Goal: Transaction & Acquisition: Purchase product/service

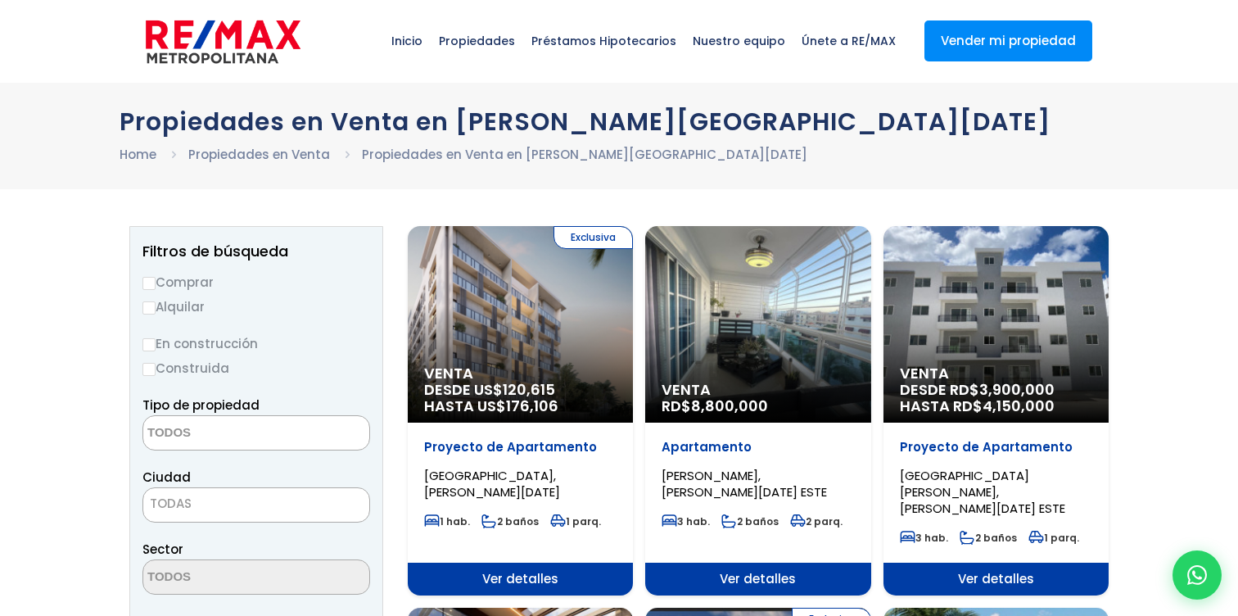
select select
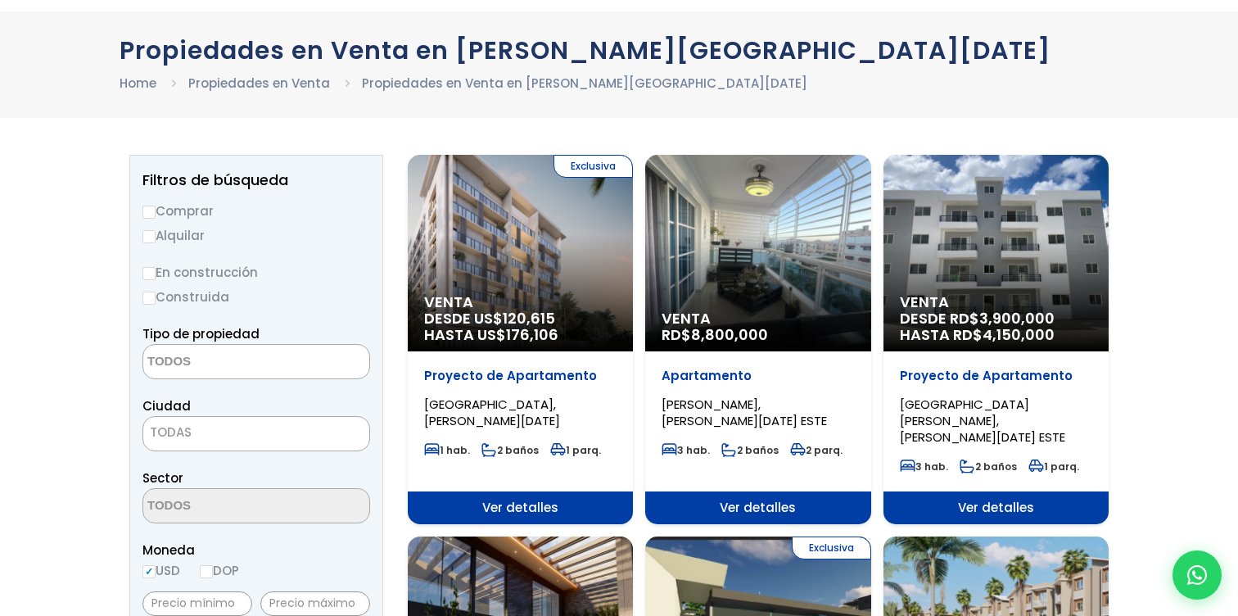
scroll to position [75, 0]
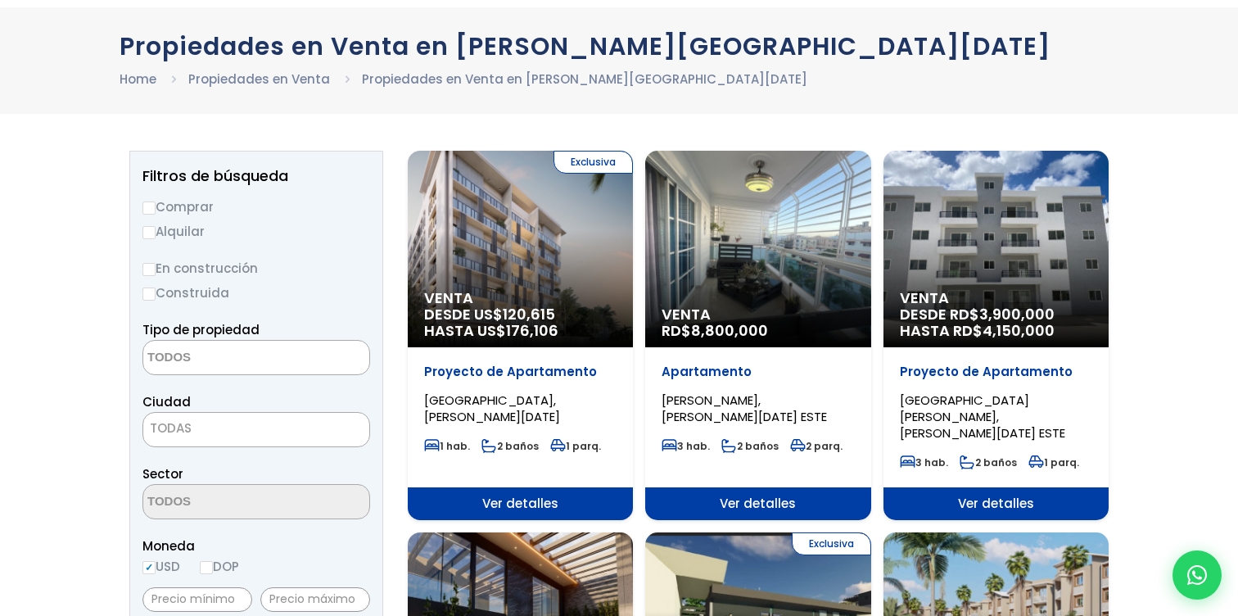
click at [165, 210] on label "Comprar" at bounding box center [257, 207] width 228 height 20
click at [156, 210] on input "Comprar" at bounding box center [149, 207] width 13 height 13
radio input "true"
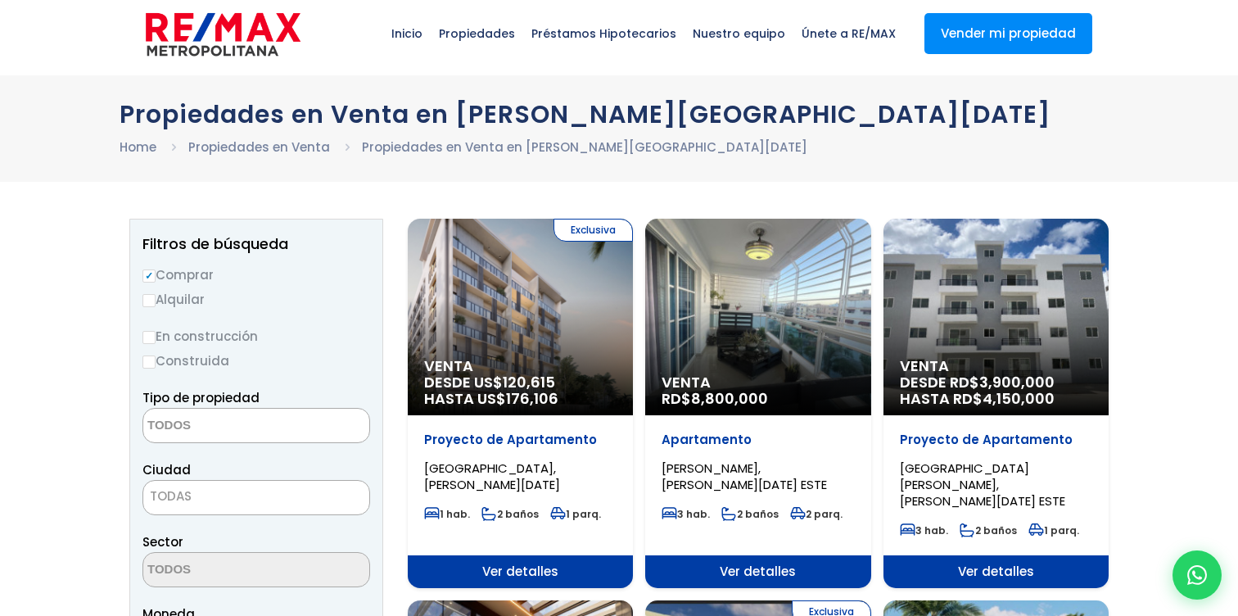
scroll to position [0, 0]
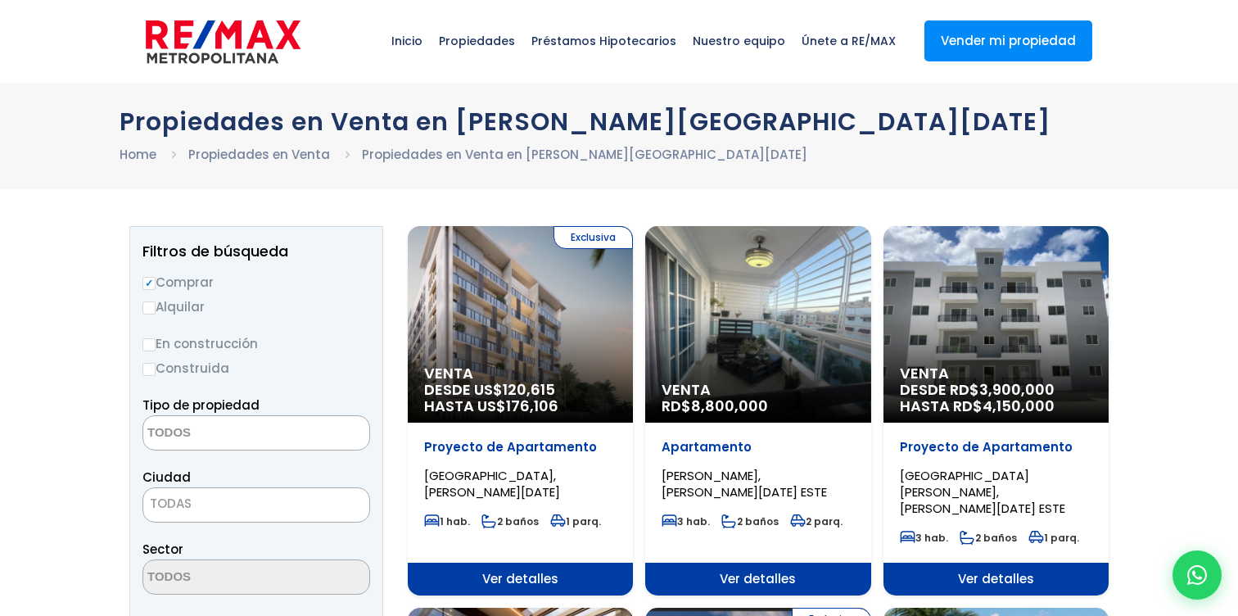
click at [218, 493] on span "TODAS" at bounding box center [256, 503] width 226 height 23
select select "150"
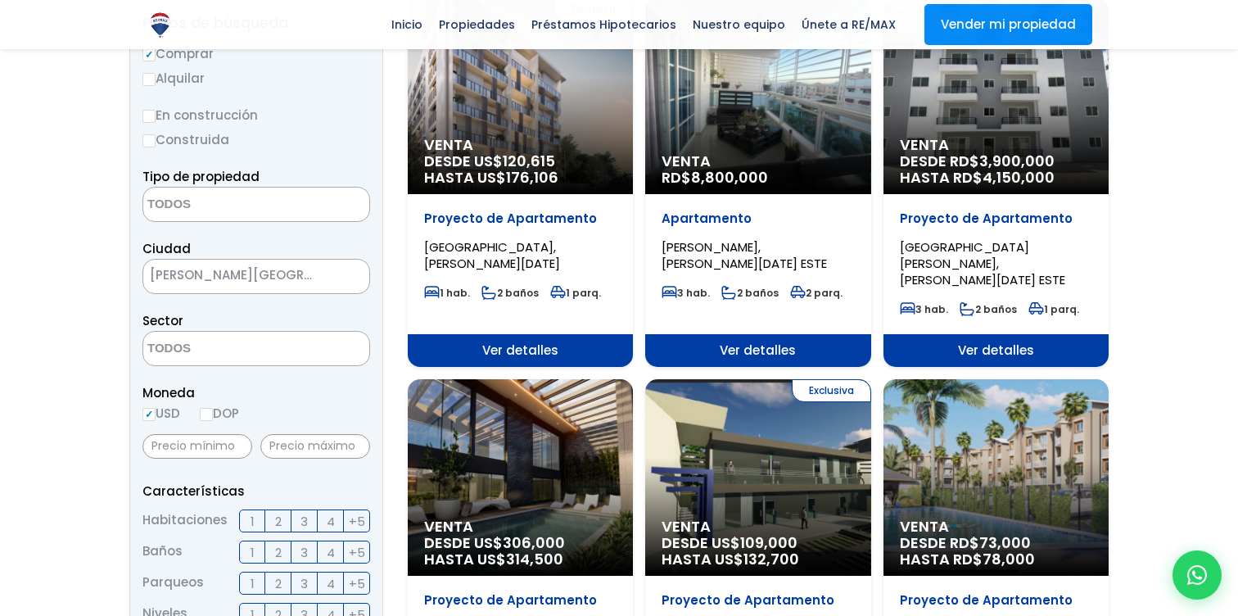
scroll to position [233, 0]
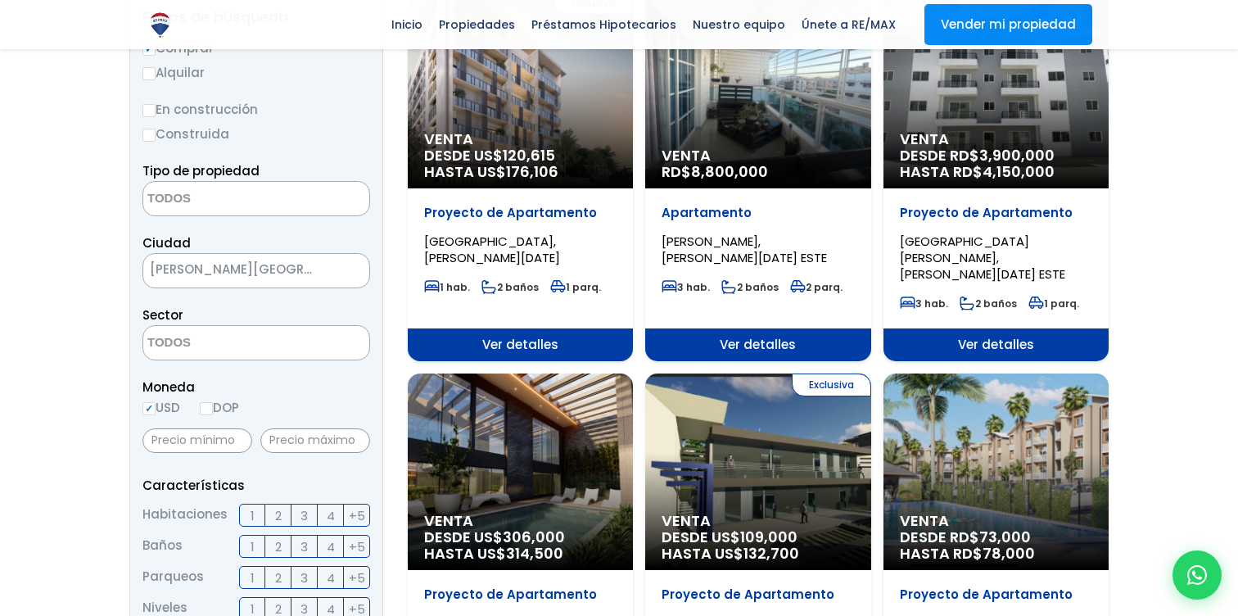
click at [458, 170] on span "HASTA US$ 176,106" at bounding box center [520, 172] width 192 height 16
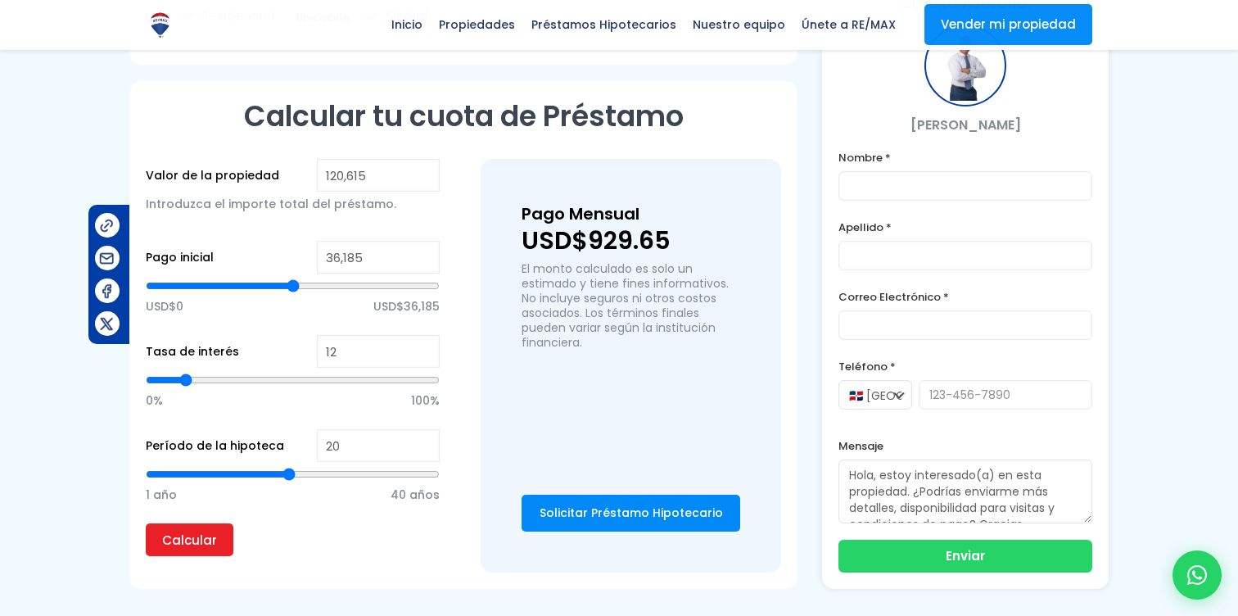
scroll to position [937, 0]
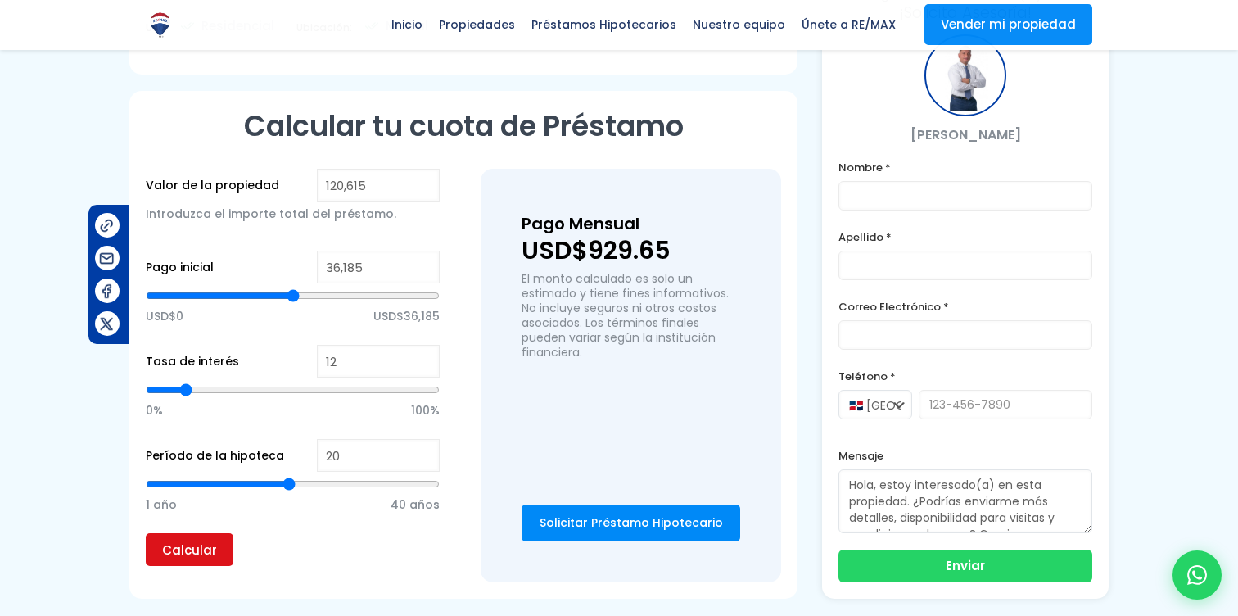
click at [200, 553] on input "Calcular" at bounding box center [190, 549] width 88 height 33
click at [185, 583] on div "Calcular tu cuota de Préstamo Valor de la propiedad 120,615 Introduzca el impor…" at bounding box center [463, 345] width 668 height 508
click at [185, 559] on input "Calcular" at bounding box center [190, 549] width 88 height 33
click at [229, 545] on input "Calcular" at bounding box center [190, 549] width 88 height 33
click at [219, 557] on input "Calcular" at bounding box center [190, 549] width 88 height 33
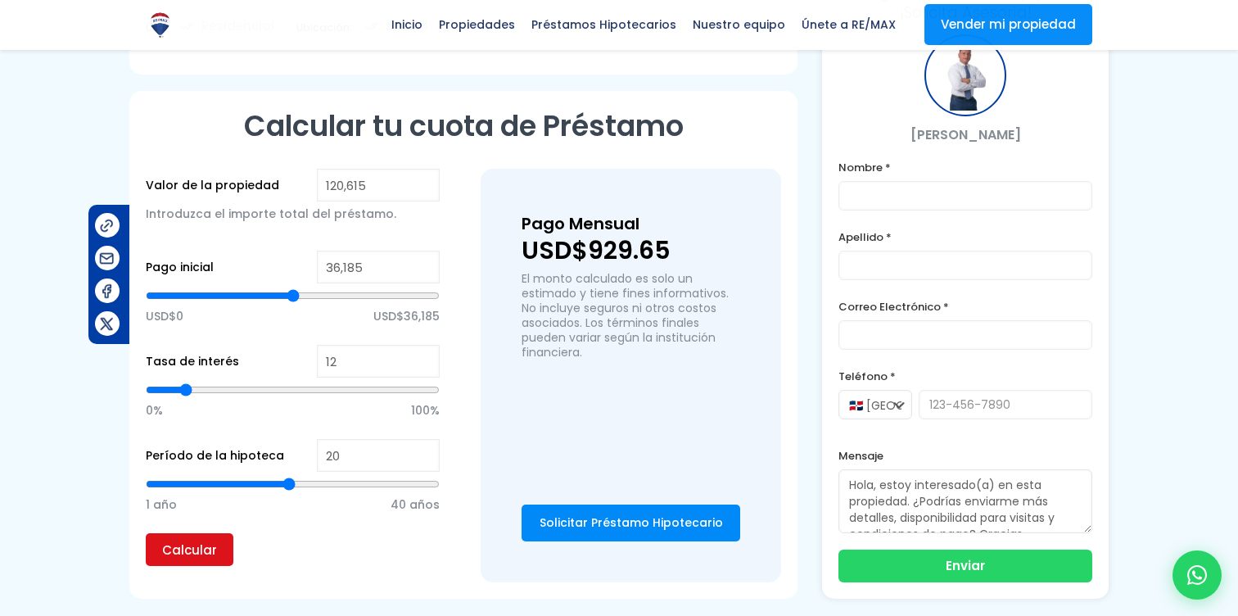
click at [219, 557] on input "Calcular" at bounding box center [190, 549] width 88 height 33
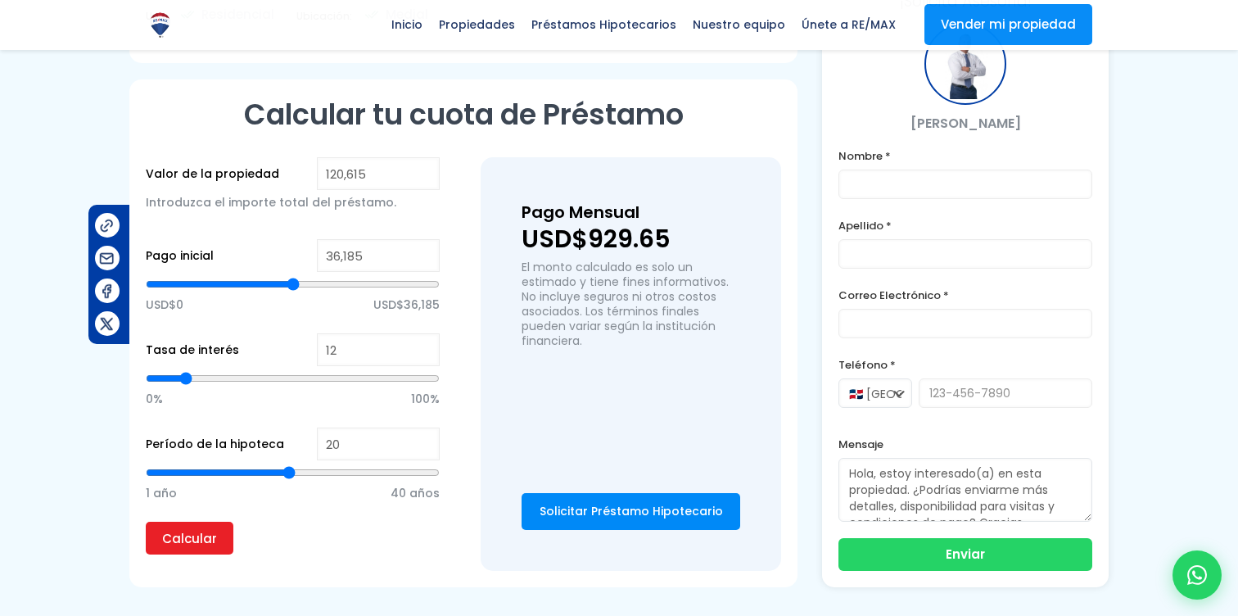
scroll to position [949, 0]
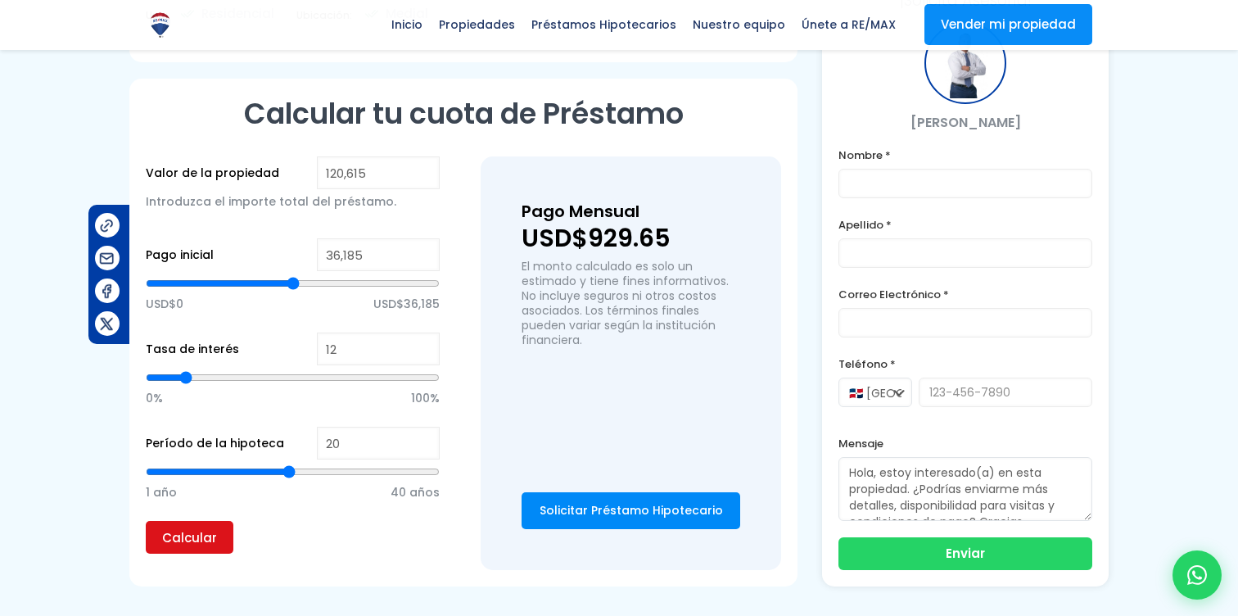
click at [215, 542] on input "Calcular" at bounding box center [190, 537] width 88 height 33
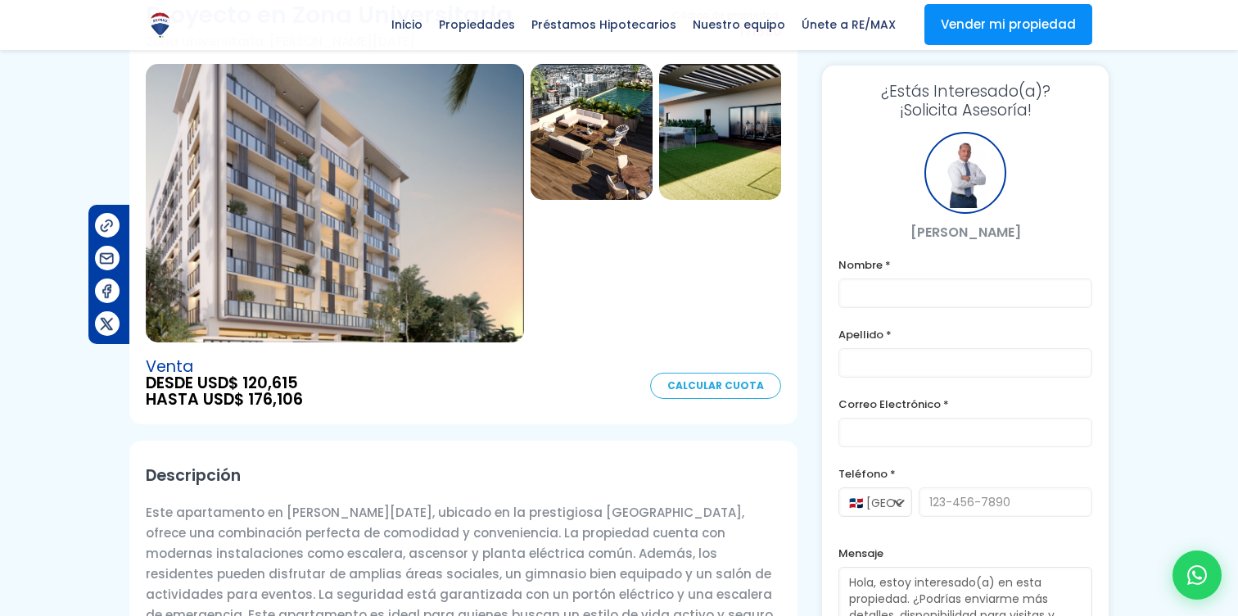
scroll to position [0, 0]
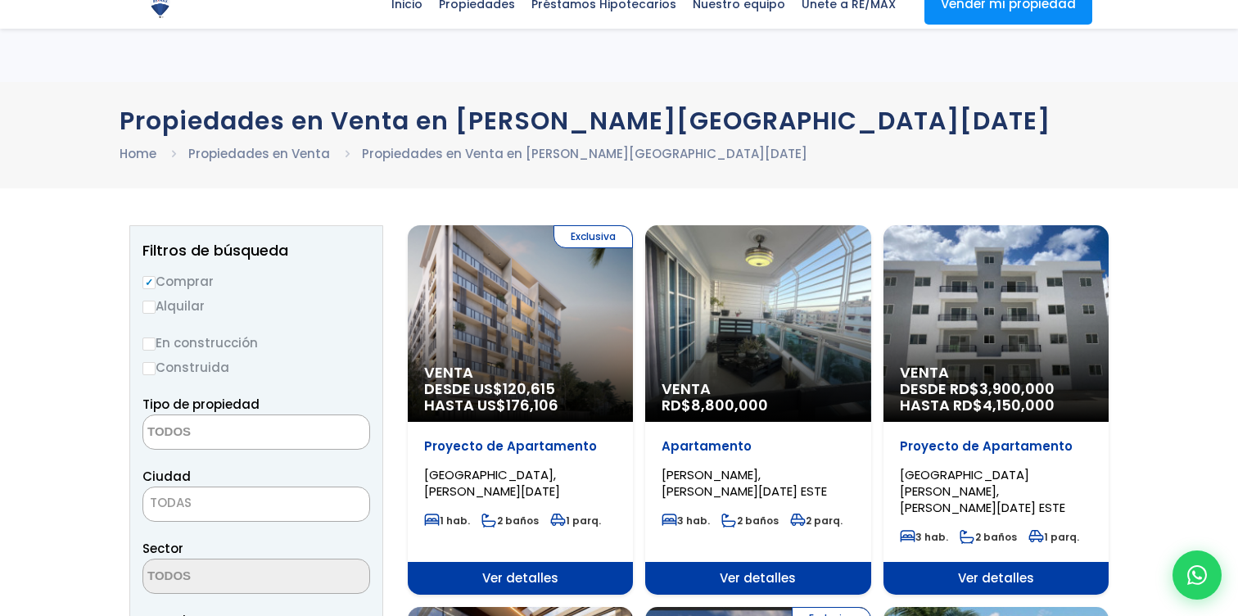
select select
select select "150"
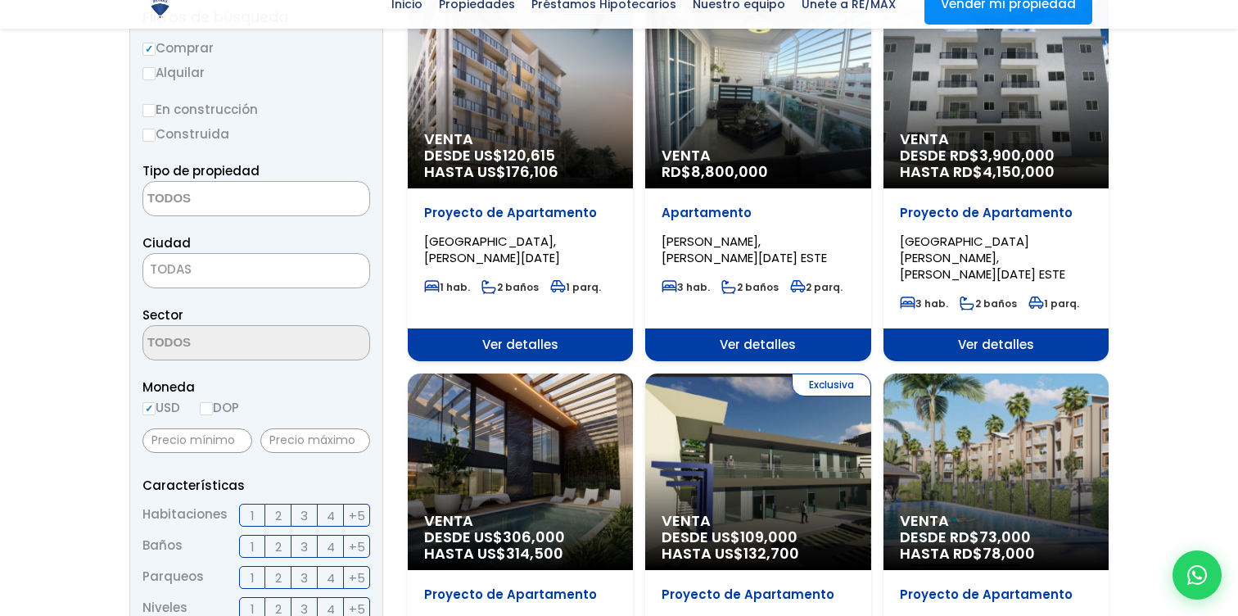
scroll to position [233, 0]
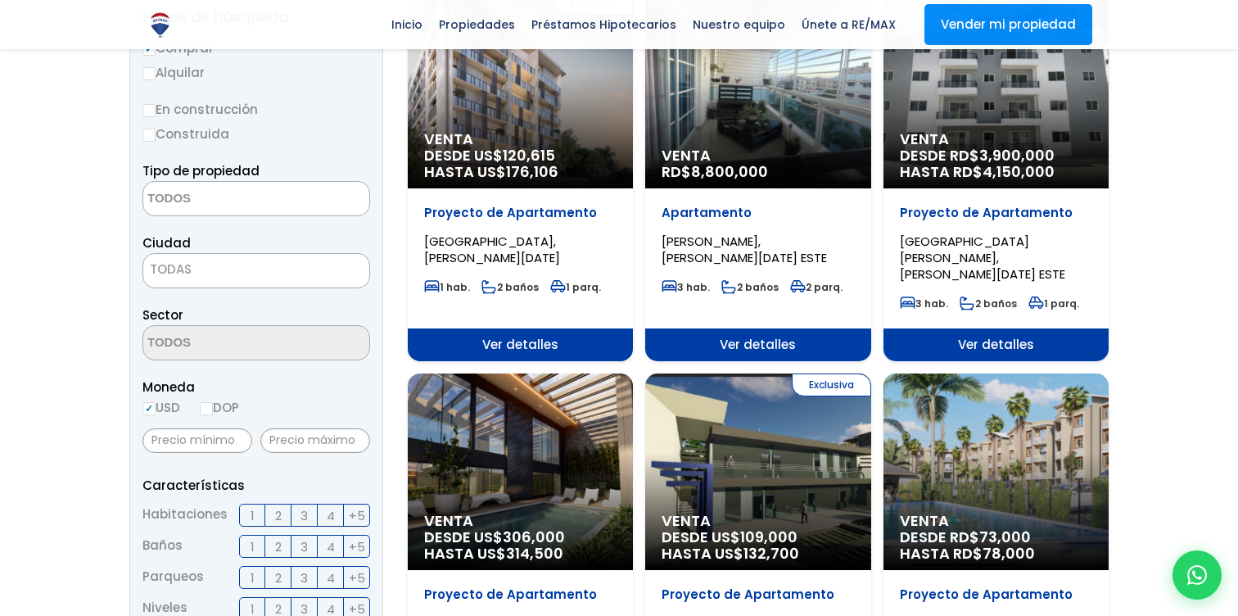
click at [633, 328] on span "Ver detalles" at bounding box center [520, 344] width 225 height 33
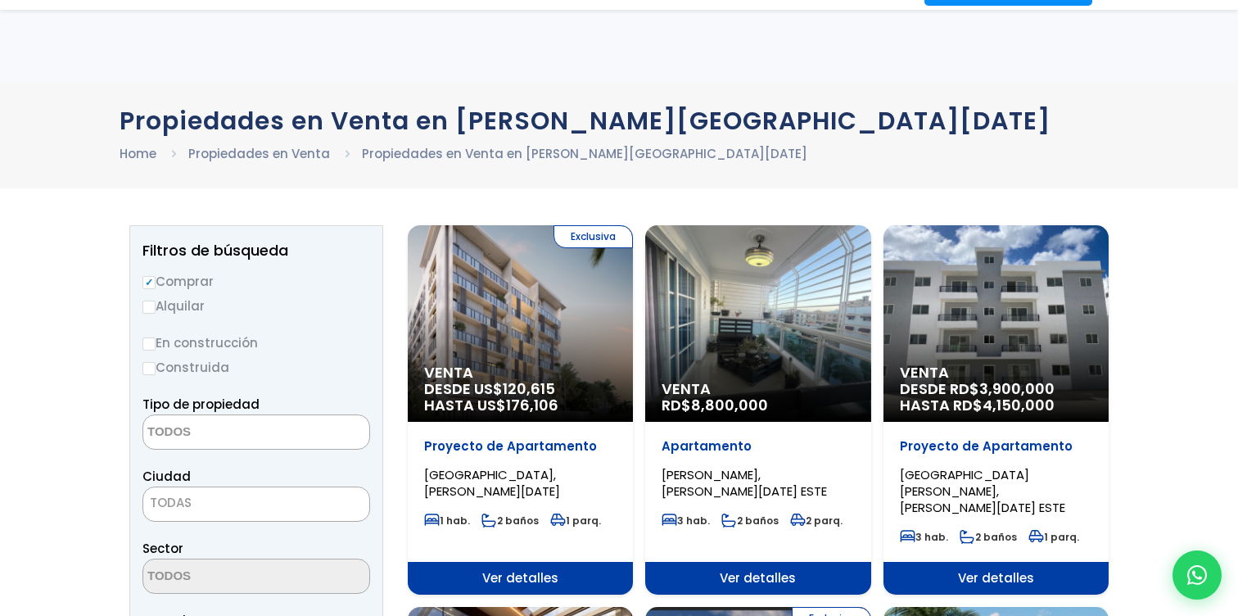
select select
select select "150"
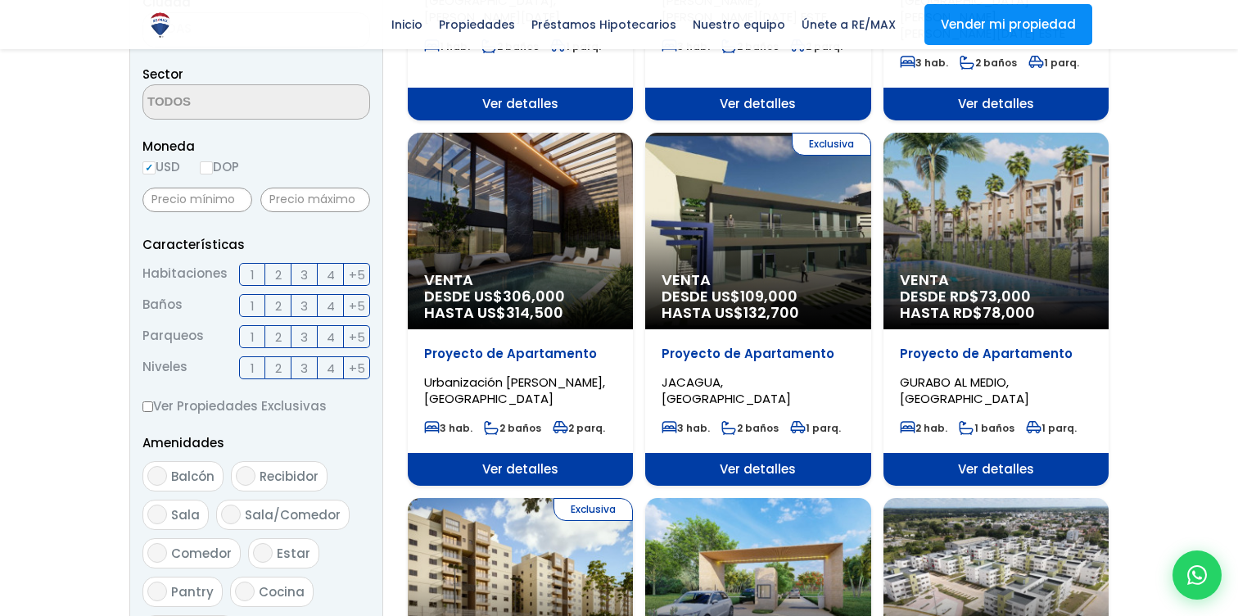
scroll to position [475, 0]
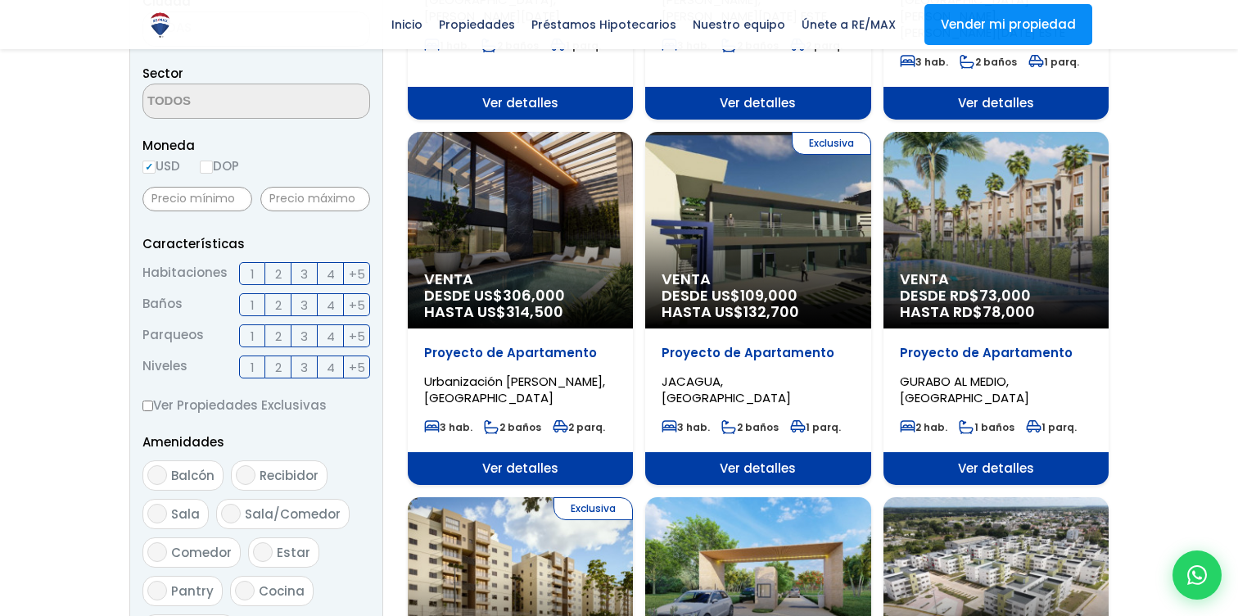
click at [308, 279] on label "3" at bounding box center [305, 273] width 26 height 23
click at [0, 0] on input "3" at bounding box center [0, 0] width 0 height 0
click at [278, 311] on span "2" at bounding box center [278, 305] width 7 height 20
click at [0, 0] on input "2" at bounding box center [0, 0] width 0 height 0
click at [279, 338] on span "2" at bounding box center [278, 336] width 7 height 20
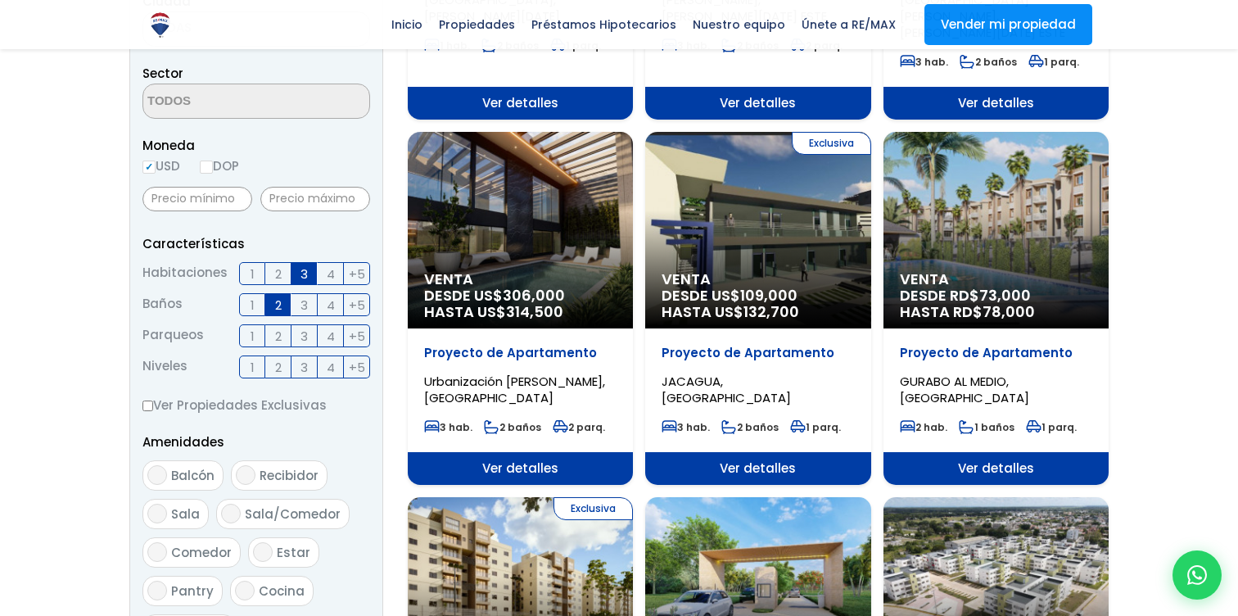
click at [0, 0] on input "2" at bounding box center [0, 0] width 0 height 0
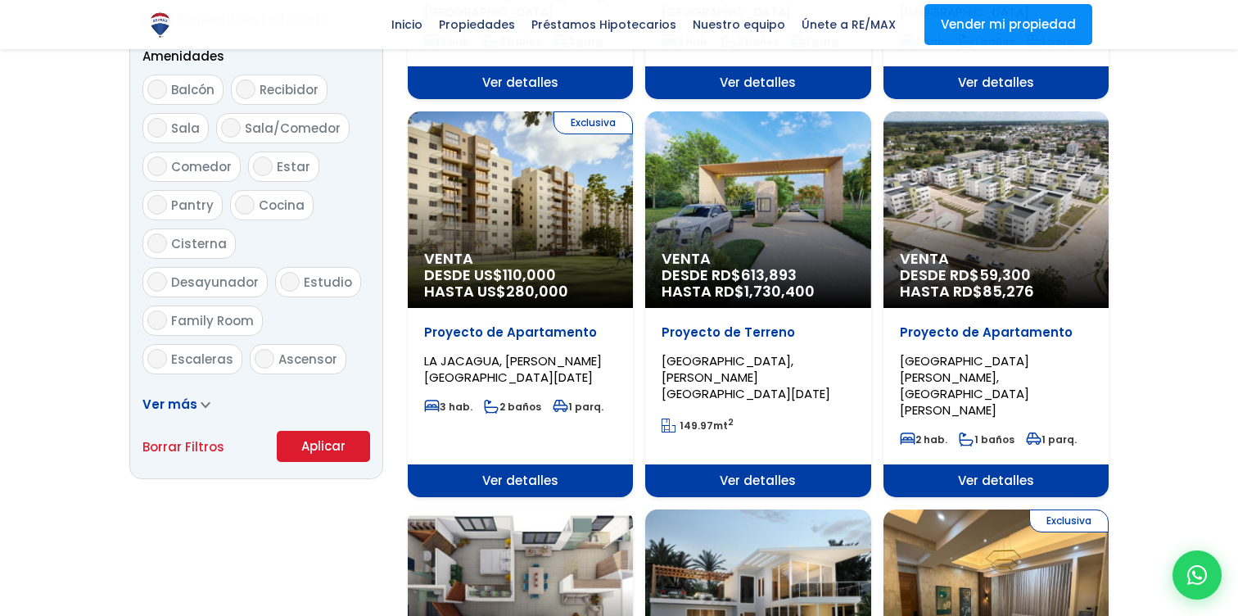
scroll to position [862, 0]
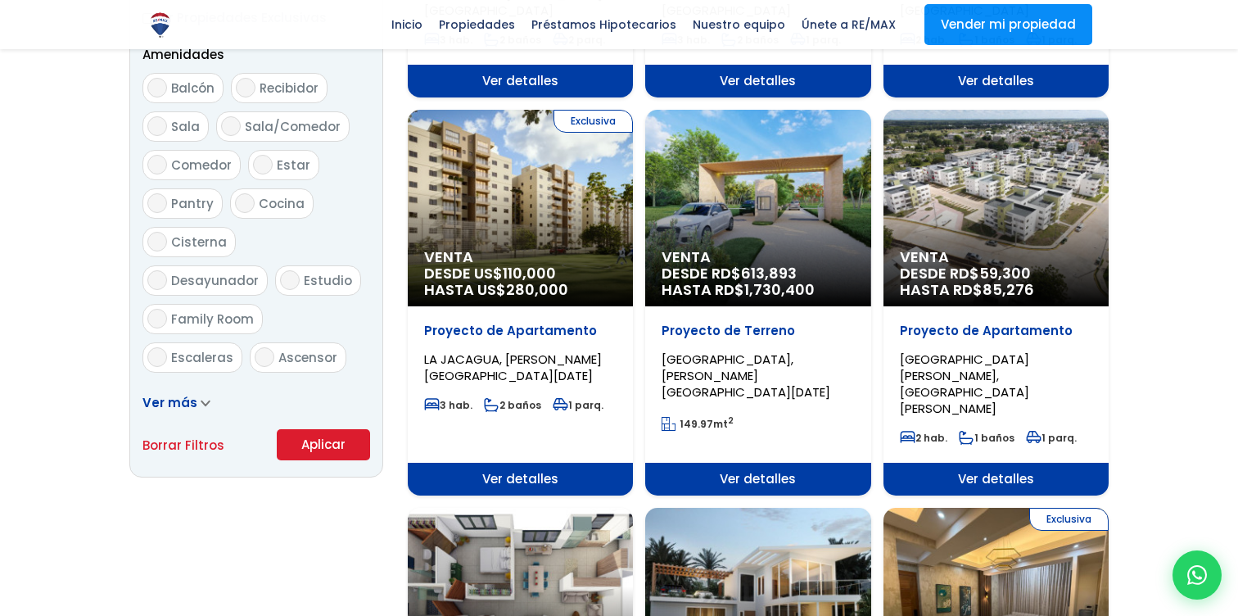
click at [327, 441] on button "Aplicar" at bounding box center [323, 444] width 93 height 31
click at [337, 449] on button "Aplicar" at bounding box center [323, 444] width 93 height 31
click at [328, 436] on button "Aplicar" at bounding box center [323, 444] width 93 height 31
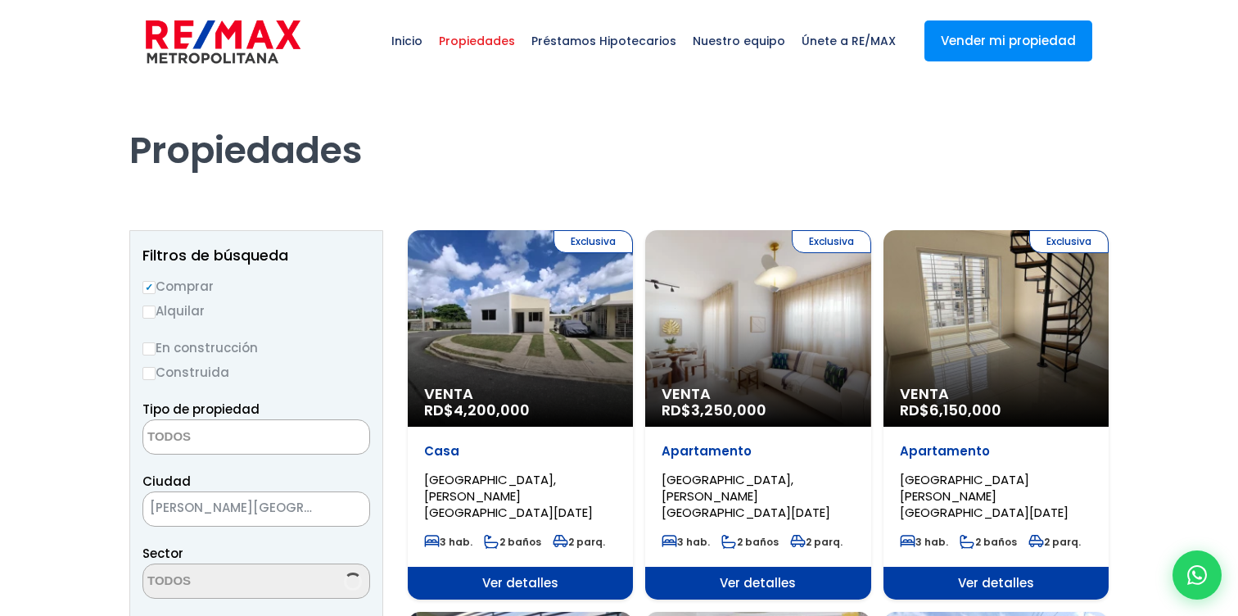
select select
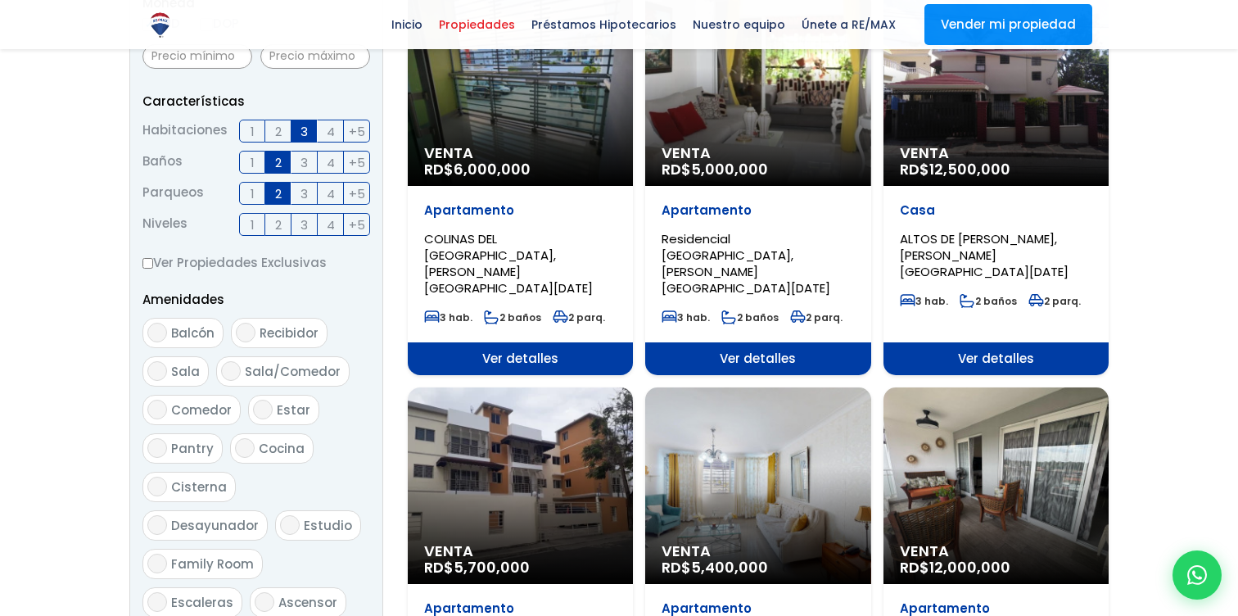
scroll to position [612, 0]
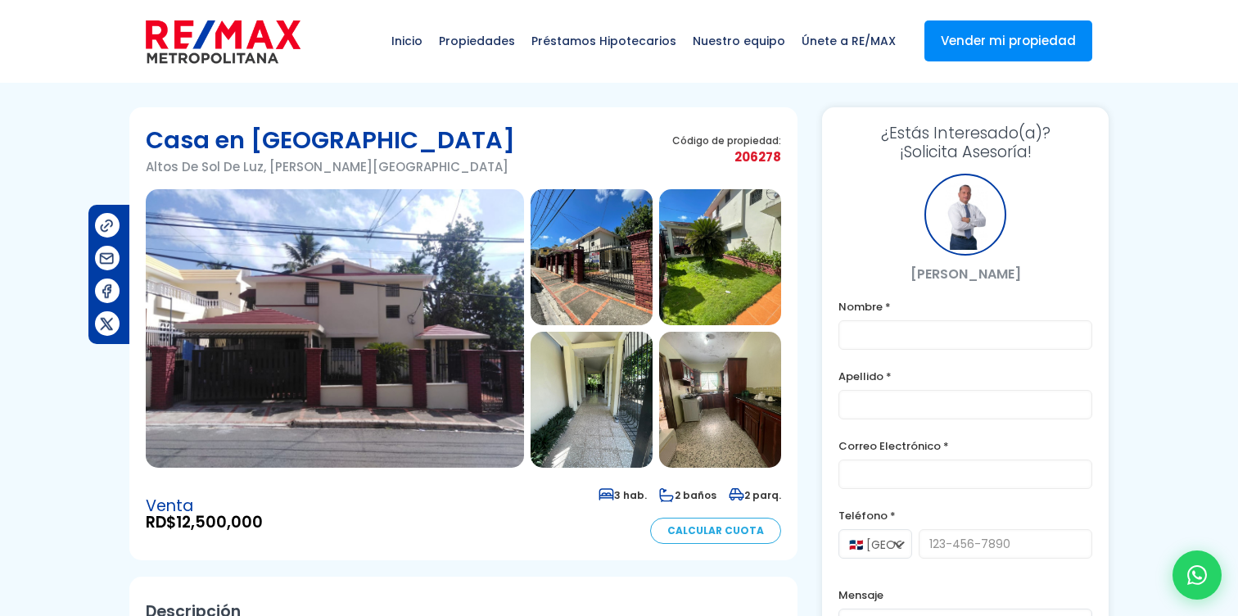
click at [292, 402] on img at bounding box center [335, 328] width 378 height 278
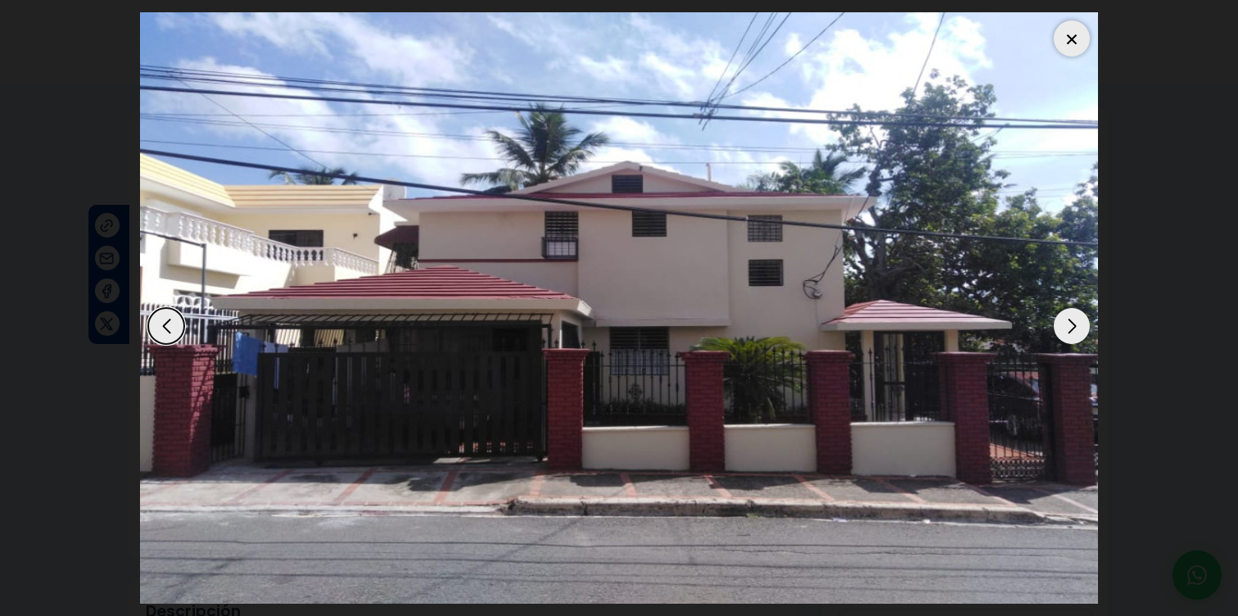
click at [292, 402] on img "1 / 15" at bounding box center [619, 307] width 958 height 591
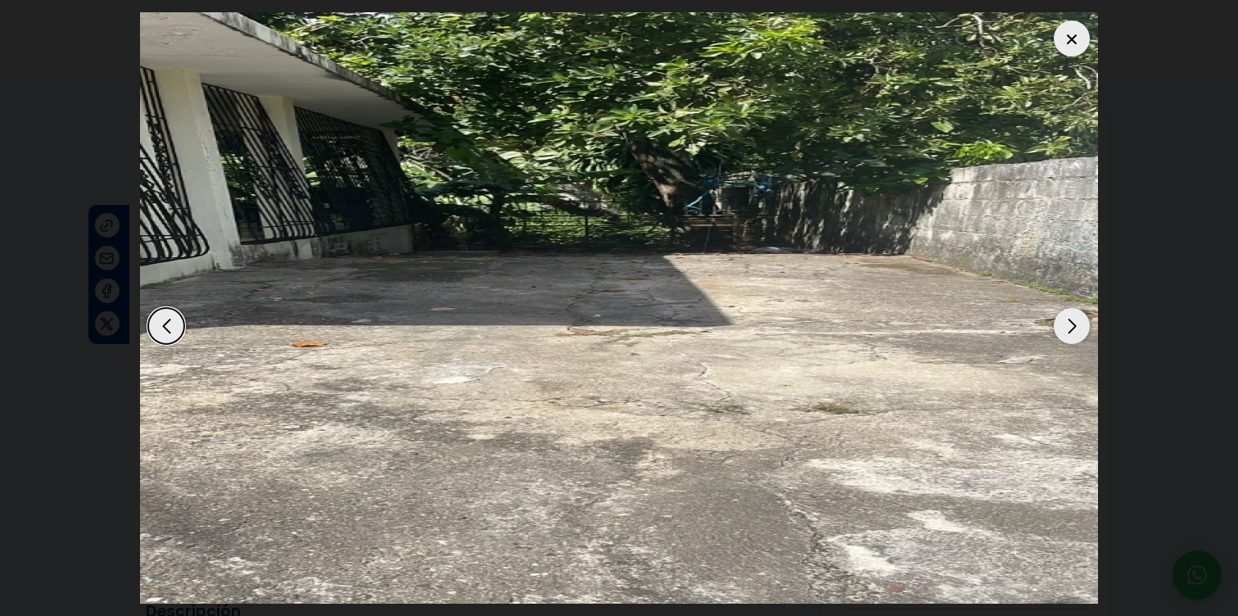
click at [1075, 343] on div at bounding box center [619, 307] width 958 height 591
click at [1073, 334] on div "Next slide" at bounding box center [1072, 326] width 36 height 36
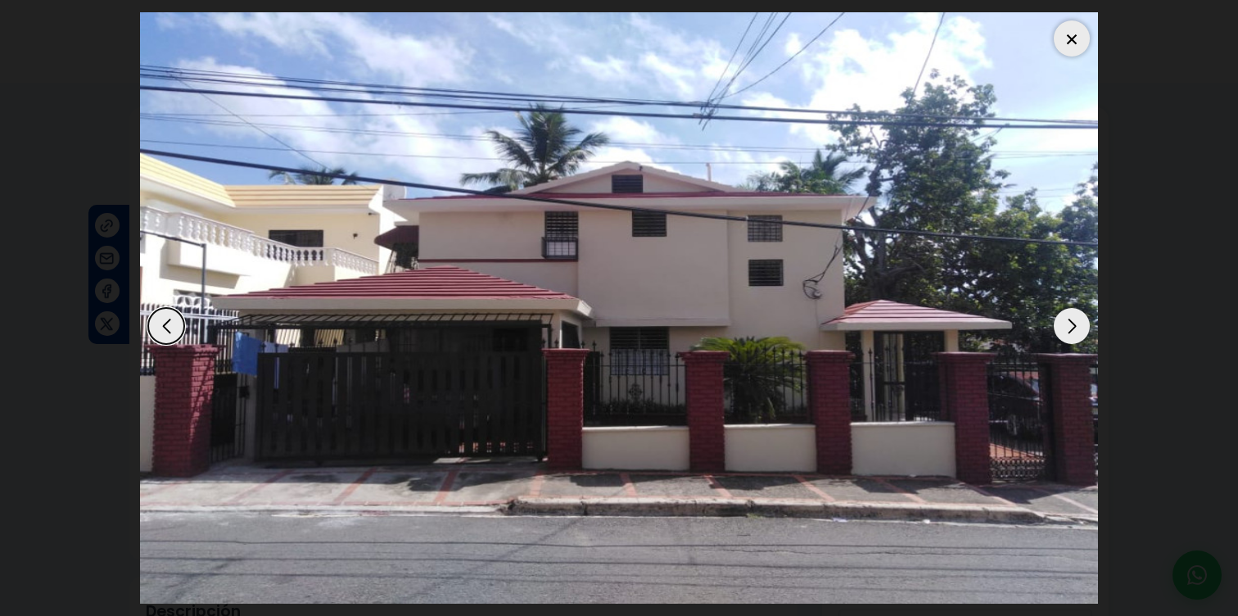
click at [1073, 334] on div "Next slide" at bounding box center [1072, 326] width 36 height 36
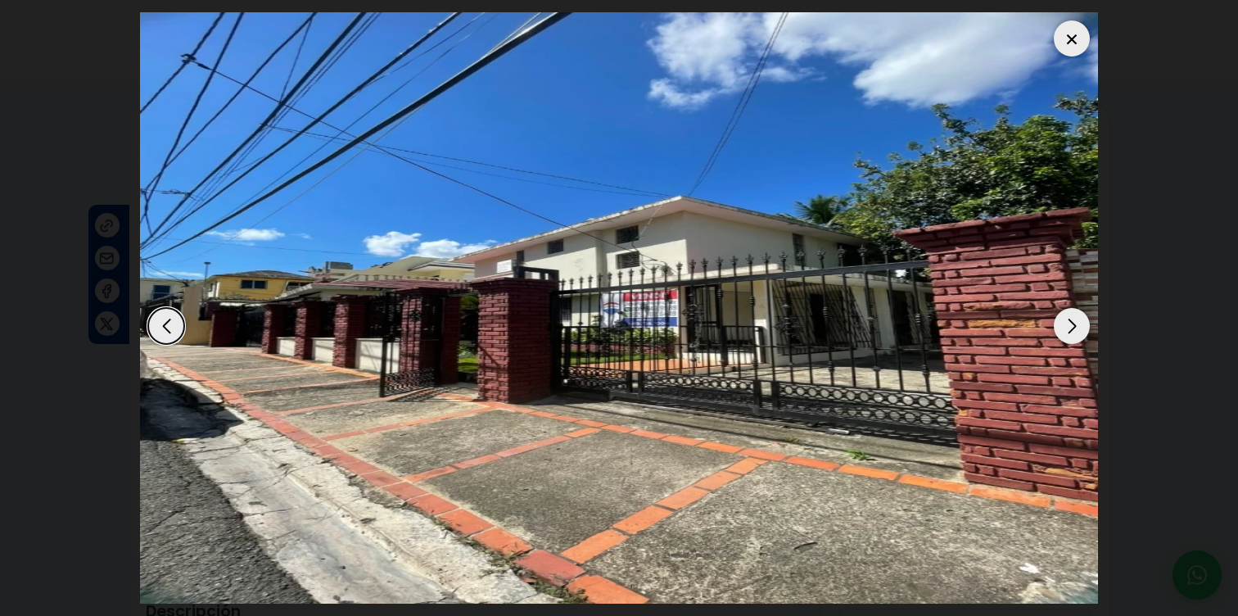
click at [1073, 334] on div "Next slide" at bounding box center [1072, 326] width 36 height 36
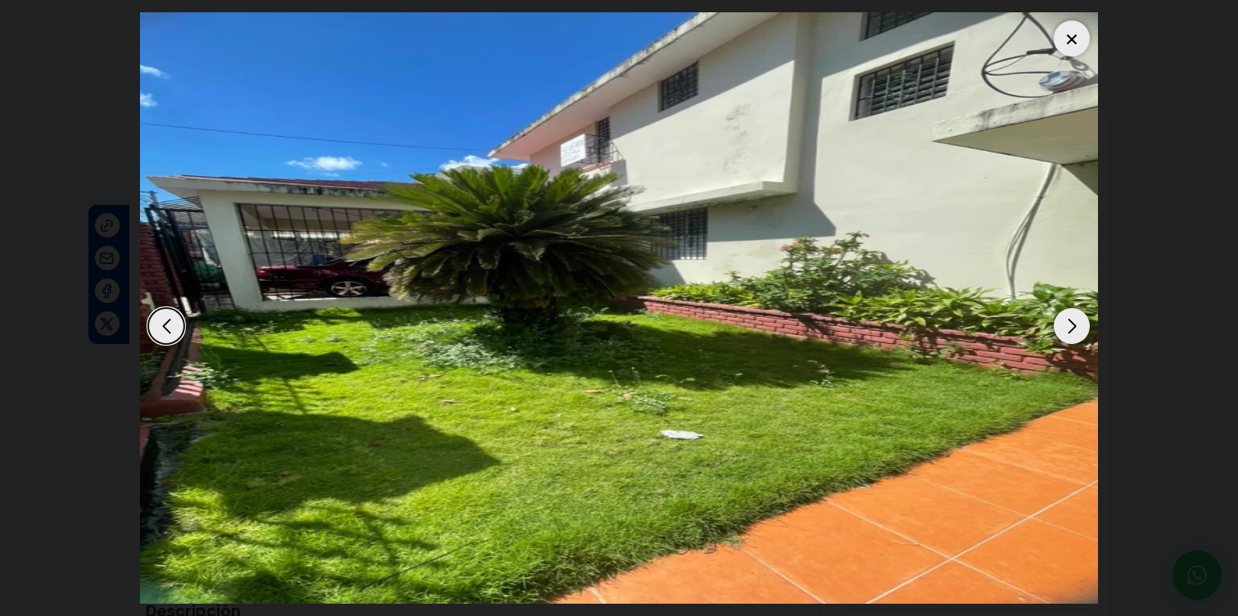
click at [1072, 329] on div "Next slide" at bounding box center [1072, 326] width 36 height 36
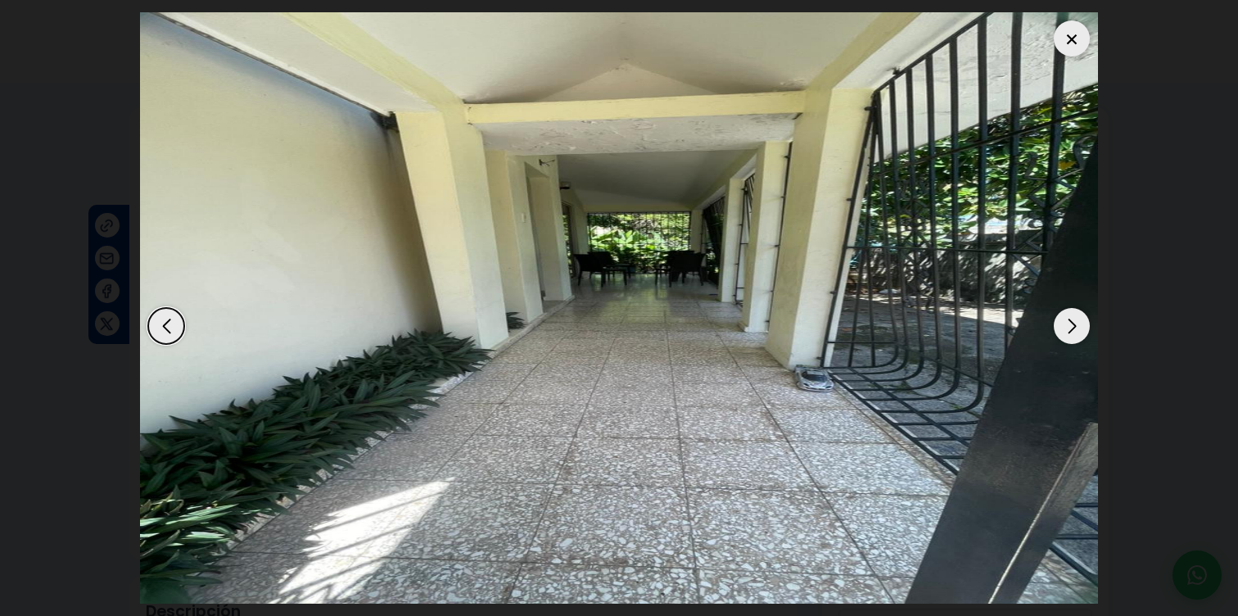
click at [1072, 329] on div "Next slide" at bounding box center [1072, 326] width 36 height 36
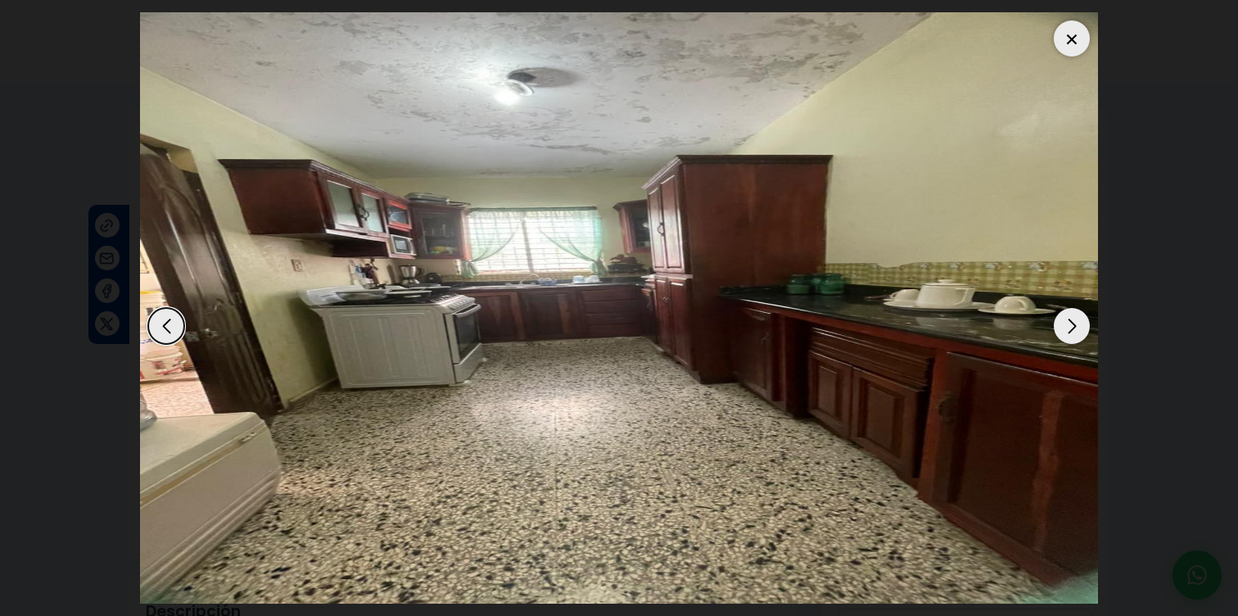
click at [1071, 327] on div "Next slide" at bounding box center [1072, 326] width 36 height 36
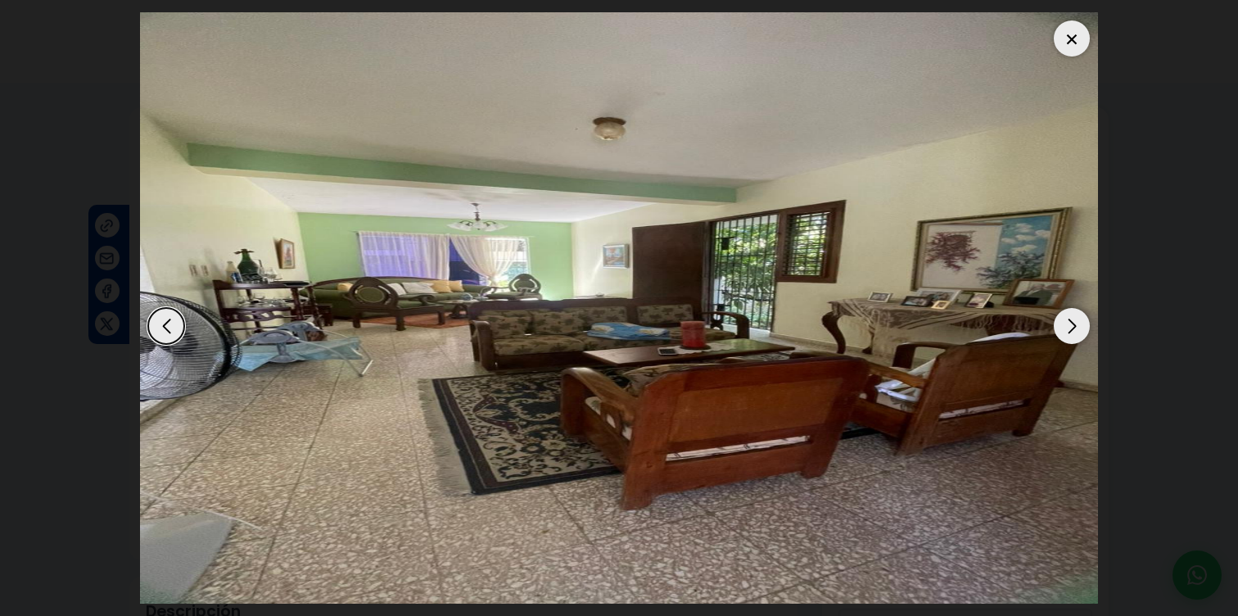
click at [1071, 327] on div "Next slide" at bounding box center [1072, 326] width 36 height 36
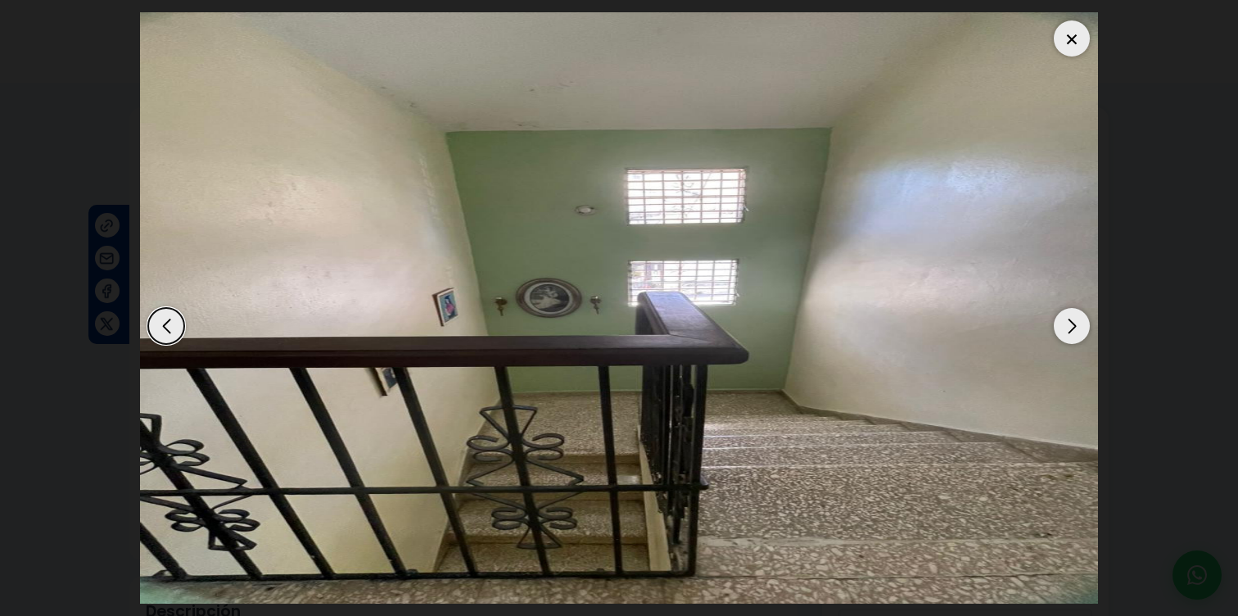
click at [1071, 327] on div "Next slide" at bounding box center [1072, 326] width 36 height 36
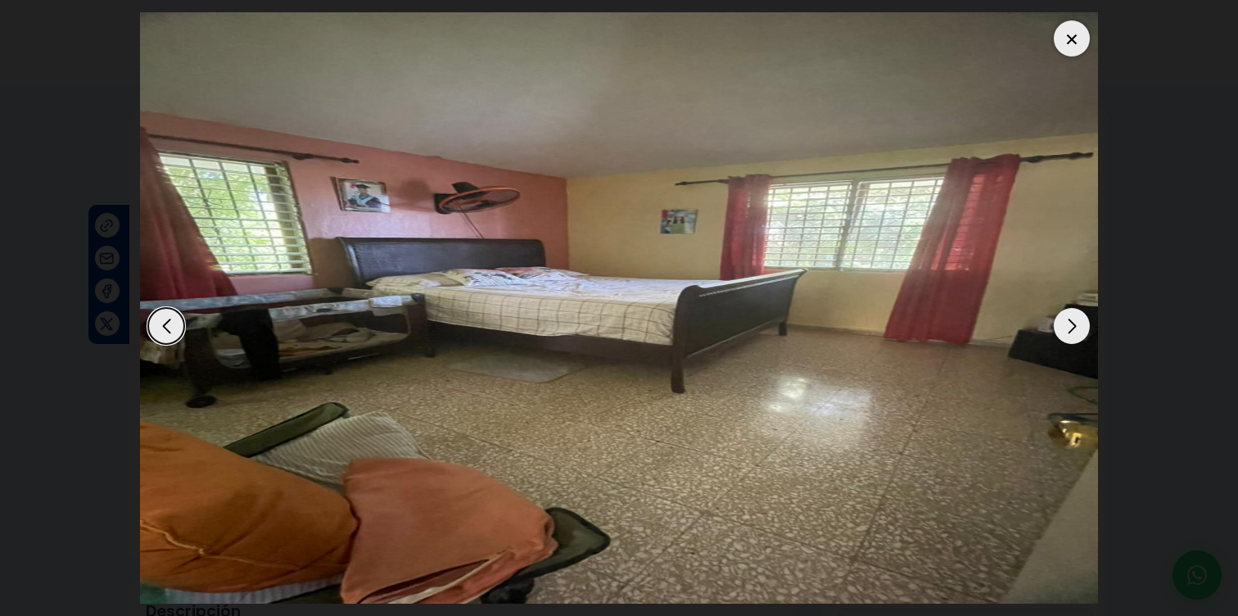
click at [1088, 327] on div "Next slide" at bounding box center [1072, 326] width 36 height 36
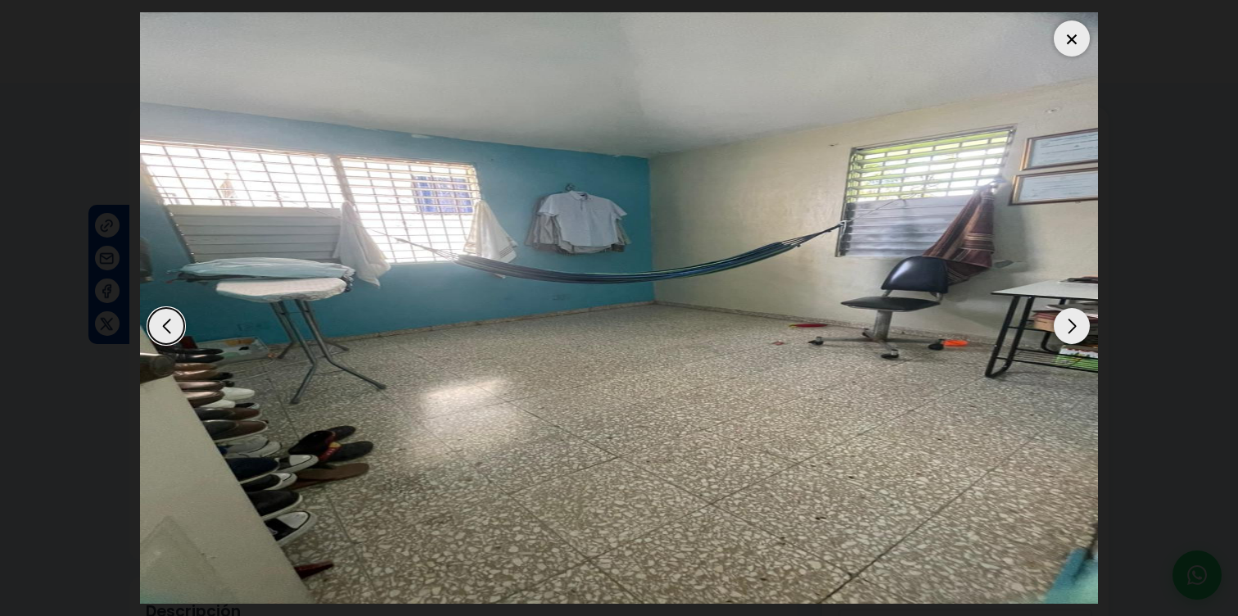
click at [1048, 328] on img "9 / 15" at bounding box center [619, 307] width 958 height 591
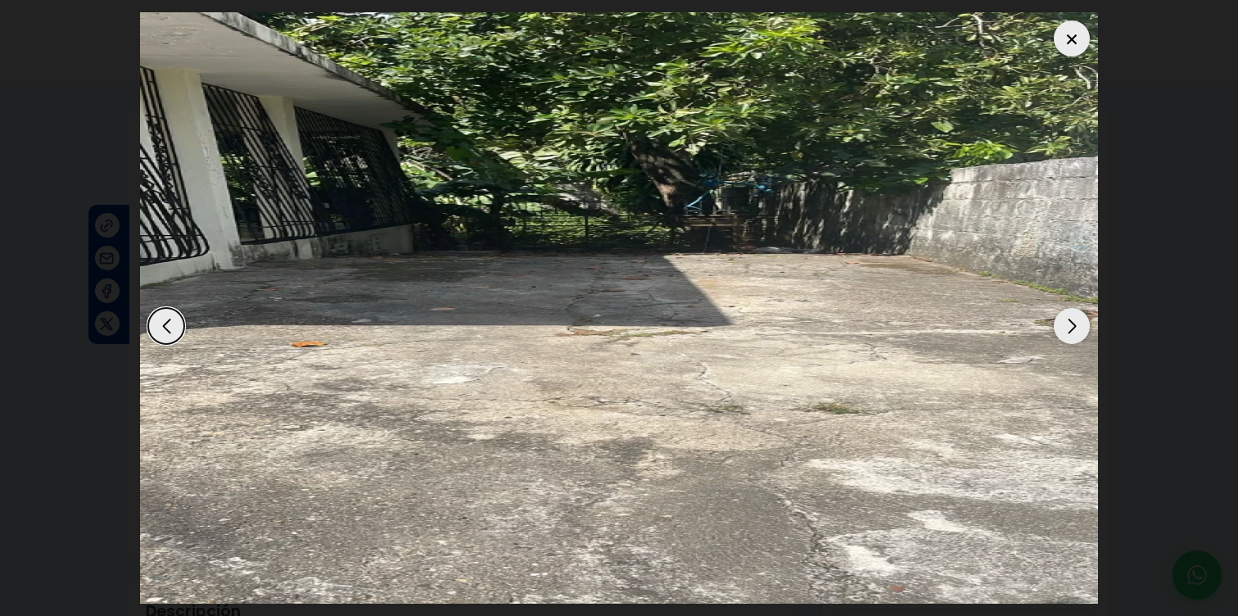
click at [1056, 31] on div at bounding box center [1072, 38] width 36 height 36
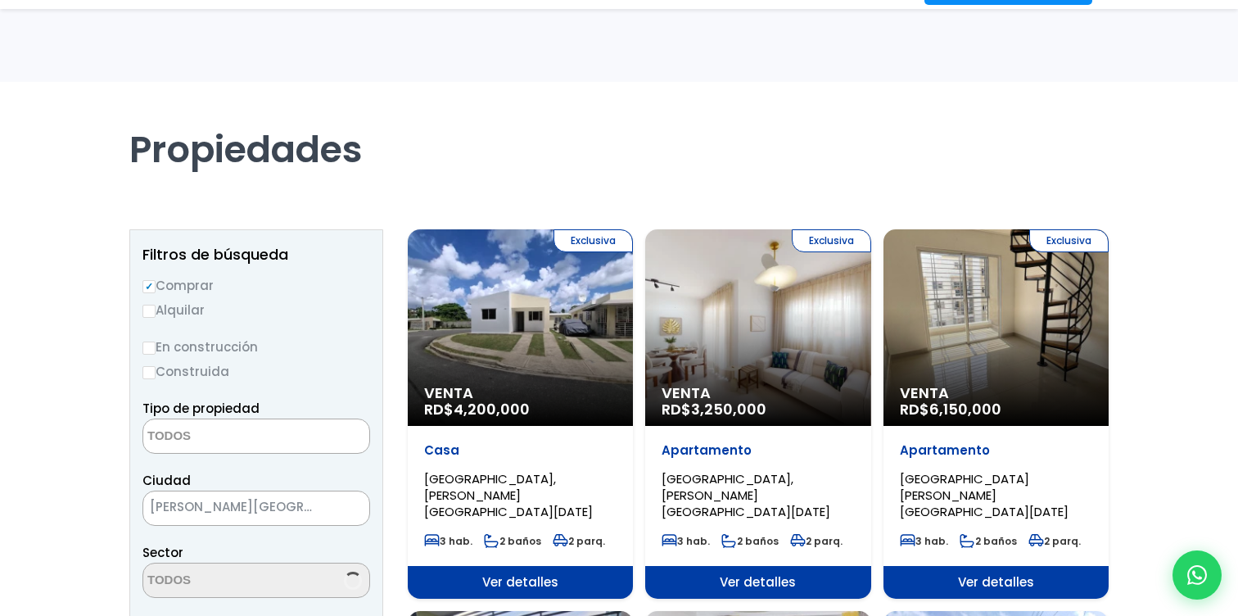
select select
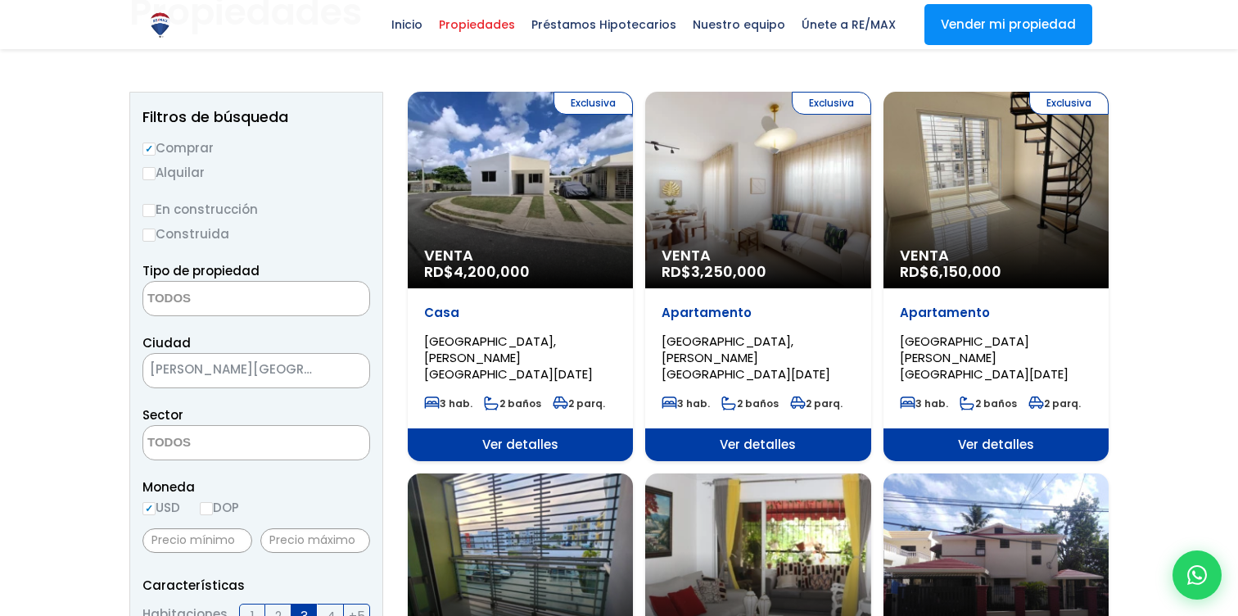
scroll to position [140, 0]
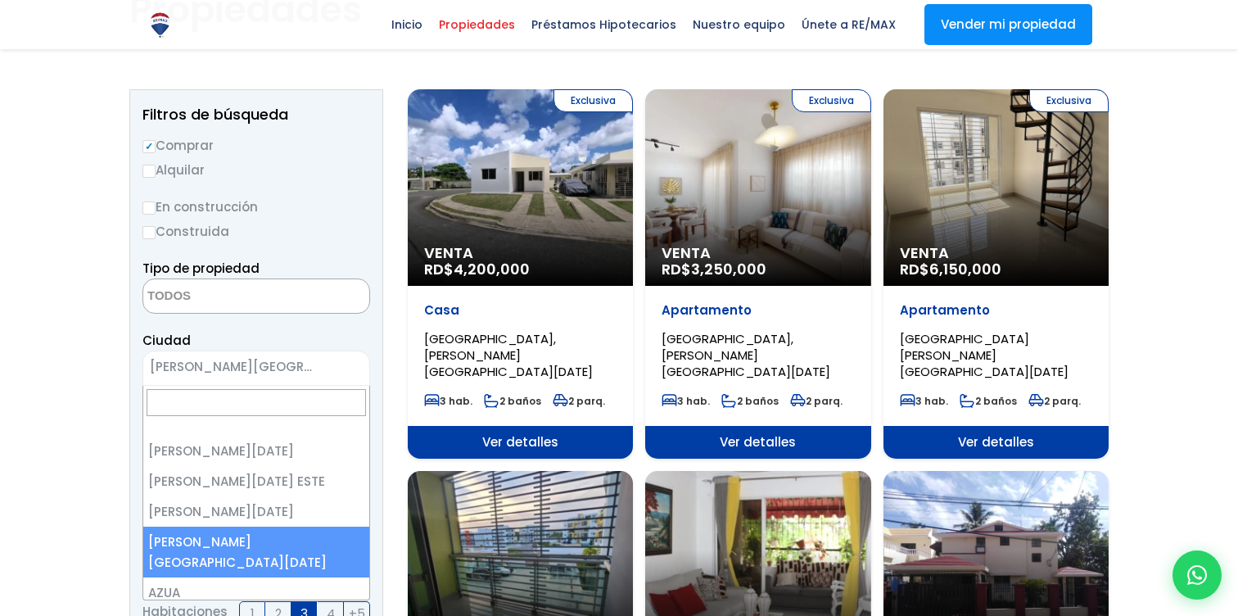
click at [308, 363] on span "[PERSON_NAME][GEOGRAPHIC_DATA][DATE]" at bounding box center [235, 366] width 185 height 23
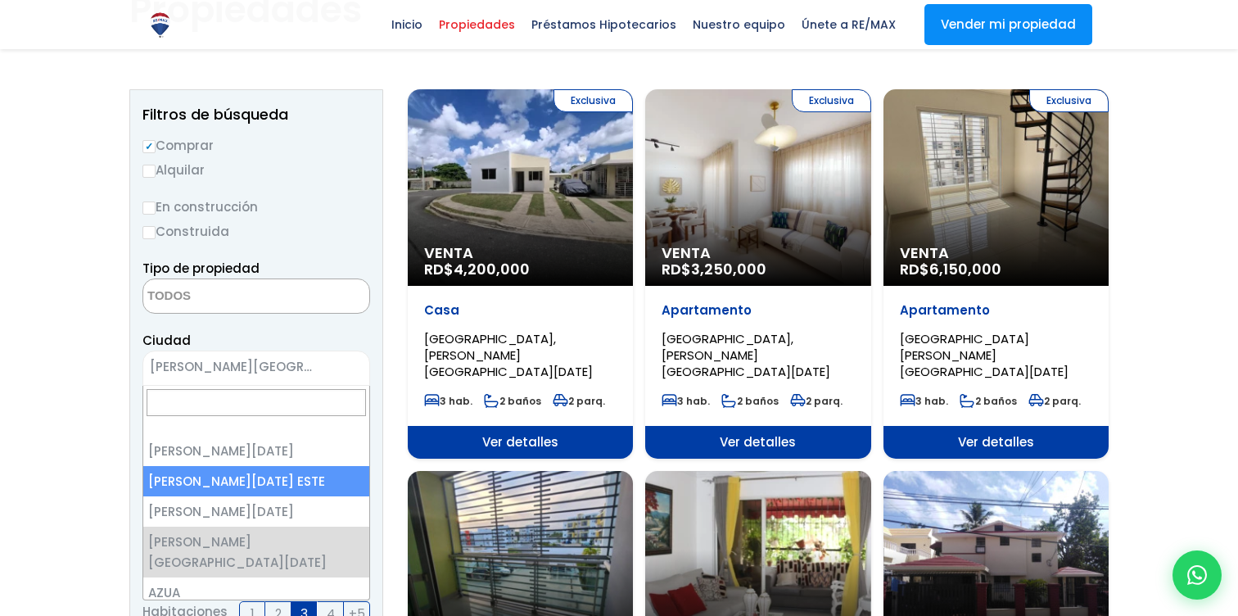
select select "148"
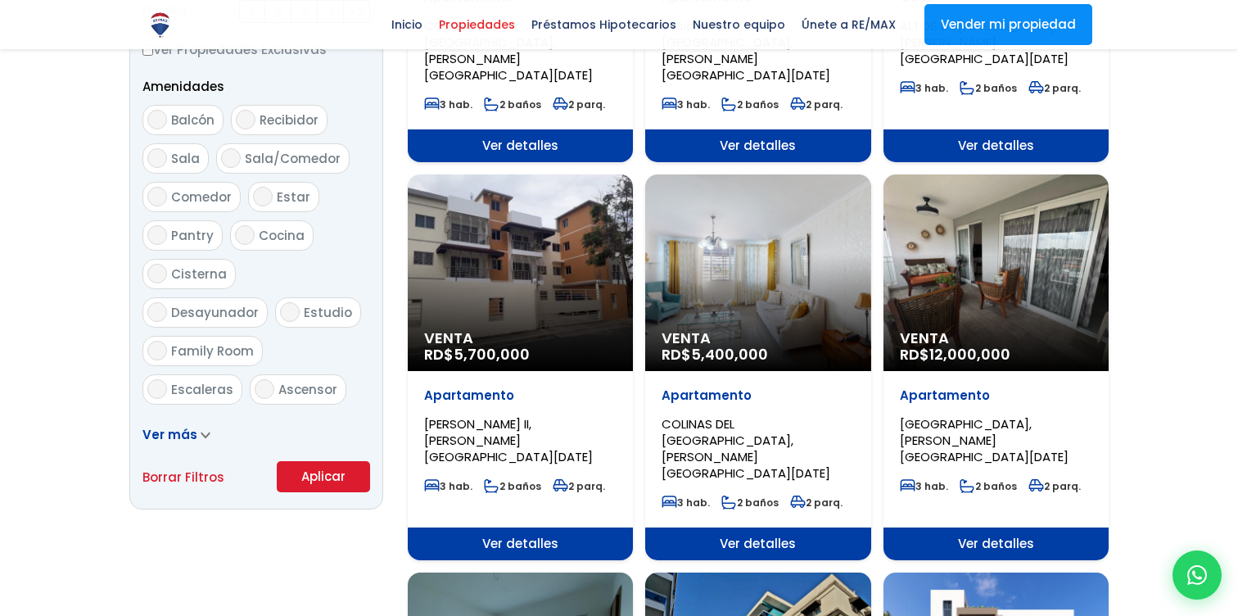
scroll to position [836, 0]
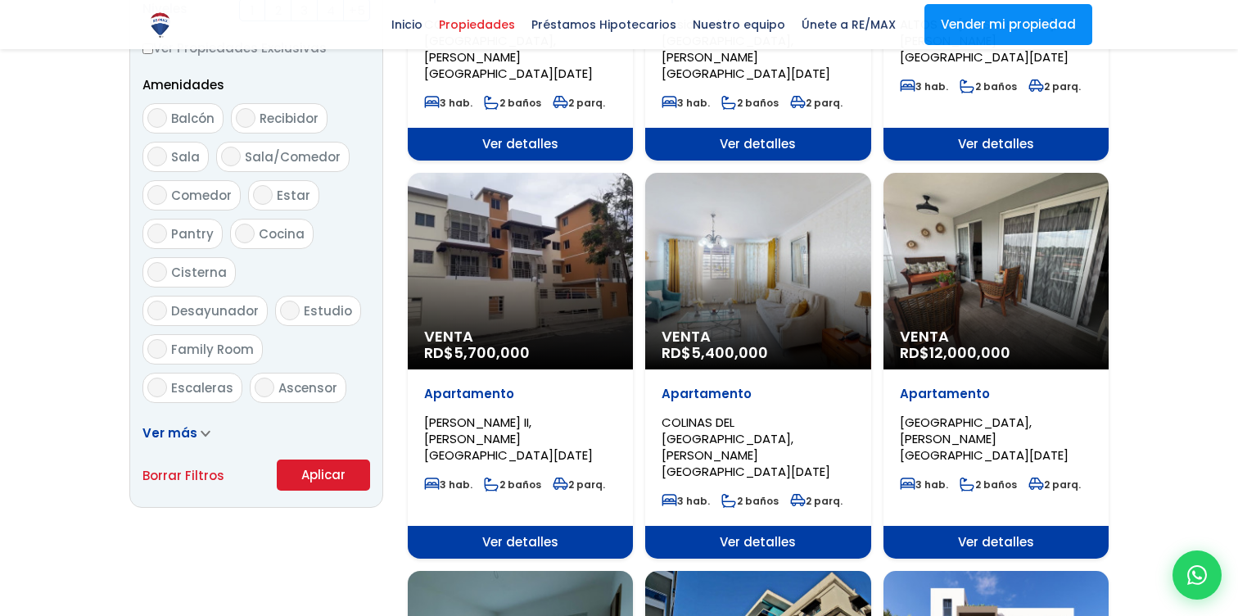
click at [308, 486] on button "Aplicar" at bounding box center [323, 474] width 93 height 31
click at [316, 465] on button "Aplicar" at bounding box center [323, 474] width 93 height 31
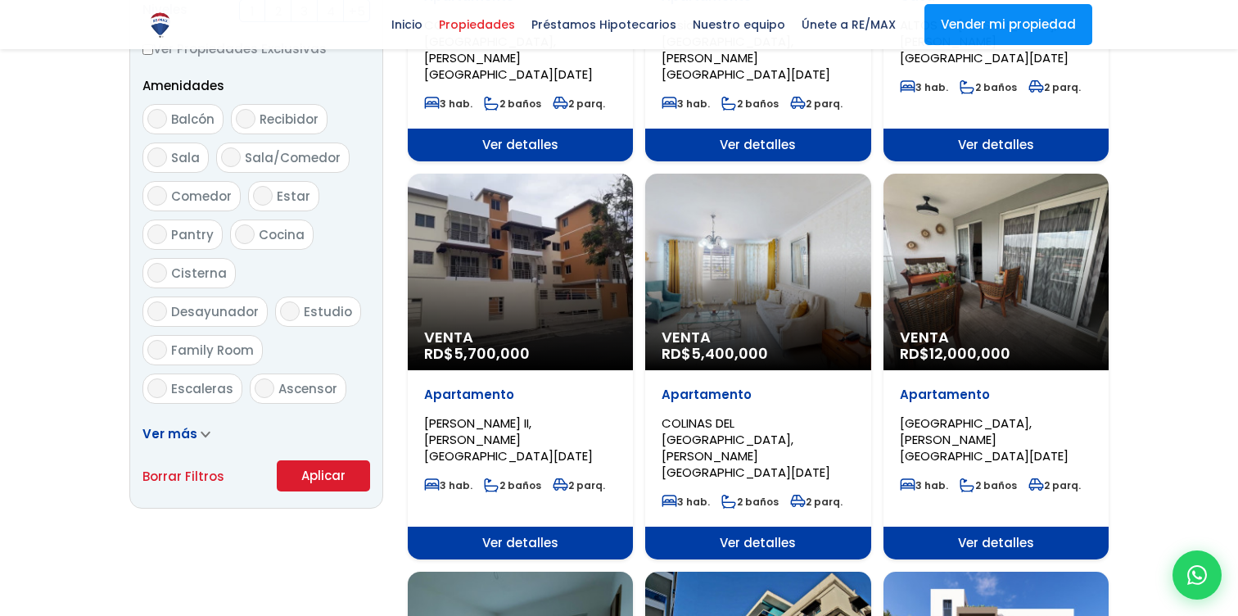
scroll to position [864, 0]
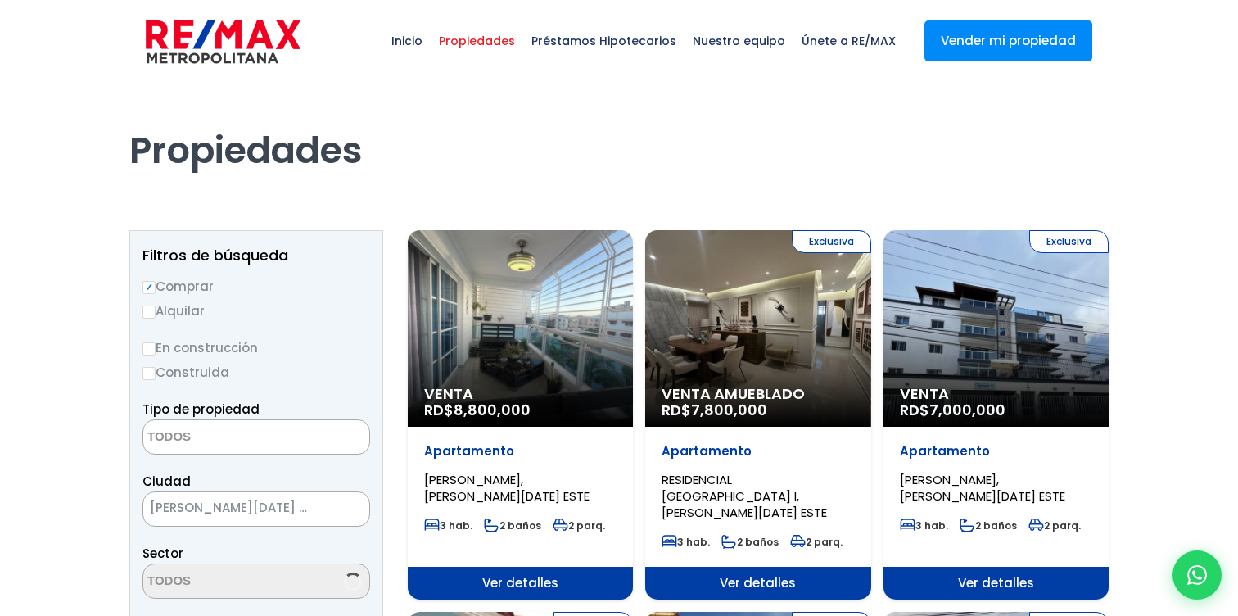
select select
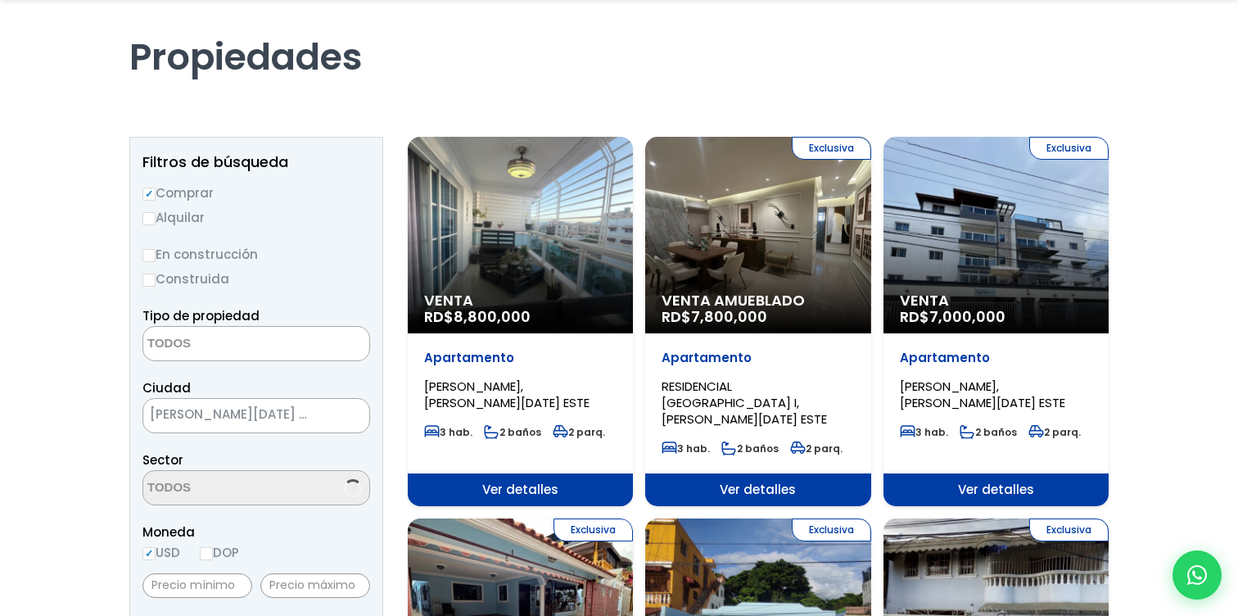
scroll to position [106, 0]
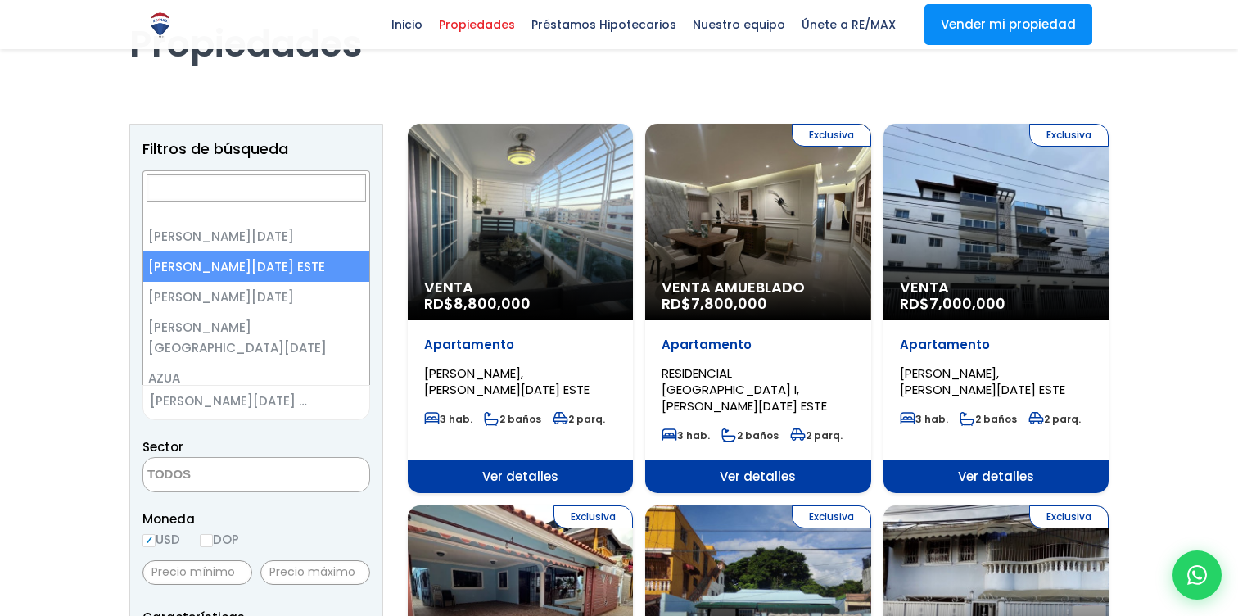
click at [296, 400] on span "[PERSON_NAME][DATE] ESTE" at bounding box center [235, 401] width 185 height 23
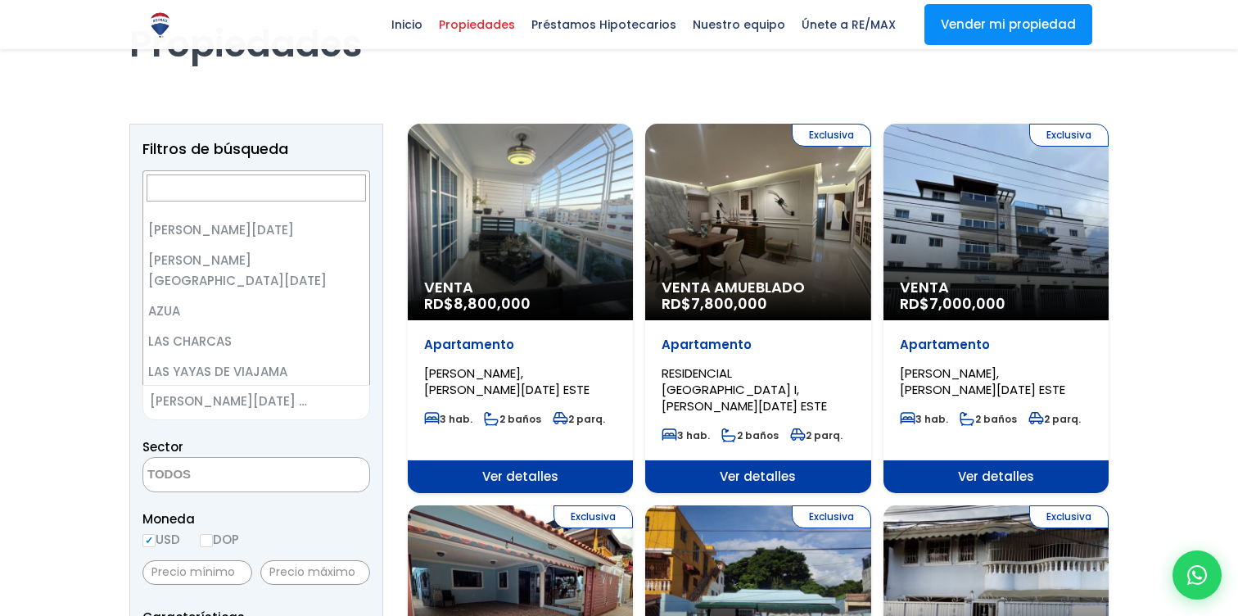
scroll to position [0, 0]
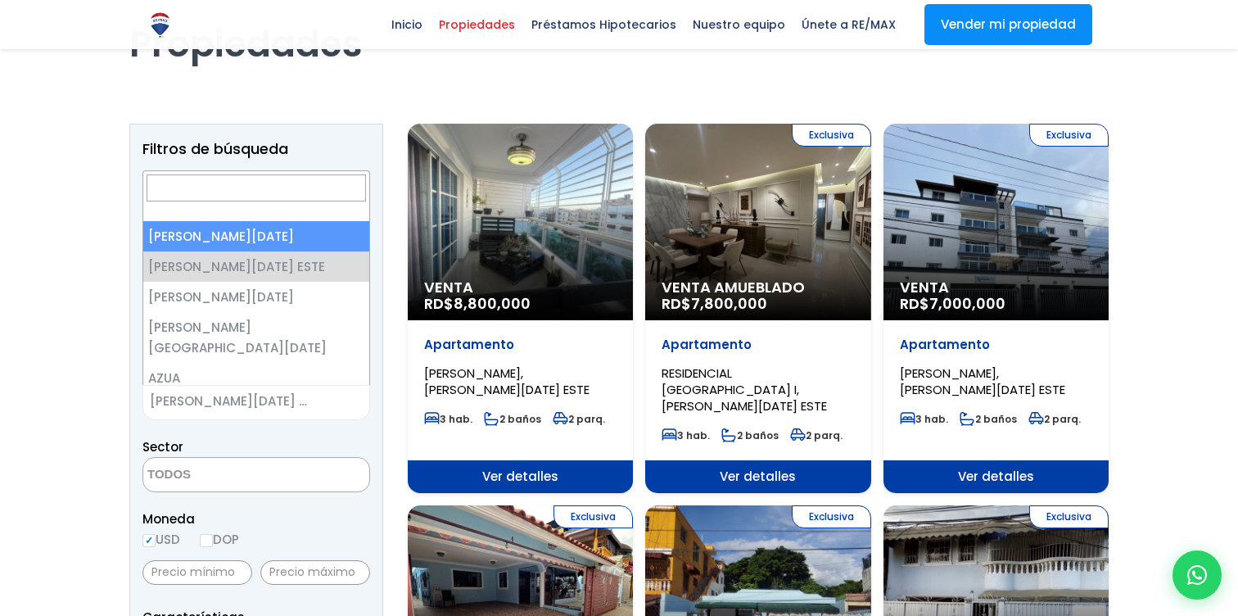
select select "1"
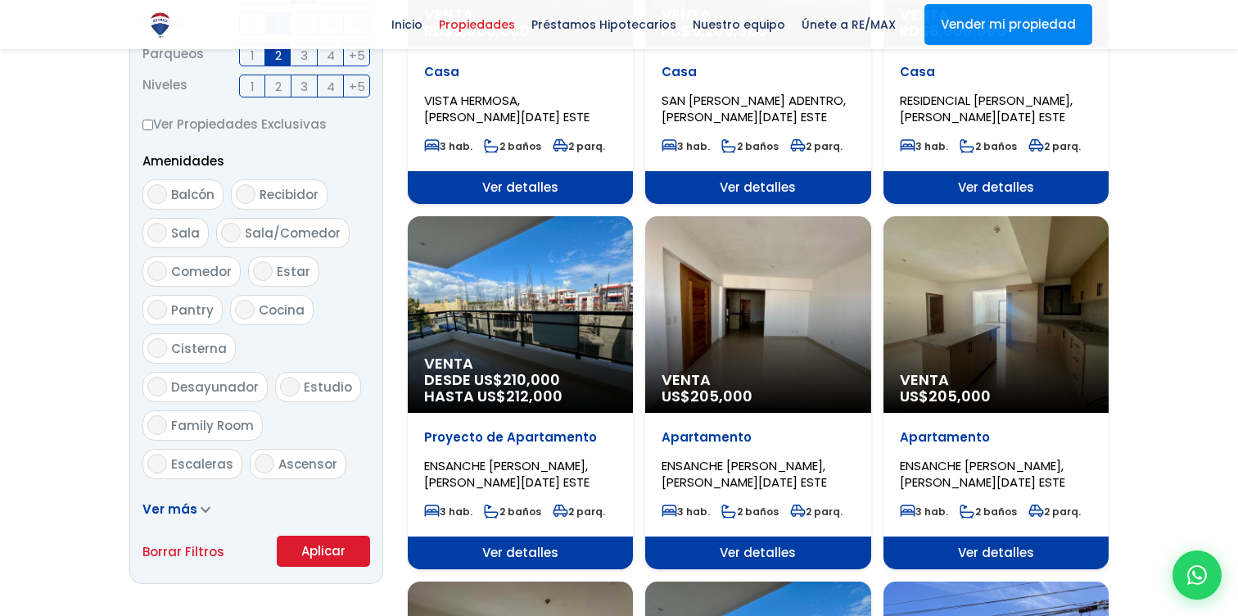
scroll to position [866, 0]
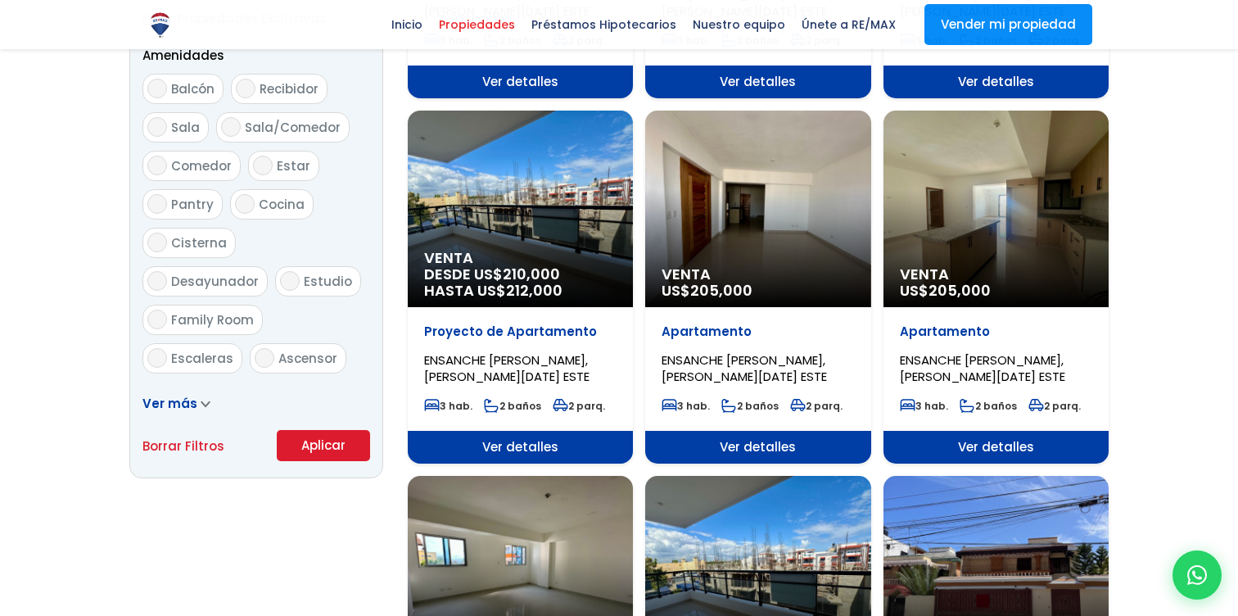
click at [343, 459] on button "Aplicar" at bounding box center [323, 445] width 93 height 31
click at [340, 442] on button "Aplicar" at bounding box center [323, 445] width 93 height 31
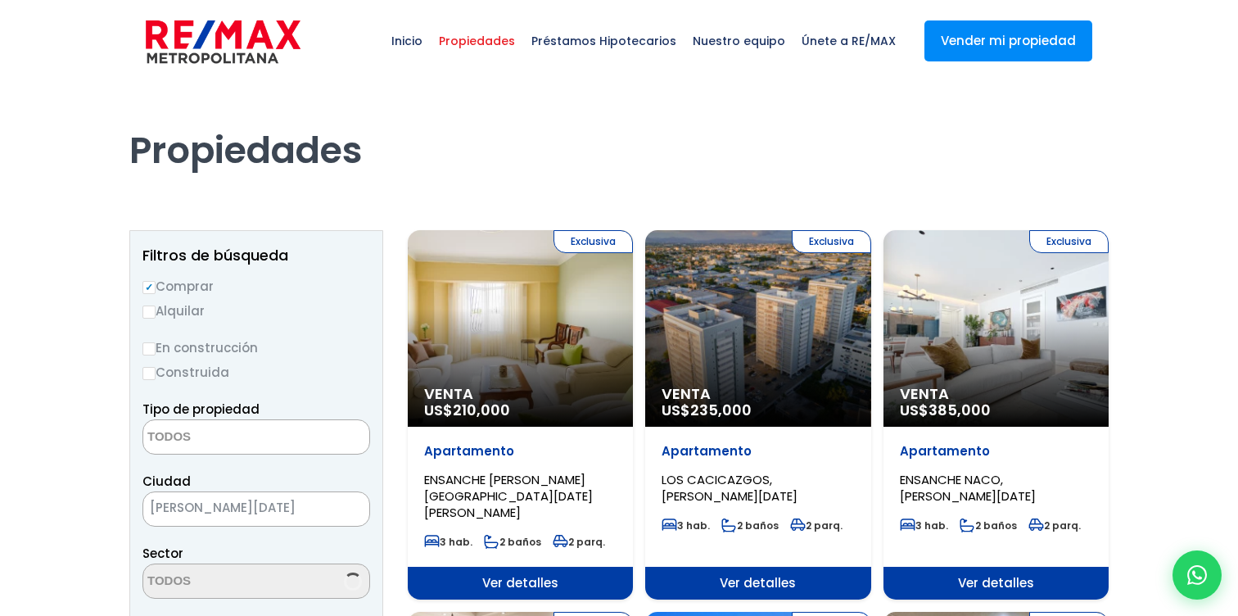
select select
click at [549, 371] on div "Exclusiva Venta US$ 210,000" at bounding box center [520, 328] width 225 height 197
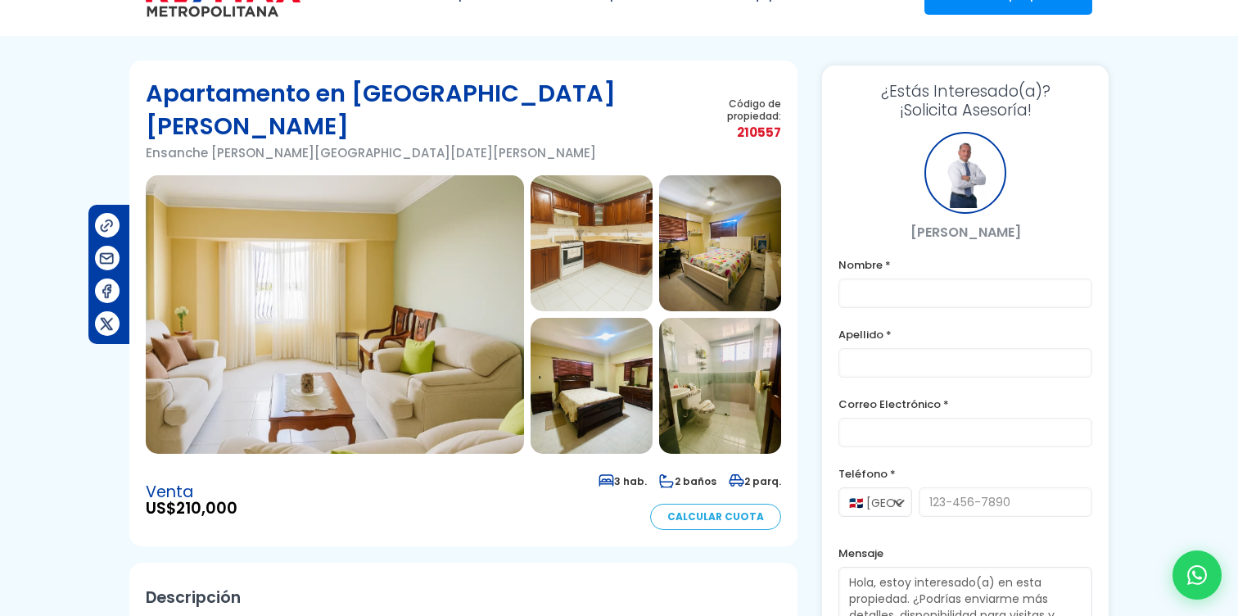
scroll to position [40, 0]
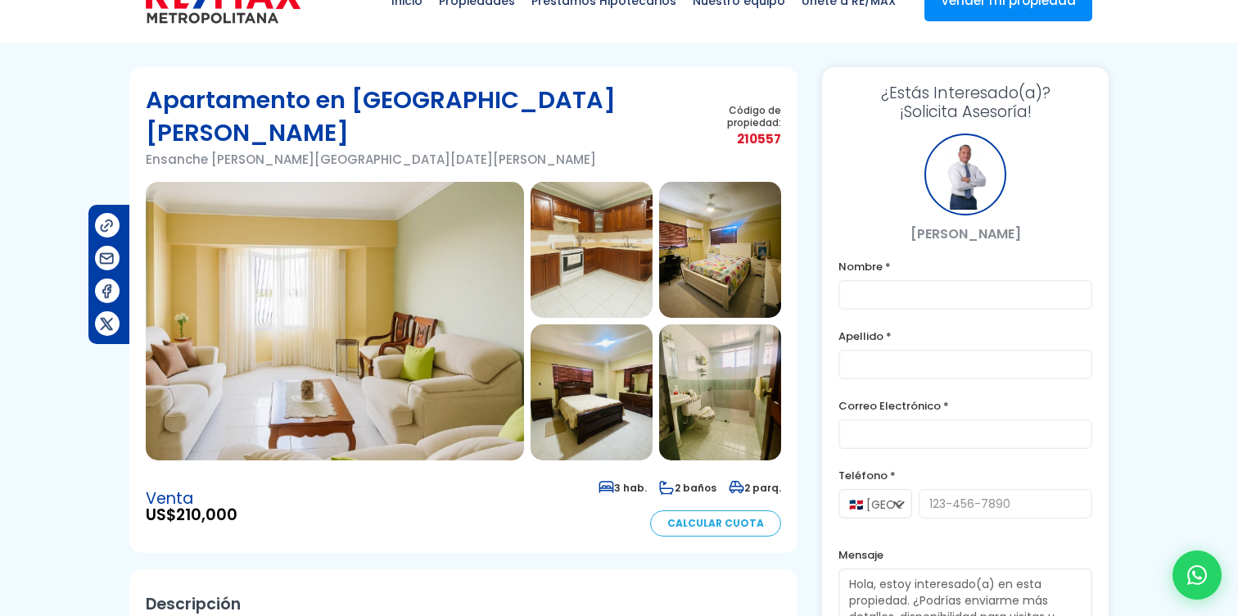
click at [448, 280] on img at bounding box center [335, 321] width 378 height 278
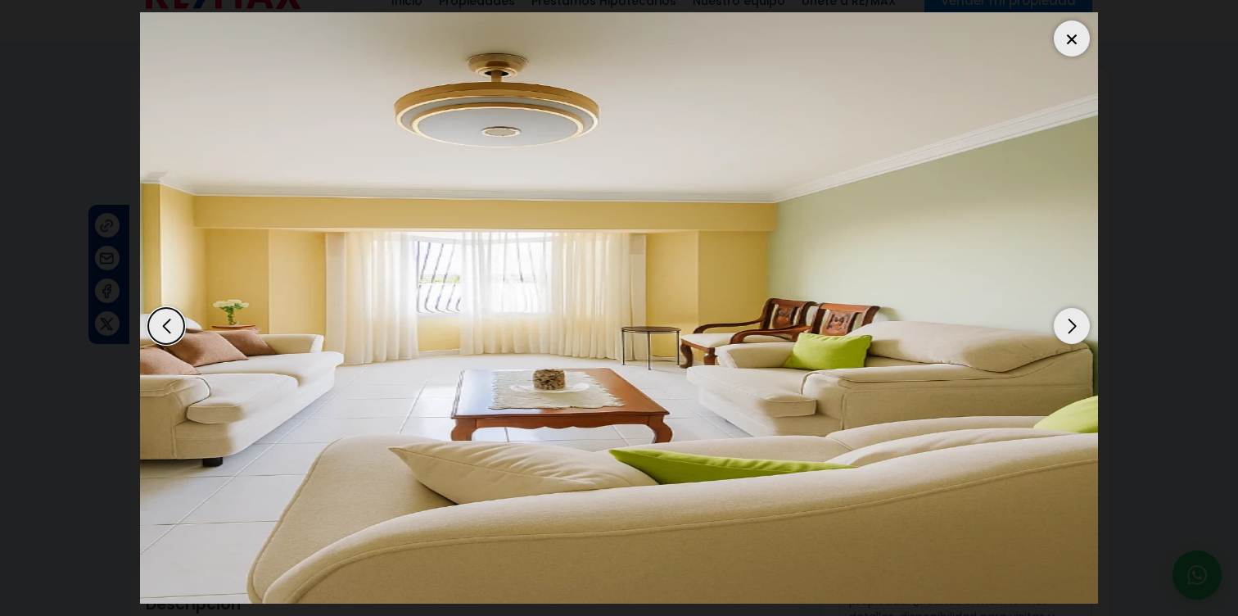
click at [1075, 340] on div "Next slide" at bounding box center [1072, 326] width 36 height 36
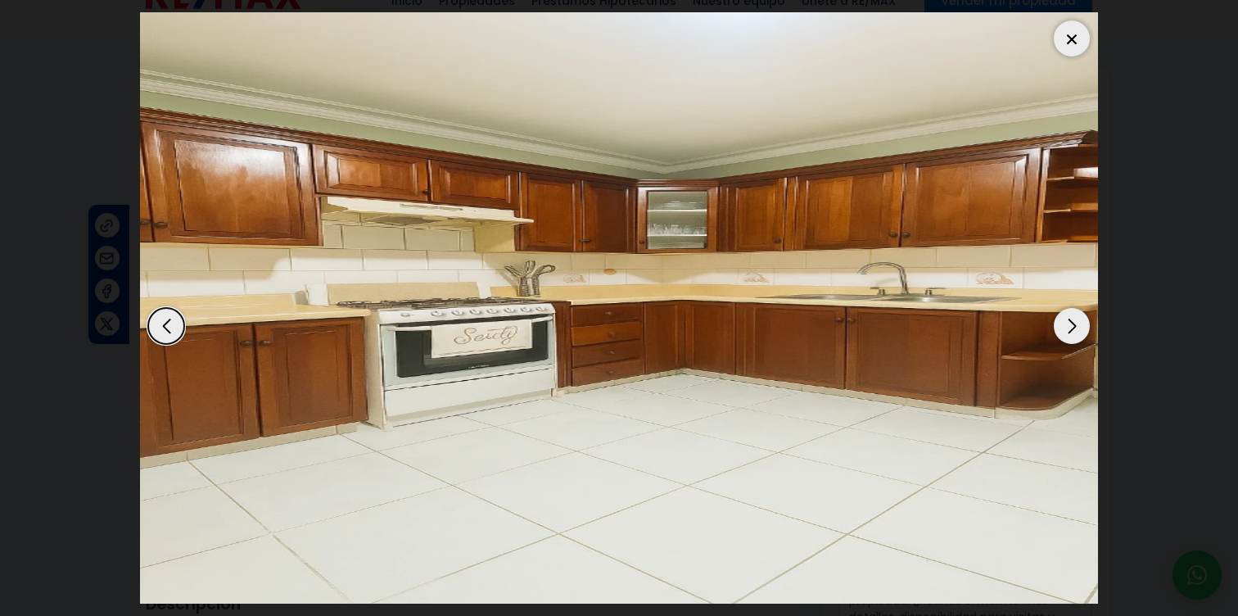
click at [1075, 340] on div "Next slide" at bounding box center [1072, 326] width 36 height 36
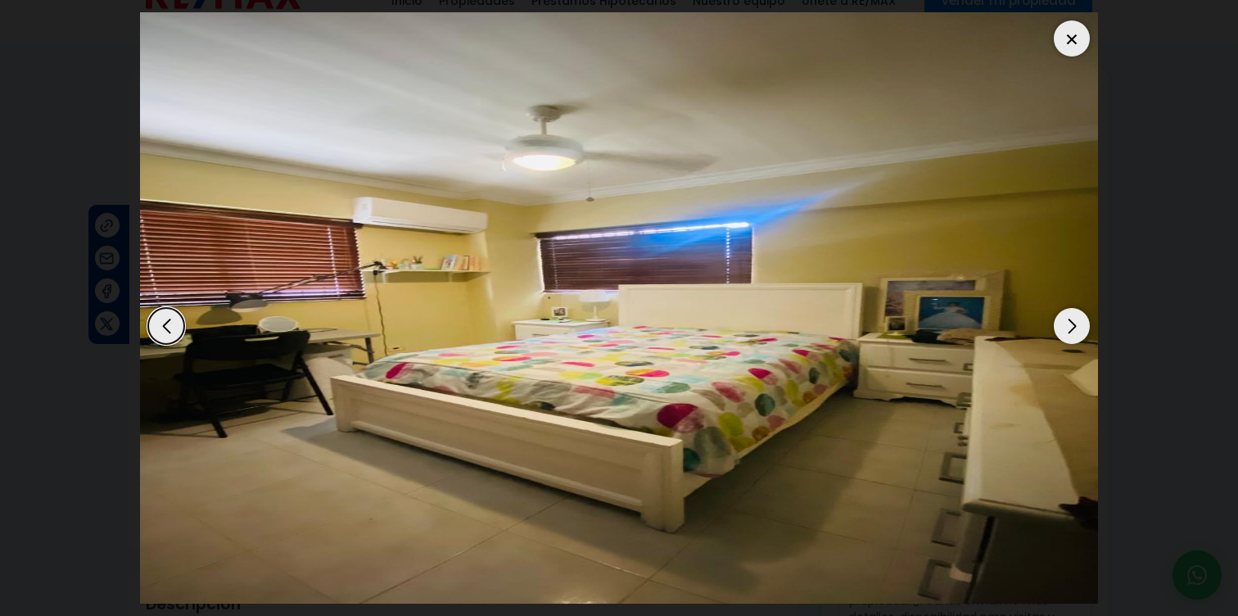
click at [1075, 340] on div "Next slide" at bounding box center [1072, 326] width 36 height 36
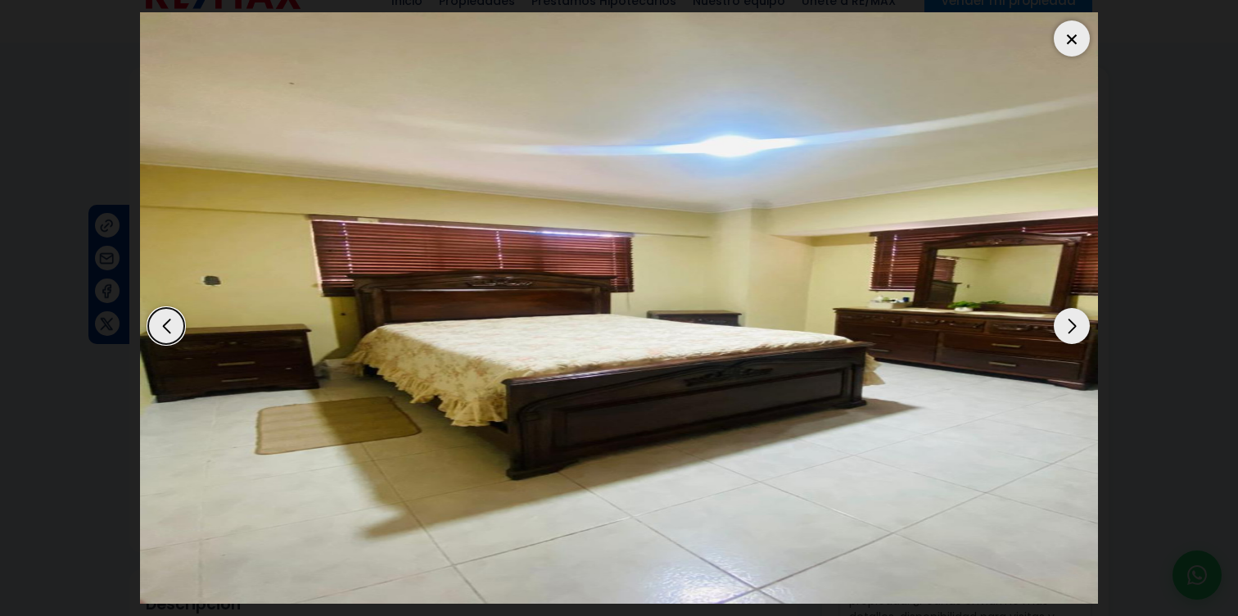
click at [1075, 340] on div "Next slide" at bounding box center [1072, 326] width 36 height 36
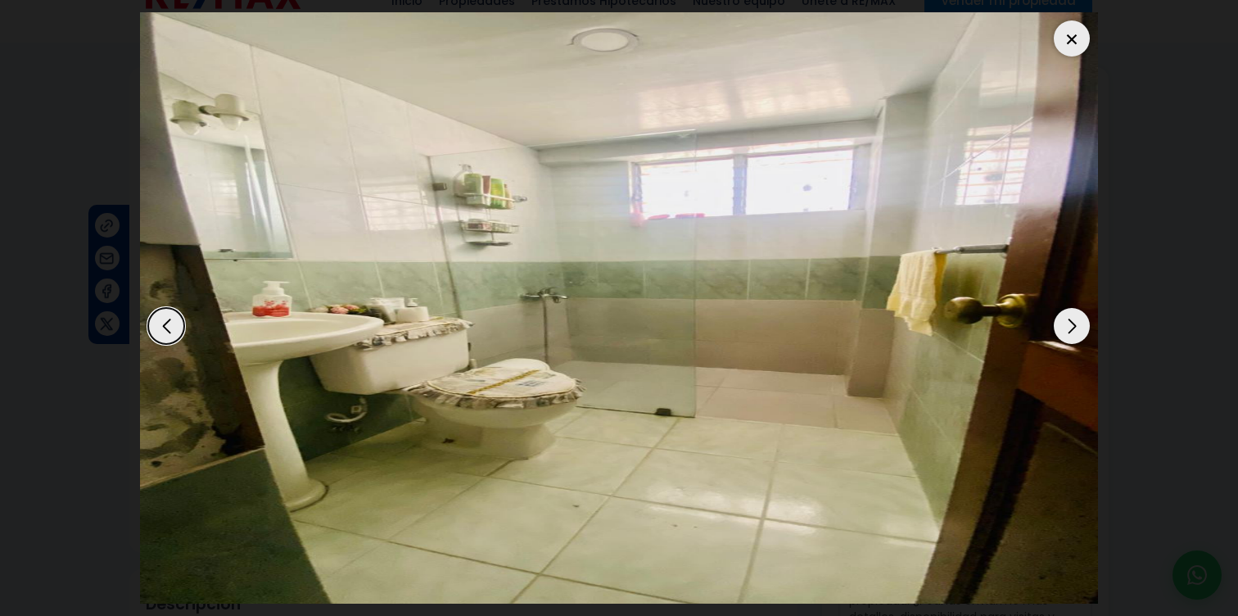
click at [1075, 340] on div "Next slide" at bounding box center [1072, 326] width 36 height 36
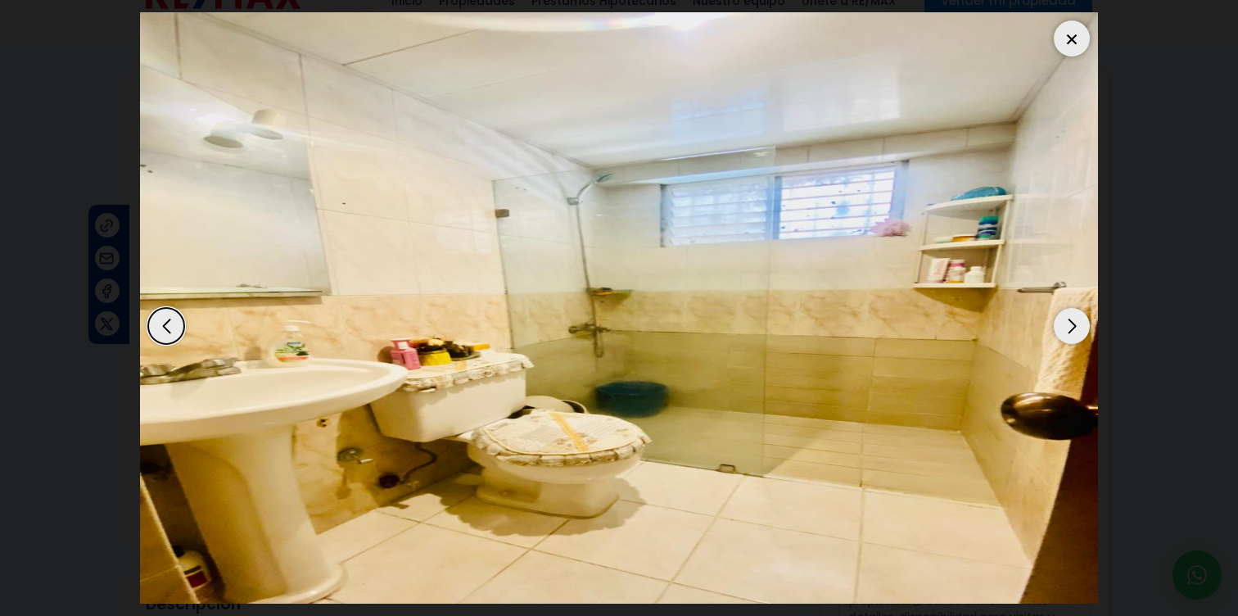
click at [1075, 340] on div "Next slide" at bounding box center [1072, 326] width 36 height 36
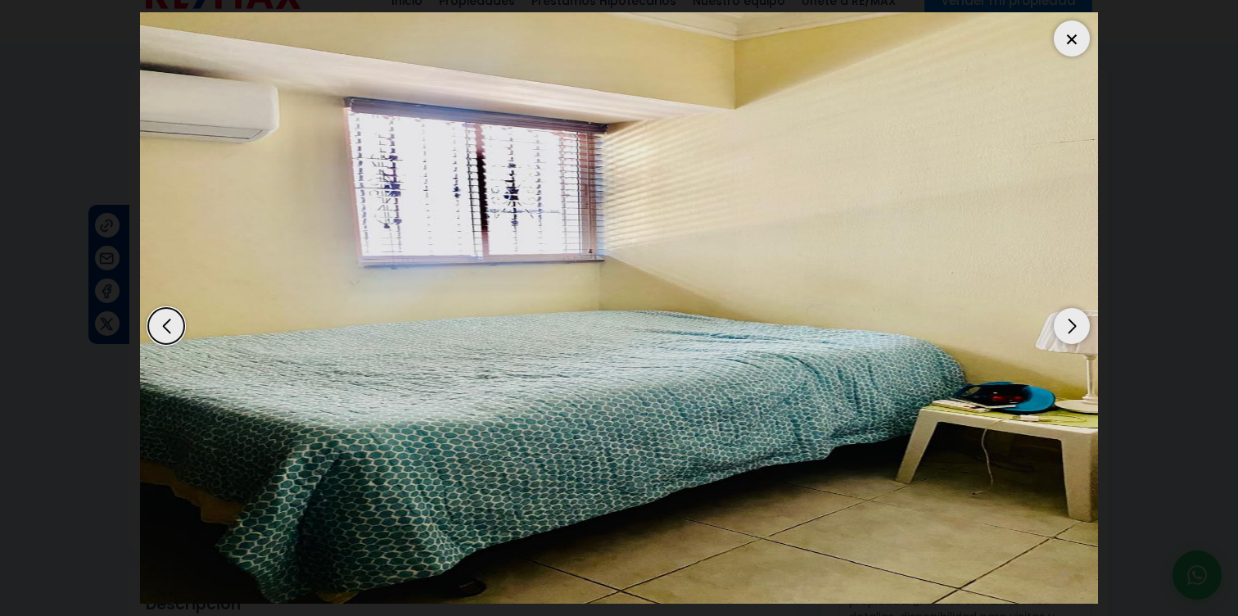
click at [1075, 340] on div "Next slide" at bounding box center [1072, 326] width 36 height 36
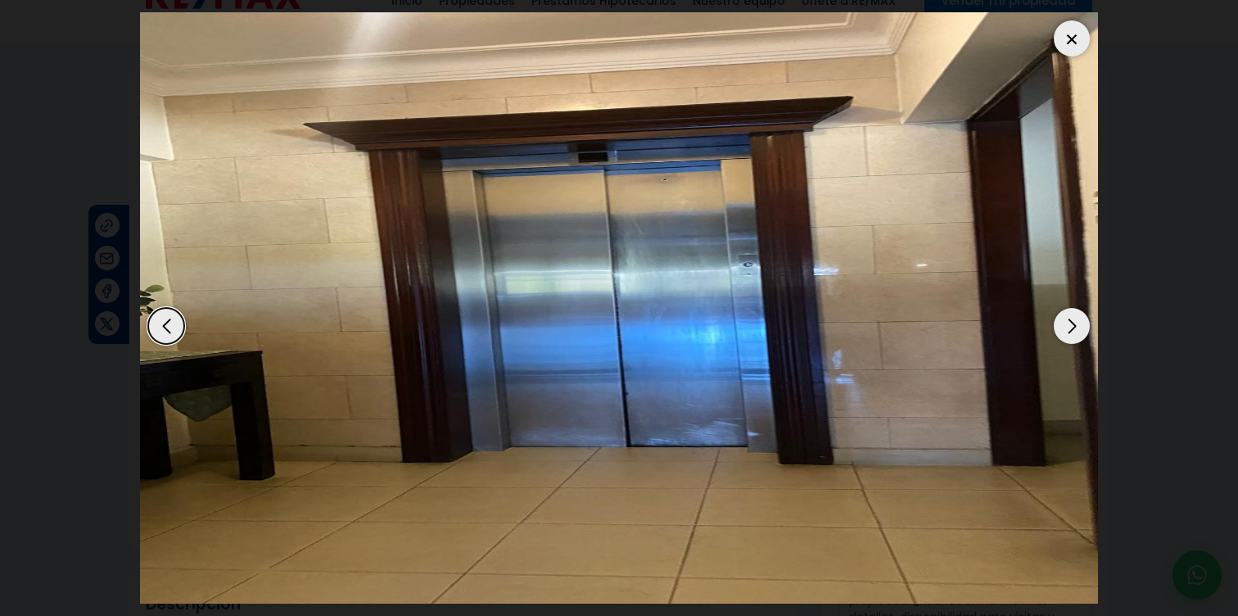
click at [1075, 340] on div "Next slide" at bounding box center [1072, 326] width 36 height 36
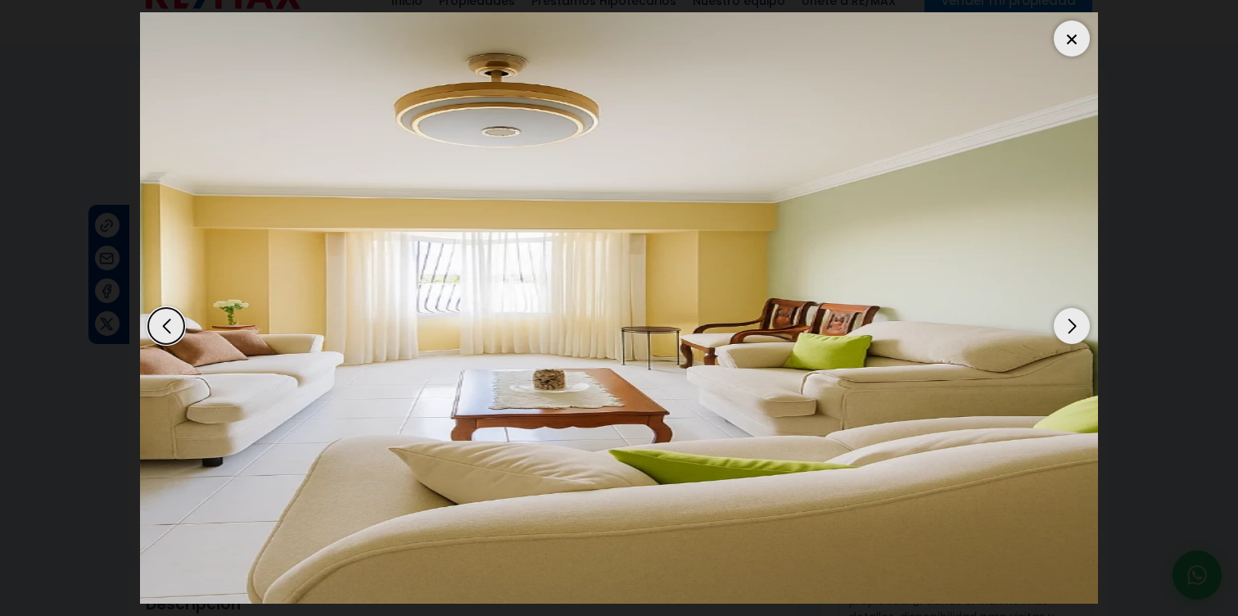
click at [1075, 340] on div "Next slide" at bounding box center [1072, 326] width 36 height 36
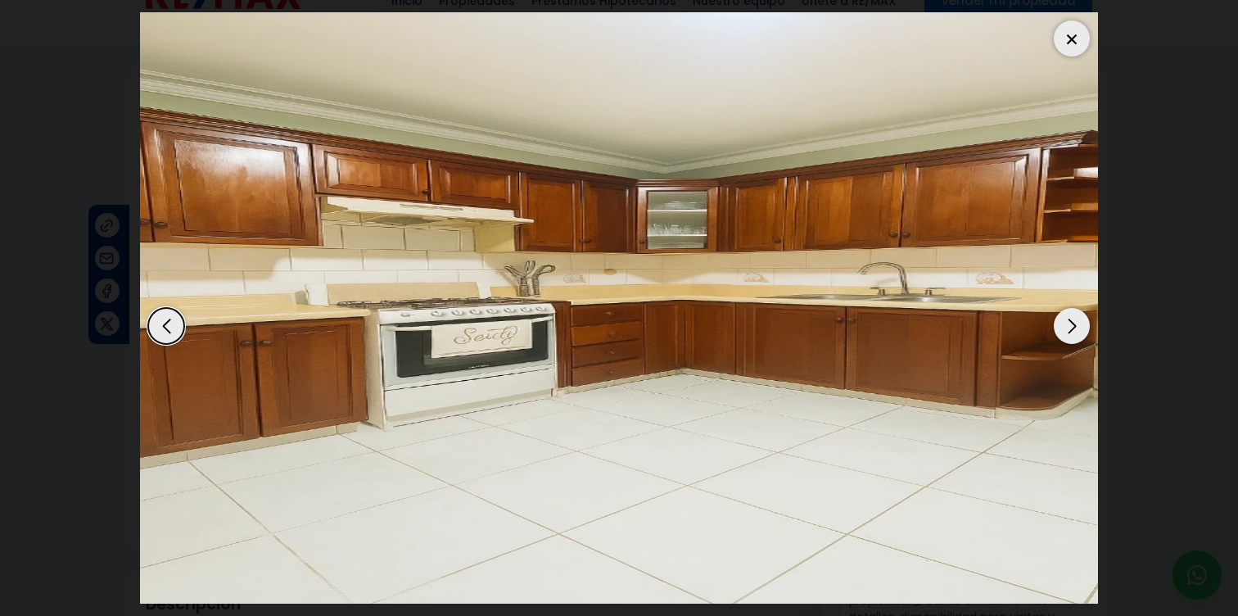
click at [1075, 340] on div "Next slide" at bounding box center [1072, 326] width 36 height 36
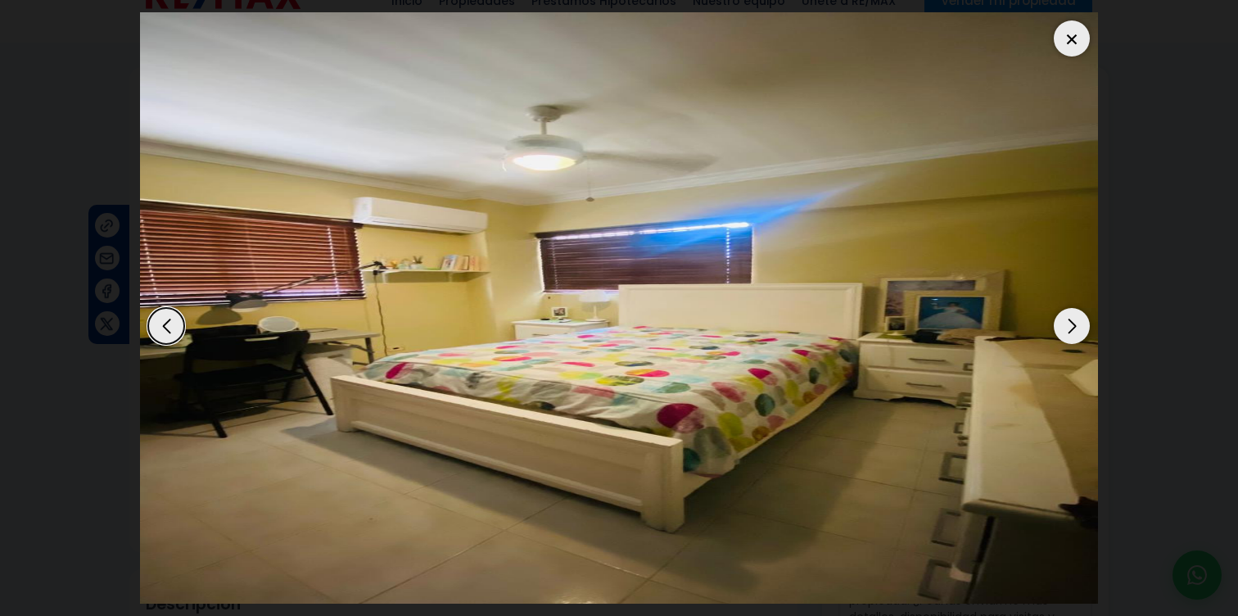
click at [1066, 45] on div at bounding box center [1072, 38] width 36 height 36
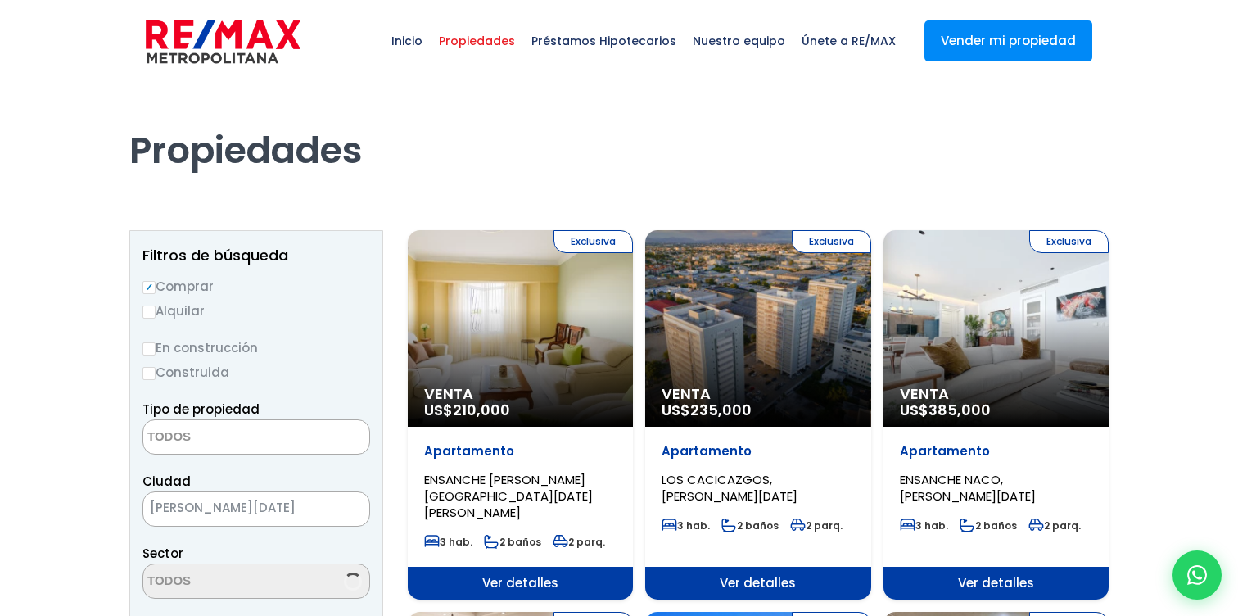
select select
click at [510, 405] on span "235,000" at bounding box center [481, 410] width 57 height 20
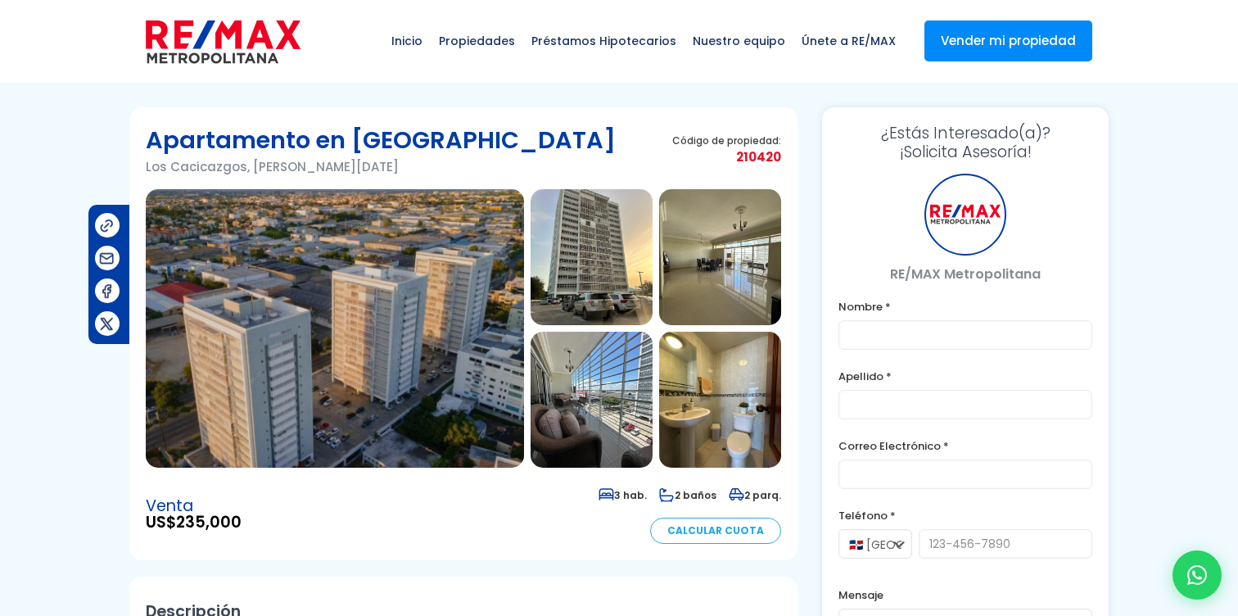
click at [425, 342] on img at bounding box center [335, 328] width 378 height 278
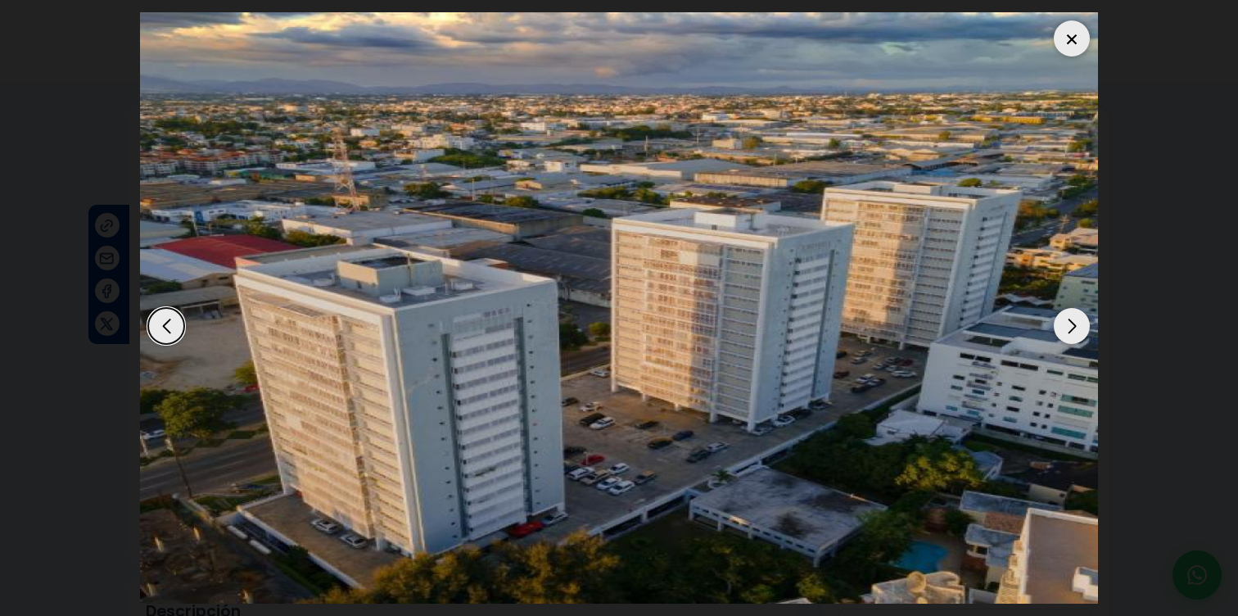
click at [1077, 329] on div "Next slide" at bounding box center [1072, 326] width 36 height 36
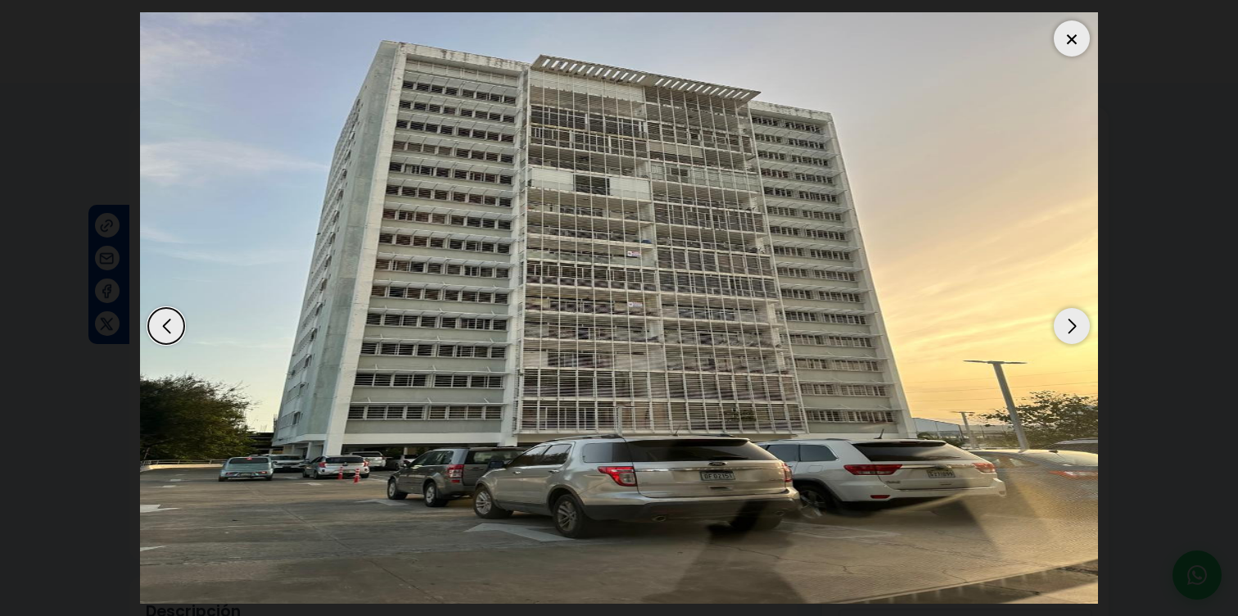
click at [1077, 329] on div "Next slide" at bounding box center [1072, 326] width 36 height 36
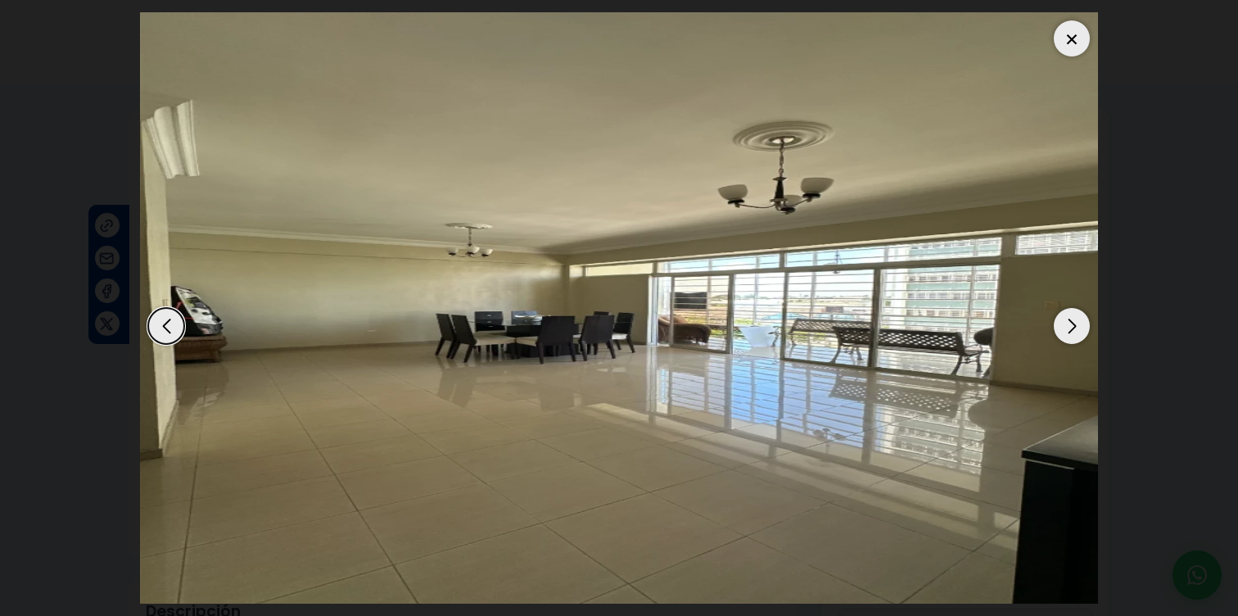
click at [1077, 329] on div "Next slide" at bounding box center [1072, 326] width 36 height 36
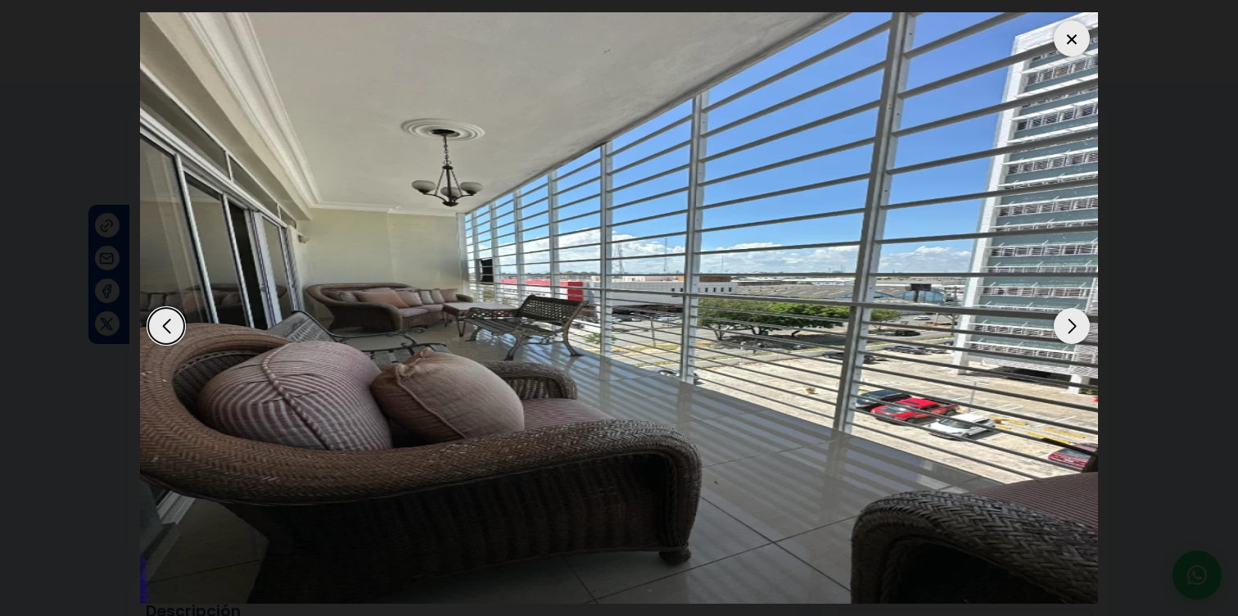
click at [1077, 329] on div "Next slide" at bounding box center [1072, 326] width 36 height 36
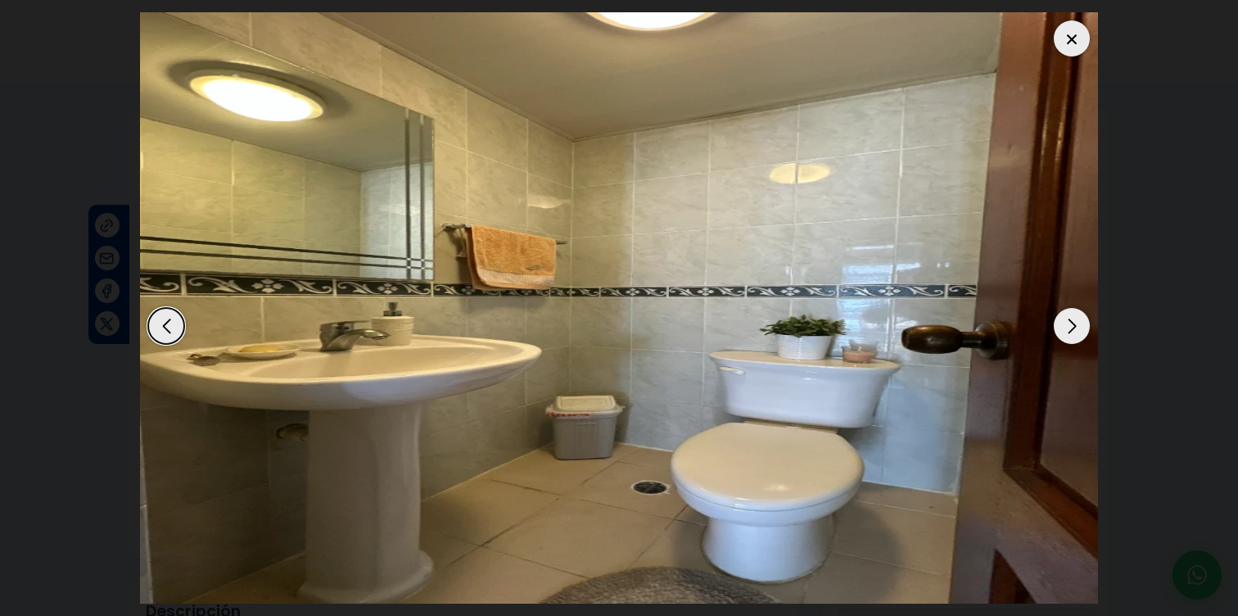
click at [1077, 329] on div "Next slide" at bounding box center [1072, 326] width 36 height 36
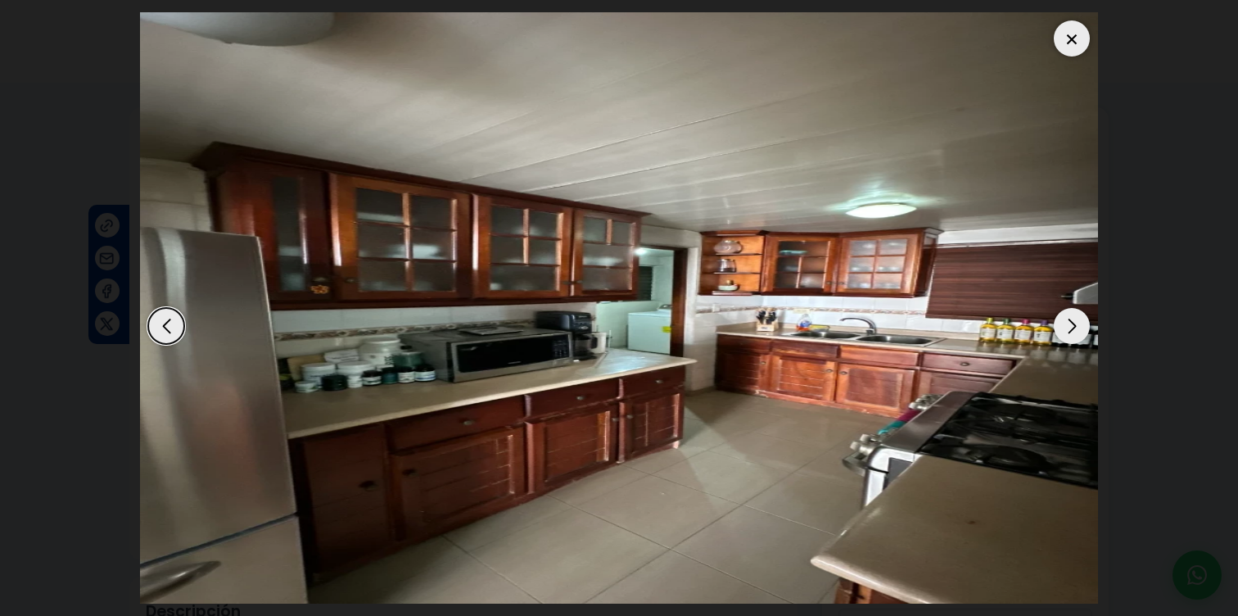
click at [1078, 329] on div "Next slide" at bounding box center [1072, 326] width 36 height 36
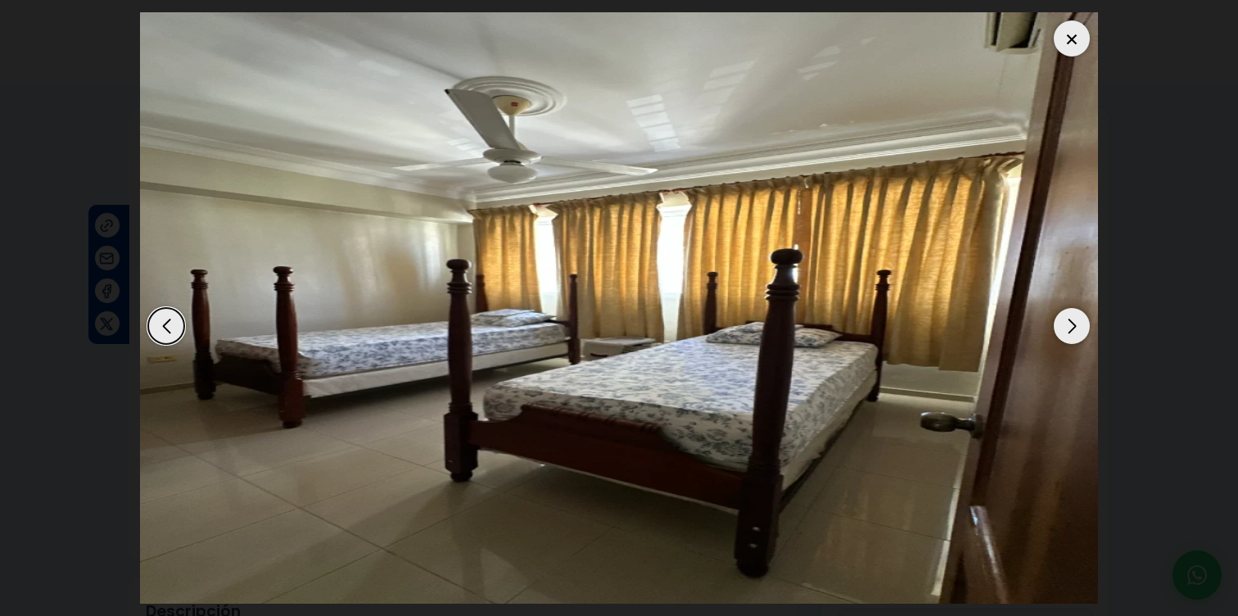
click at [1078, 329] on div "Next slide" at bounding box center [1072, 326] width 36 height 36
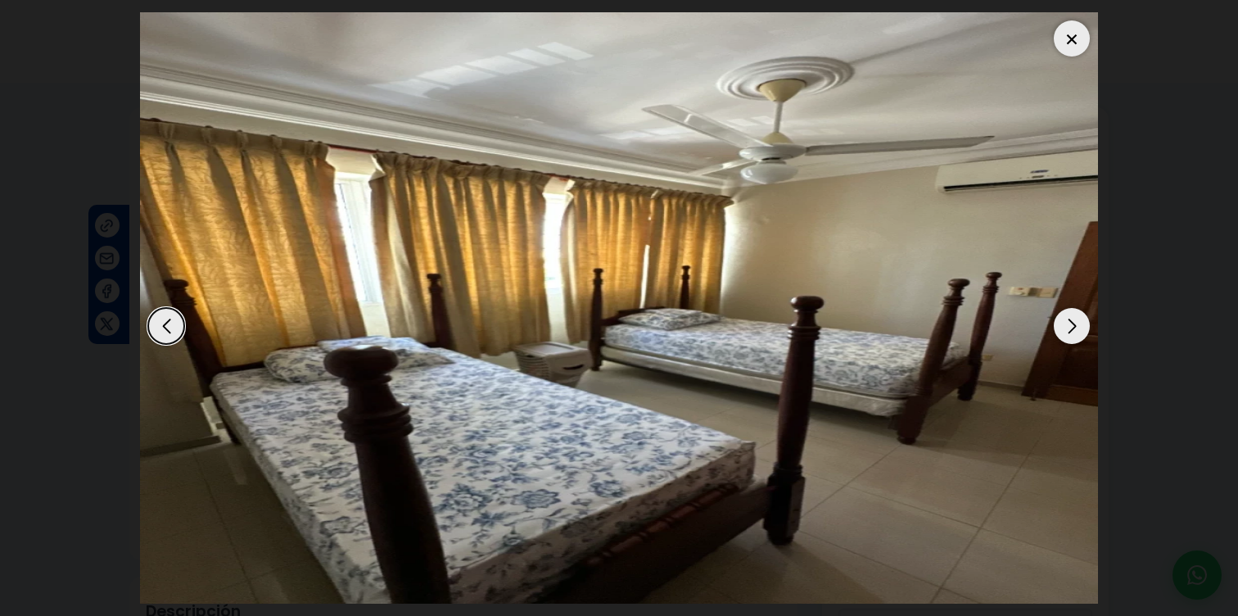
click at [1078, 329] on div "Next slide" at bounding box center [1072, 326] width 36 height 36
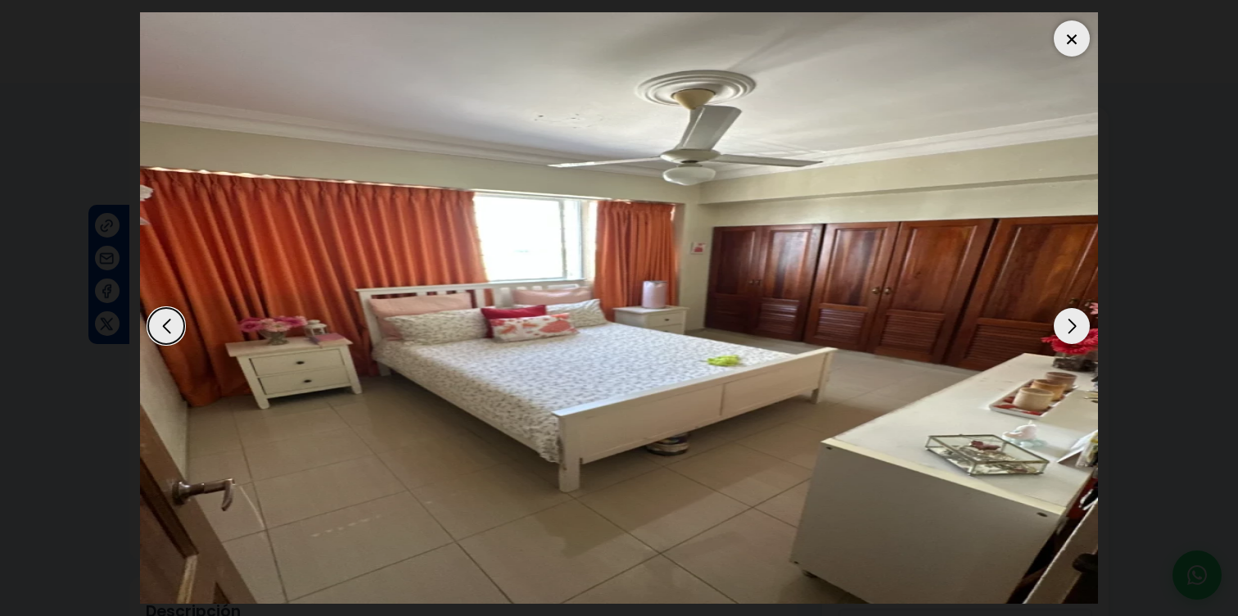
click at [1078, 329] on div "Next slide" at bounding box center [1072, 326] width 36 height 36
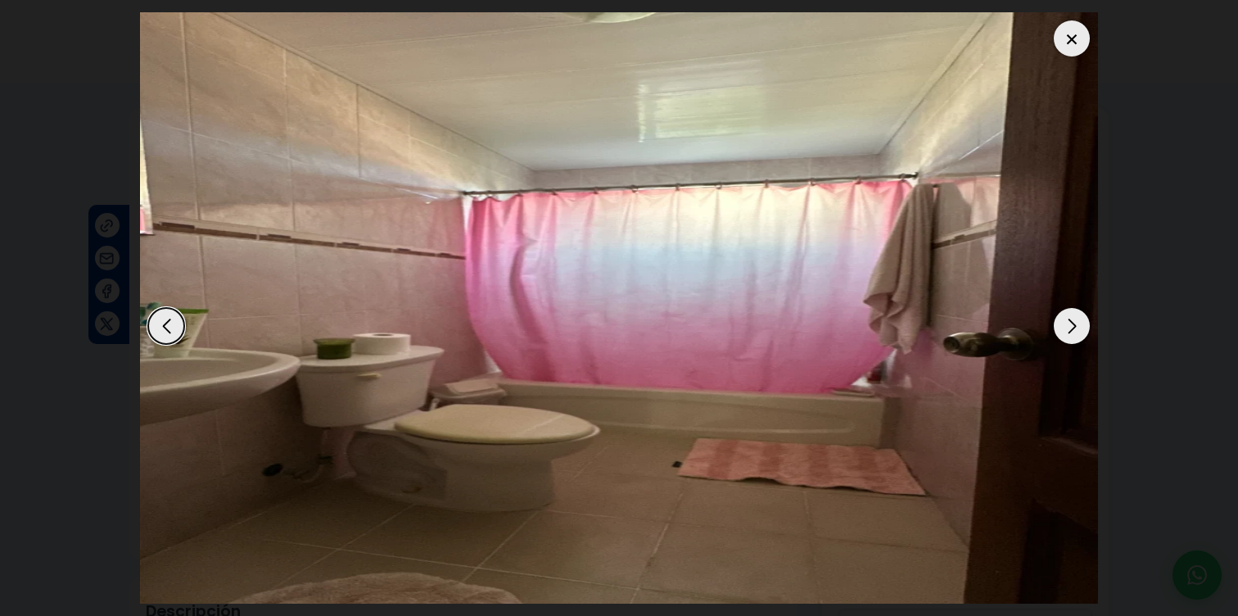
click at [1078, 44] on div at bounding box center [1072, 38] width 36 height 36
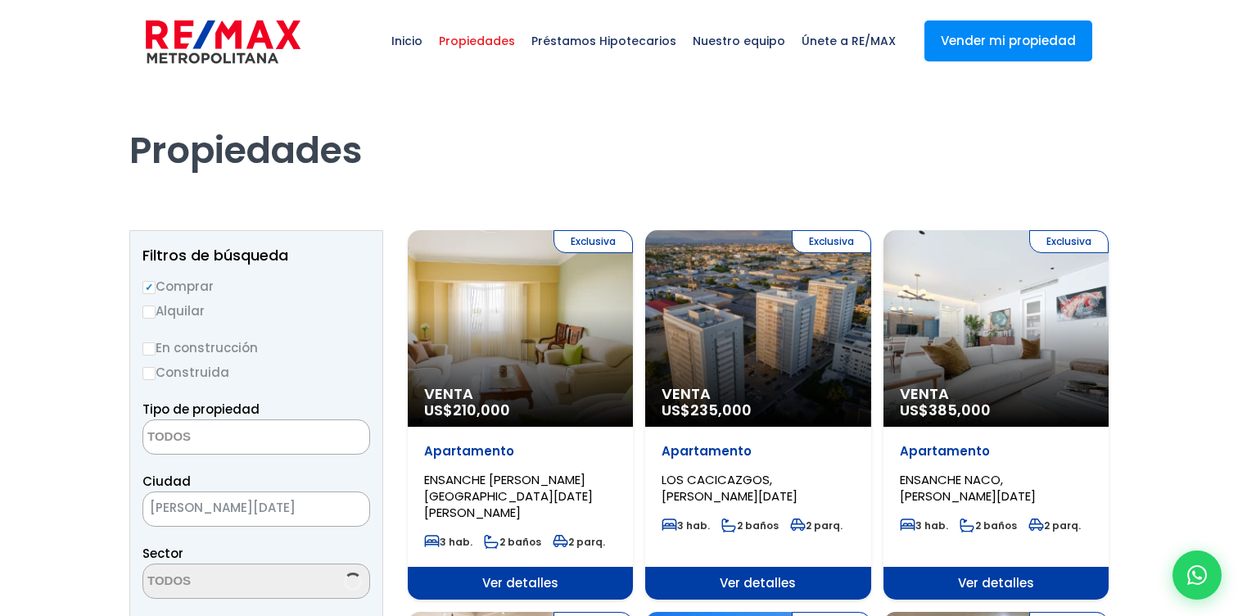
select select
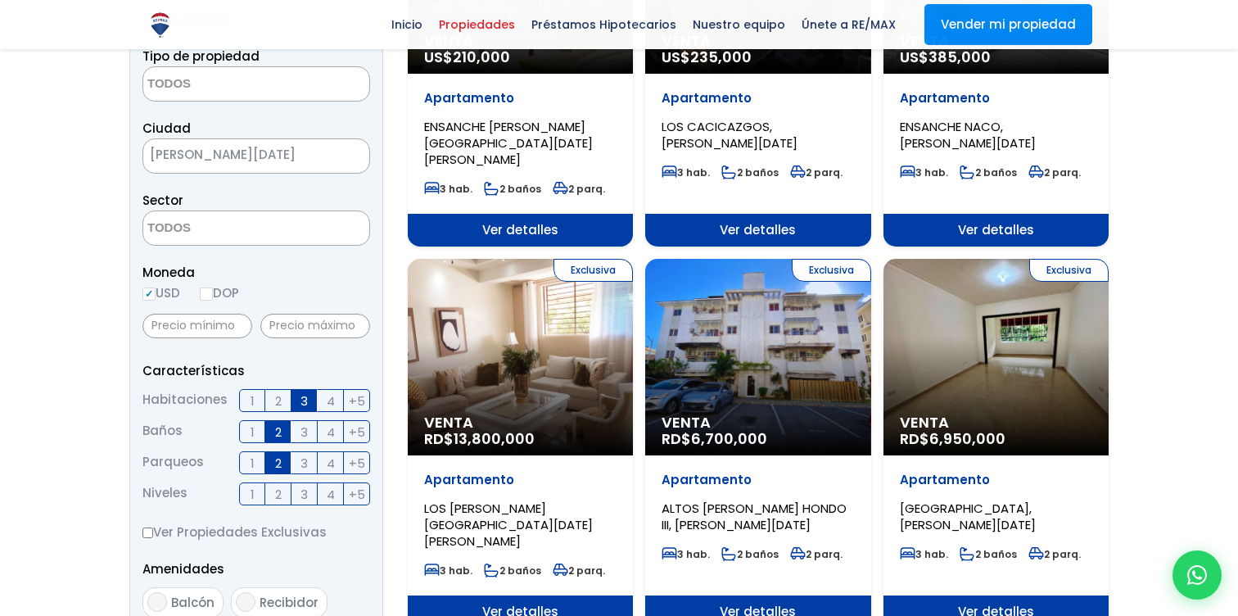
scroll to position [364, 0]
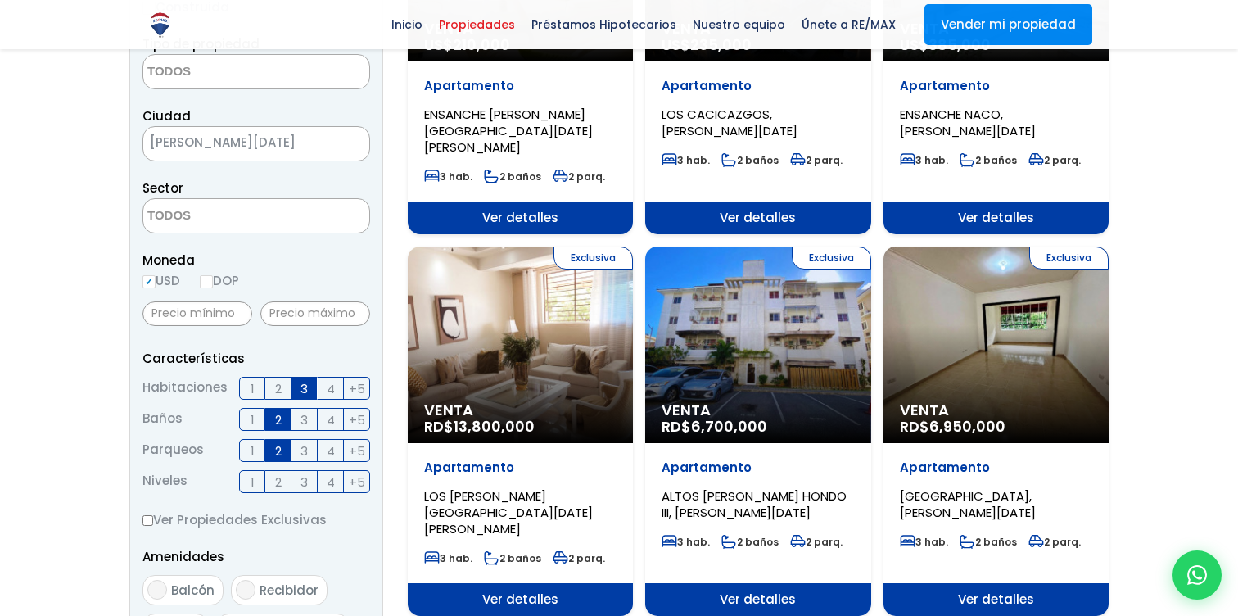
click at [567, 234] on span "Ver detalles" at bounding box center [520, 217] width 225 height 33
click at [534, 234] on span "Ver detalles" at bounding box center [520, 217] width 225 height 33
click at [515, 234] on span "Ver detalles" at bounding box center [520, 217] width 225 height 33
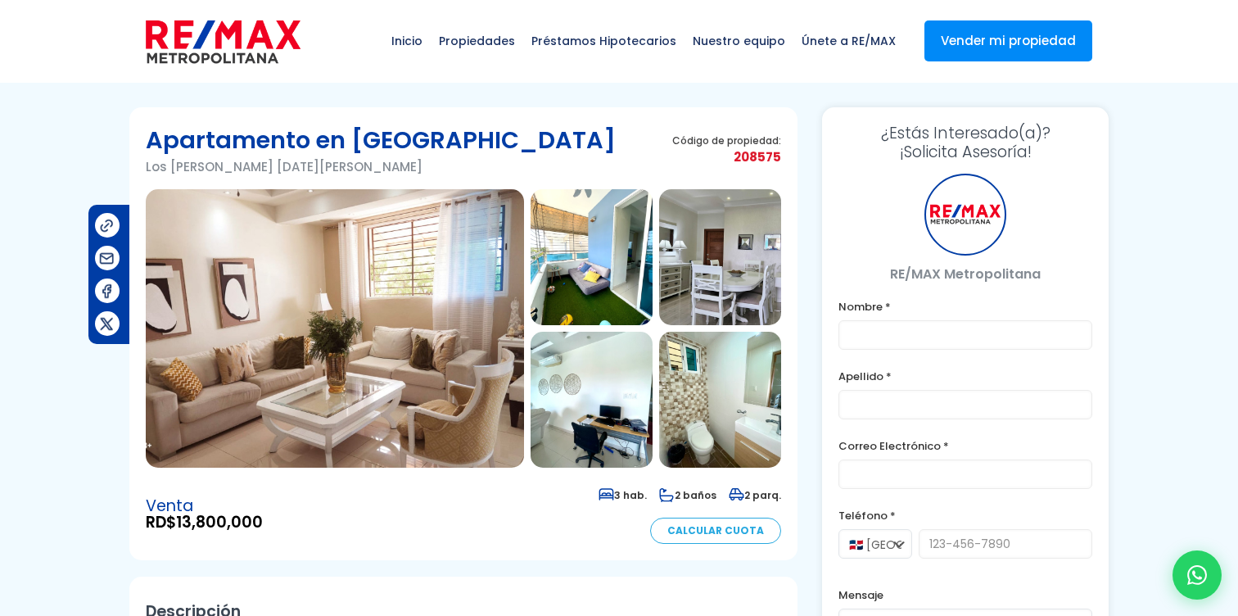
click at [378, 305] on img at bounding box center [335, 328] width 378 height 278
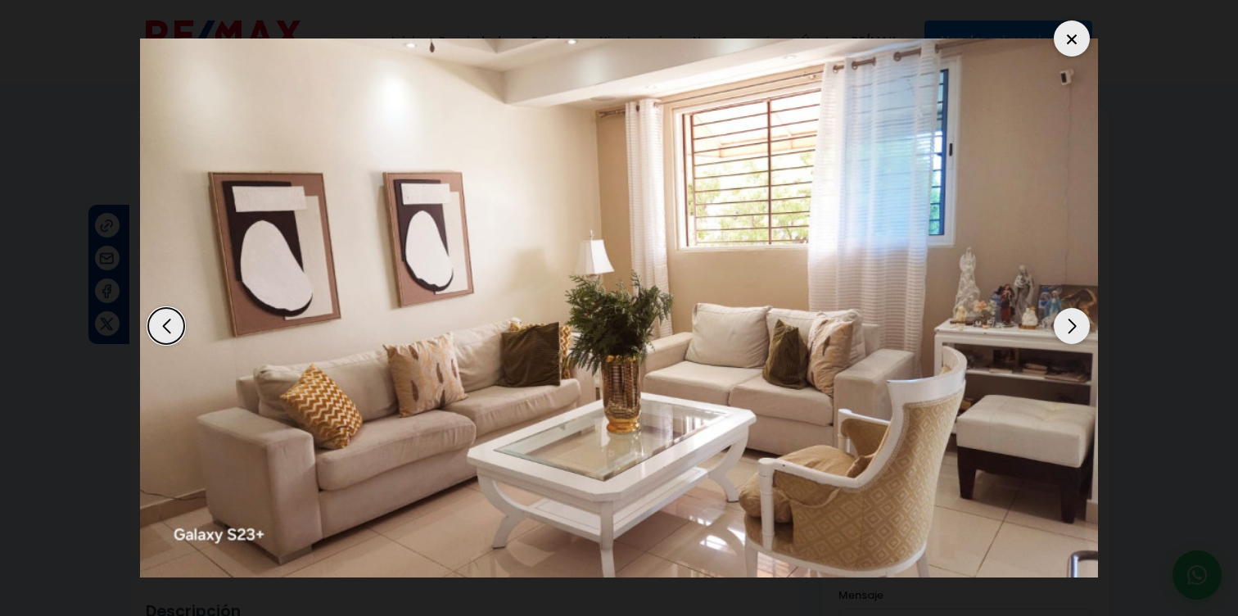
click at [1084, 325] on div "Next slide" at bounding box center [1072, 326] width 36 height 36
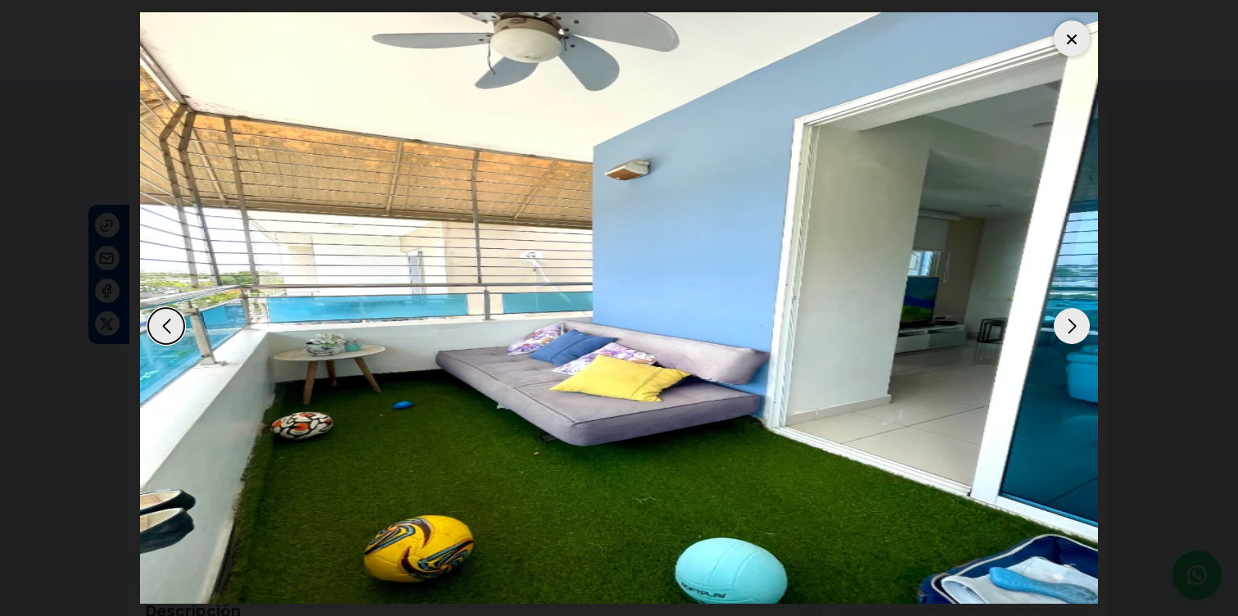
click at [1084, 325] on div "Next slide" at bounding box center [1072, 326] width 36 height 36
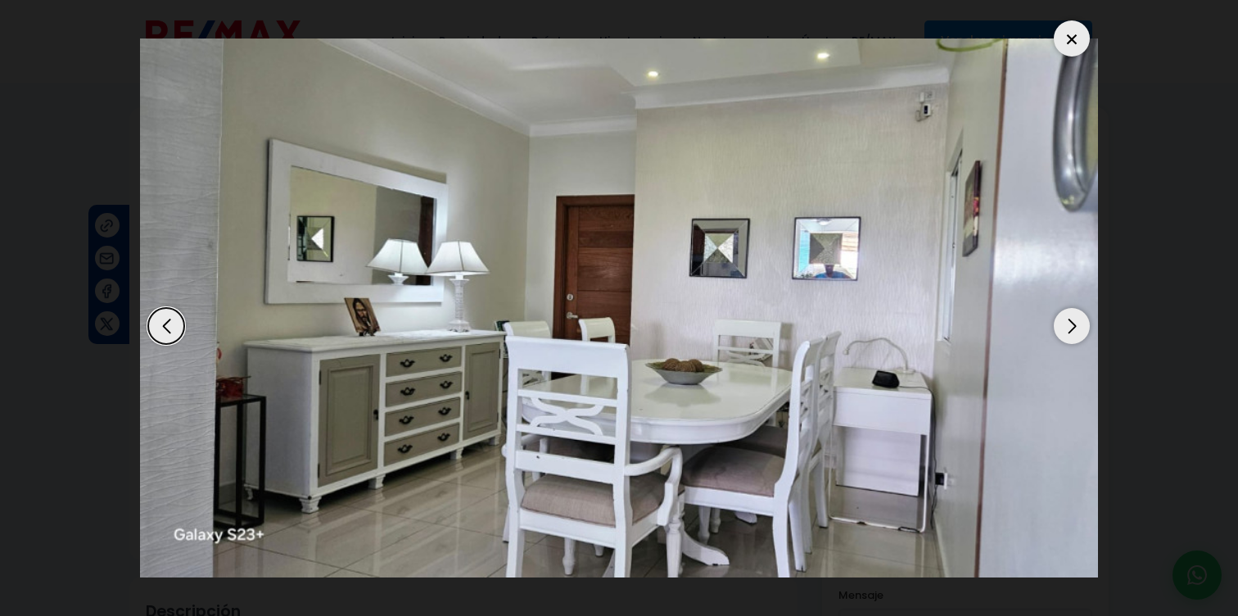
click at [1084, 326] on div "Next slide" at bounding box center [1072, 326] width 36 height 36
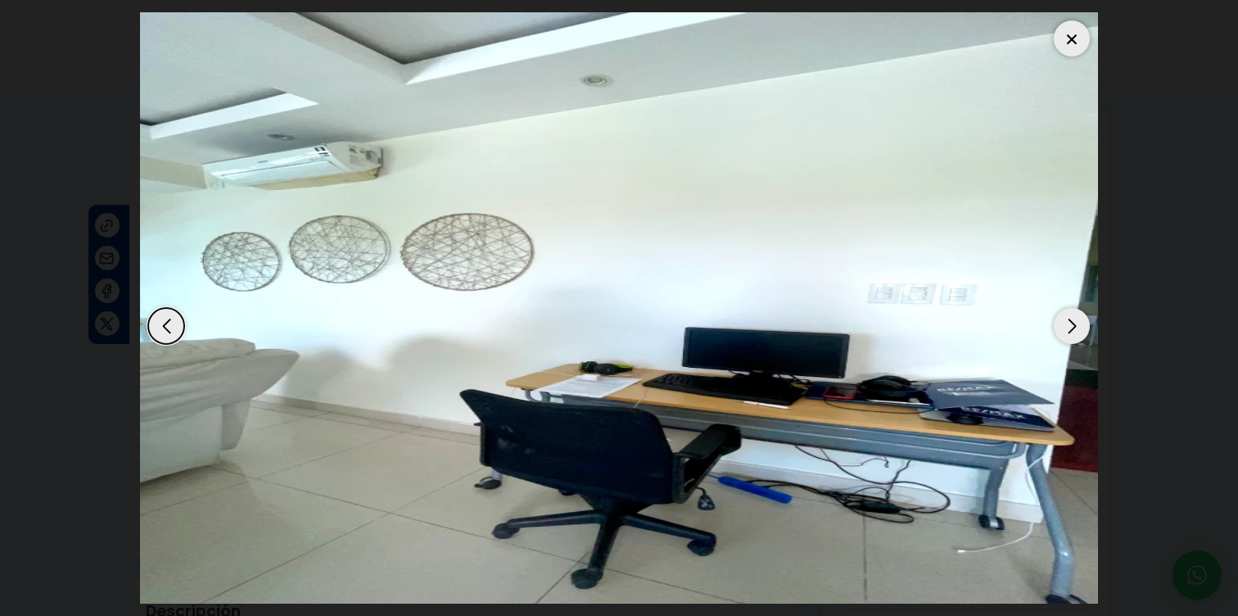
click at [1084, 326] on div "Next slide" at bounding box center [1072, 326] width 36 height 36
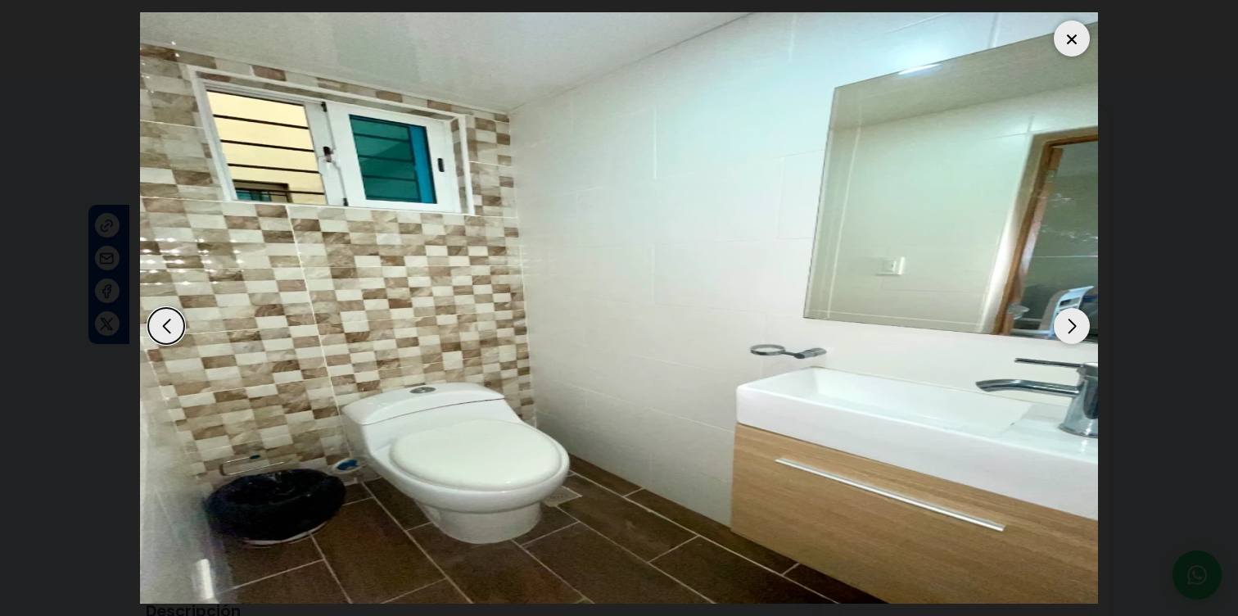
click at [1084, 326] on div "Next slide" at bounding box center [1072, 326] width 36 height 36
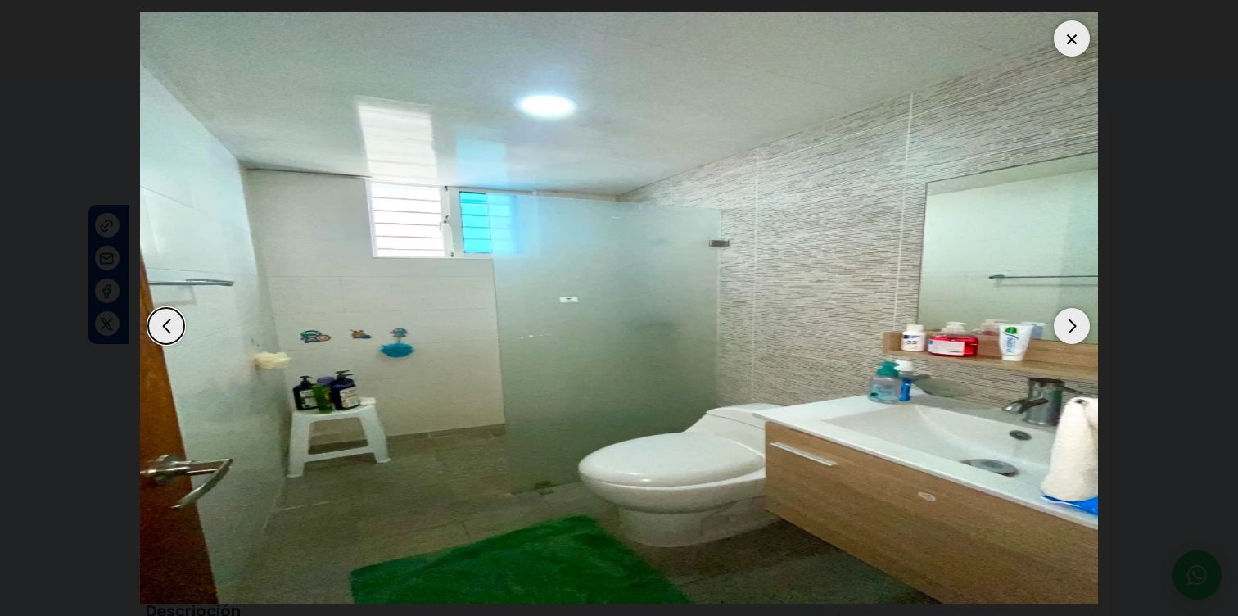
click at [1085, 327] on div "Next slide" at bounding box center [1072, 326] width 36 height 36
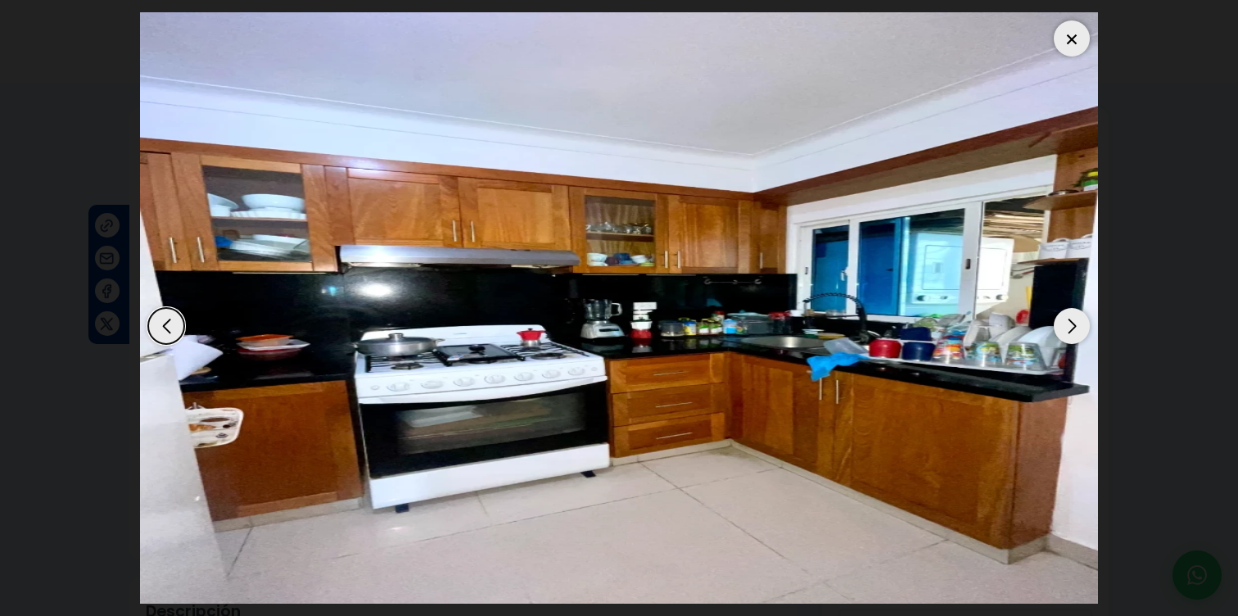
click at [1085, 327] on div "Next slide" at bounding box center [1072, 326] width 36 height 36
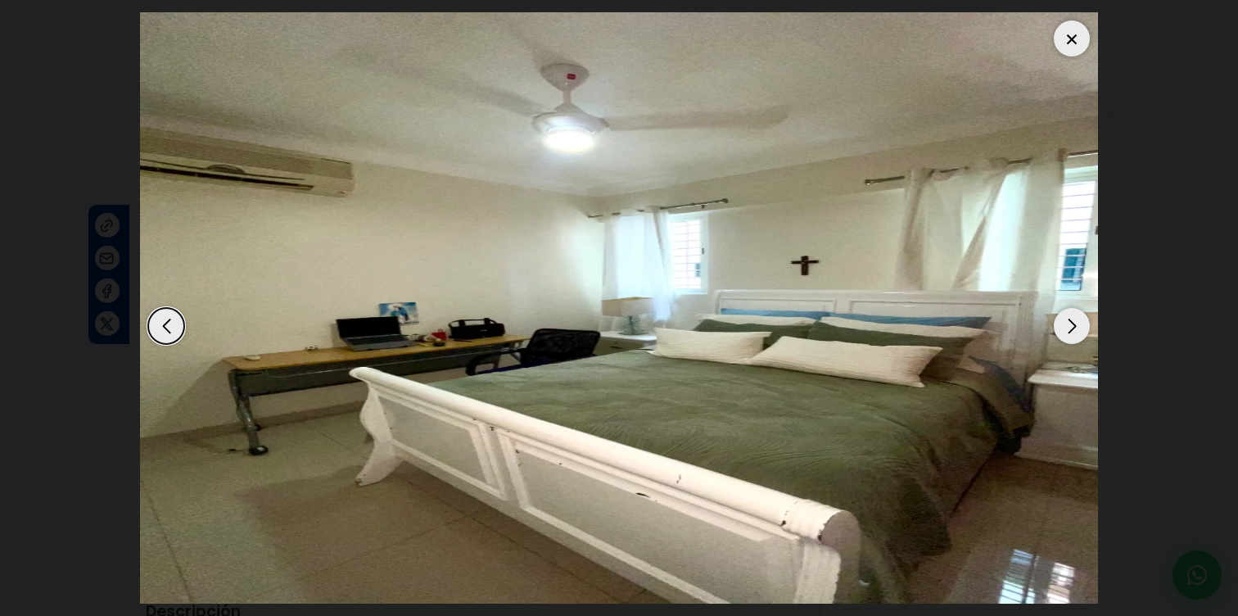
click at [1085, 327] on div "Next slide" at bounding box center [1072, 326] width 36 height 36
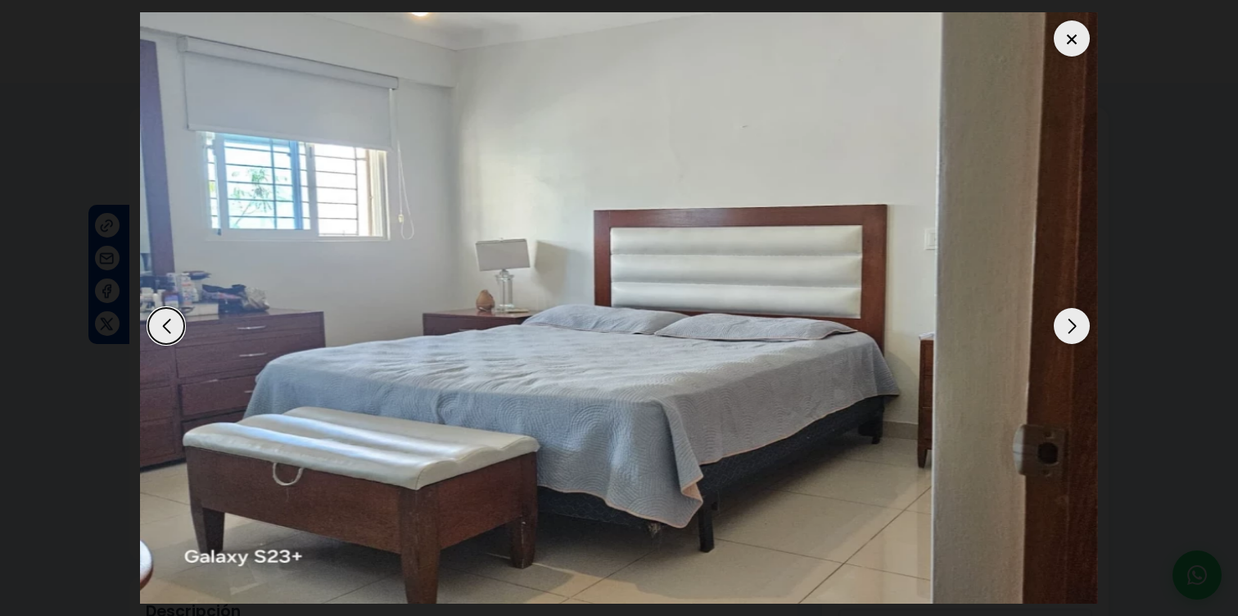
click at [1085, 327] on div "Next slide" at bounding box center [1072, 326] width 36 height 36
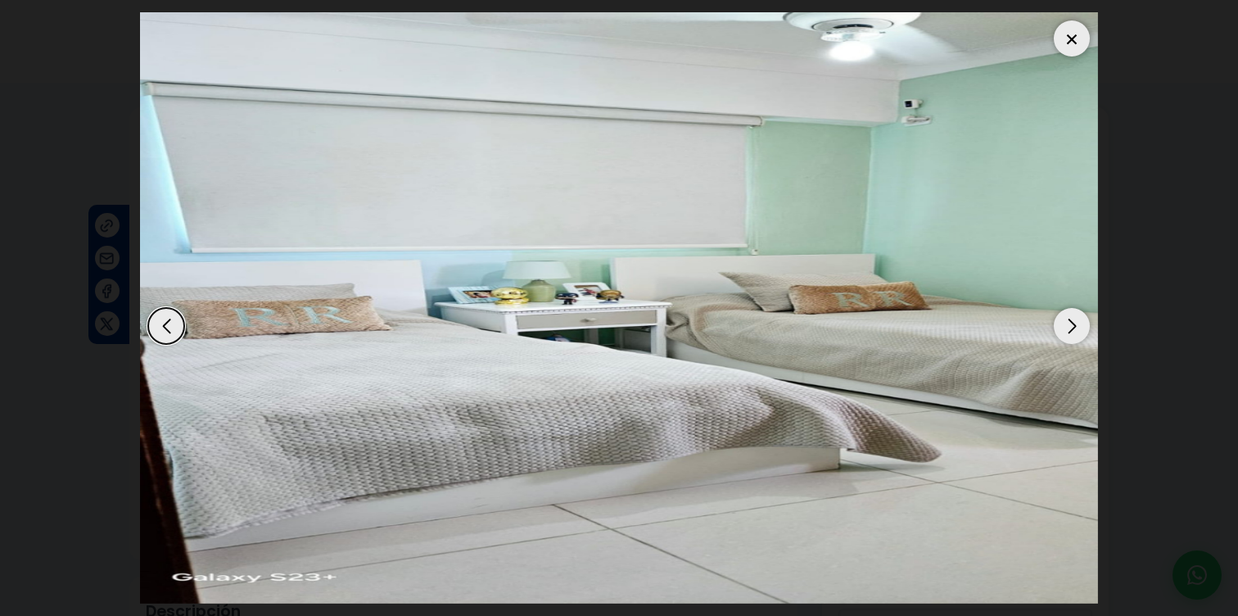
click at [1085, 327] on div "Next slide" at bounding box center [1072, 326] width 36 height 36
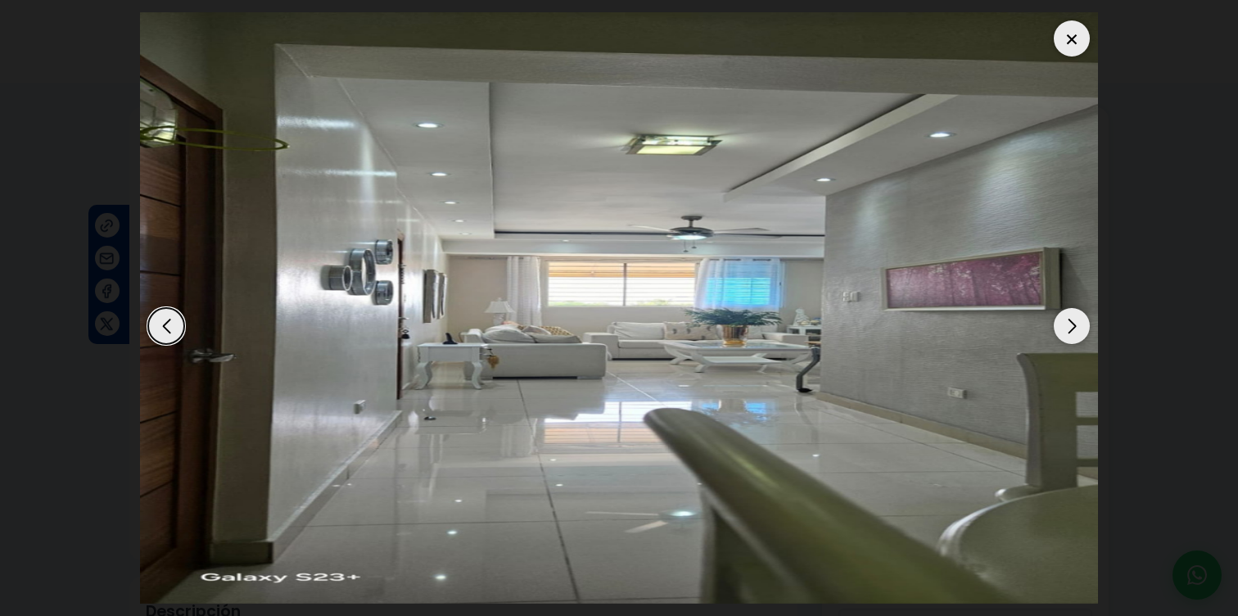
click at [1085, 327] on div "Next slide" at bounding box center [1072, 326] width 36 height 36
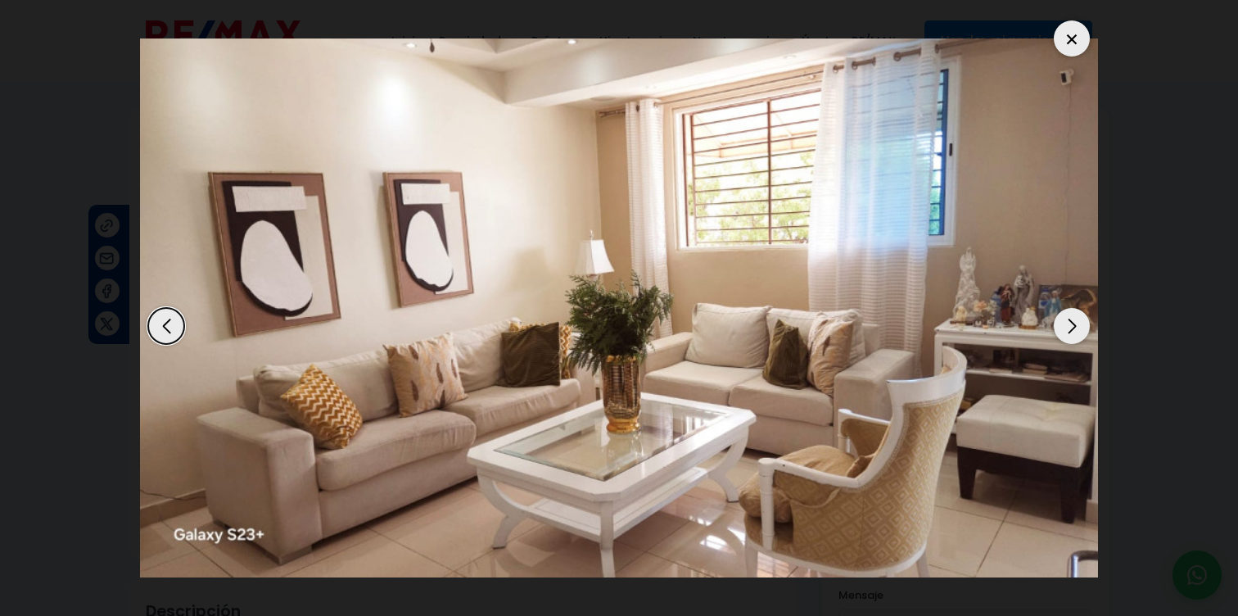
click at [1063, 40] on div at bounding box center [1072, 38] width 36 height 36
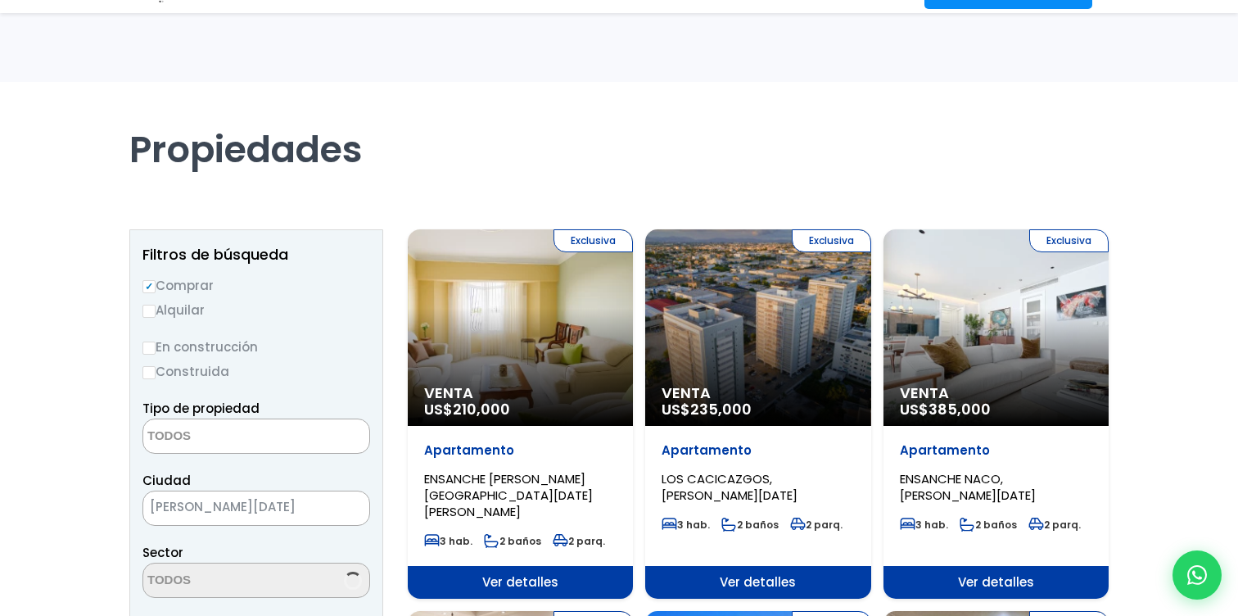
select select
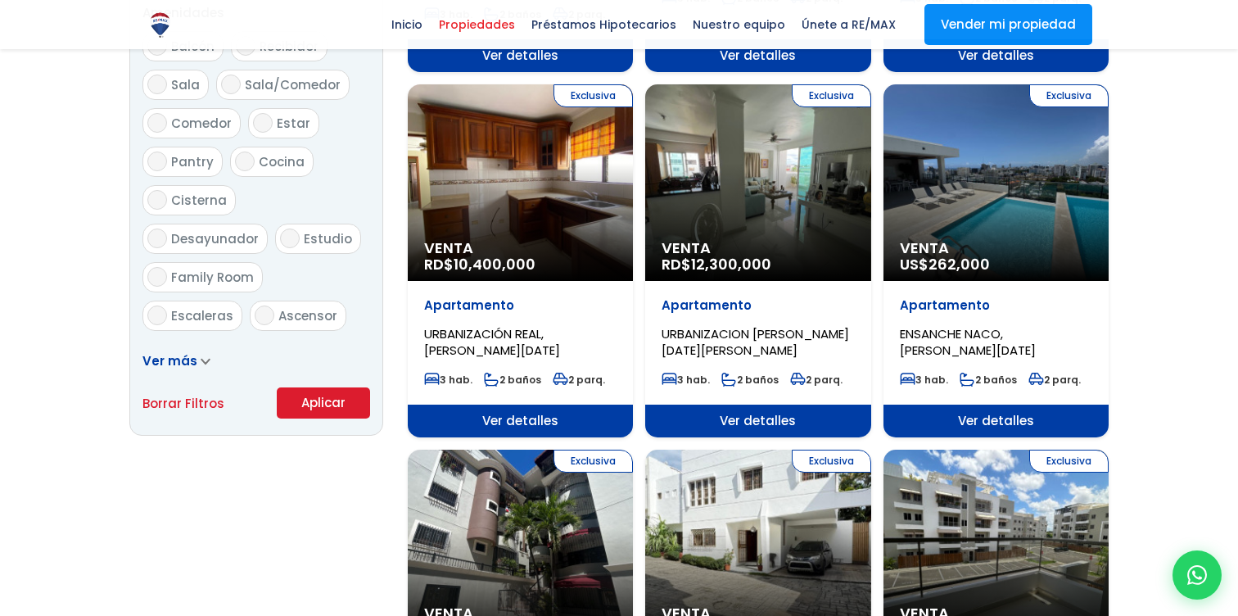
scroll to position [919, 0]
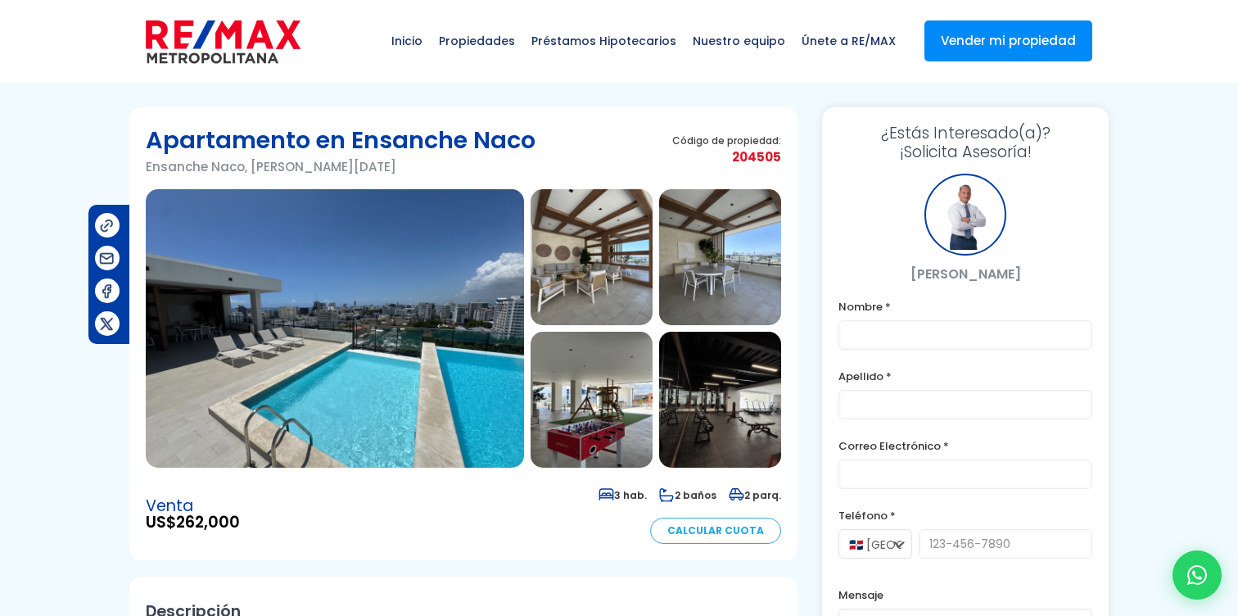
click at [378, 350] on img at bounding box center [335, 328] width 378 height 278
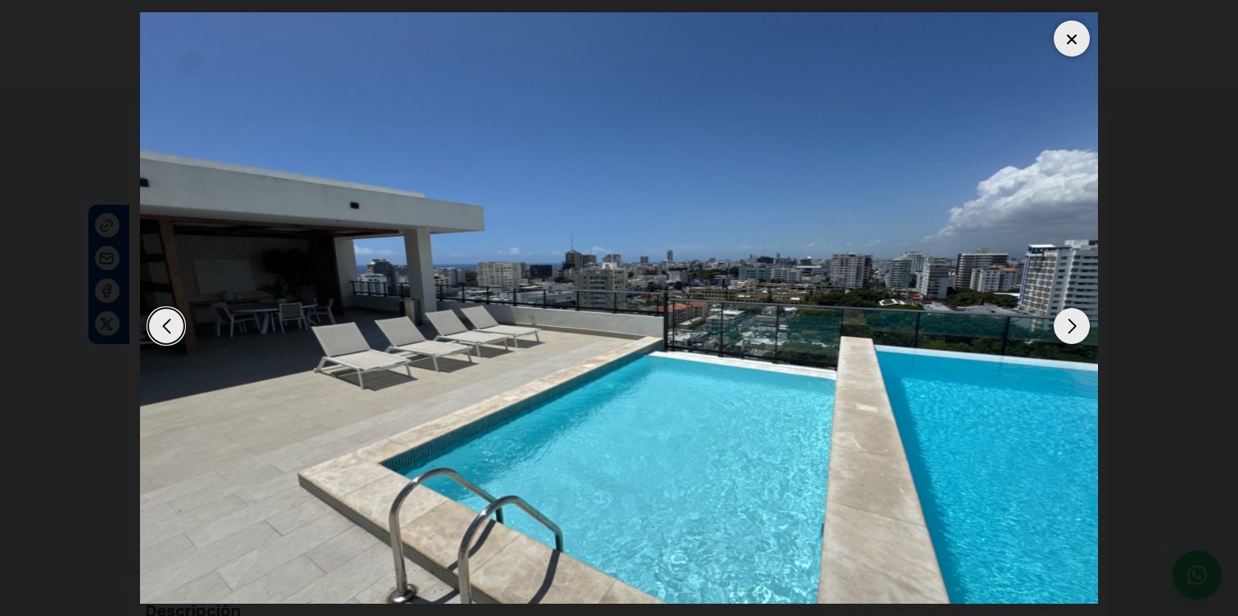
click at [1066, 328] on div "Next slide" at bounding box center [1072, 326] width 36 height 36
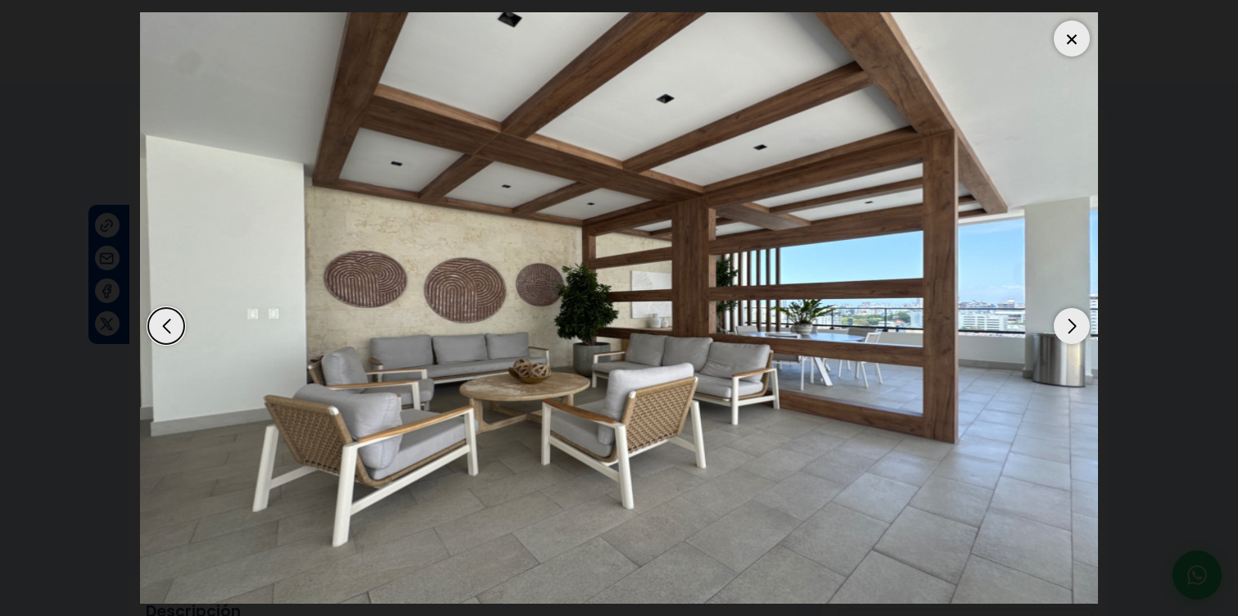
click at [1066, 328] on div "Next slide" at bounding box center [1072, 326] width 36 height 36
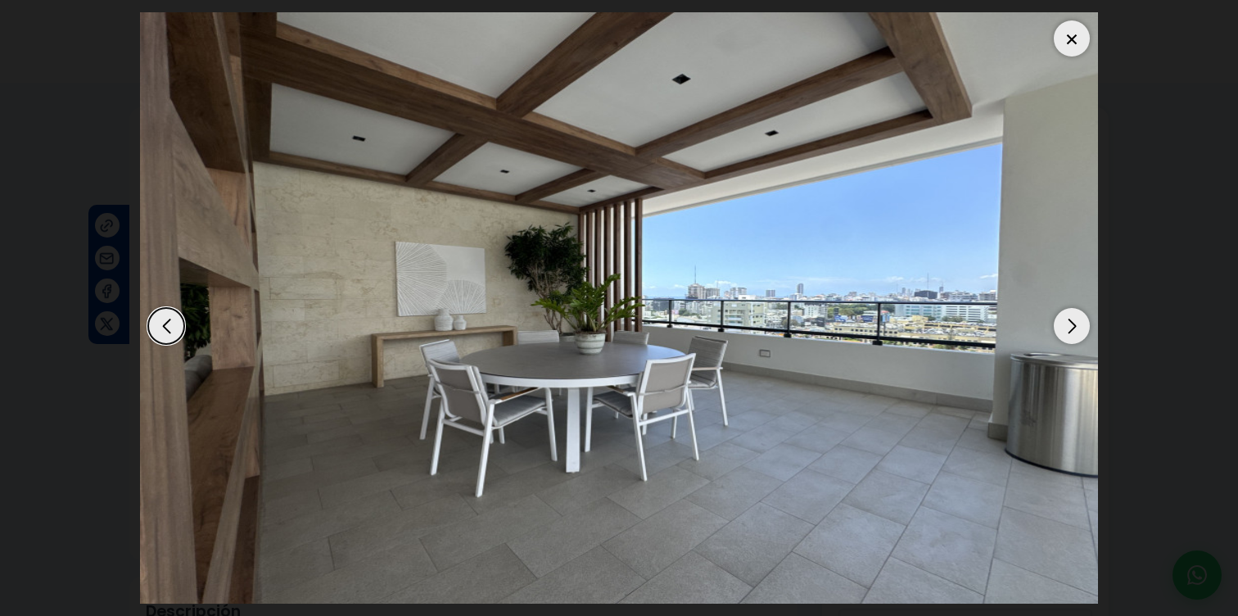
click at [1066, 328] on div "Next slide" at bounding box center [1072, 326] width 36 height 36
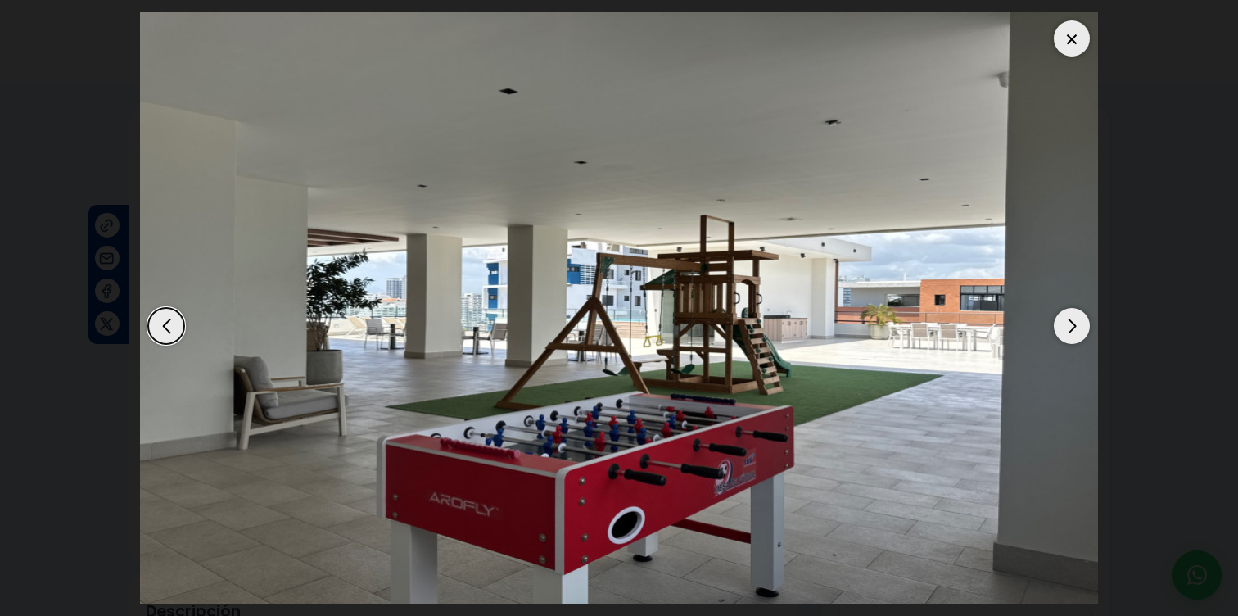
click at [1083, 328] on div "Next slide" at bounding box center [1072, 326] width 36 height 36
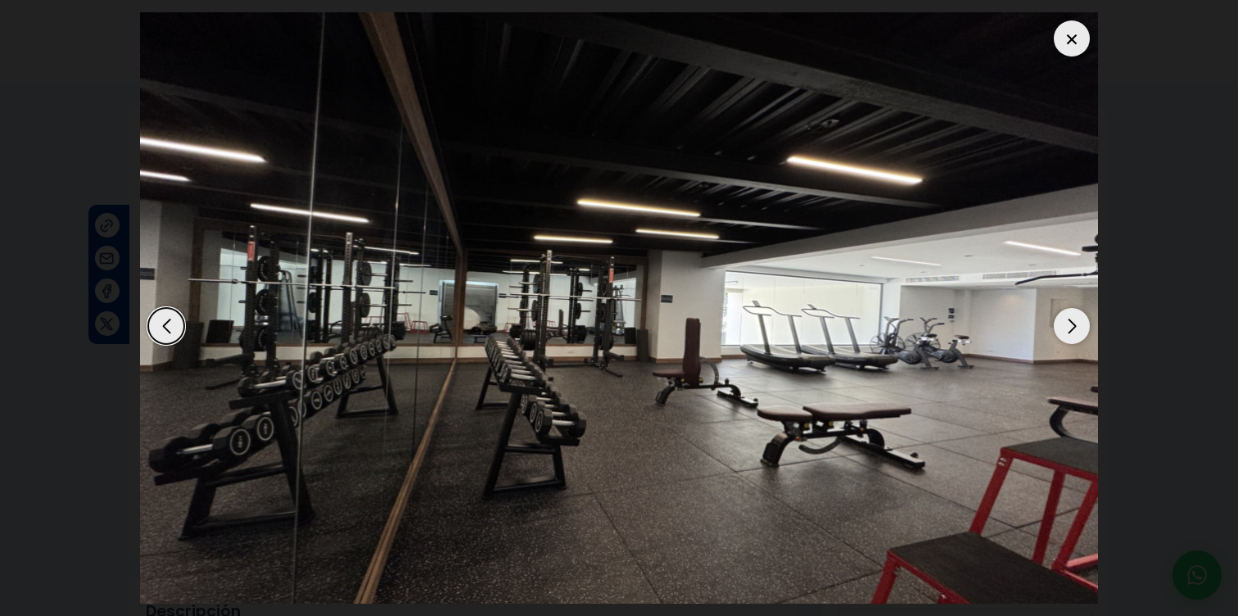
click at [1083, 328] on div "Next slide" at bounding box center [1072, 326] width 36 height 36
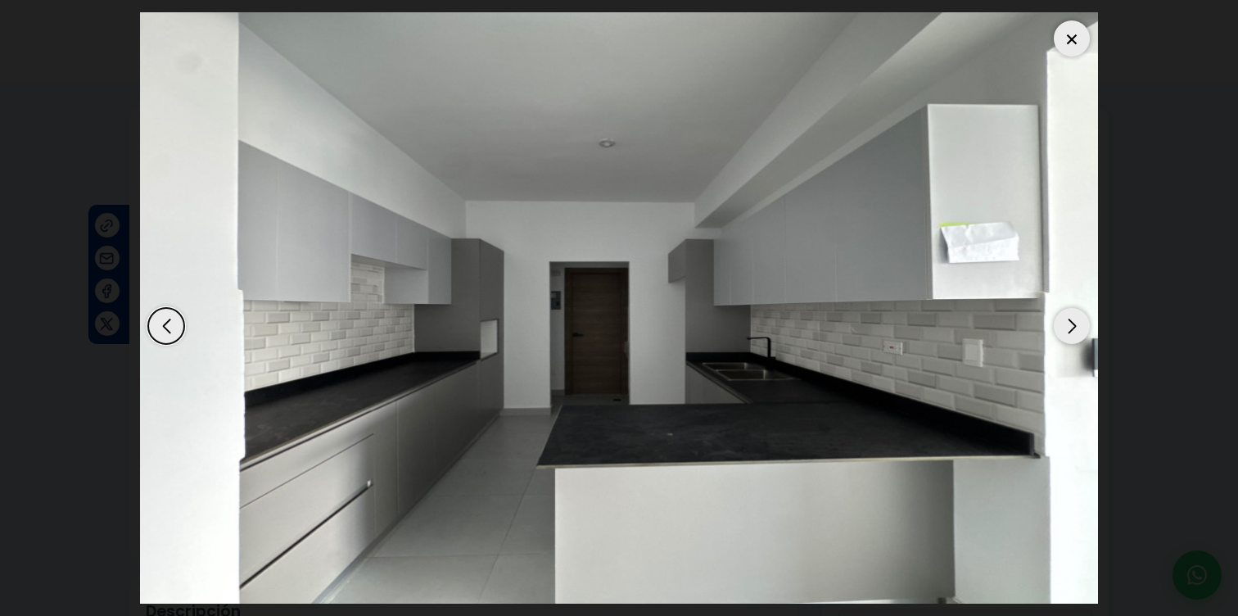
click at [1081, 328] on div "Next slide" at bounding box center [1072, 326] width 36 height 36
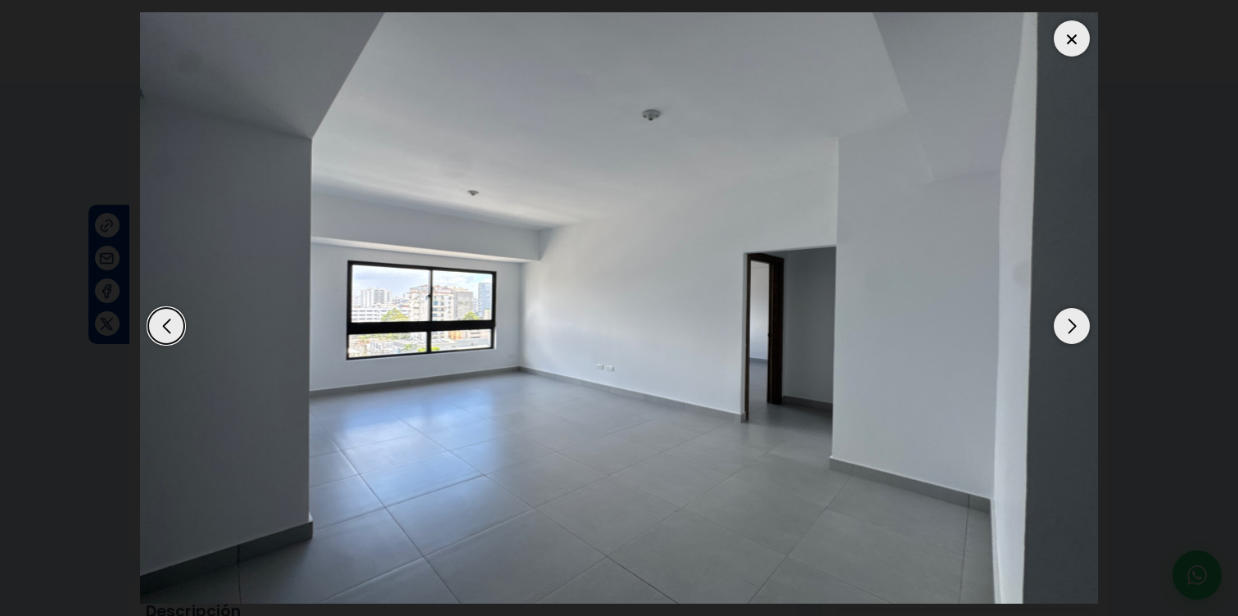
click at [1081, 328] on div "Next slide" at bounding box center [1072, 326] width 36 height 36
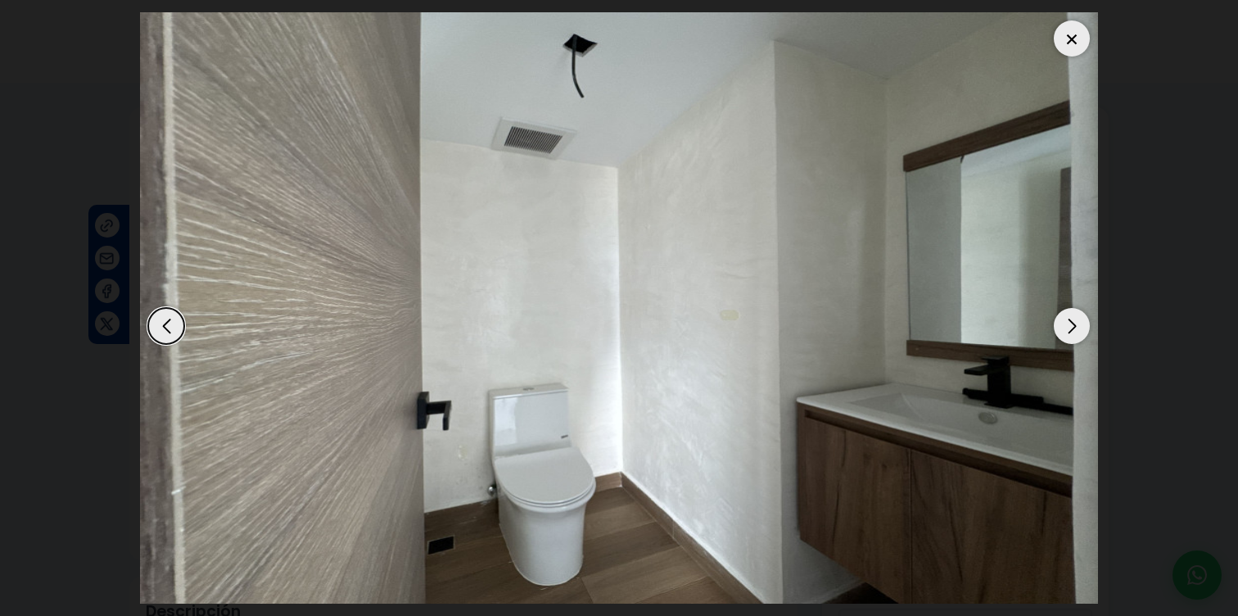
click at [1081, 328] on div "Next slide" at bounding box center [1072, 326] width 36 height 36
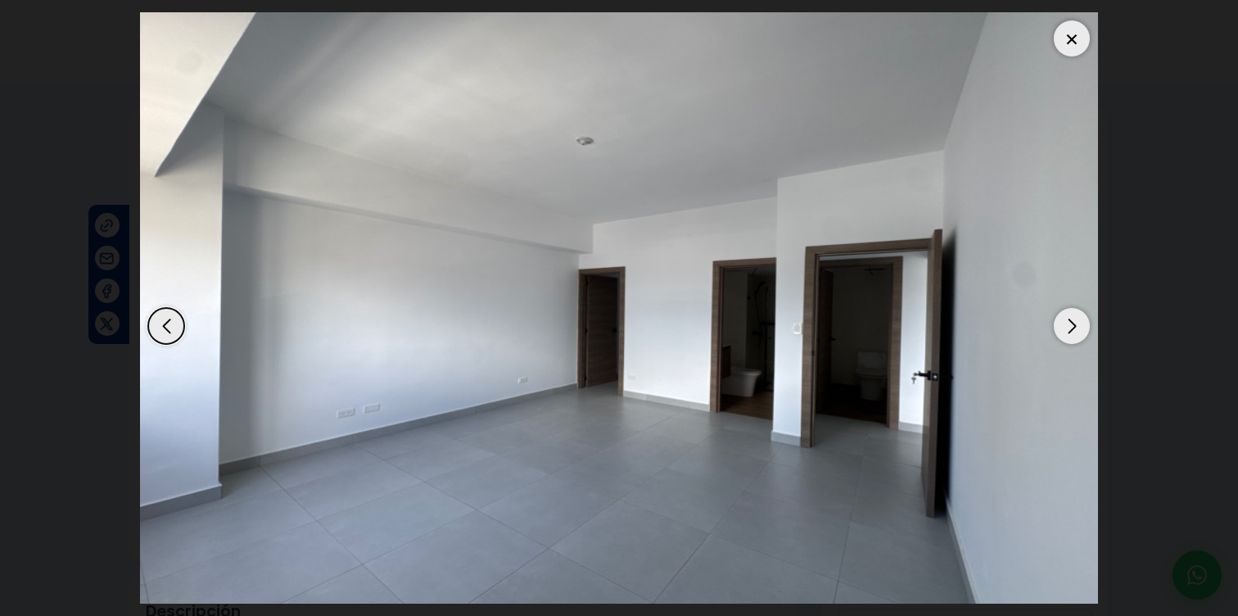
click at [1081, 328] on div "Next slide" at bounding box center [1072, 326] width 36 height 36
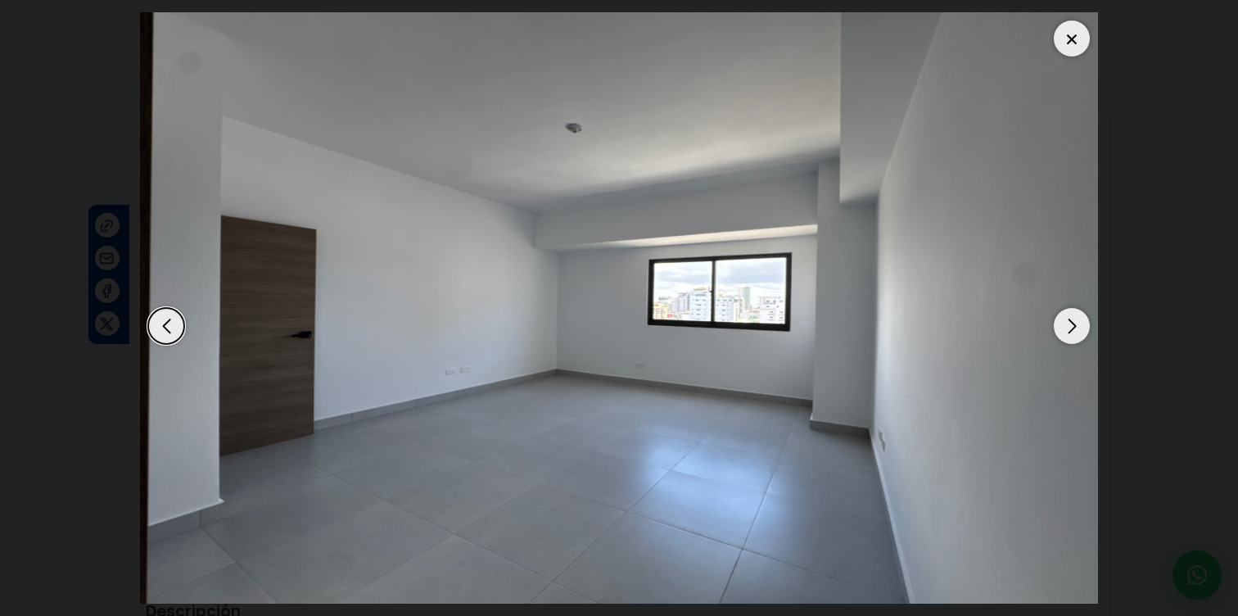
click at [1081, 328] on div "Next slide" at bounding box center [1072, 326] width 36 height 36
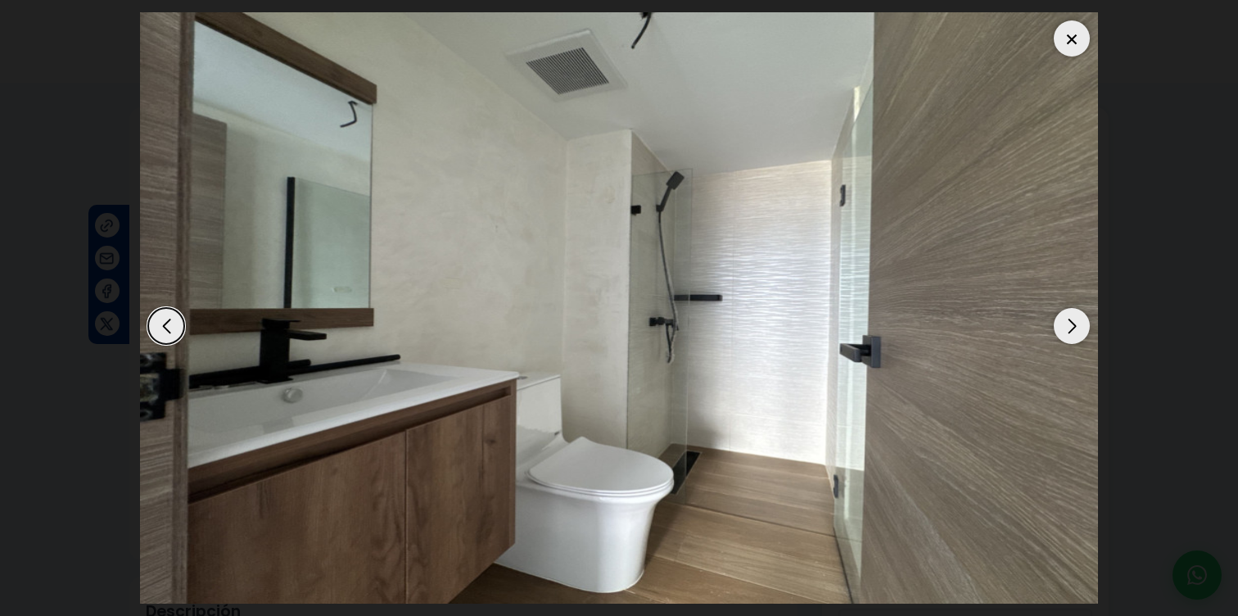
click at [1081, 328] on div "Next slide" at bounding box center [1072, 326] width 36 height 36
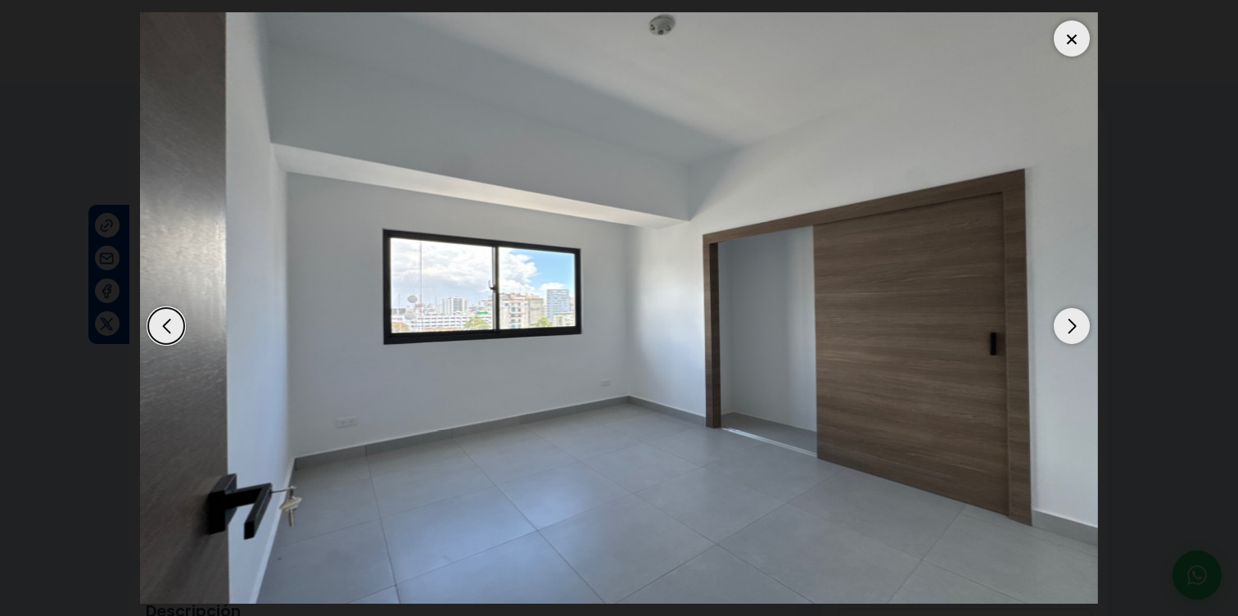
click at [1080, 328] on div "Next slide" at bounding box center [1072, 326] width 36 height 36
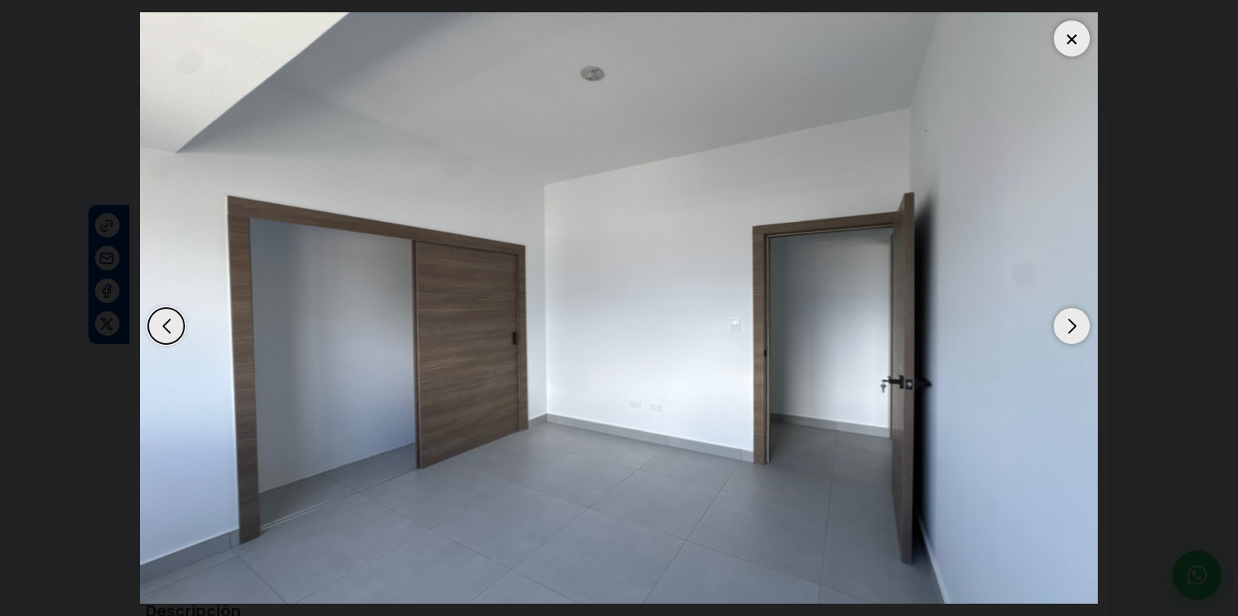
click at [1076, 327] on div "Next slide" at bounding box center [1072, 326] width 36 height 36
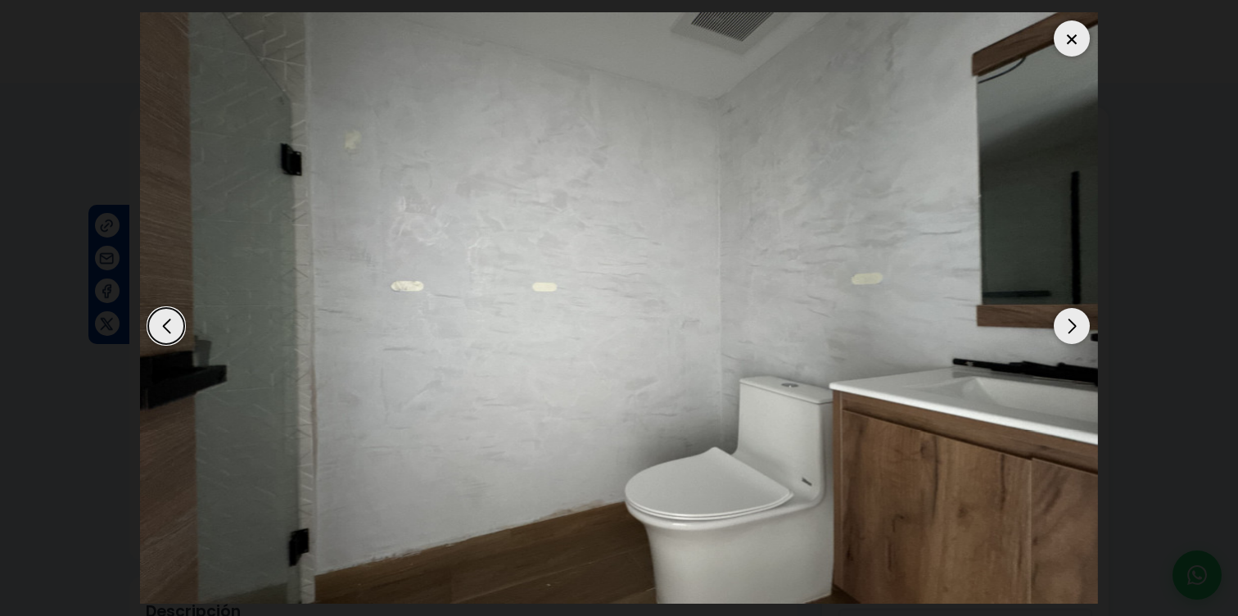
click at [1076, 326] on div "Next slide" at bounding box center [1072, 326] width 36 height 36
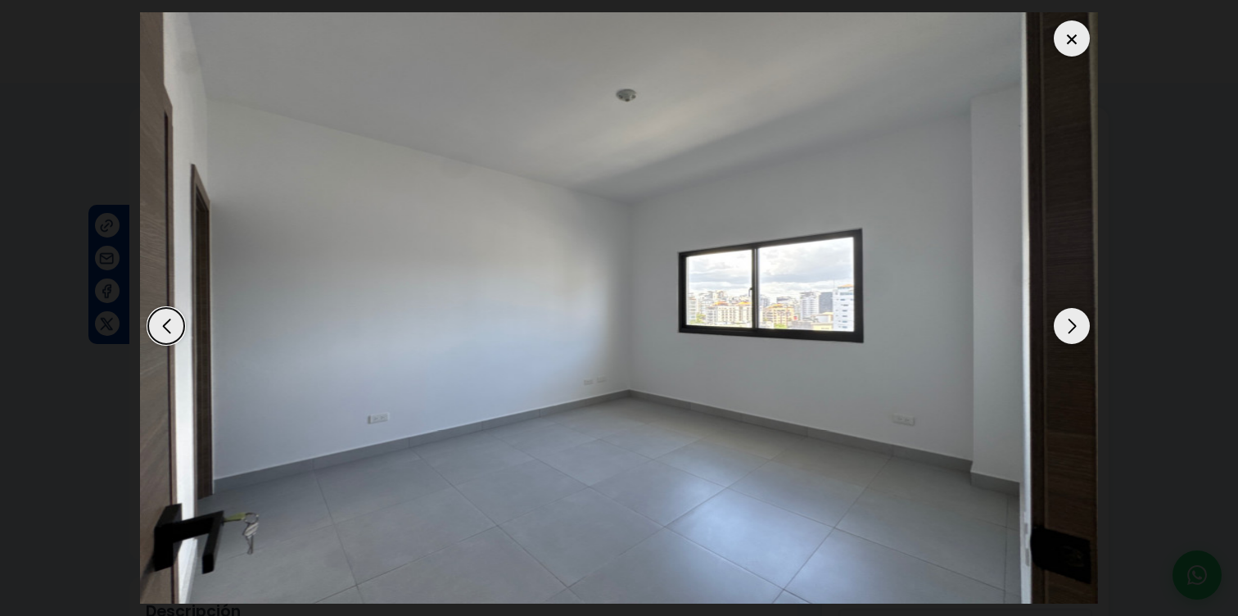
click at [1076, 326] on div "Next slide" at bounding box center [1072, 326] width 36 height 36
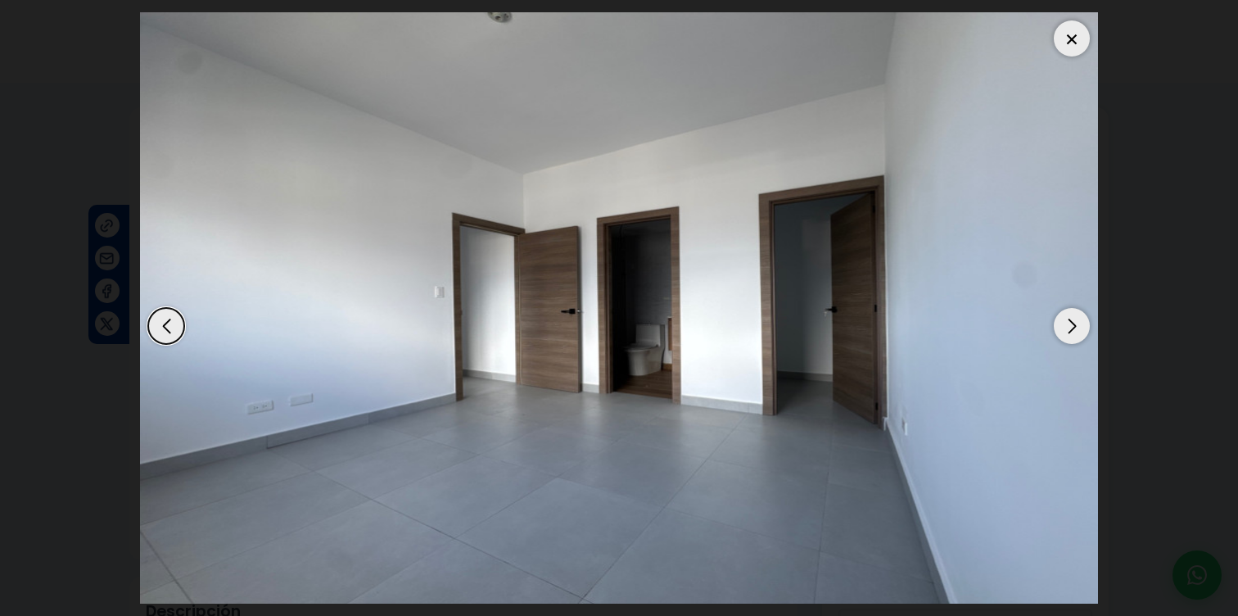
click at [1076, 326] on div "Next slide" at bounding box center [1072, 326] width 36 height 36
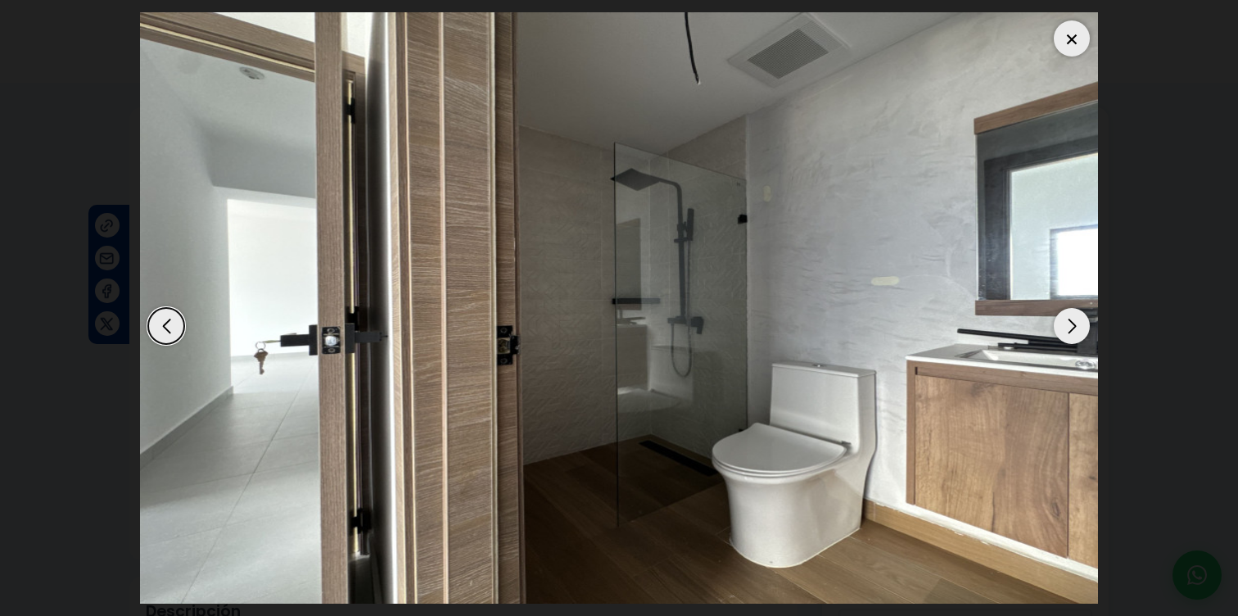
click at [1076, 326] on div "Next slide" at bounding box center [1072, 326] width 36 height 36
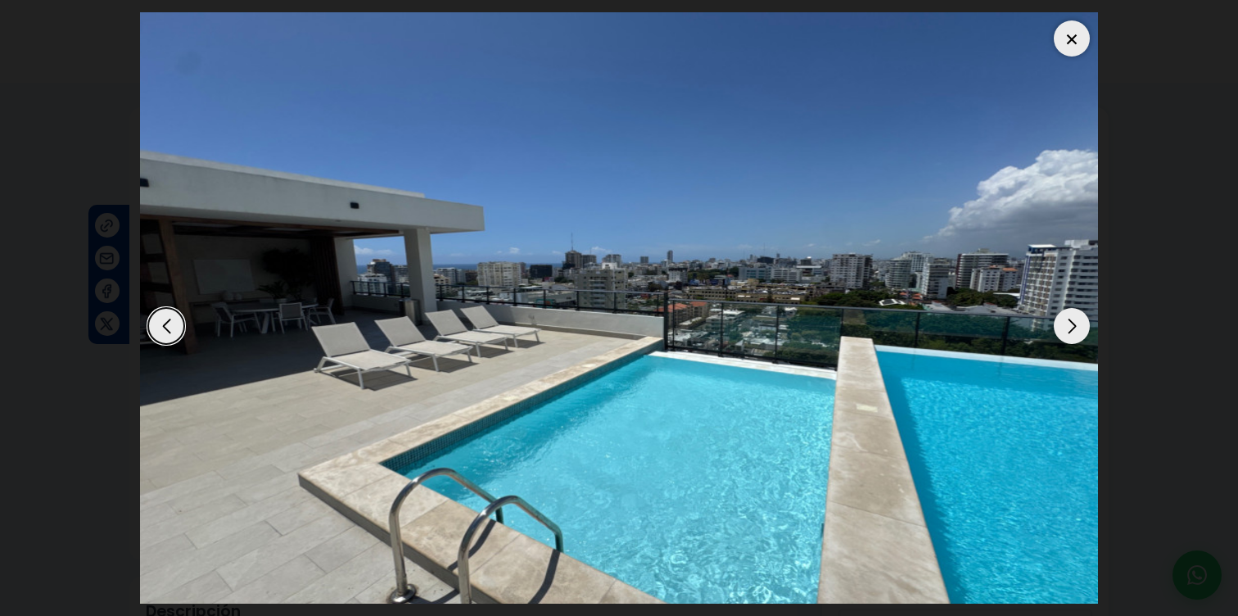
click at [1067, 31] on div at bounding box center [1072, 38] width 36 height 36
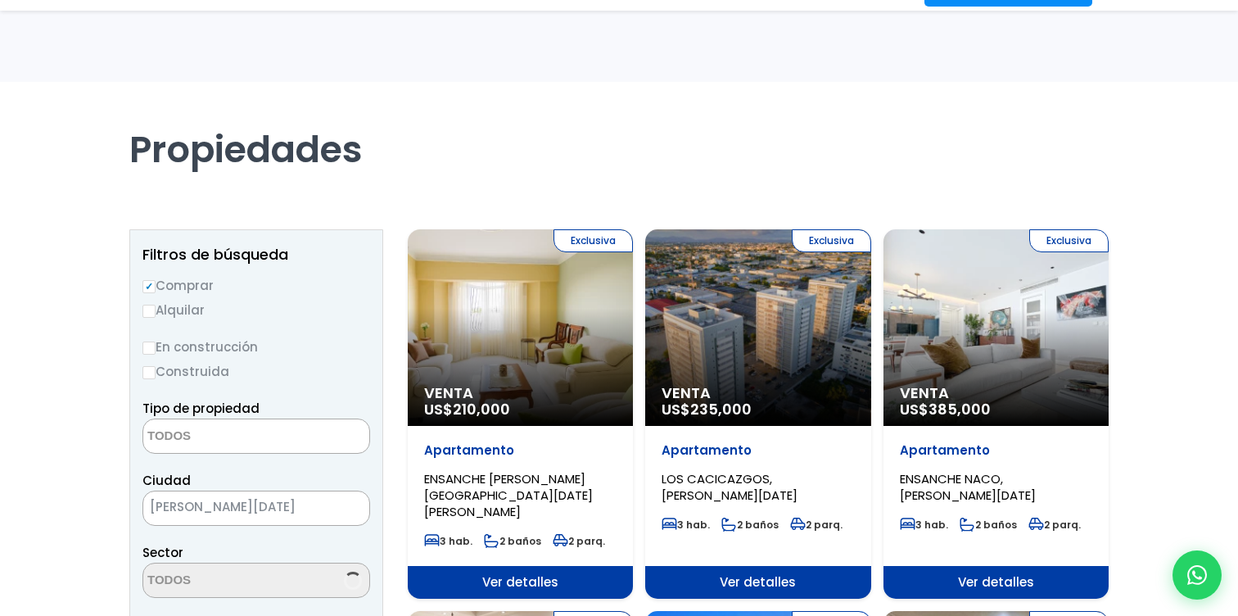
select select
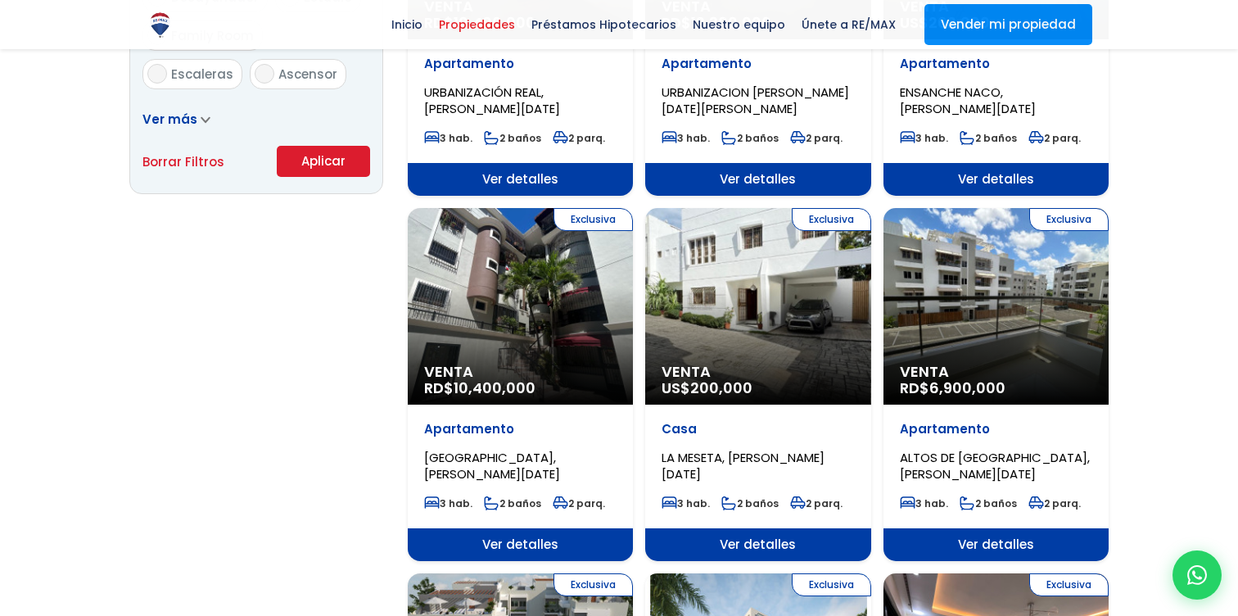
scroll to position [1156, 0]
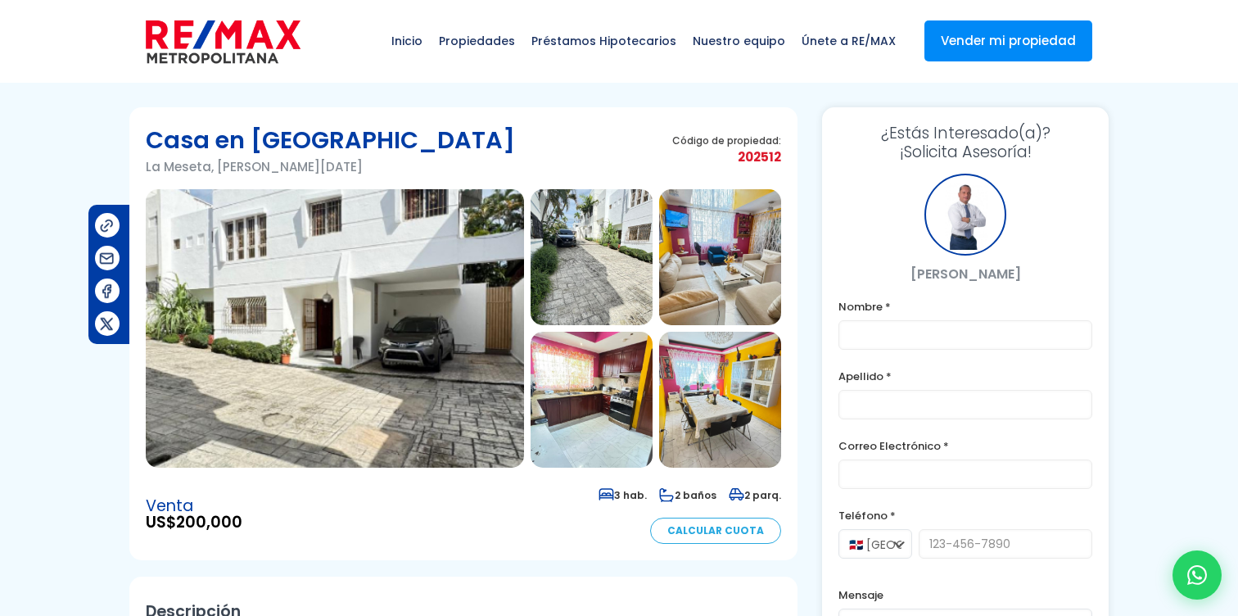
click at [327, 364] on img at bounding box center [335, 328] width 378 height 278
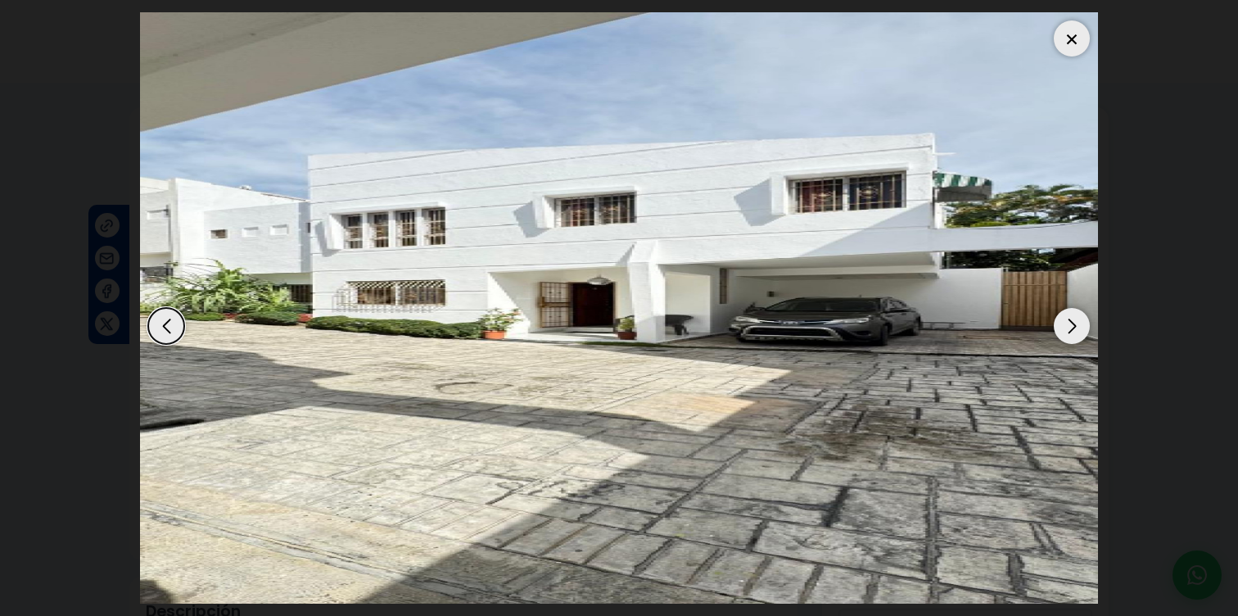
click at [1076, 311] on div "Next slide" at bounding box center [1072, 326] width 36 height 36
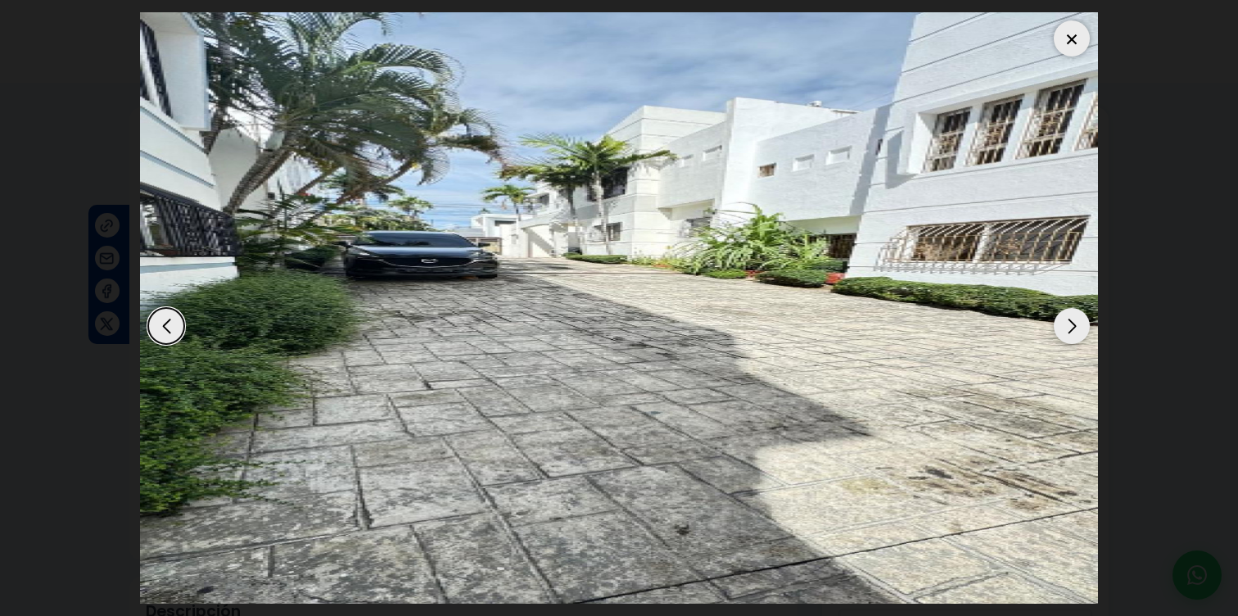
click at [1076, 311] on div "Next slide" at bounding box center [1072, 326] width 36 height 36
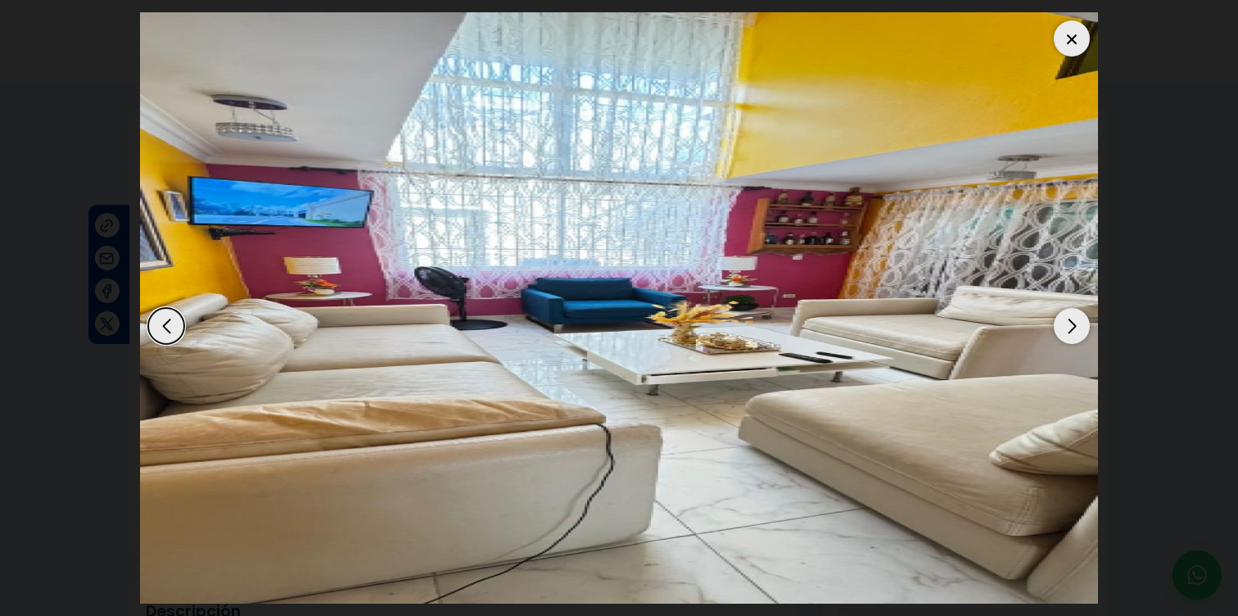
click at [1075, 311] on div "Next slide" at bounding box center [1072, 326] width 36 height 36
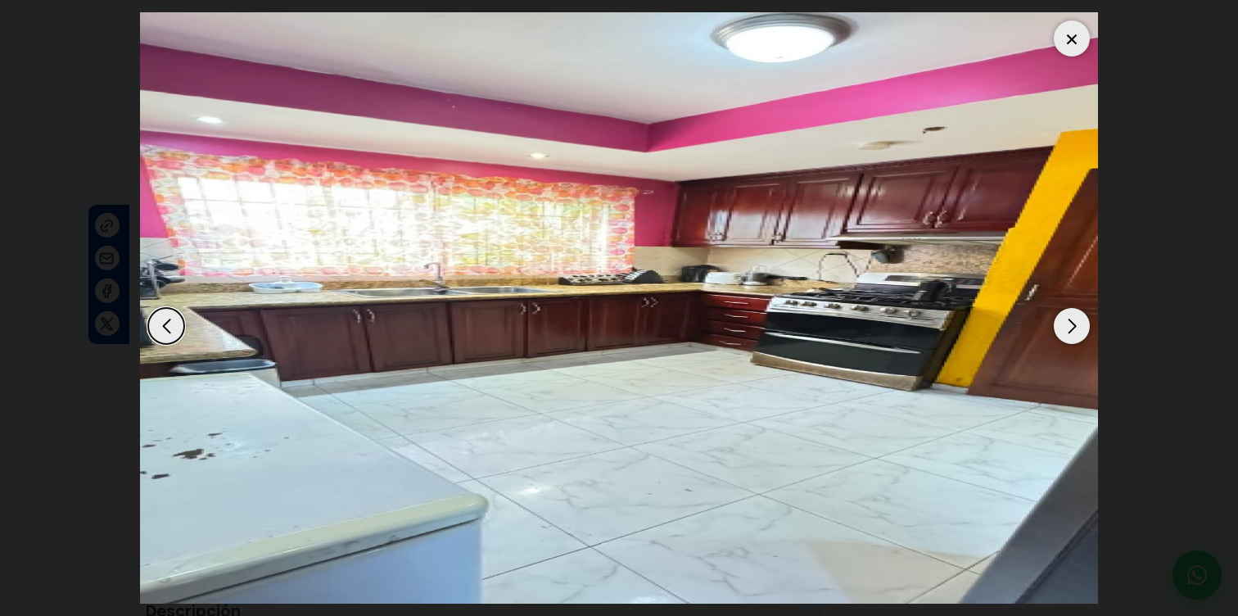
click at [1075, 311] on div "Next slide" at bounding box center [1072, 326] width 36 height 36
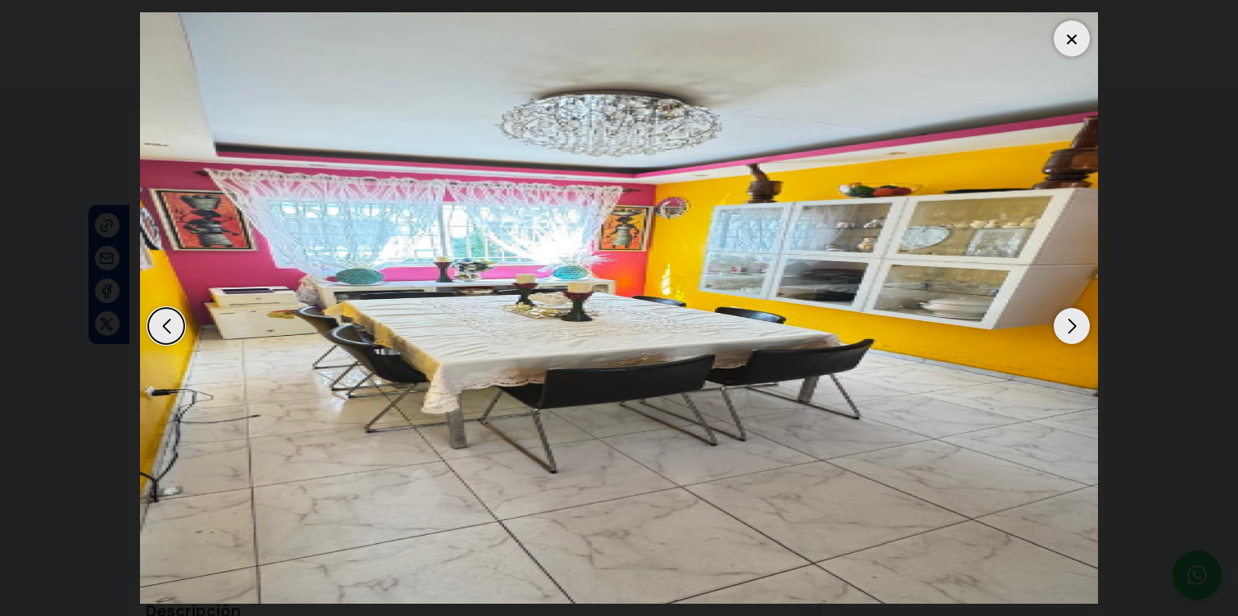
click at [1075, 311] on div "Next slide" at bounding box center [1072, 326] width 36 height 36
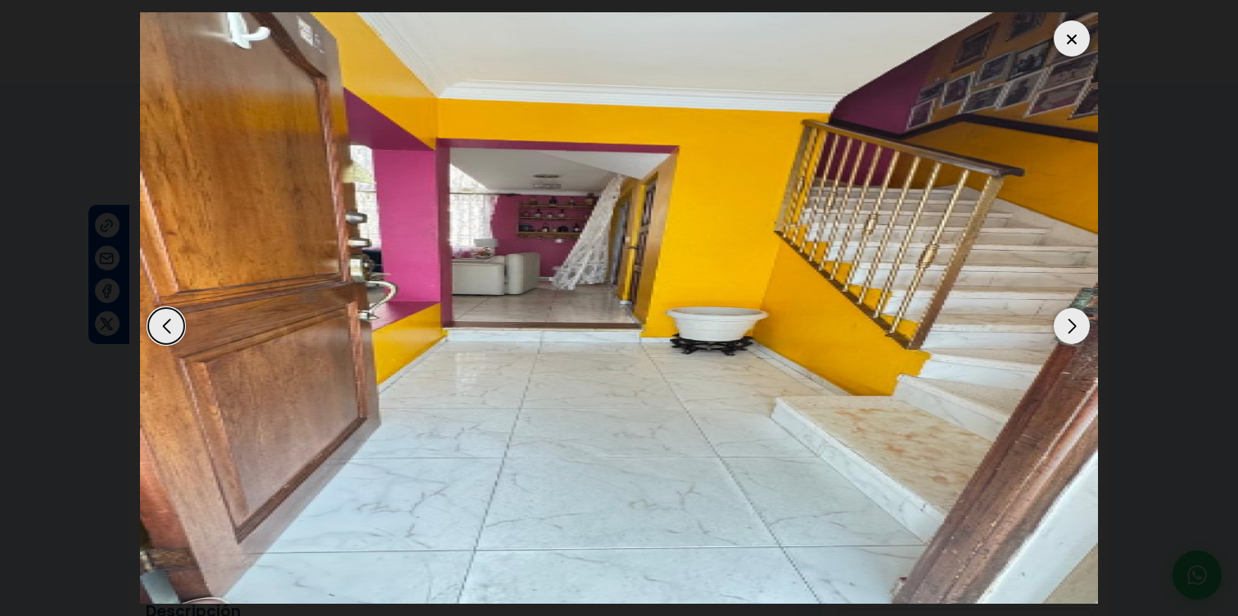
click at [1075, 311] on div "Next slide" at bounding box center [1072, 326] width 36 height 36
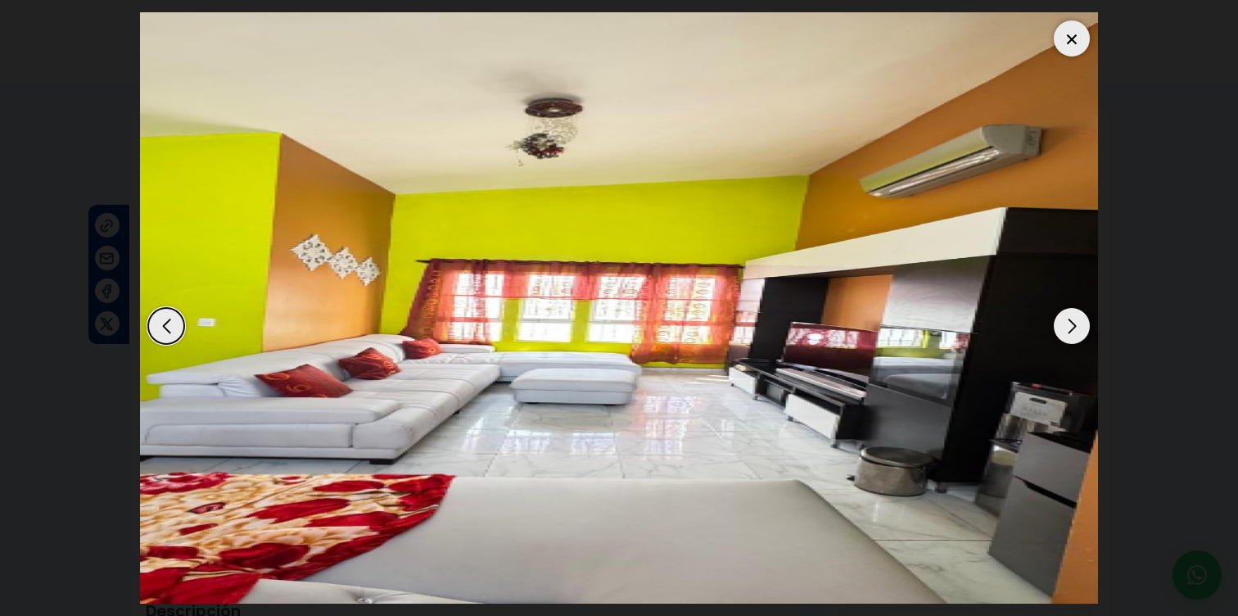
click at [1074, 311] on div "Next slide" at bounding box center [1072, 326] width 36 height 36
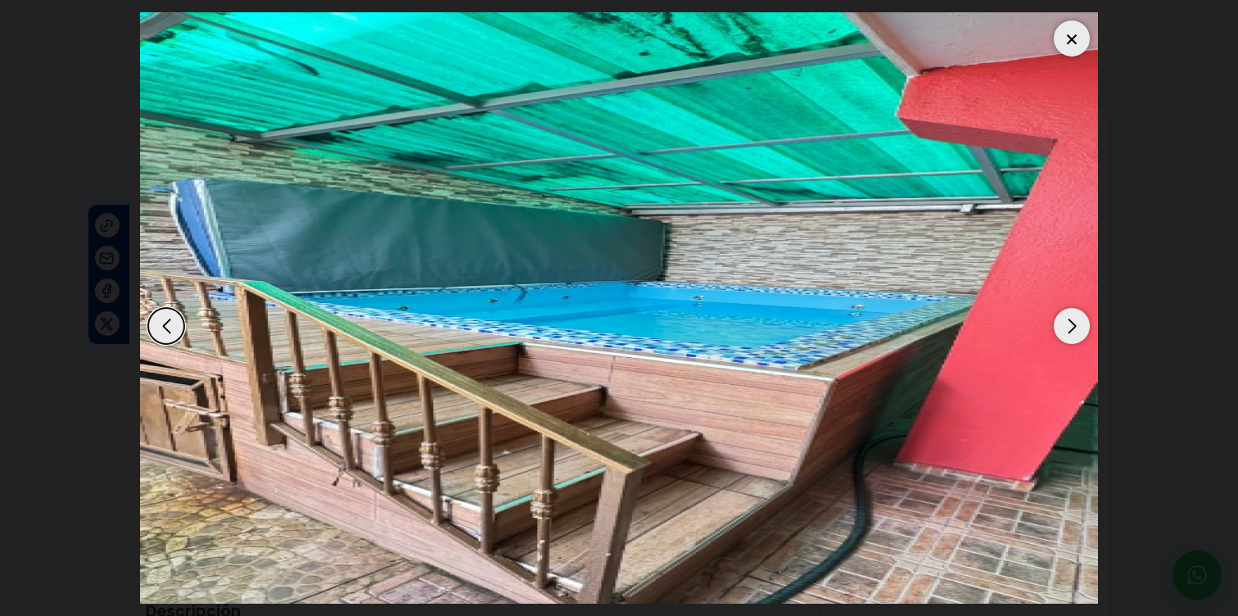
click at [1073, 311] on div "Next slide" at bounding box center [1072, 326] width 36 height 36
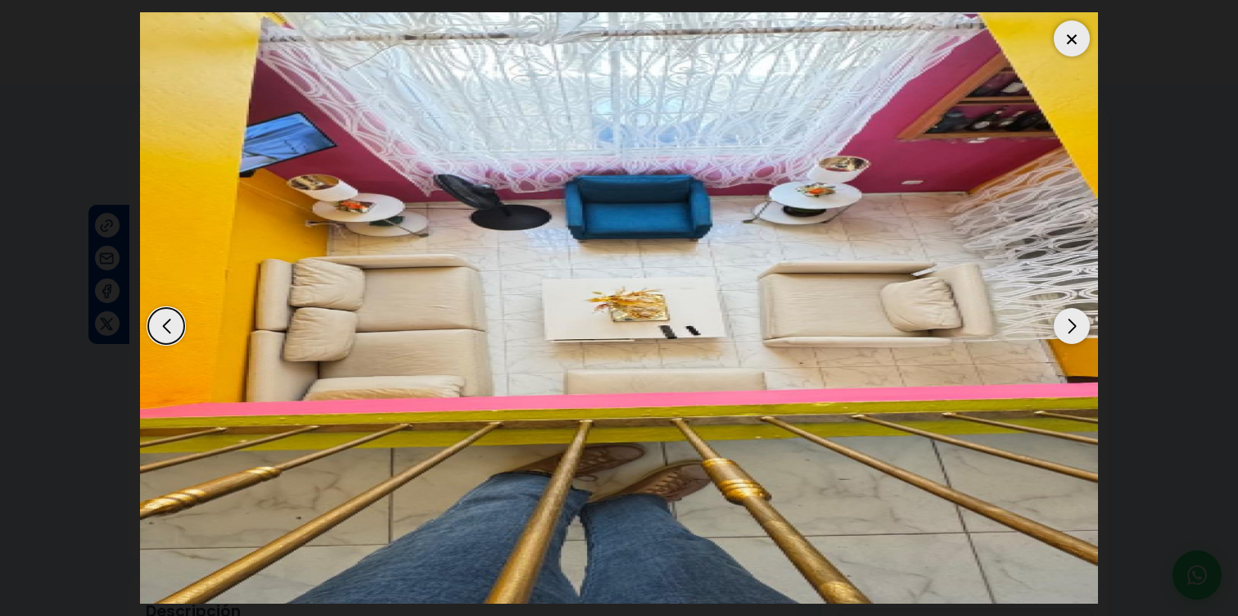
click at [1073, 311] on div "Next slide" at bounding box center [1072, 326] width 36 height 36
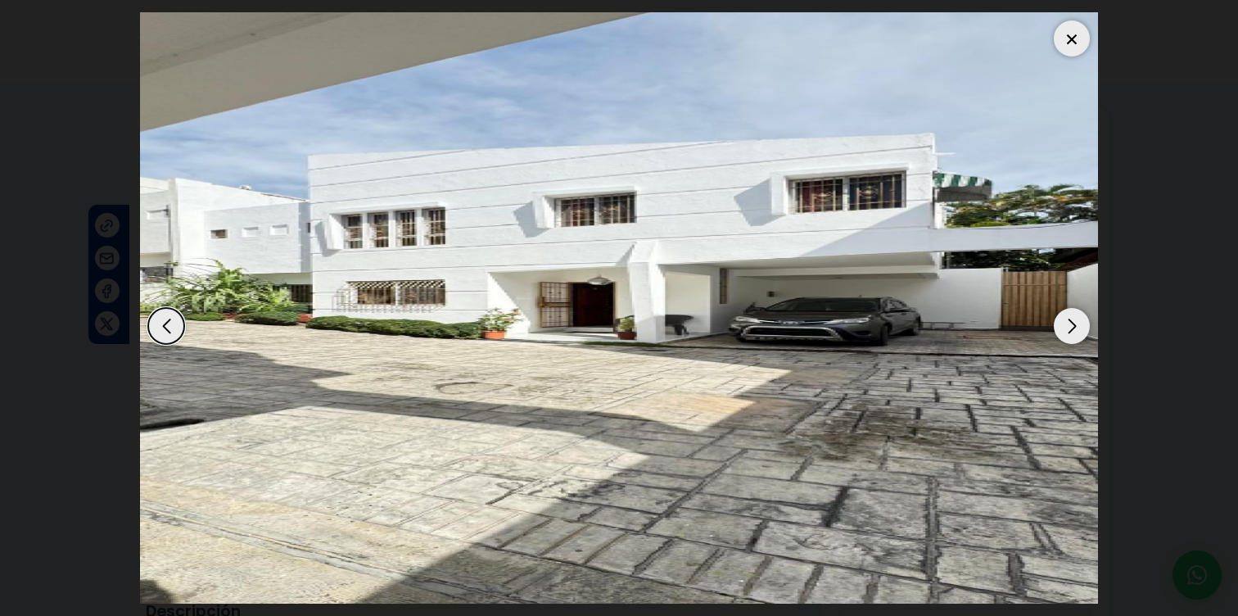
click at [1065, 48] on div at bounding box center [1072, 38] width 36 height 36
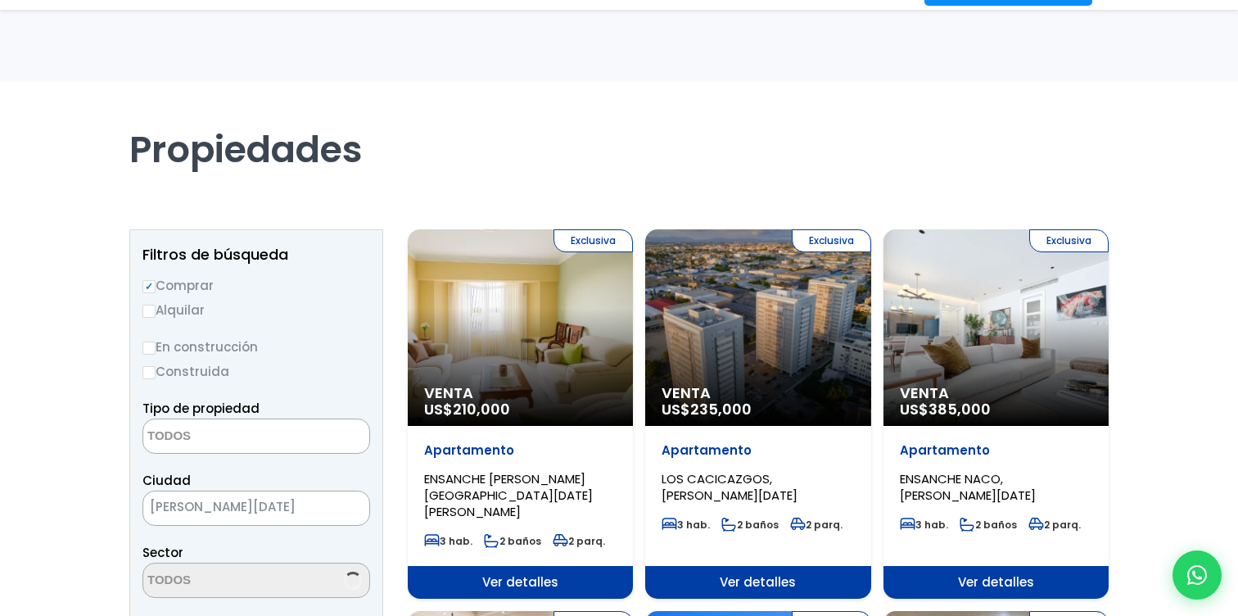
select select
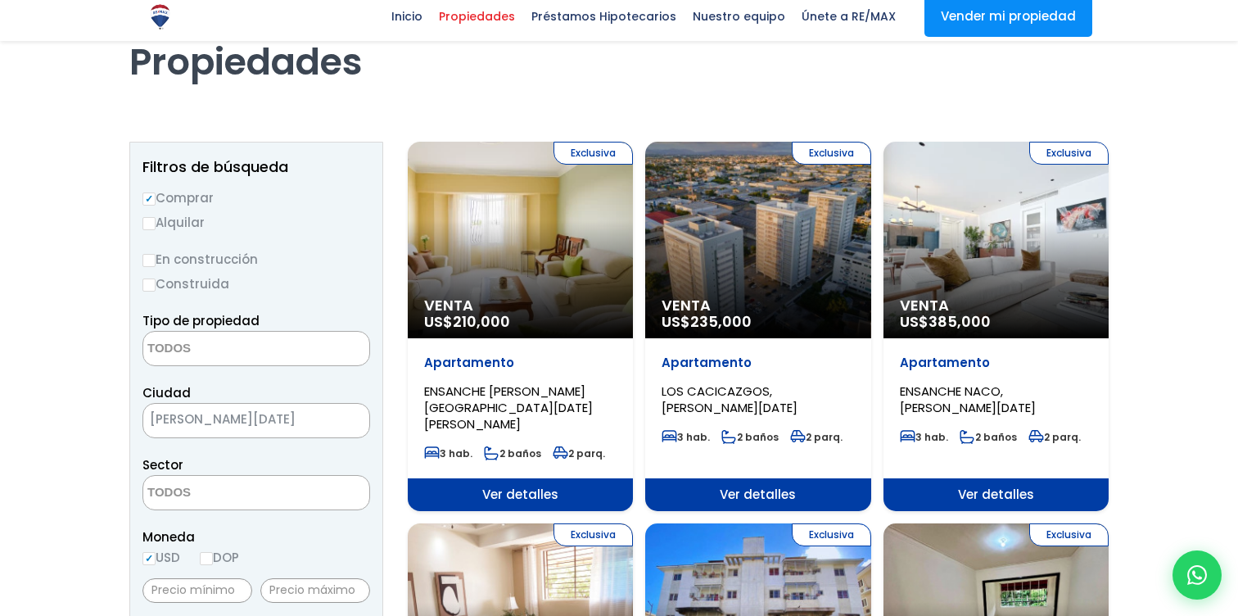
scroll to position [85, 0]
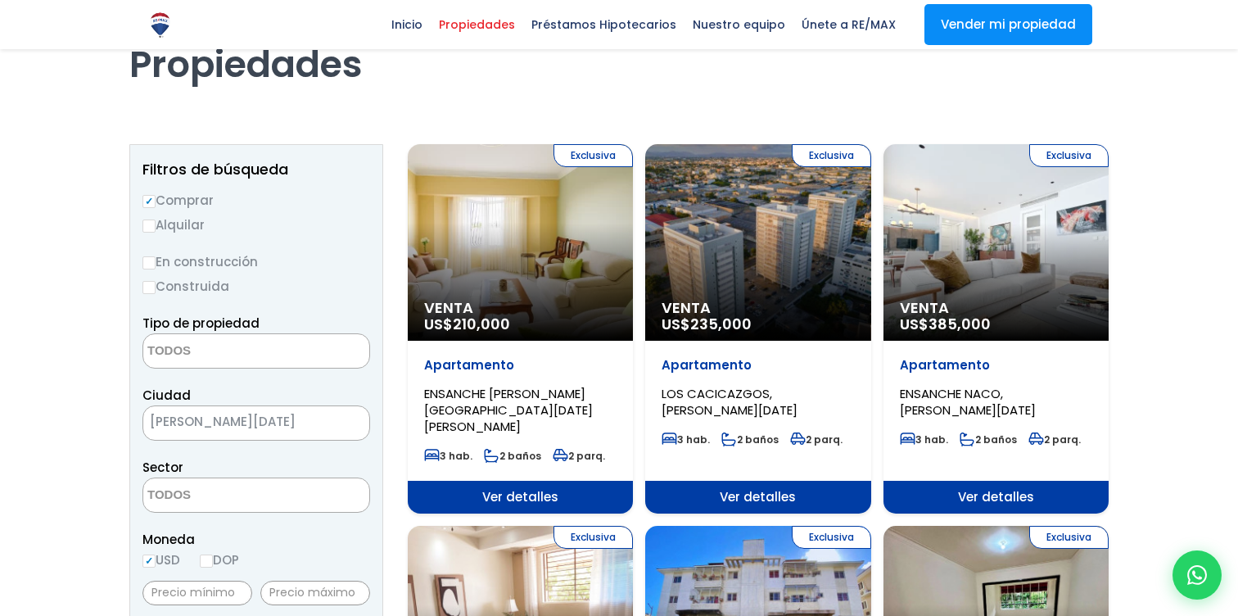
click at [247, 495] on textarea "Search" at bounding box center [222, 495] width 159 height 35
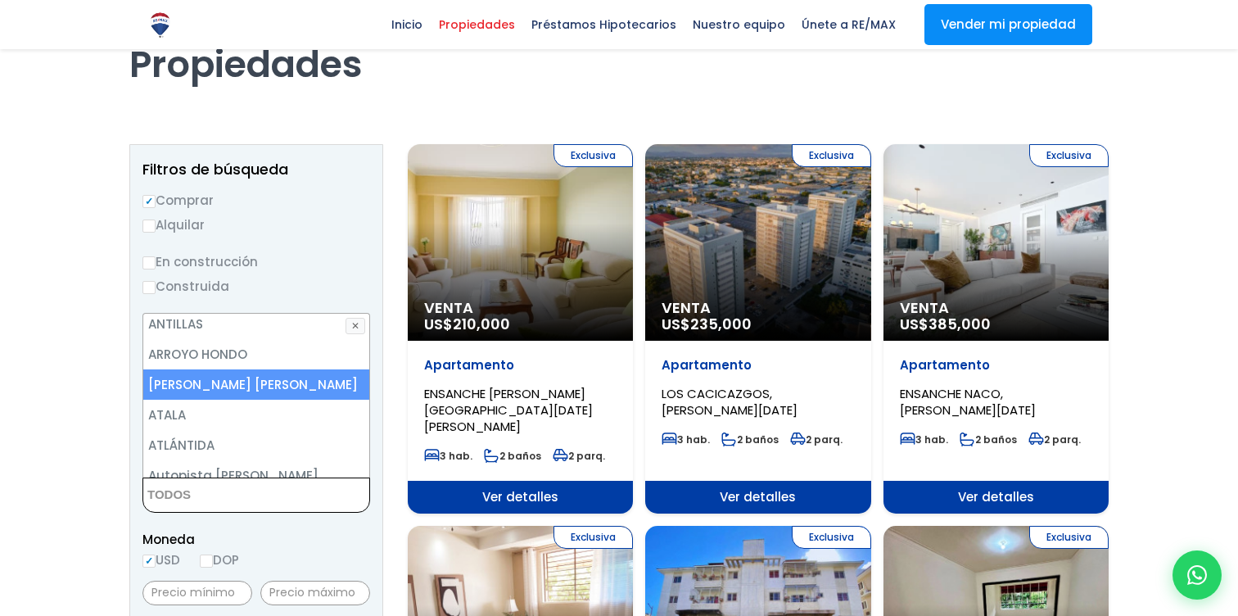
scroll to position [279, 0]
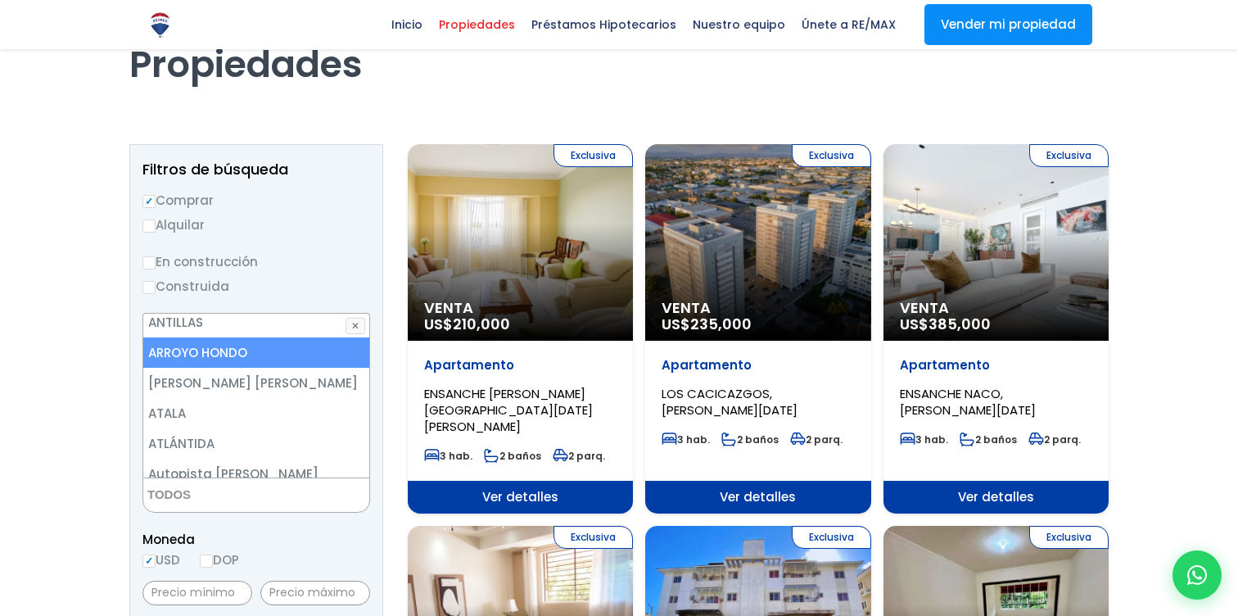
click at [242, 349] on li "ARROYO HONDO" at bounding box center [256, 352] width 226 height 30
select select "98"
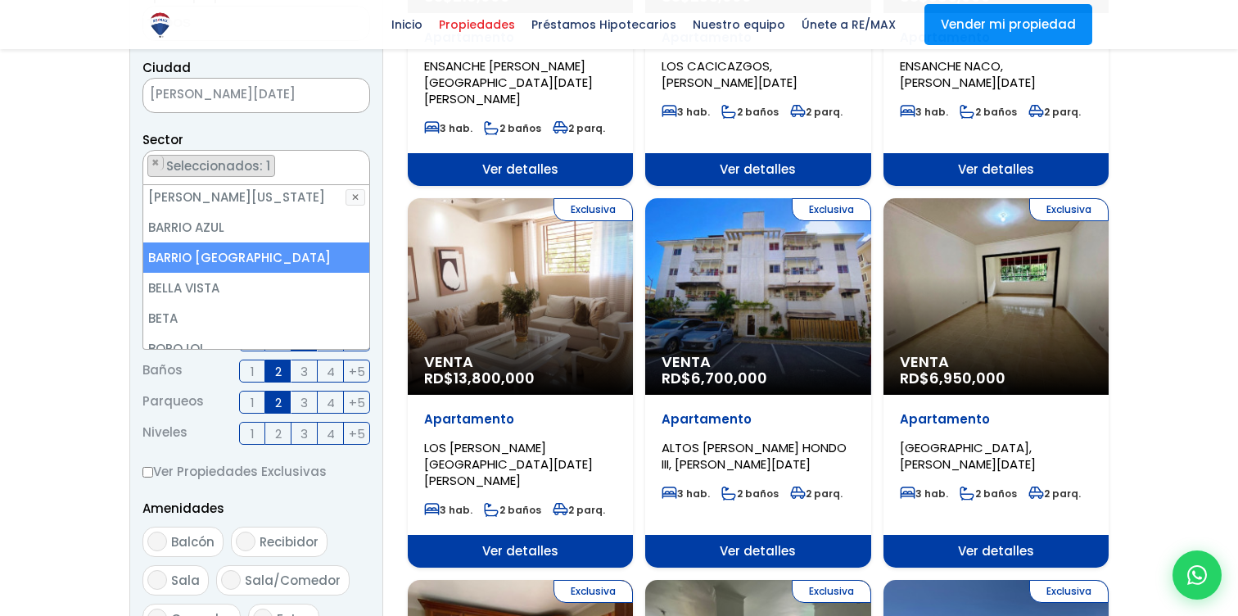
scroll to position [481, 0]
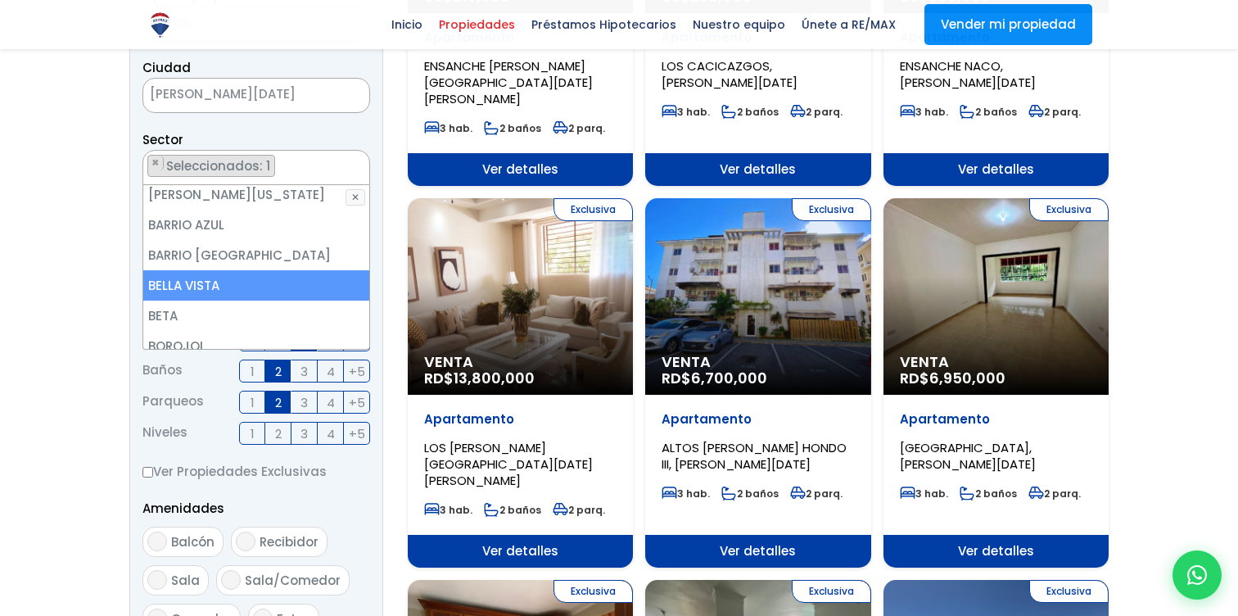
click at [224, 270] on li "BELLA VISTA" at bounding box center [256, 285] width 226 height 30
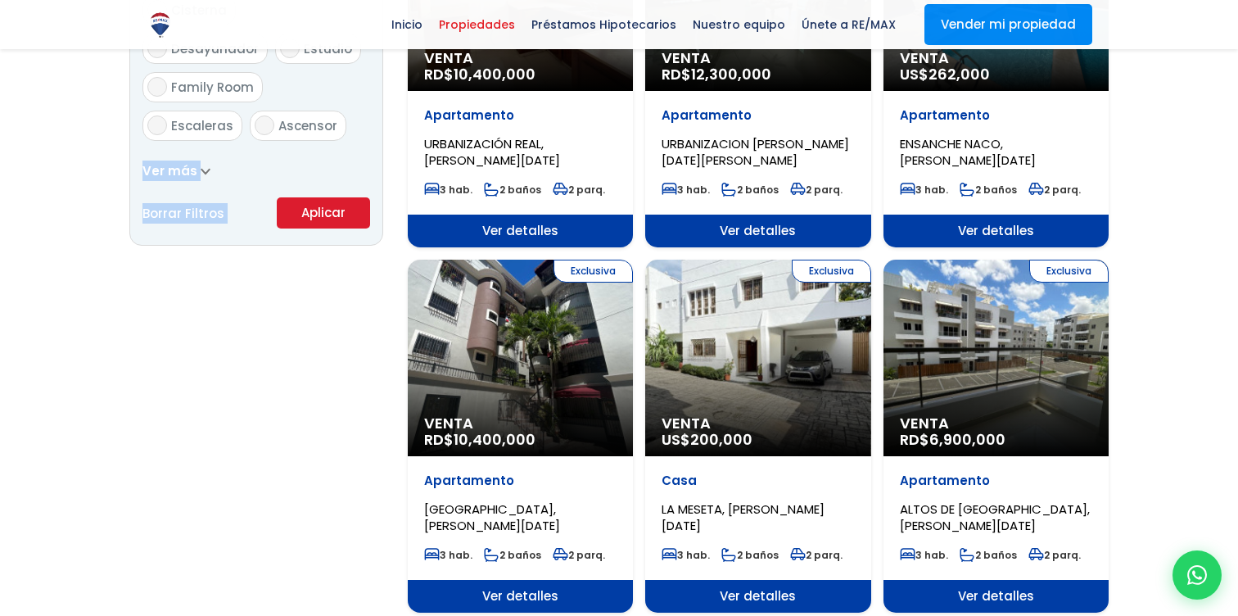
scroll to position [1084, 0]
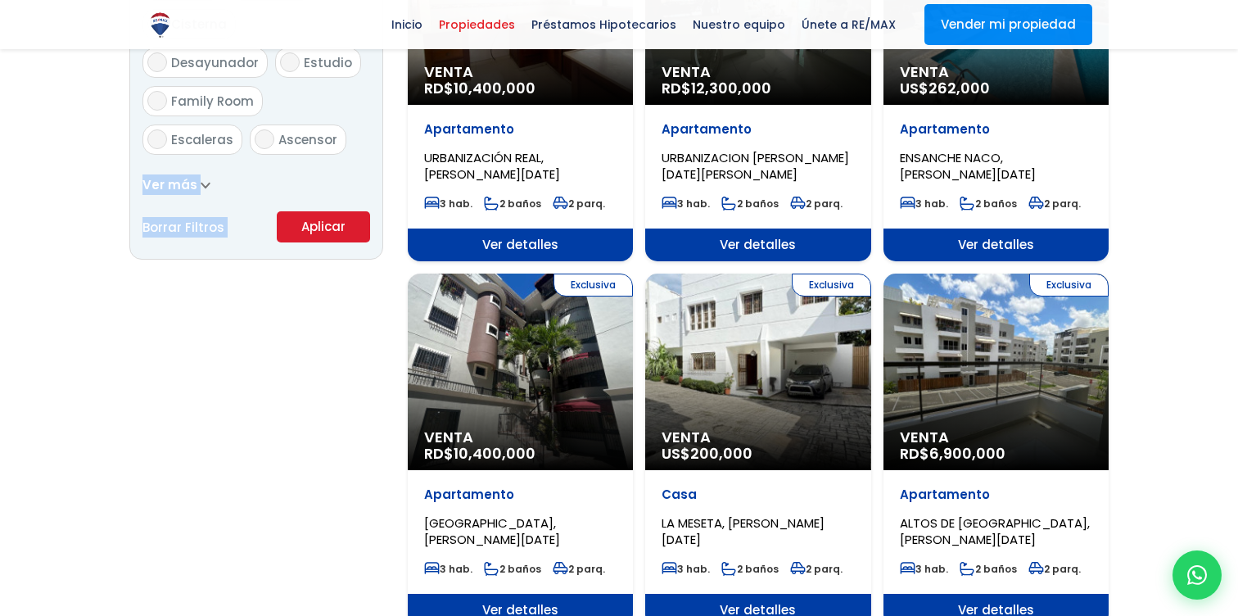
click at [323, 229] on button "Aplicar" at bounding box center [323, 226] width 93 height 31
click at [343, 233] on button "Aplicar" at bounding box center [323, 226] width 93 height 31
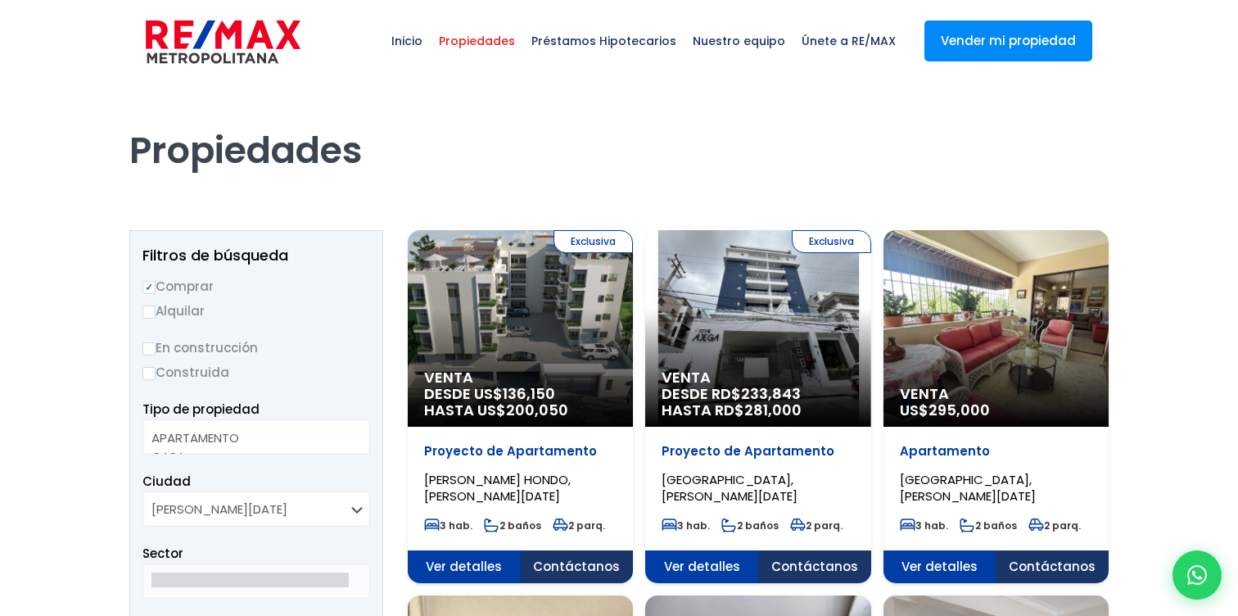
select select
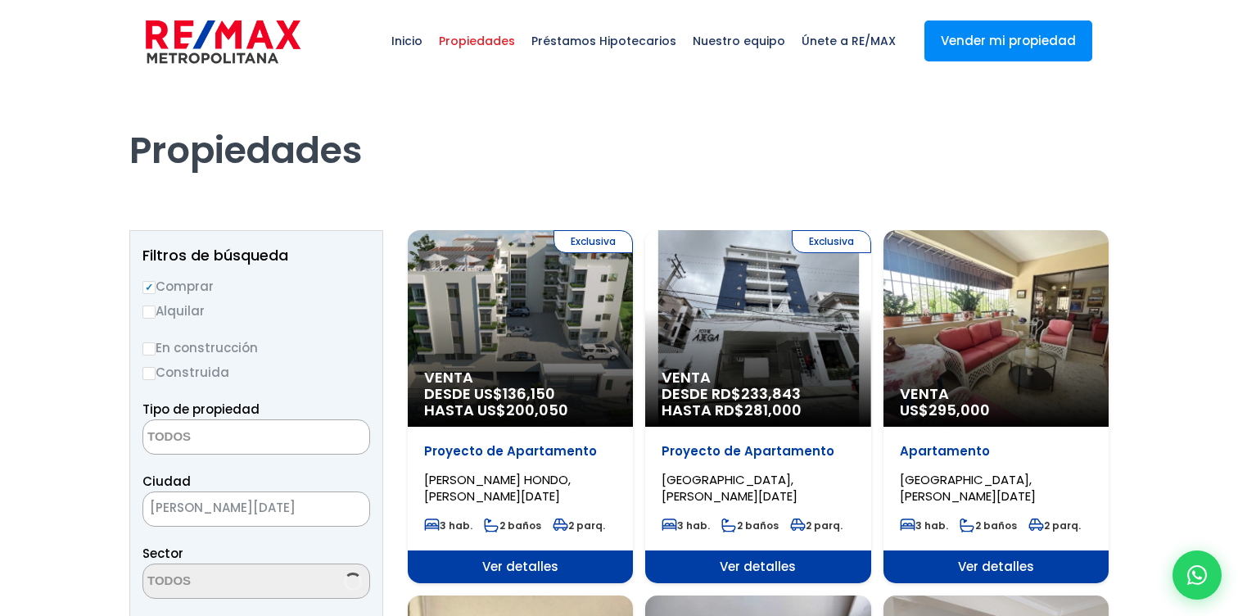
scroll to position [339, 0]
select select "98"
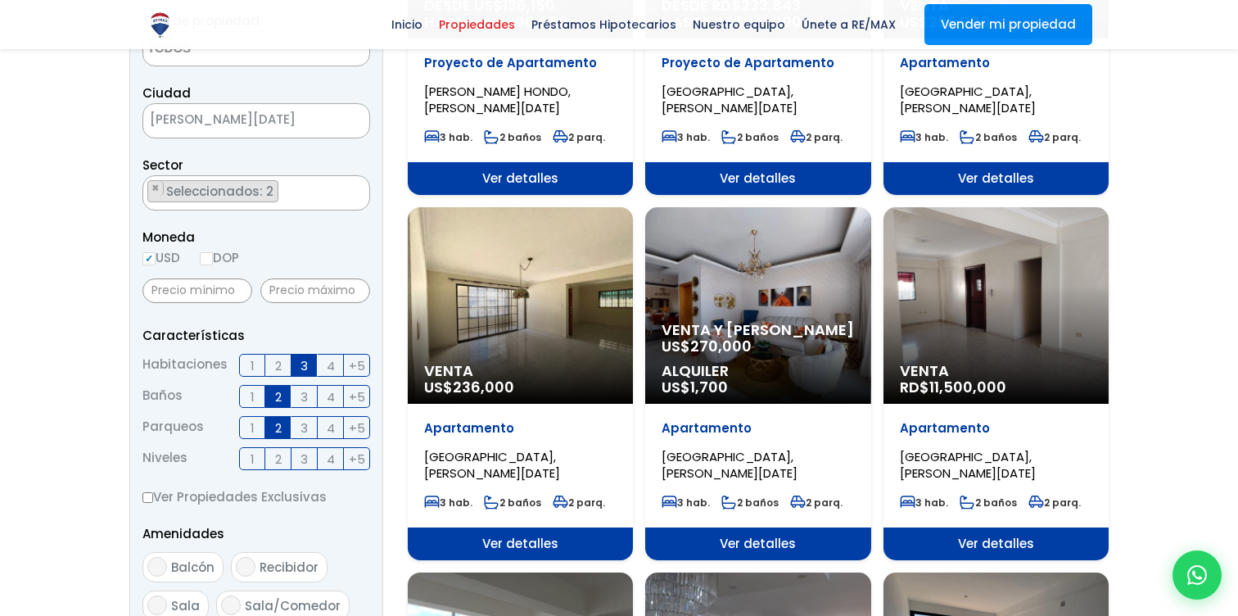
scroll to position [391, 0]
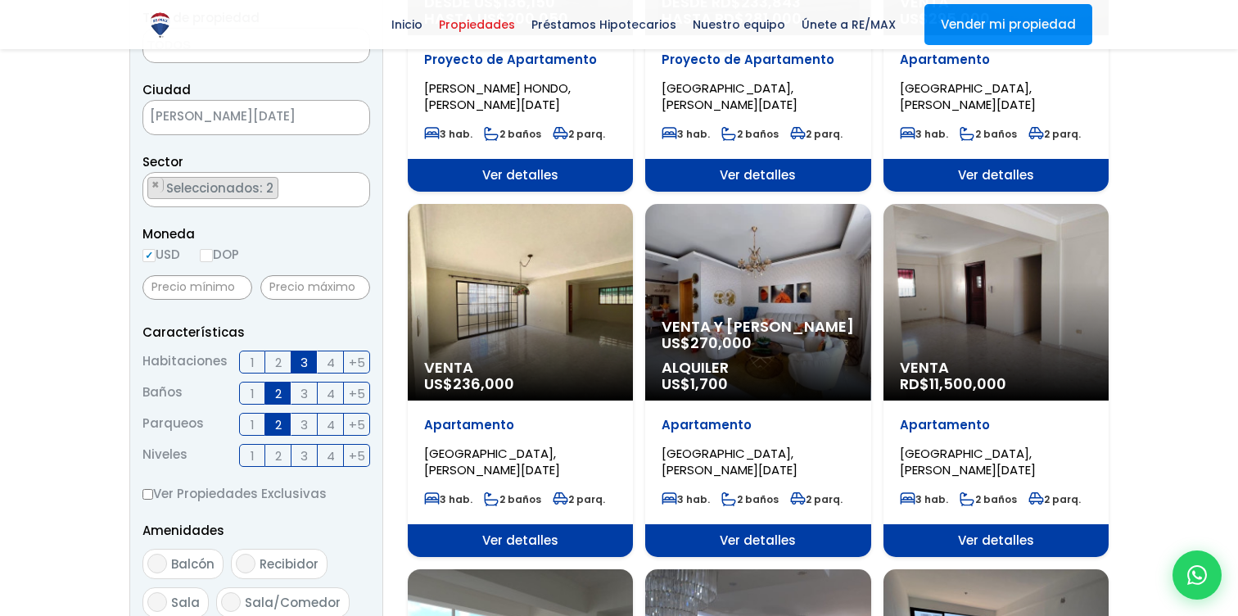
click at [503, 12] on span "236,000" at bounding box center [529, 2] width 52 height 20
click at [523, 192] on span "Ver detalles" at bounding box center [520, 175] width 225 height 33
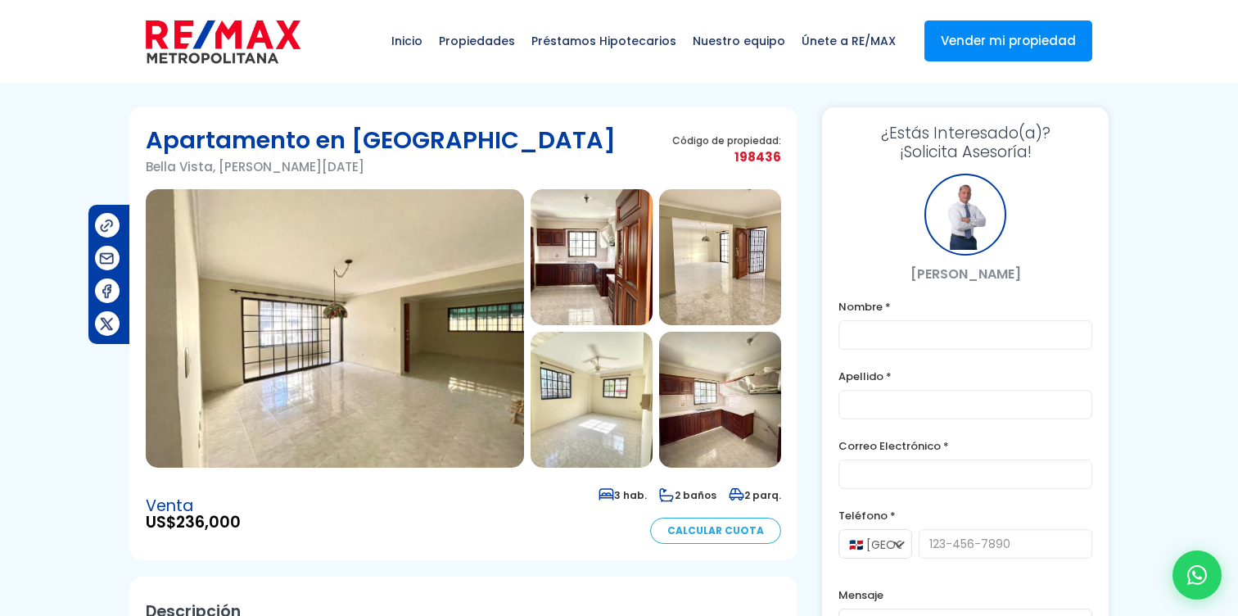
click at [372, 348] on img at bounding box center [335, 328] width 378 height 278
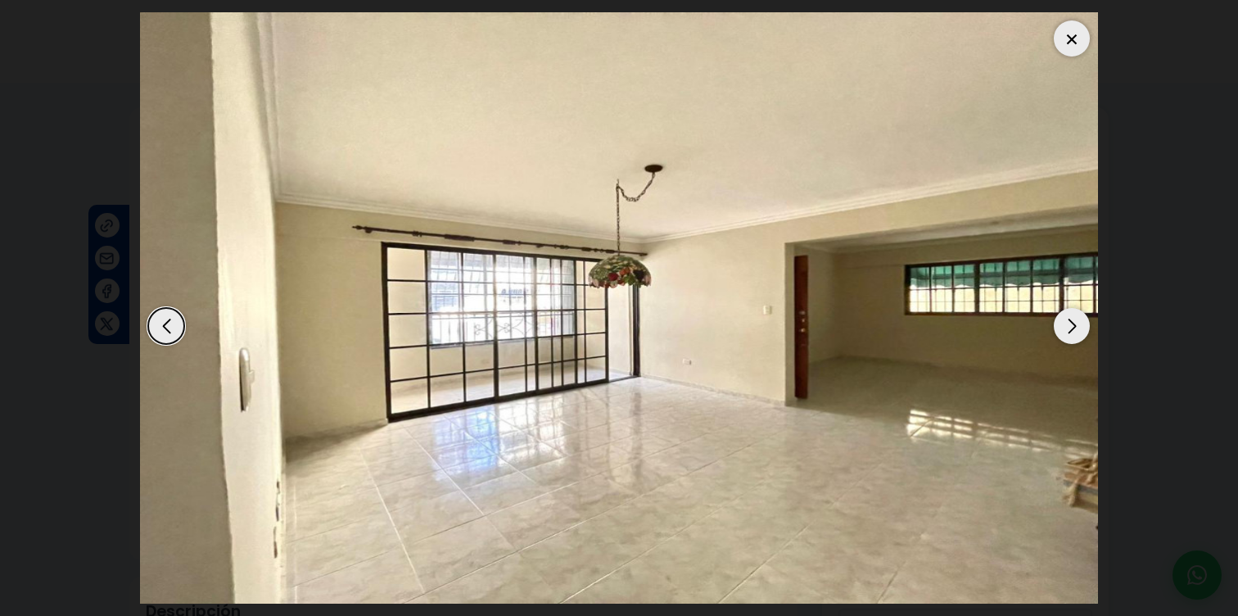
click at [1075, 337] on div "Next slide" at bounding box center [1072, 326] width 36 height 36
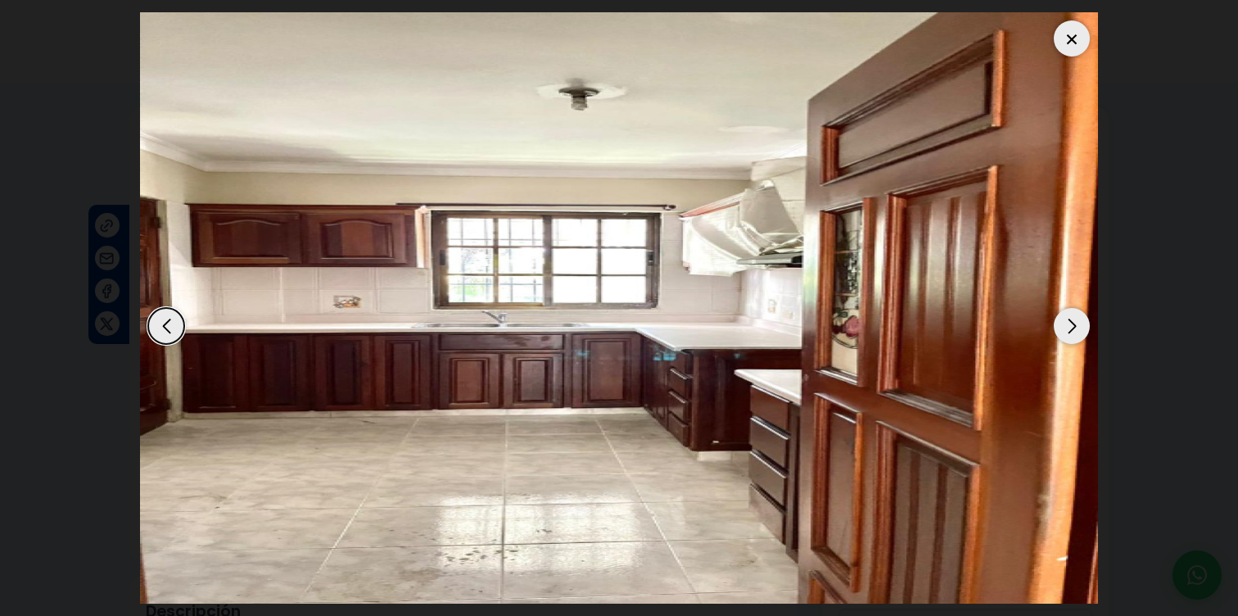
click at [1075, 337] on div "Next slide" at bounding box center [1072, 326] width 36 height 36
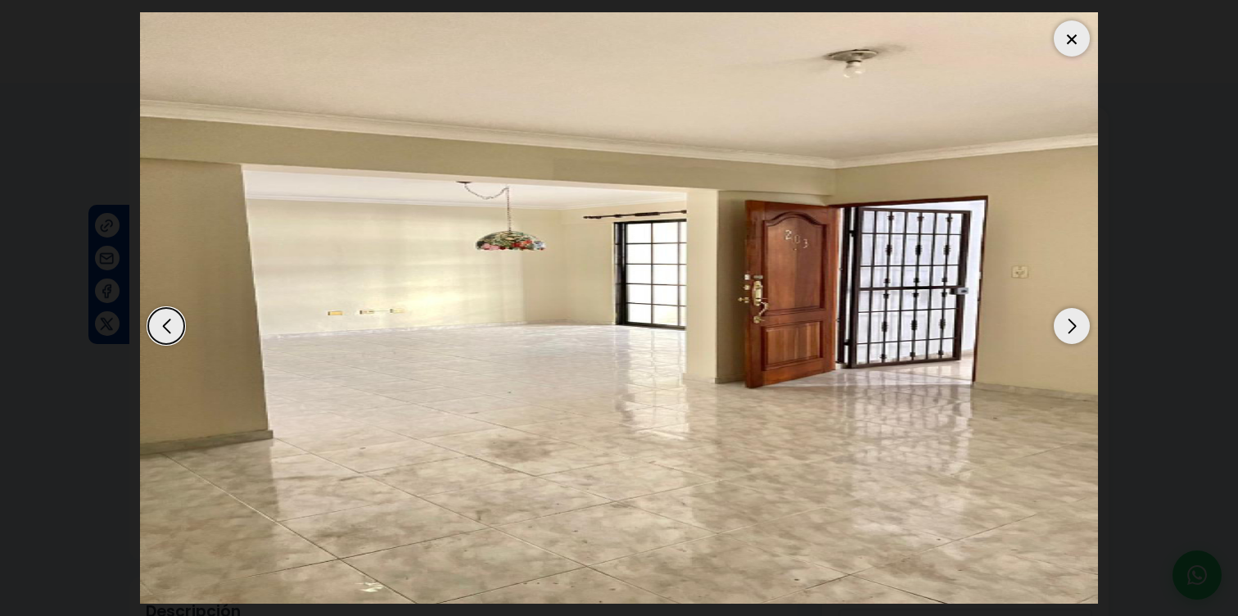
click at [1075, 338] on div "Next slide" at bounding box center [1072, 326] width 36 height 36
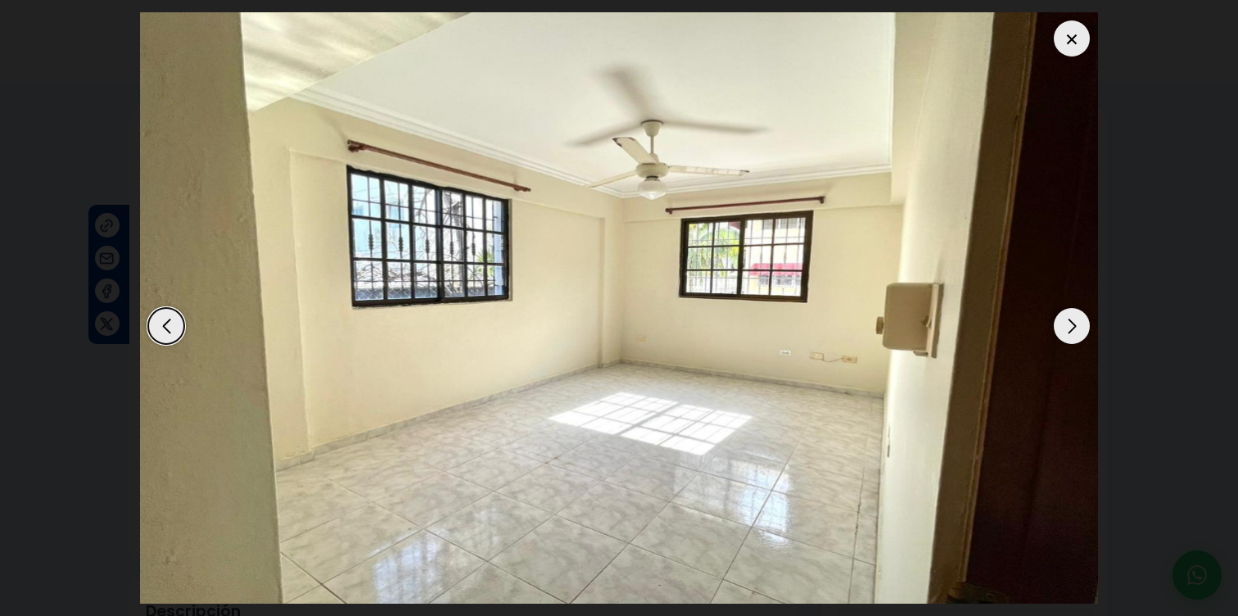
click at [1075, 338] on div "Next slide" at bounding box center [1072, 326] width 36 height 36
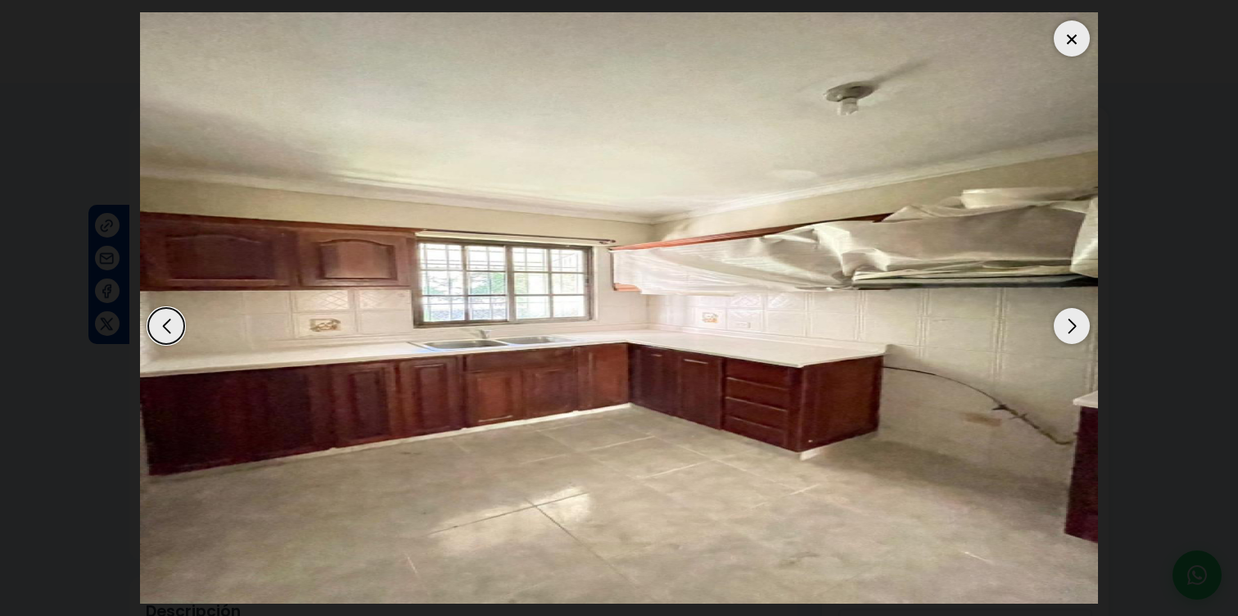
click at [1075, 338] on div "Next slide" at bounding box center [1072, 326] width 36 height 36
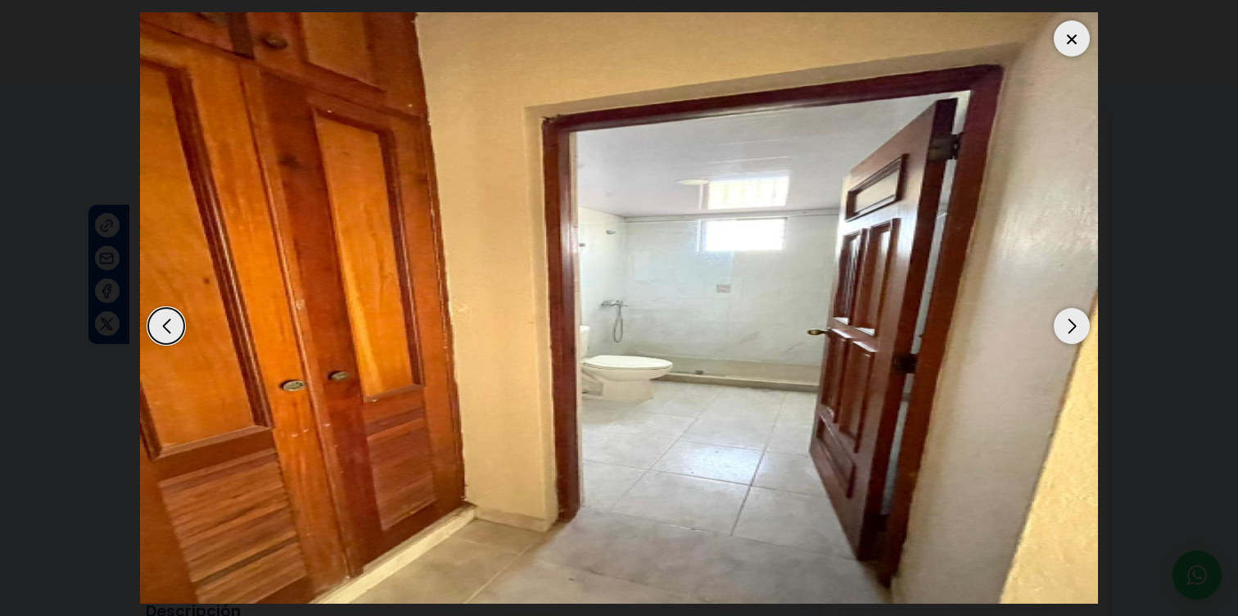
click at [1075, 338] on div "Next slide" at bounding box center [1072, 326] width 36 height 36
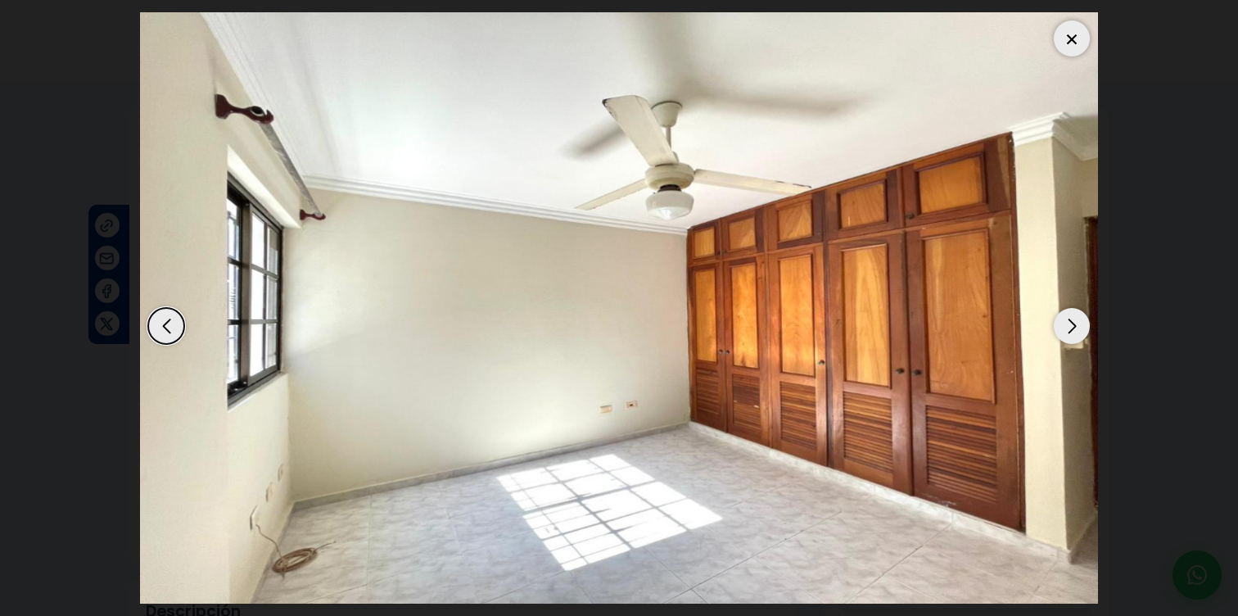
click at [1075, 338] on div "Next slide" at bounding box center [1072, 326] width 36 height 36
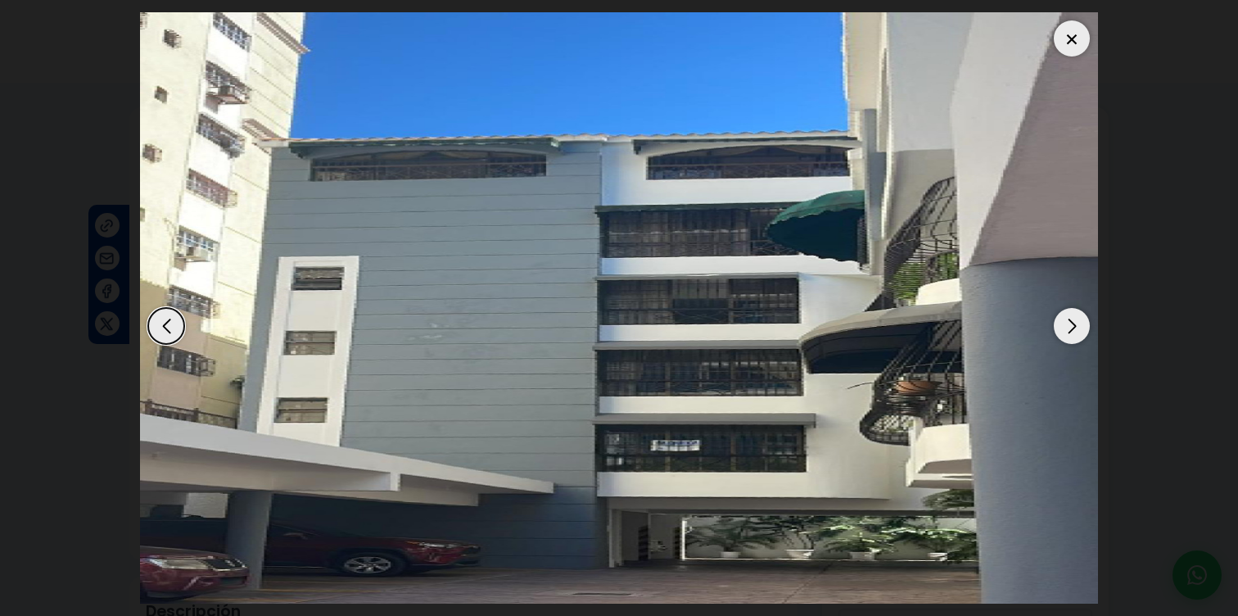
click at [1075, 338] on div "Next slide" at bounding box center [1072, 326] width 36 height 36
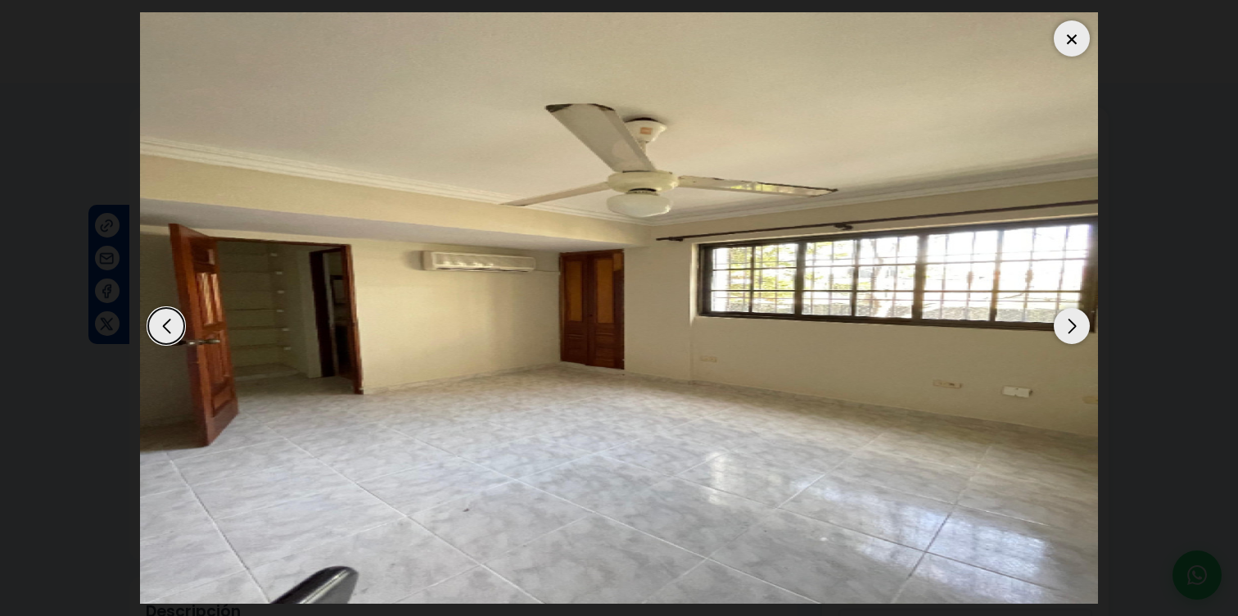
click at [1075, 338] on div "Next slide" at bounding box center [1072, 326] width 36 height 36
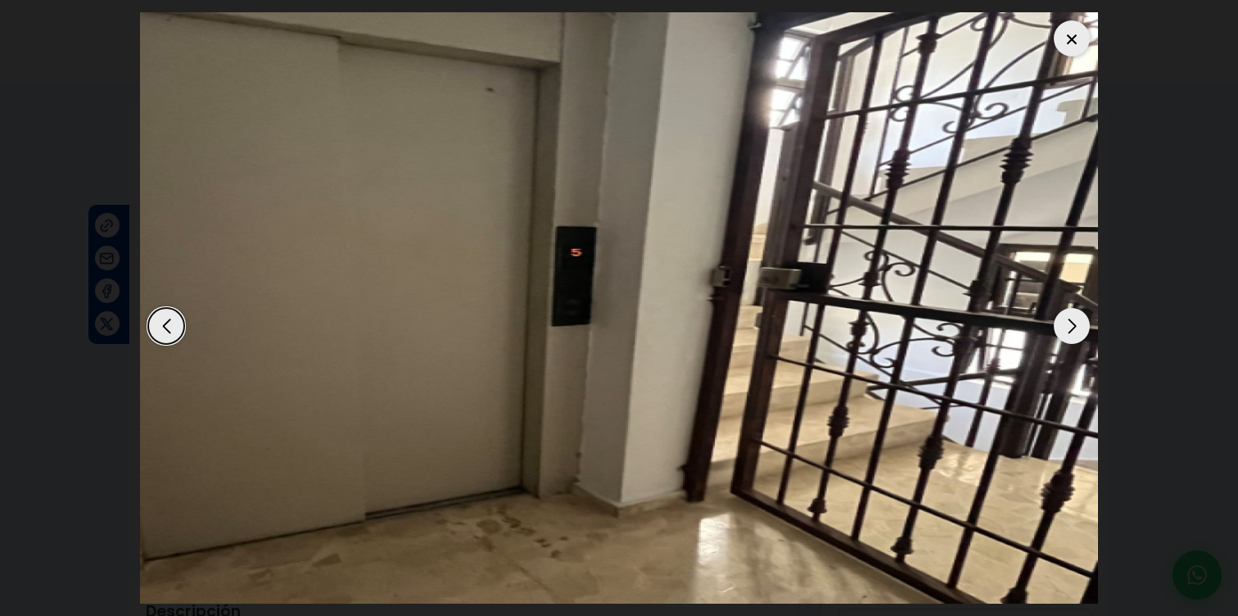
click at [1083, 319] on div "Next slide" at bounding box center [1072, 326] width 36 height 36
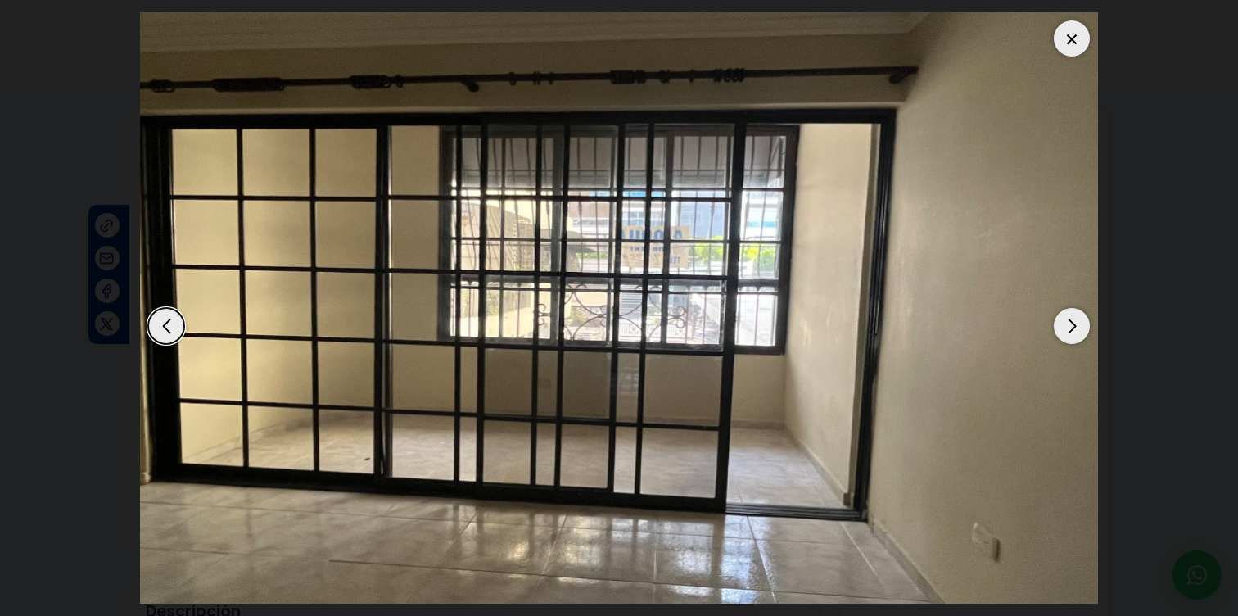
click at [1082, 308] on img "11 / 13" at bounding box center [619, 307] width 958 height 591
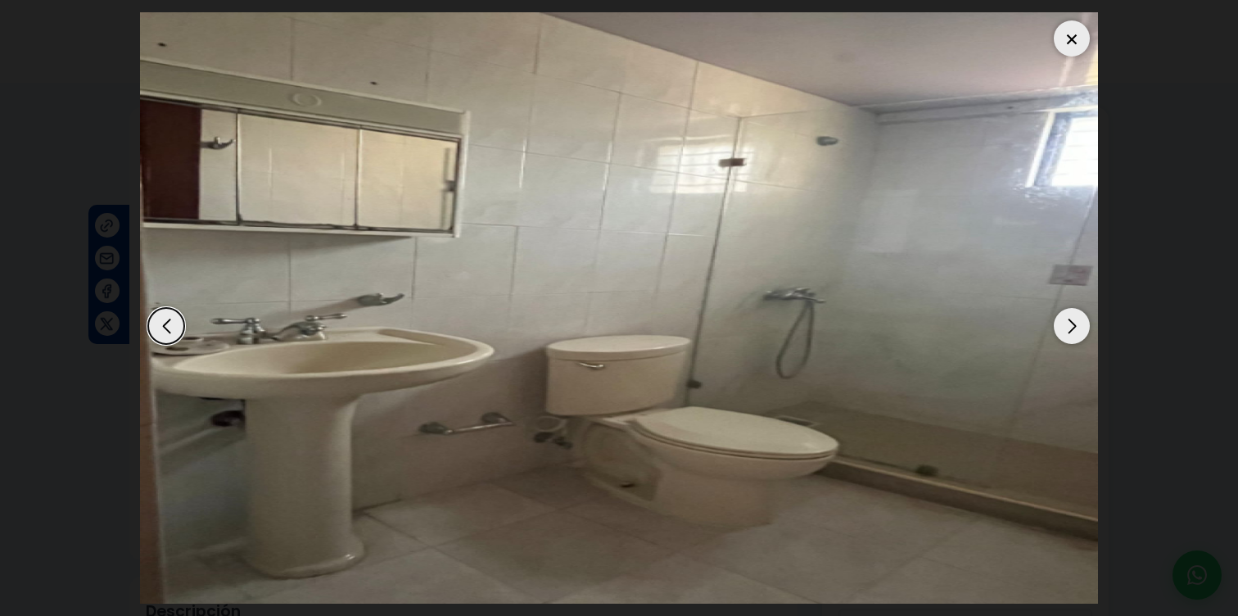
click at [1087, 321] on div "Next slide" at bounding box center [1072, 326] width 36 height 36
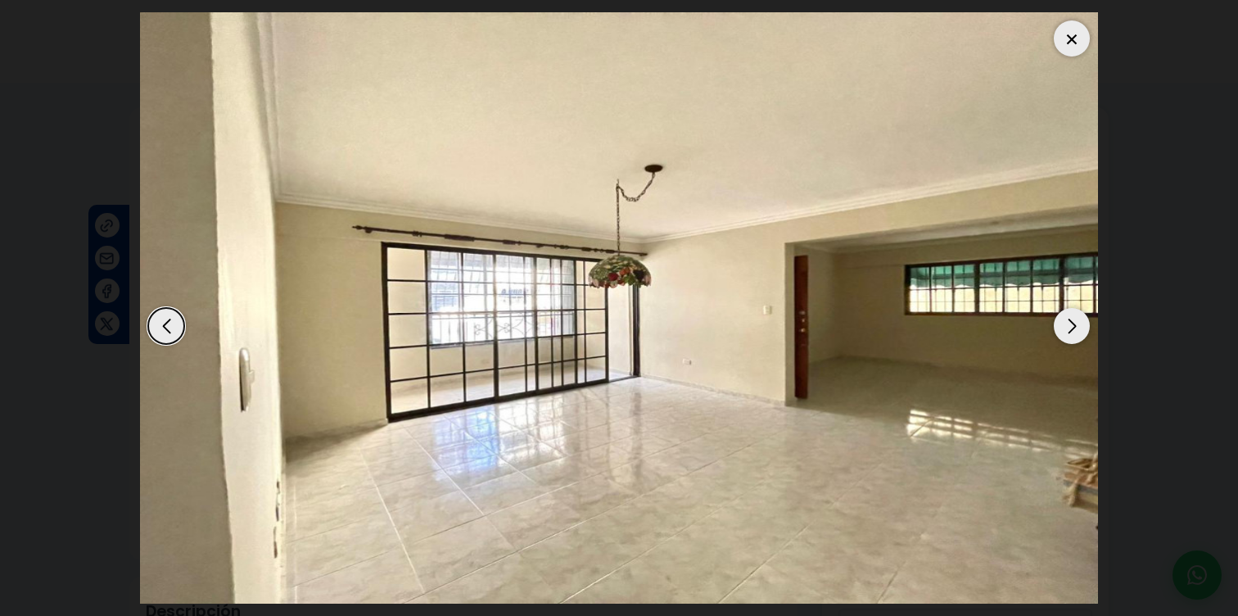
click at [1091, 340] on img "1 / 13" at bounding box center [619, 307] width 958 height 591
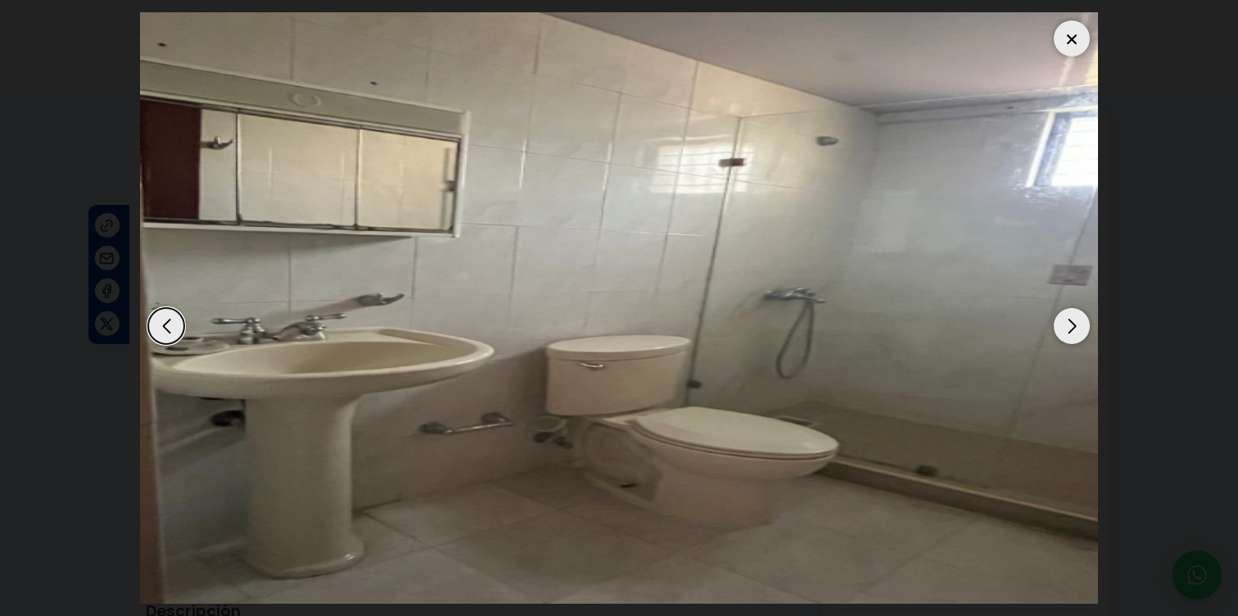
click at [1080, 45] on div at bounding box center [1072, 38] width 36 height 36
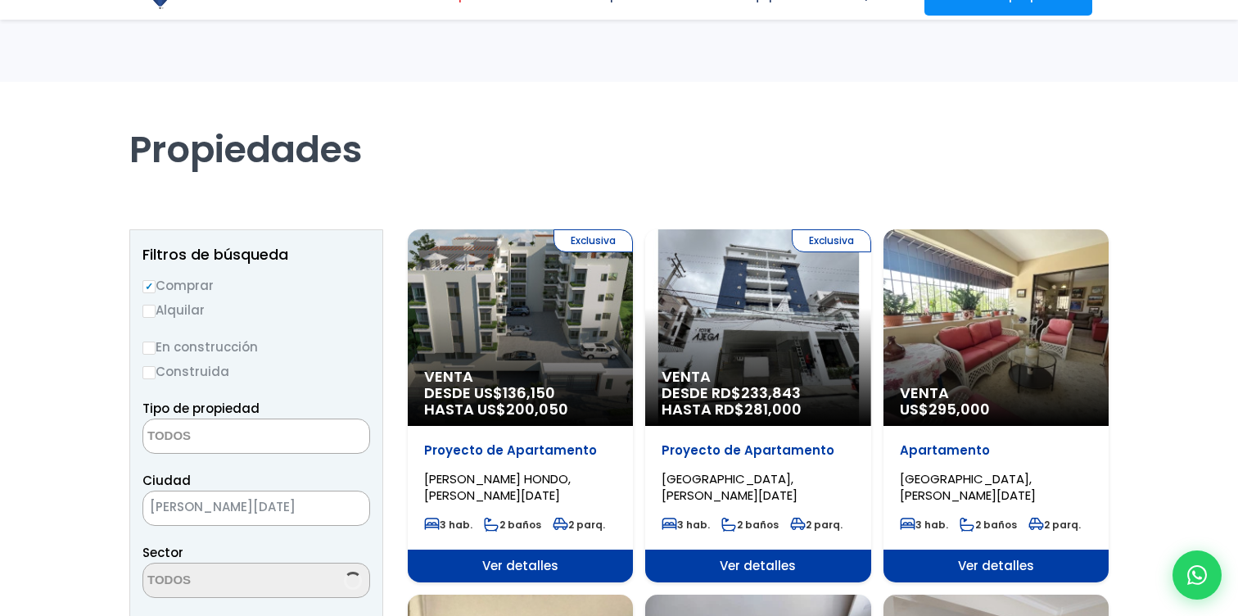
select select
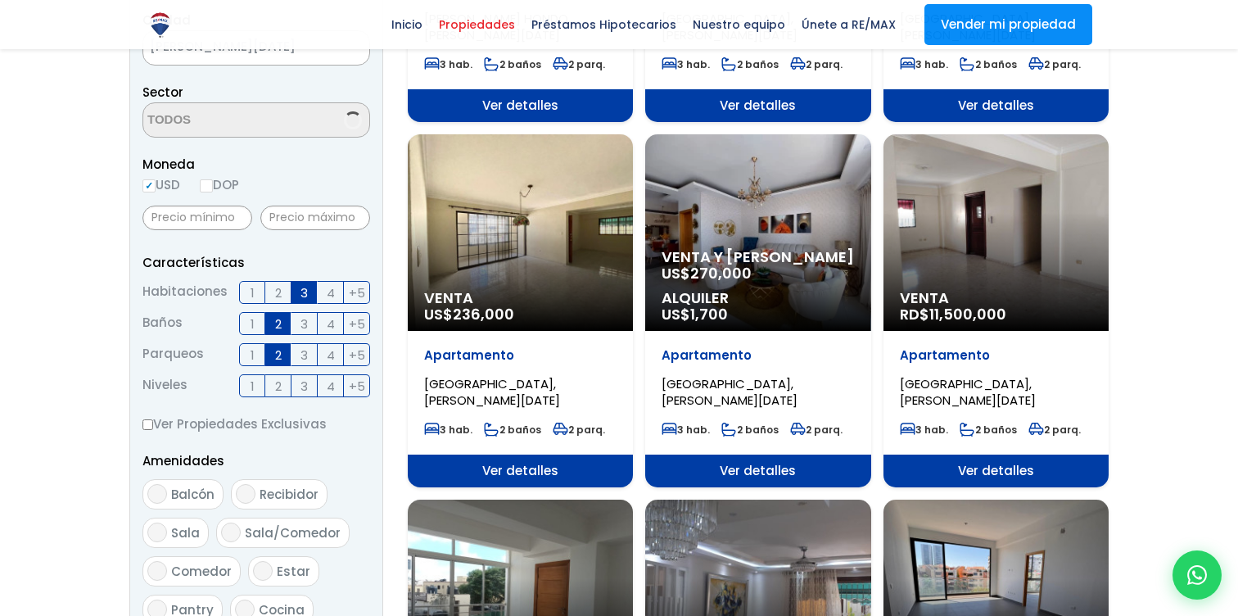
scroll to position [339, 0]
select select "98"
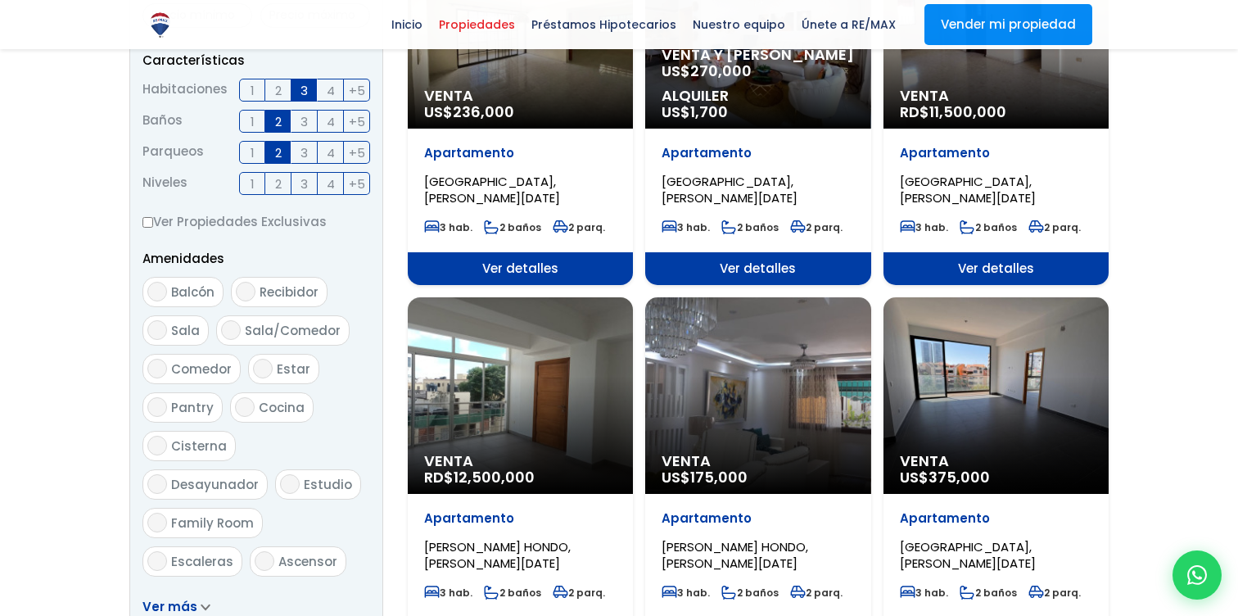
scroll to position [663, 0]
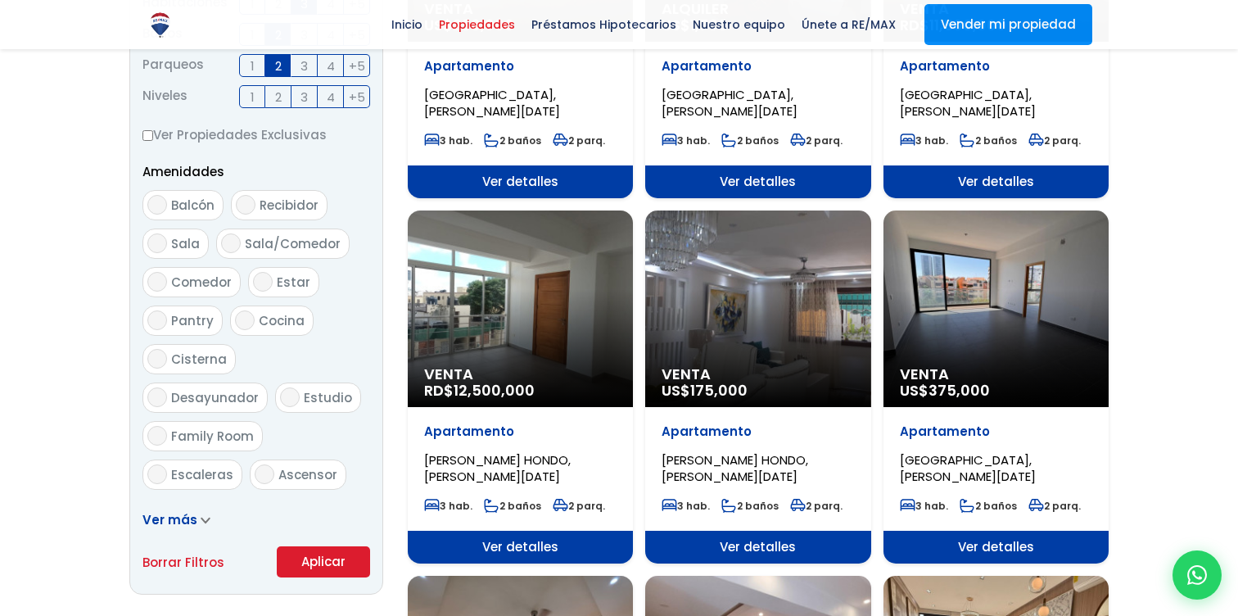
scroll to position [752, 0]
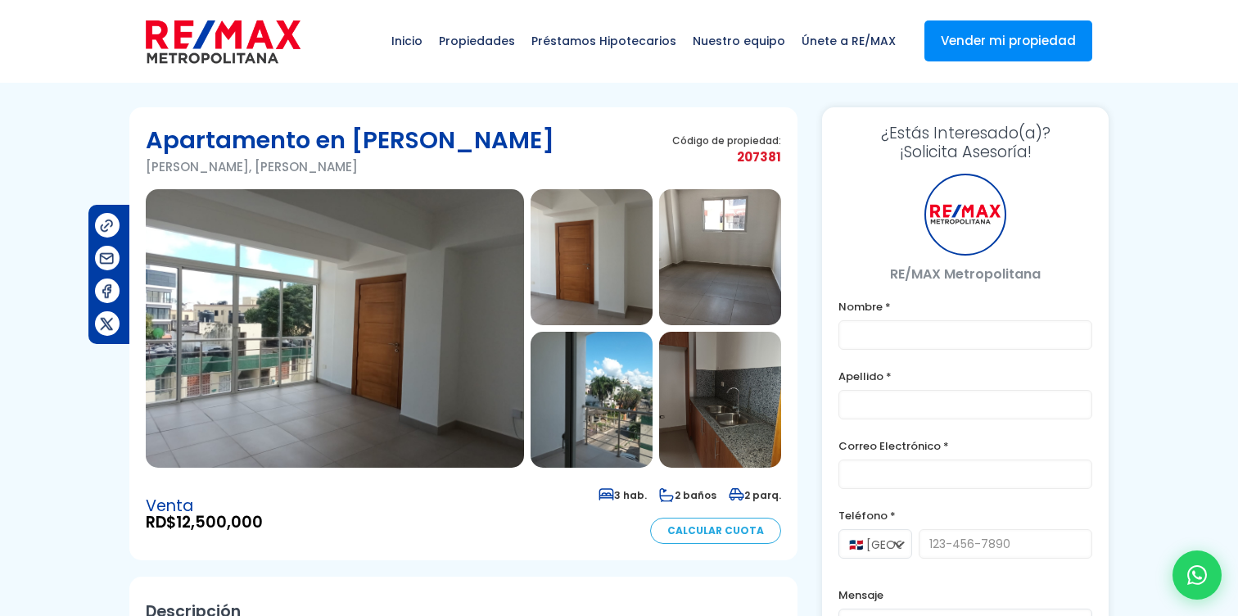
click at [420, 418] on img at bounding box center [335, 328] width 378 height 278
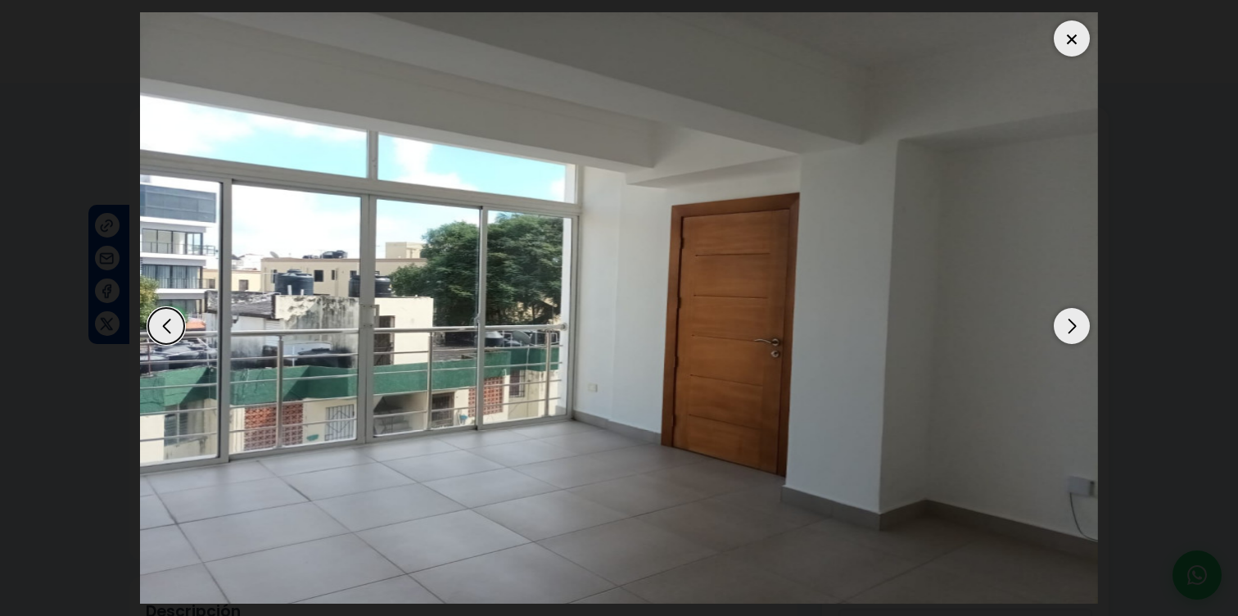
click at [1077, 324] on div "Next slide" at bounding box center [1072, 326] width 36 height 36
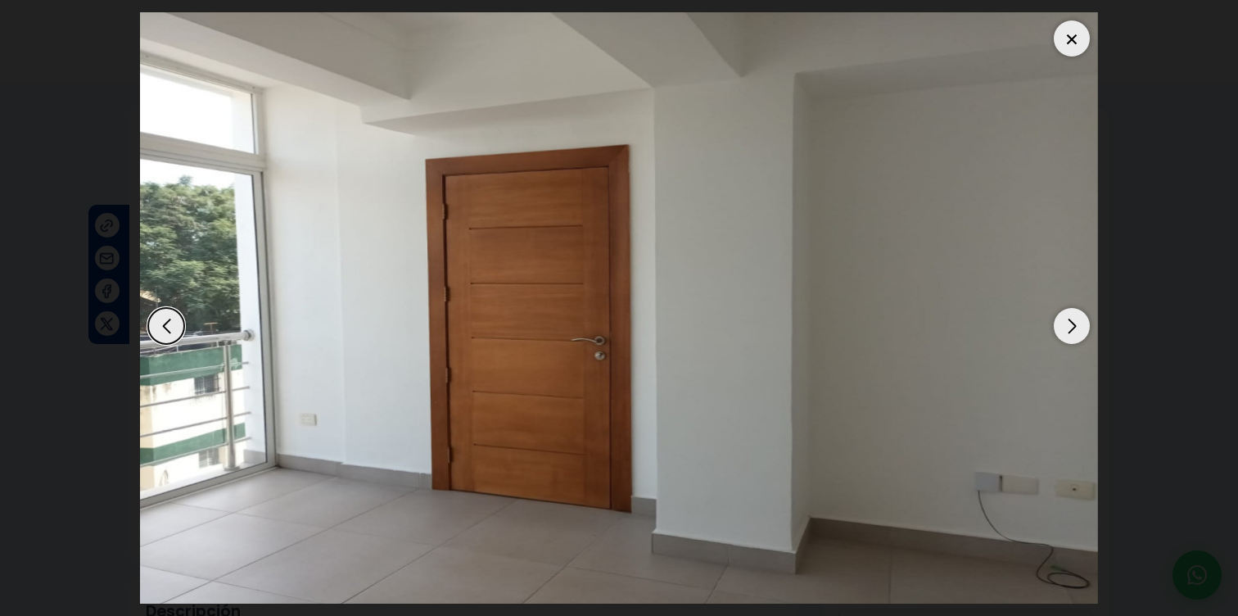
click at [1077, 324] on div "Next slide" at bounding box center [1072, 326] width 36 height 36
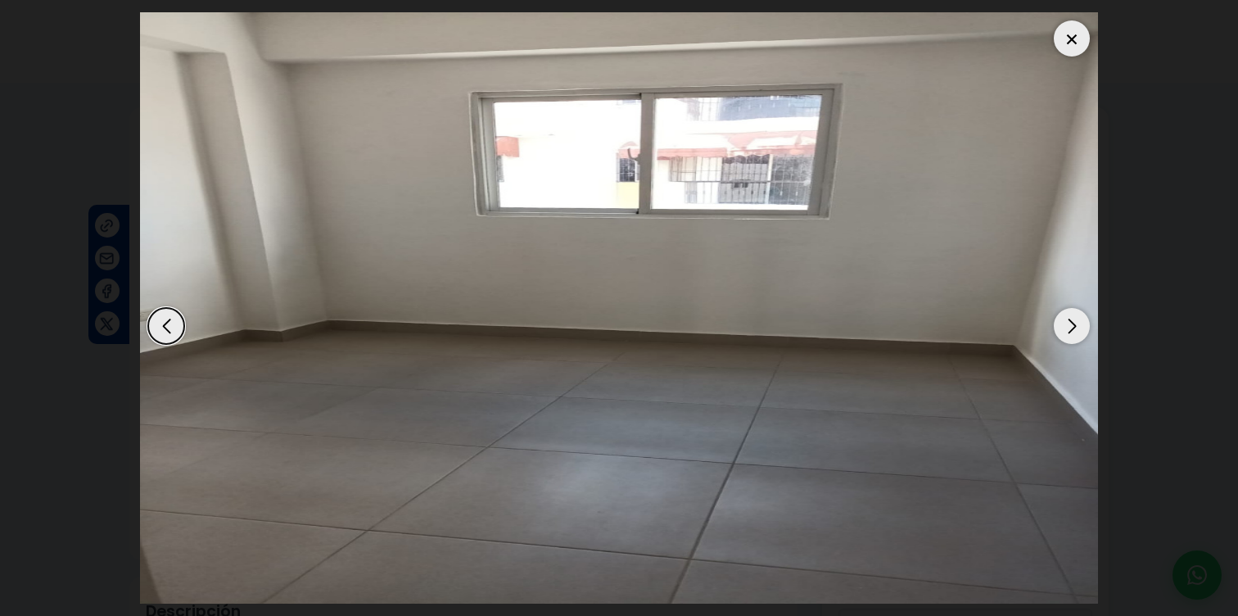
click at [1077, 324] on div "Next slide" at bounding box center [1072, 326] width 36 height 36
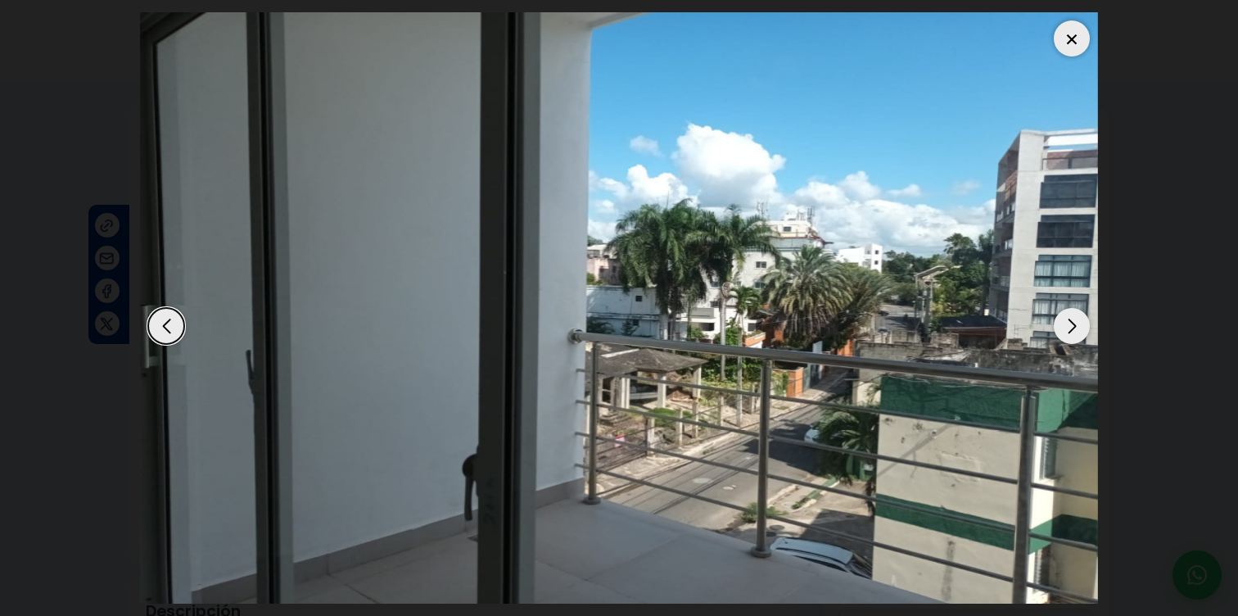
click at [1077, 324] on div "Next slide" at bounding box center [1072, 326] width 36 height 36
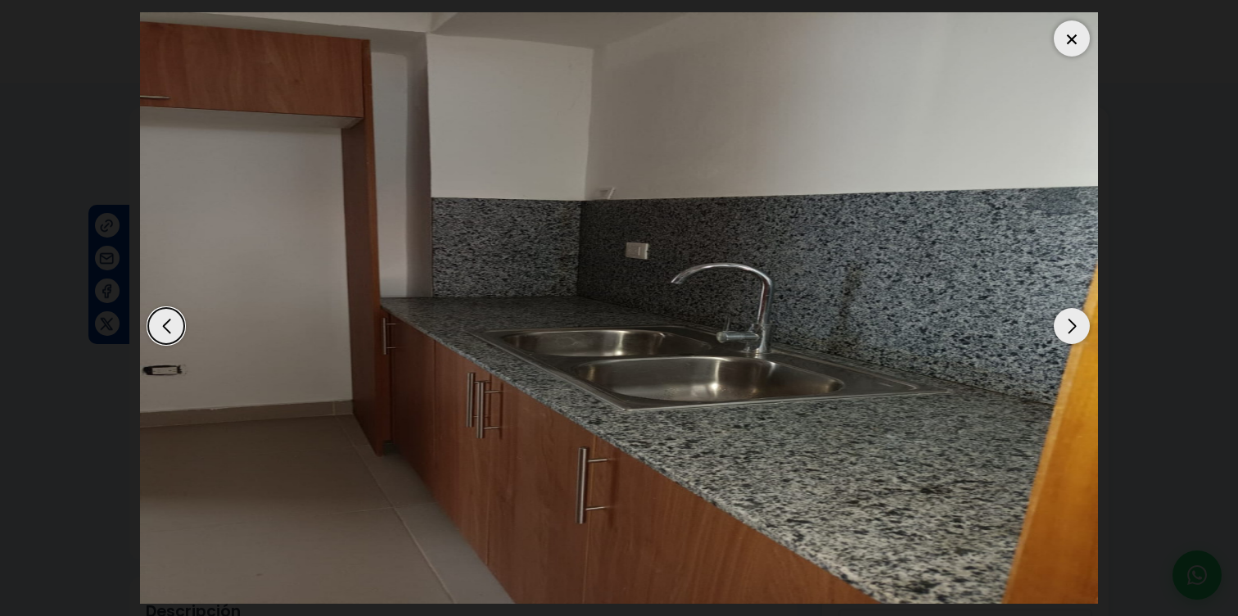
click at [1077, 324] on div "Next slide" at bounding box center [1072, 326] width 36 height 36
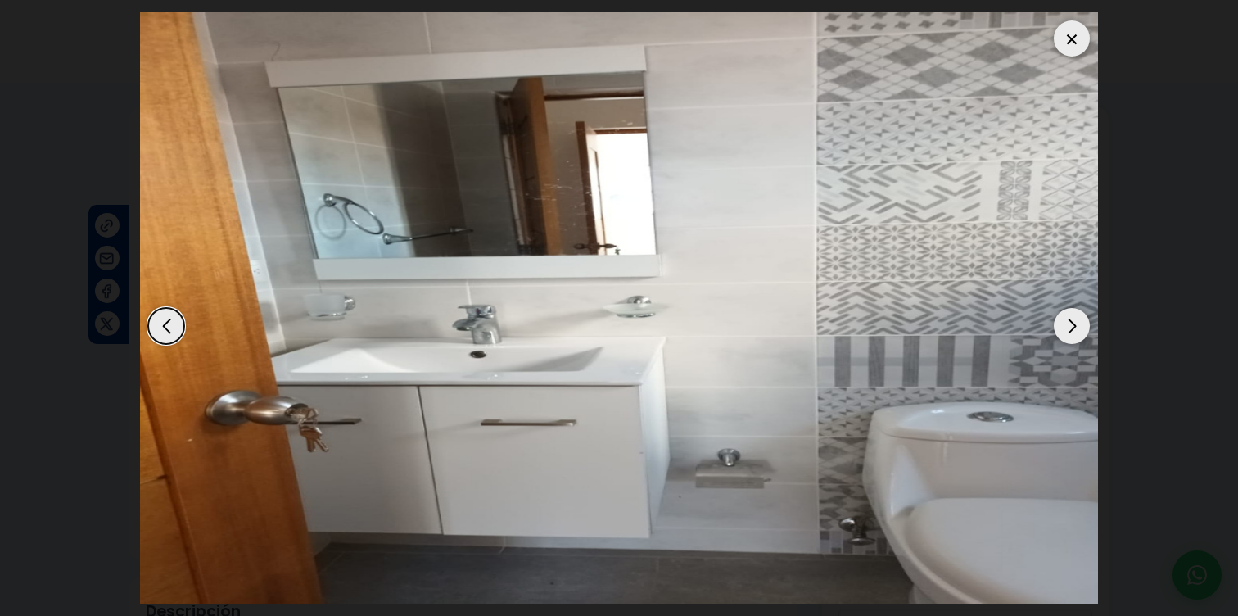
click at [1077, 324] on div "Next slide" at bounding box center [1072, 326] width 36 height 36
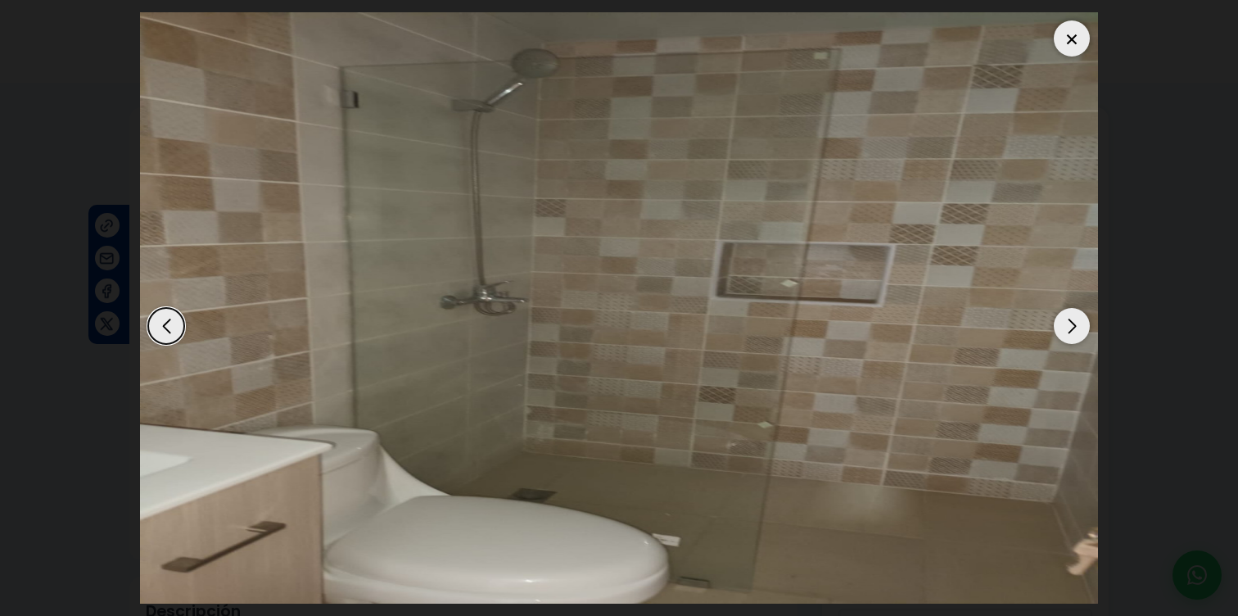
click at [1077, 324] on div "Next slide" at bounding box center [1072, 326] width 36 height 36
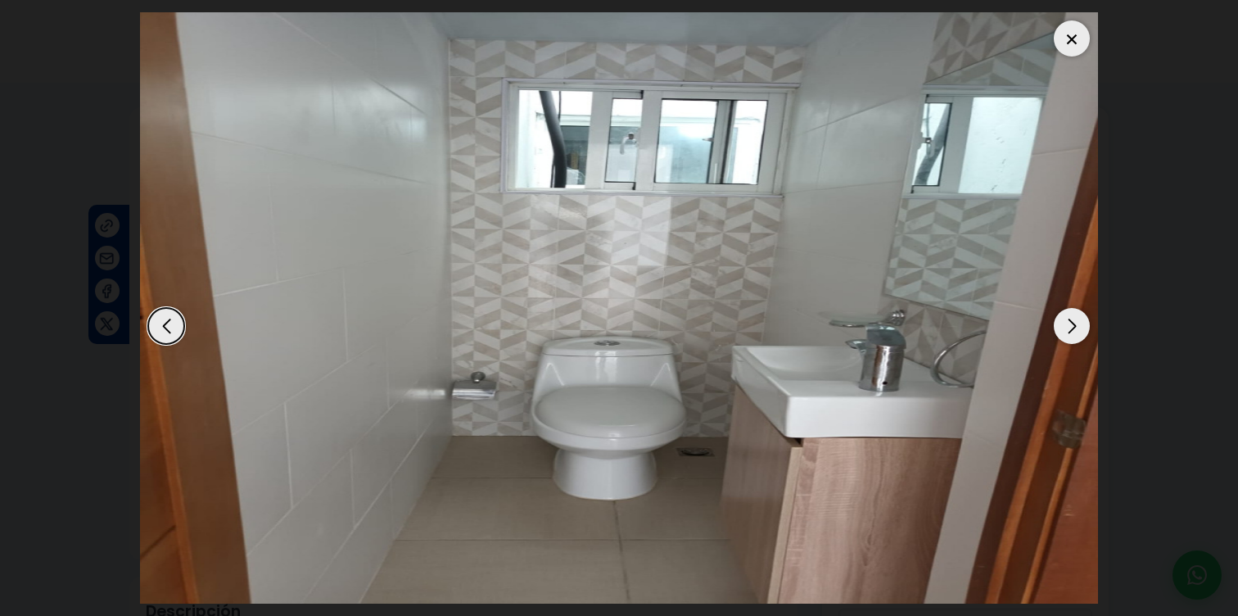
click at [1077, 324] on div "Next slide" at bounding box center [1072, 326] width 36 height 36
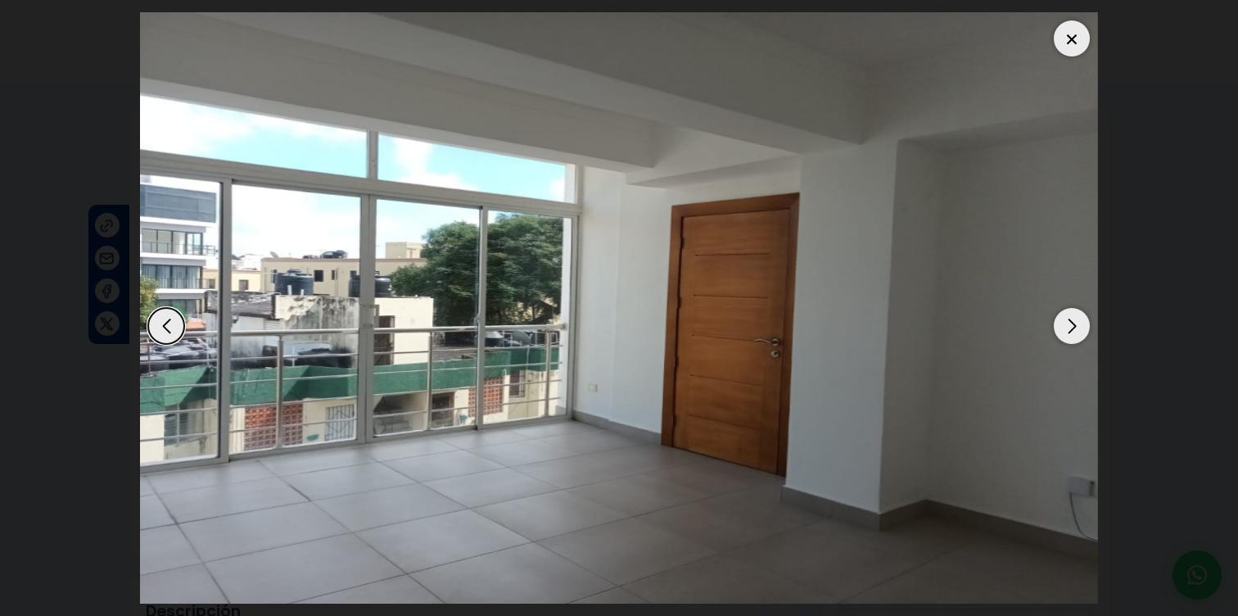
click at [1077, 324] on div "Next slide" at bounding box center [1072, 326] width 36 height 36
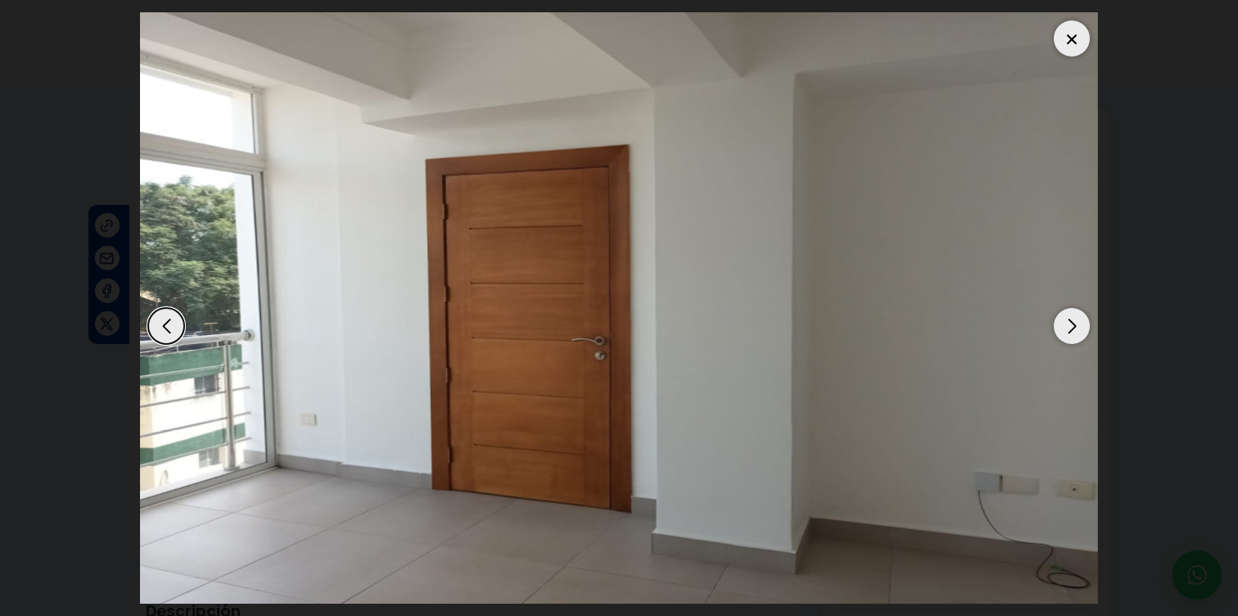
click at [1077, 324] on div "Next slide" at bounding box center [1072, 326] width 36 height 36
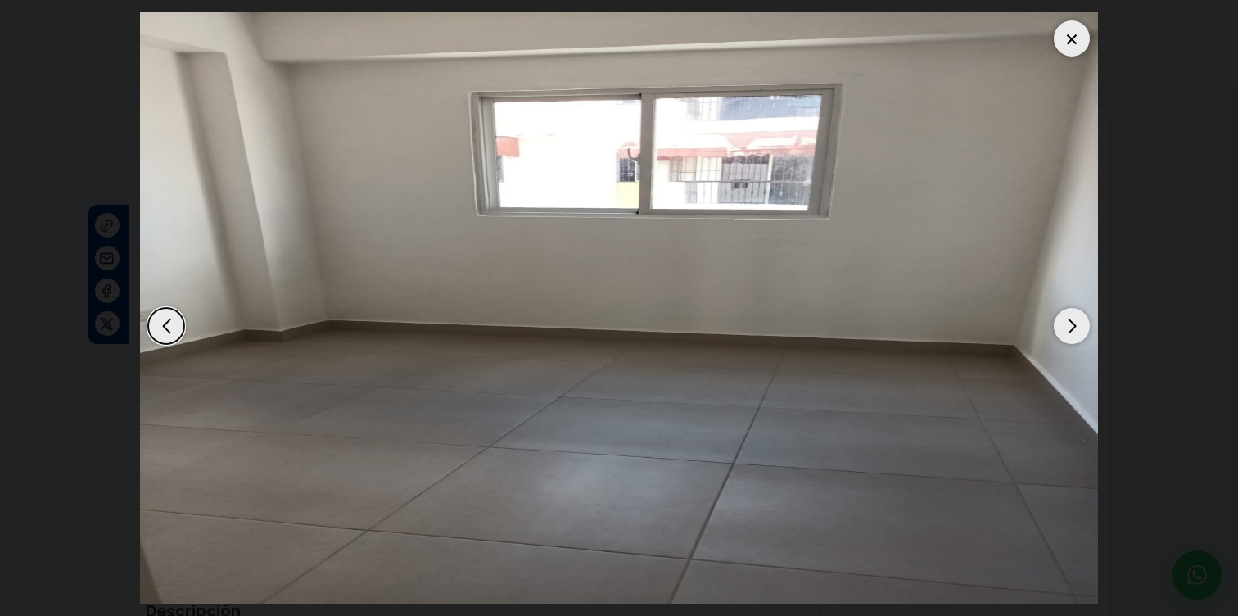
click at [1077, 324] on div "Next slide" at bounding box center [1072, 326] width 36 height 36
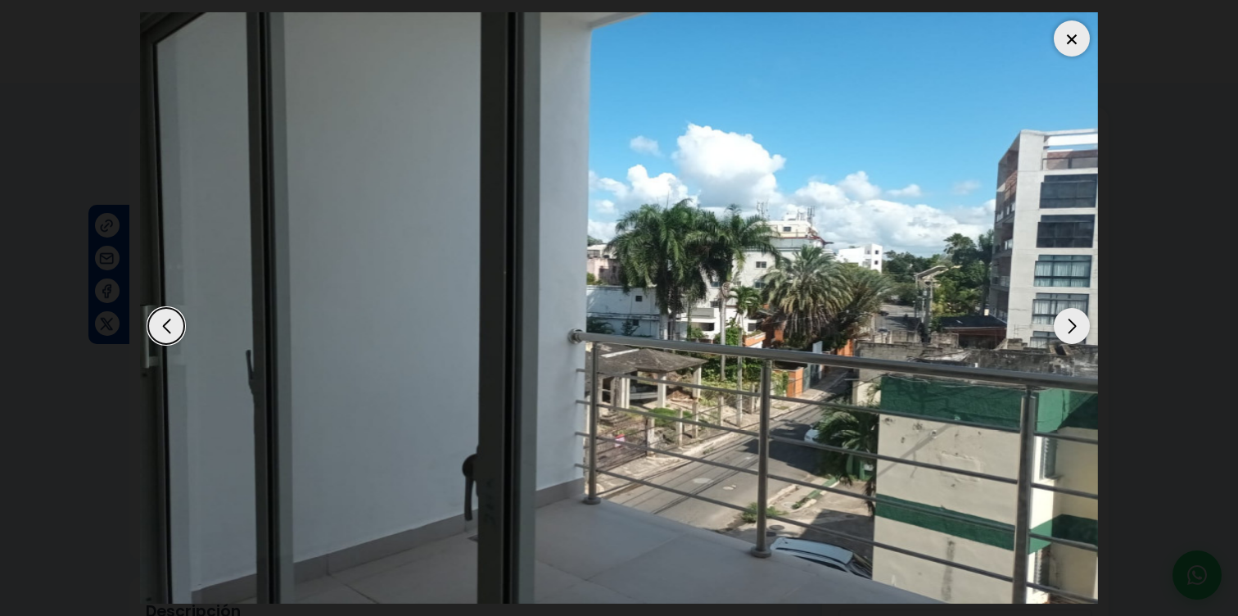
click at [1077, 324] on div "Next slide" at bounding box center [1072, 326] width 36 height 36
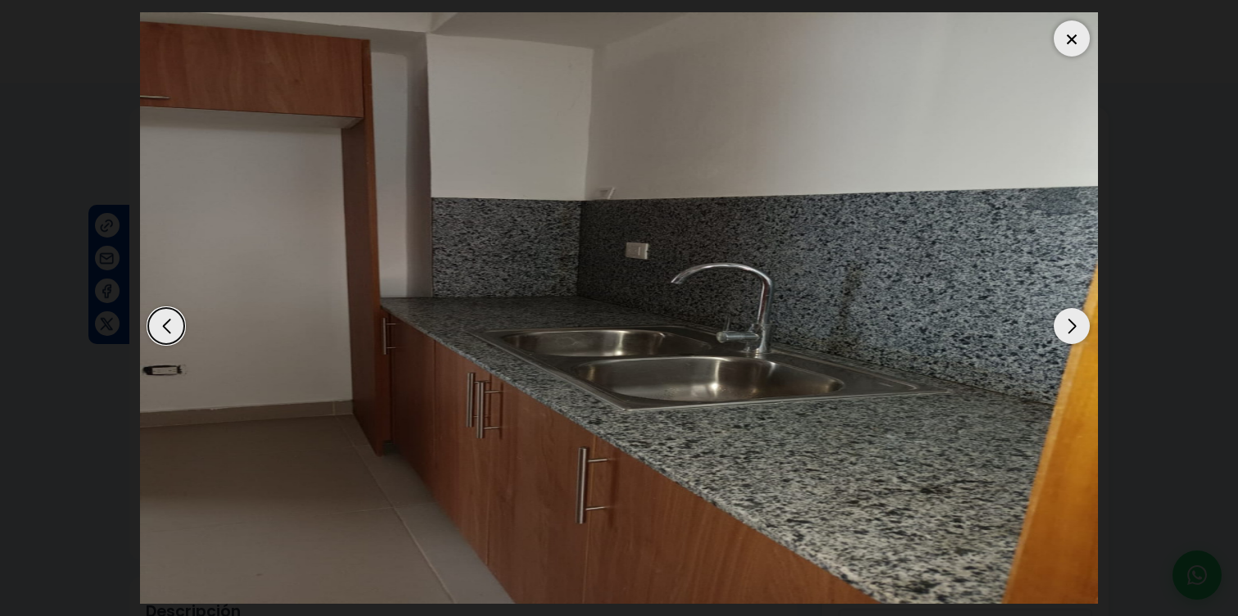
click at [1066, 49] on div at bounding box center [1072, 38] width 36 height 36
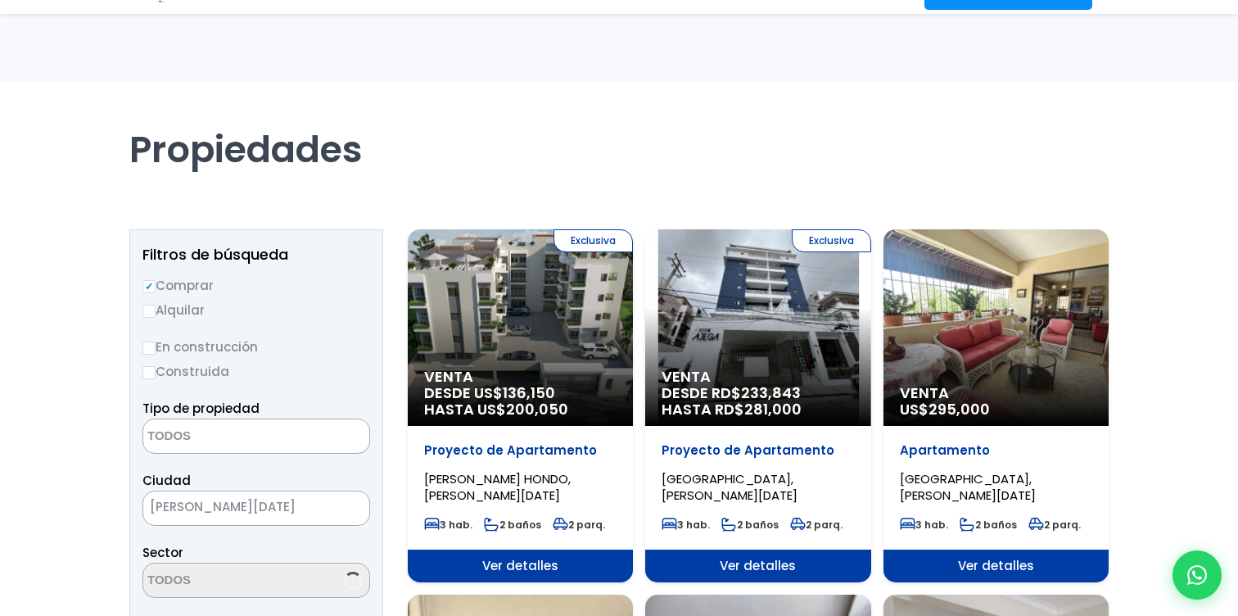
select select
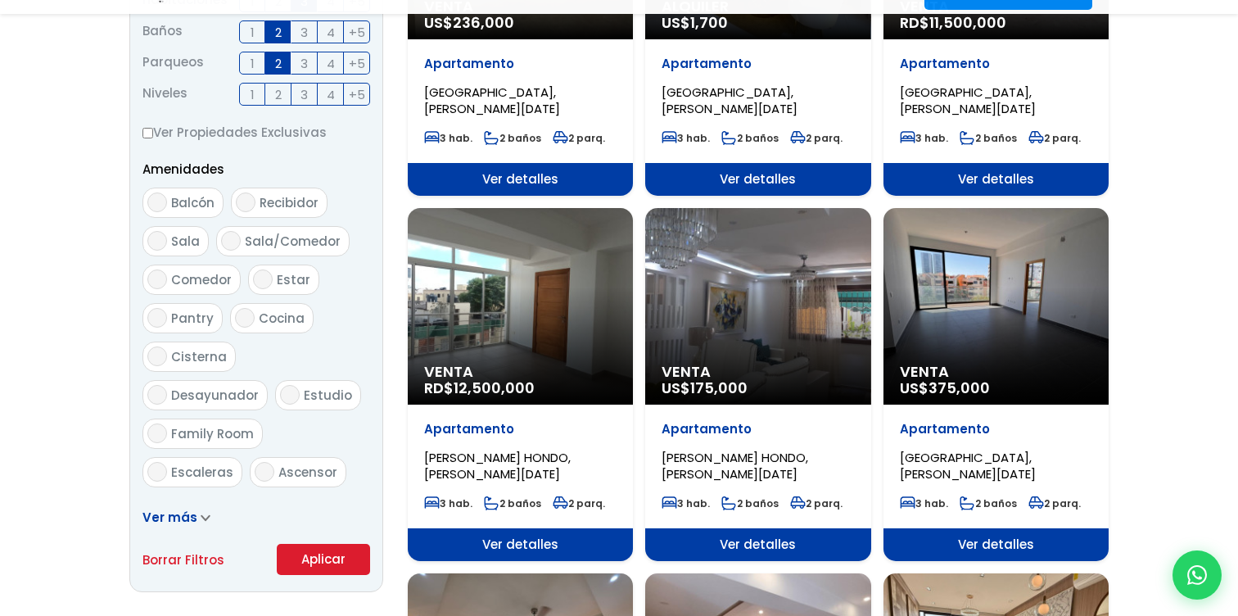
scroll to position [752, 0]
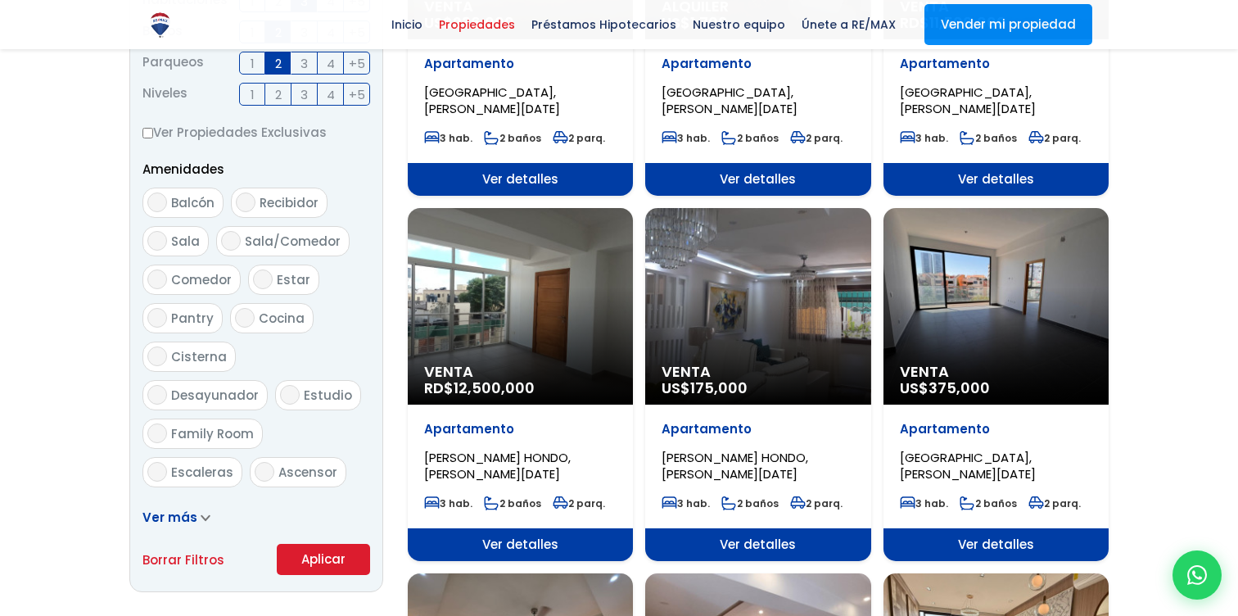
select select "98"
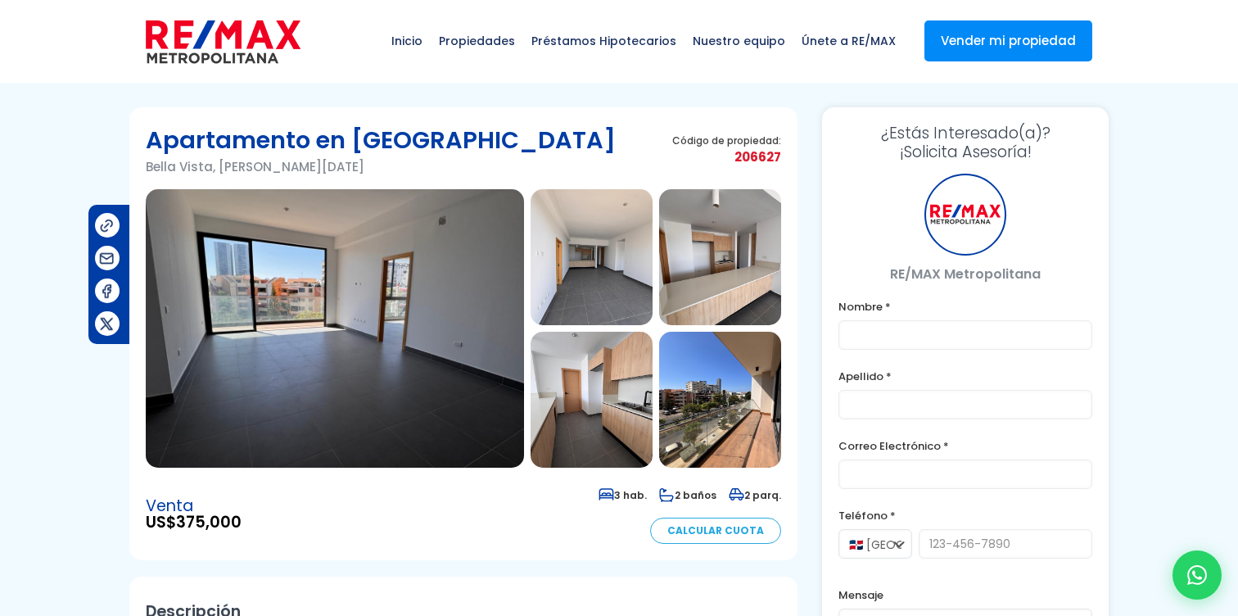
click at [405, 361] on img at bounding box center [335, 328] width 378 height 278
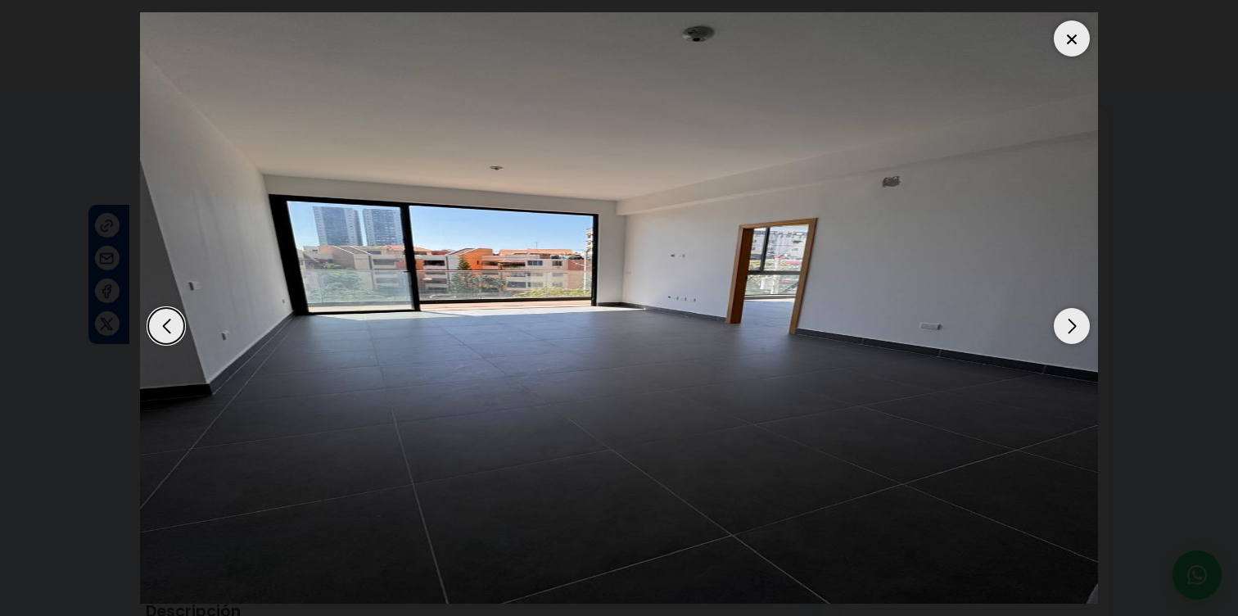
click at [1069, 325] on div "Next slide" at bounding box center [1072, 326] width 36 height 36
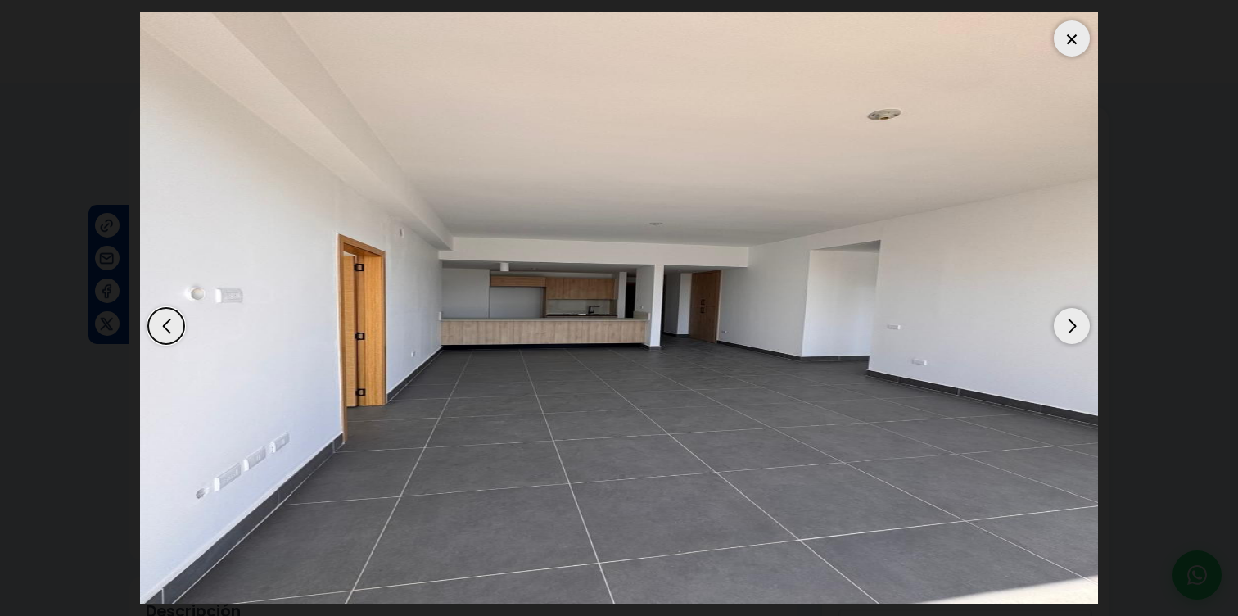
click at [1070, 328] on div "Next slide" at bounding box center [1072, 326] width 36 height 36
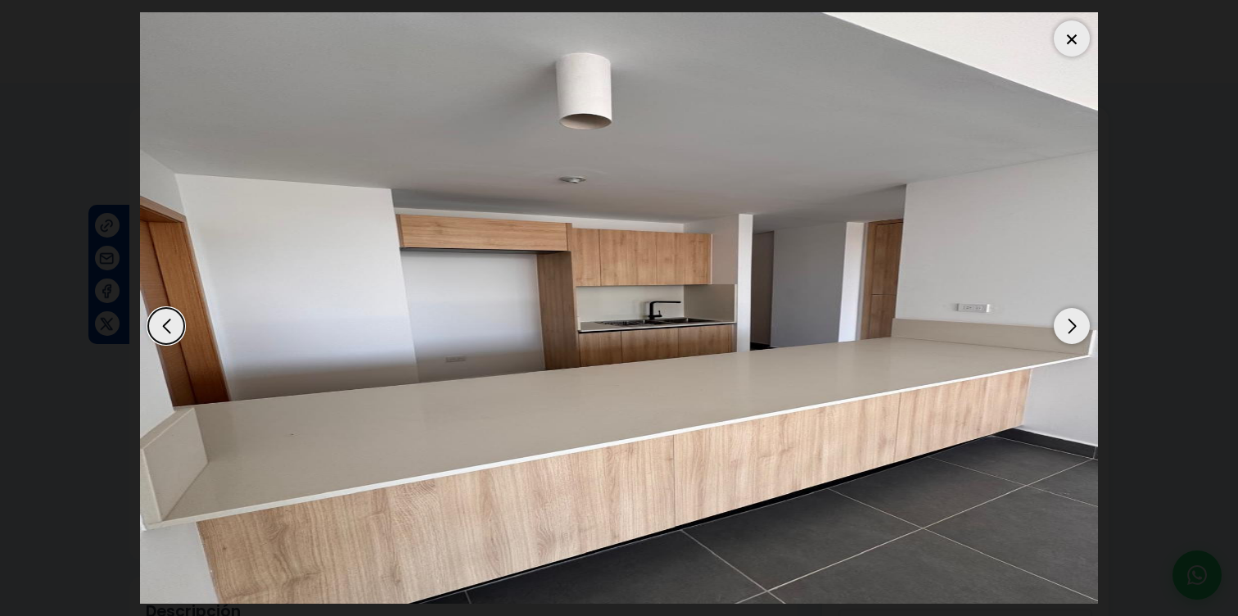
click at [1070, 324] on div "Next slide" at bounding box center [1072, 326] width 36 height 36
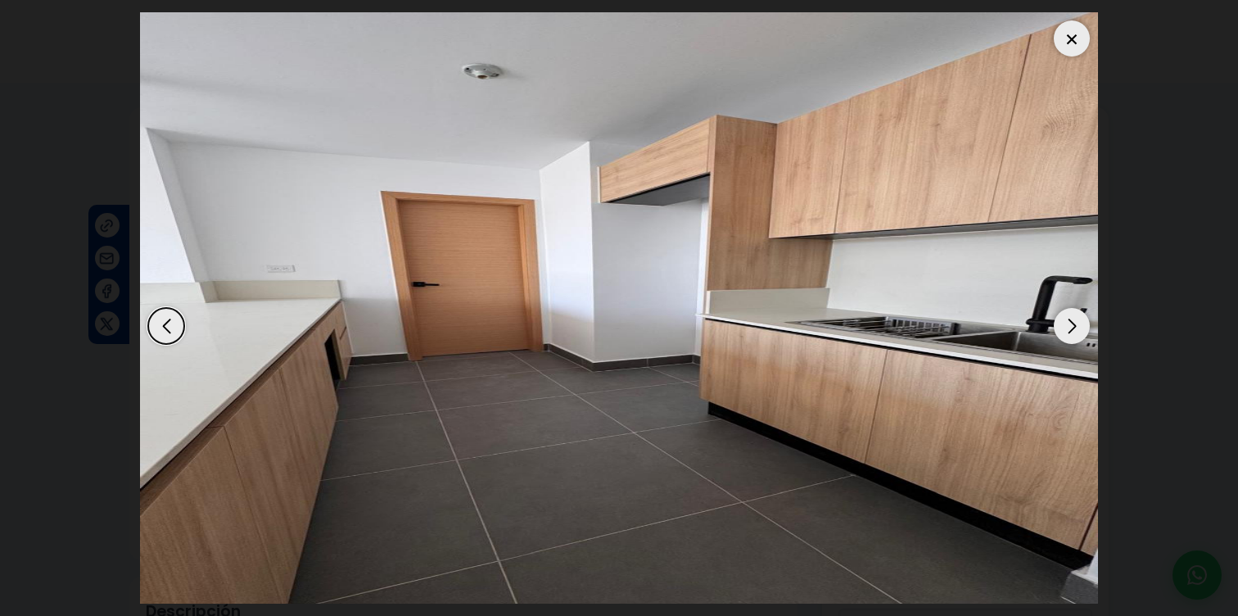
click at [1070, 324] on div "Next slide" at bounding box center [1072, 326] width 36 height 36
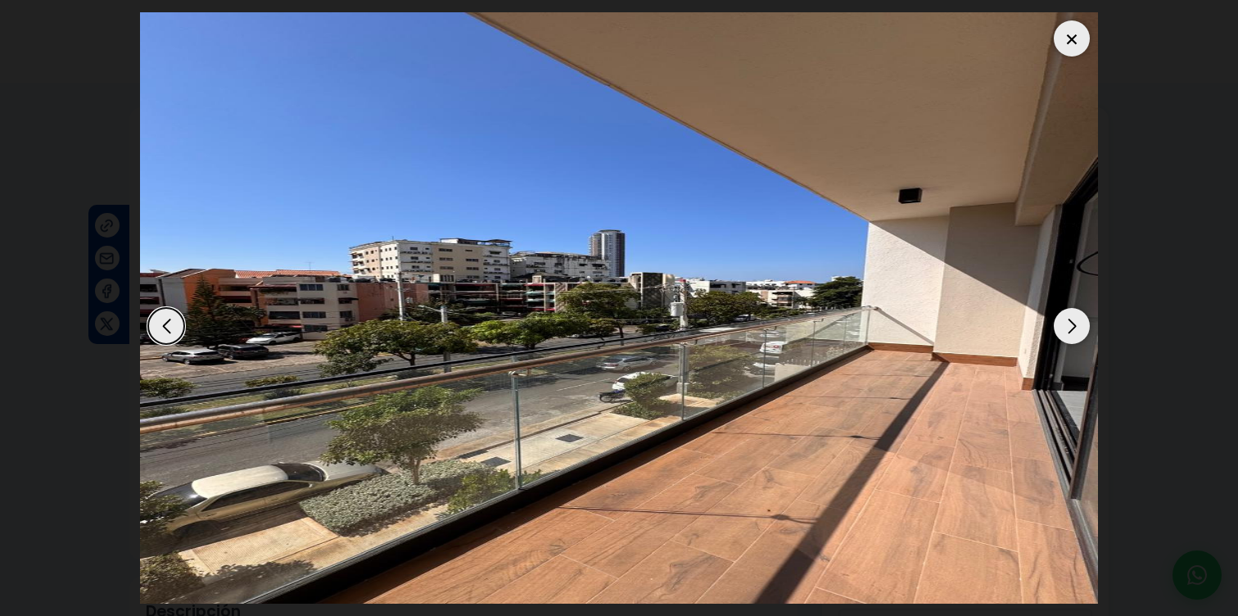
click at [1070, 324] on div "Next slide" at bounding box center [1072, 326] width 36 height 36
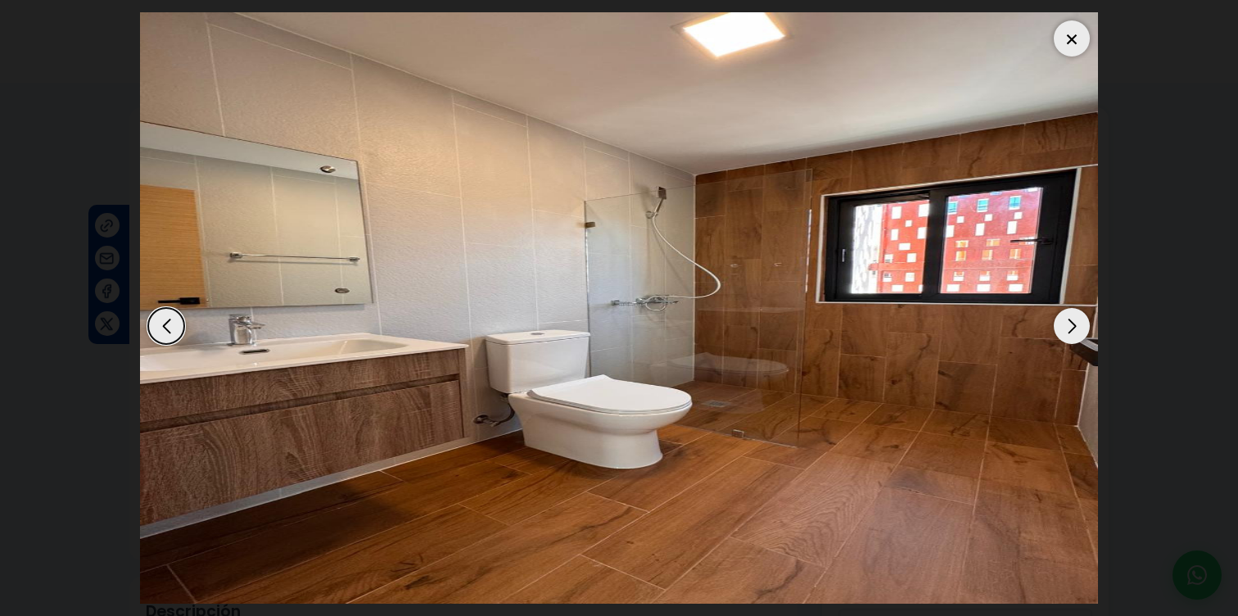
click at [1070, 324] on div "Next slide" at bounding box center [1072, 326] width 36 height 36
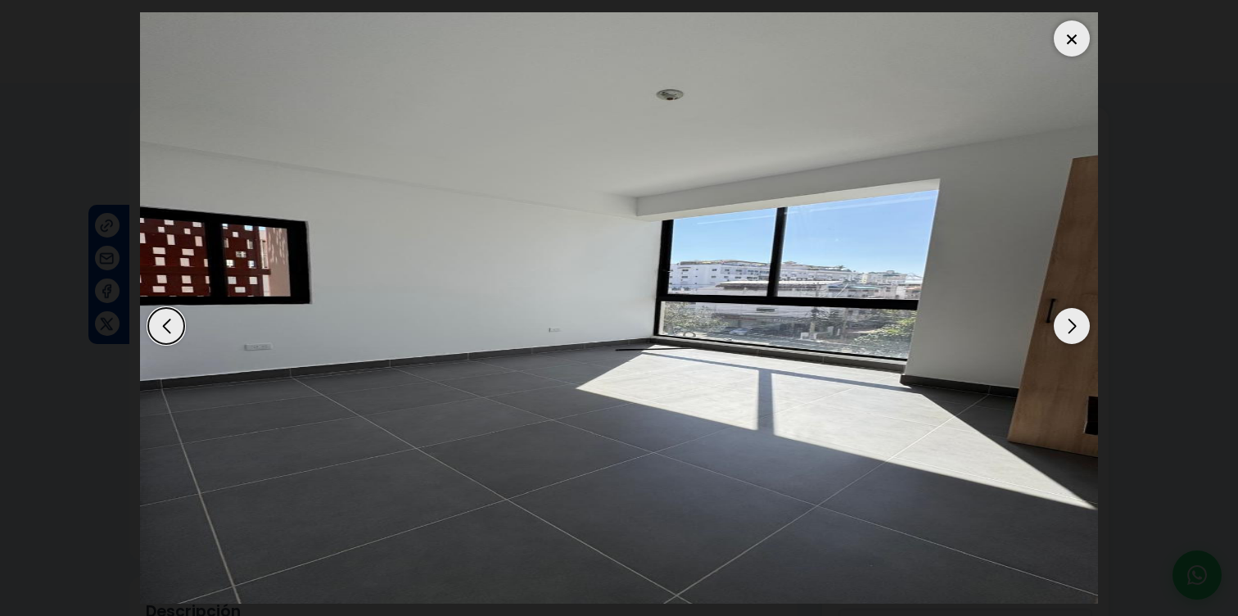
click at [1070, 324] on div "Next slide" at bounding box center [1072, 326] width 36 height 36
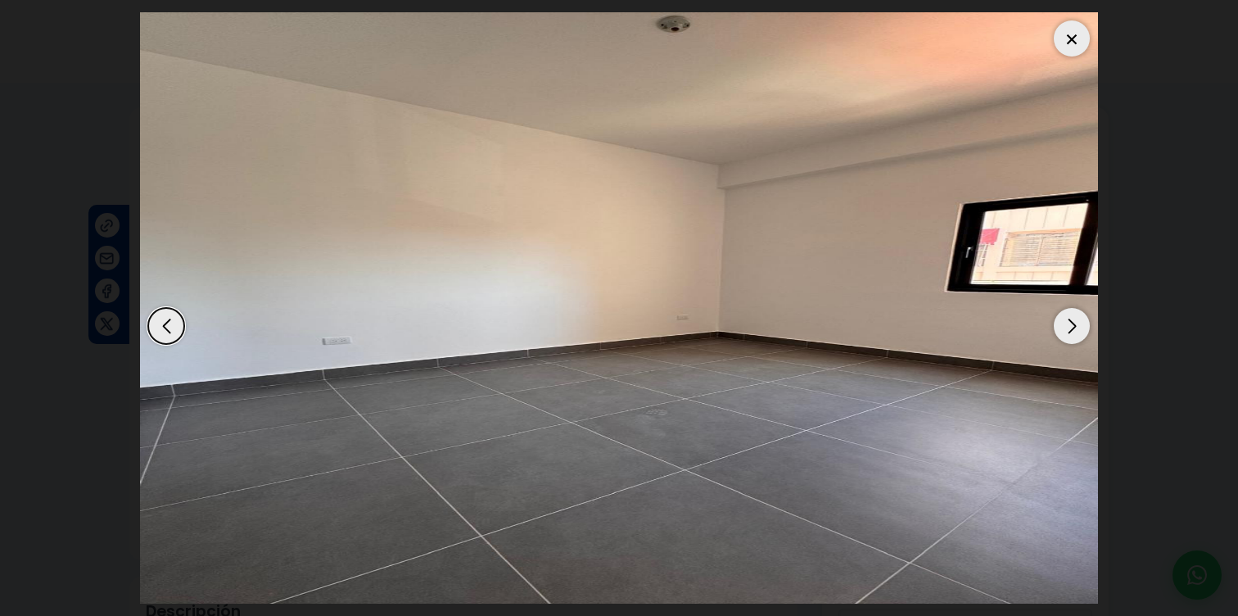
click at [1070, 324] on div "Next slide" at bounding box center [1072, 326] width 36 height 36
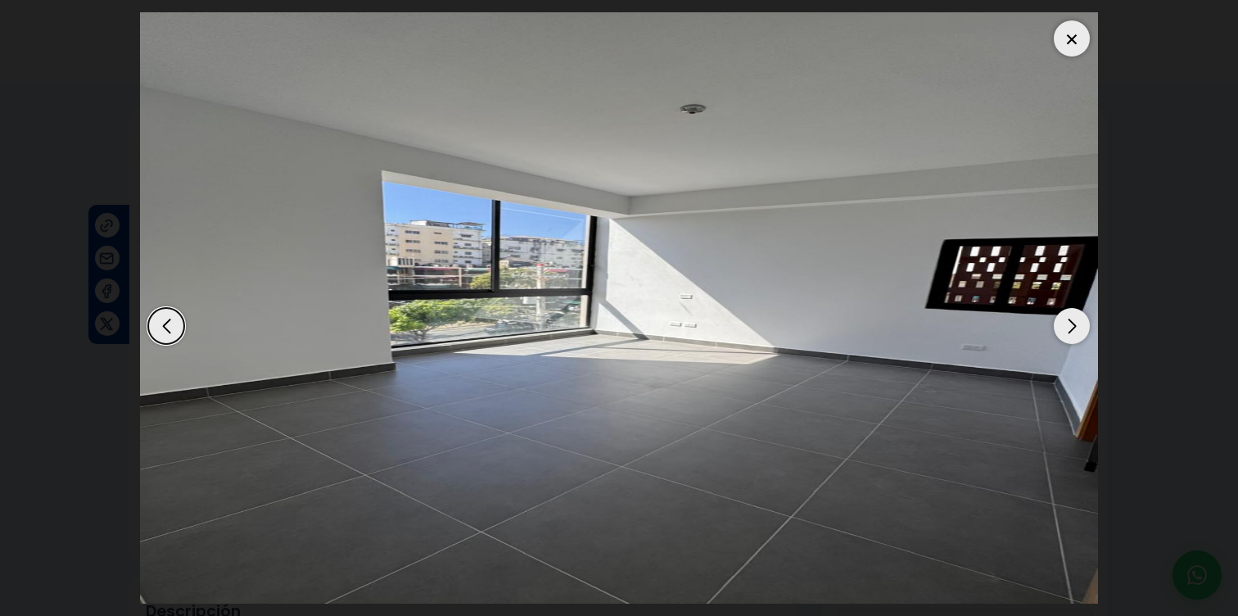
click at [1070, 324] on div "Next slide" at bounding box center [1072, 326] width 36 height 36
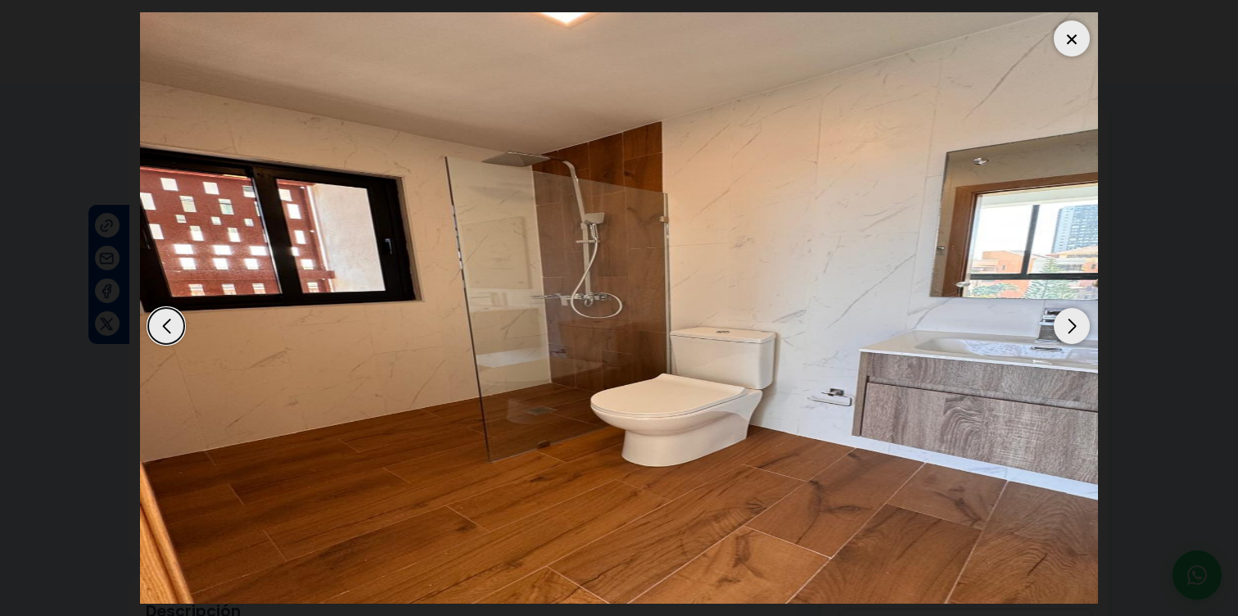
click at [1070, 324] on div "Next slide" at bounding box center [1072, 326] width 36 height 36
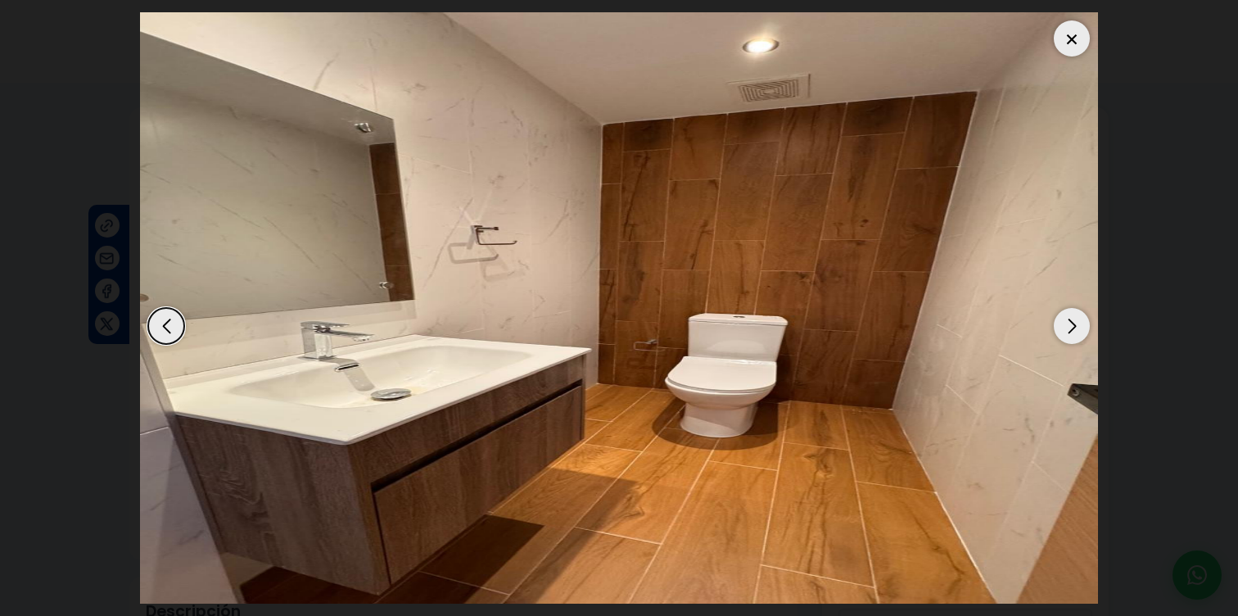
click at [1070, 324] on div "Next slide" at bounding box center [1072, 326] width 36 height 36
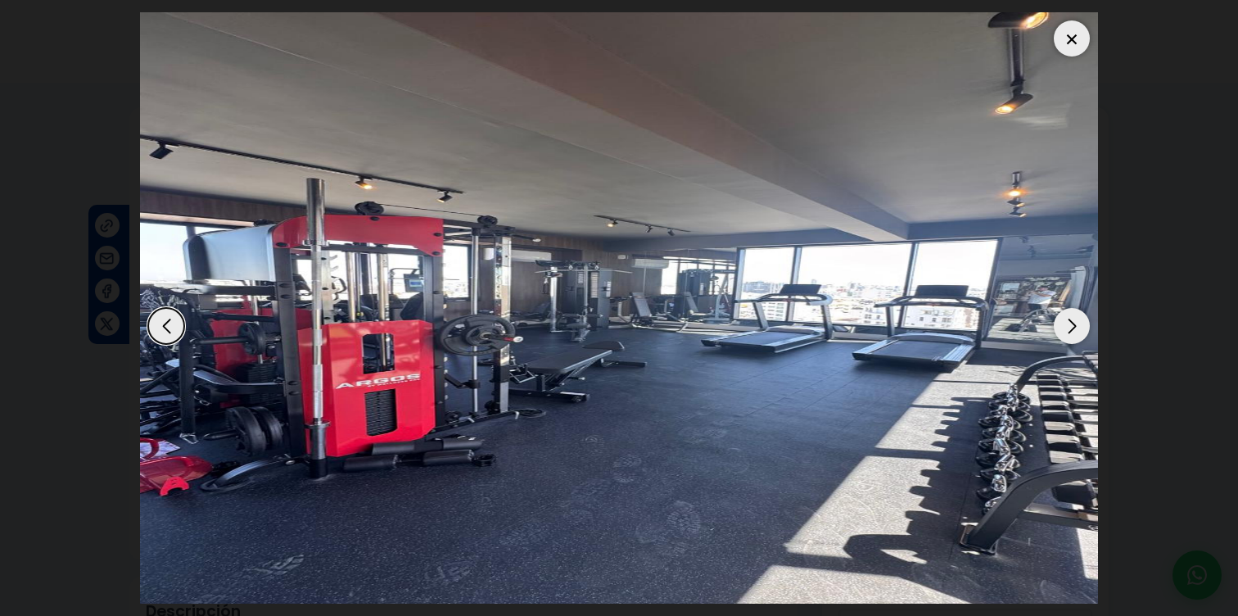
click at [1070, 324] on div "Next slide" at bounding box center [1072, 326] width 36 height 36
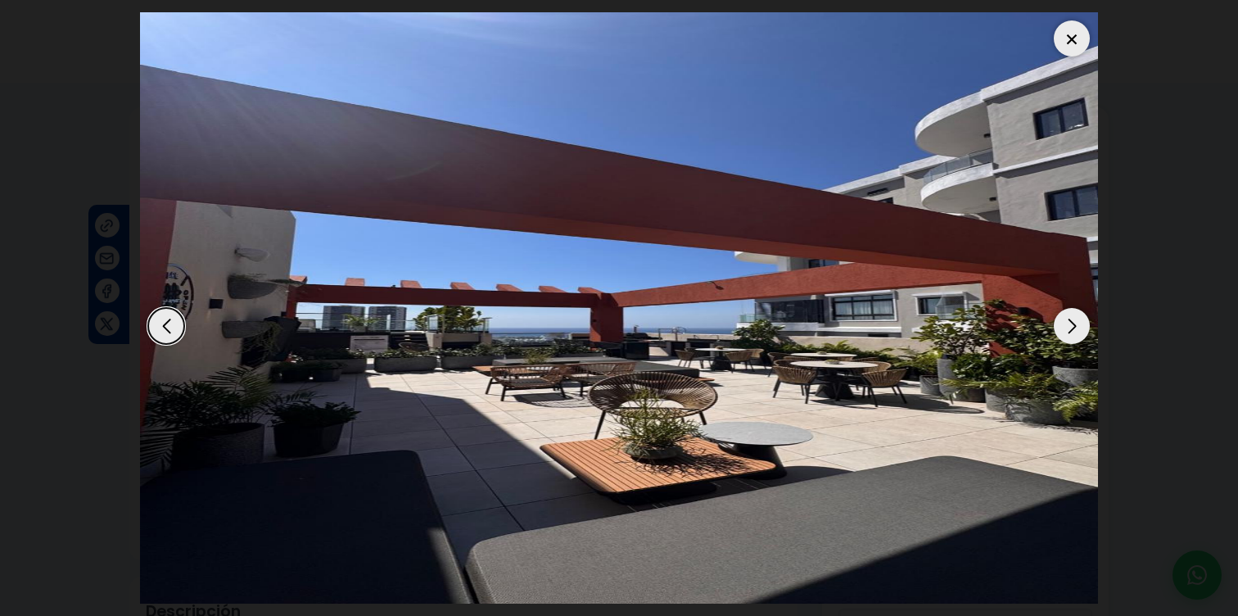
click at [1070, 324] on div "Next slide" at bounding box center [1072, 326] width 36 height 36
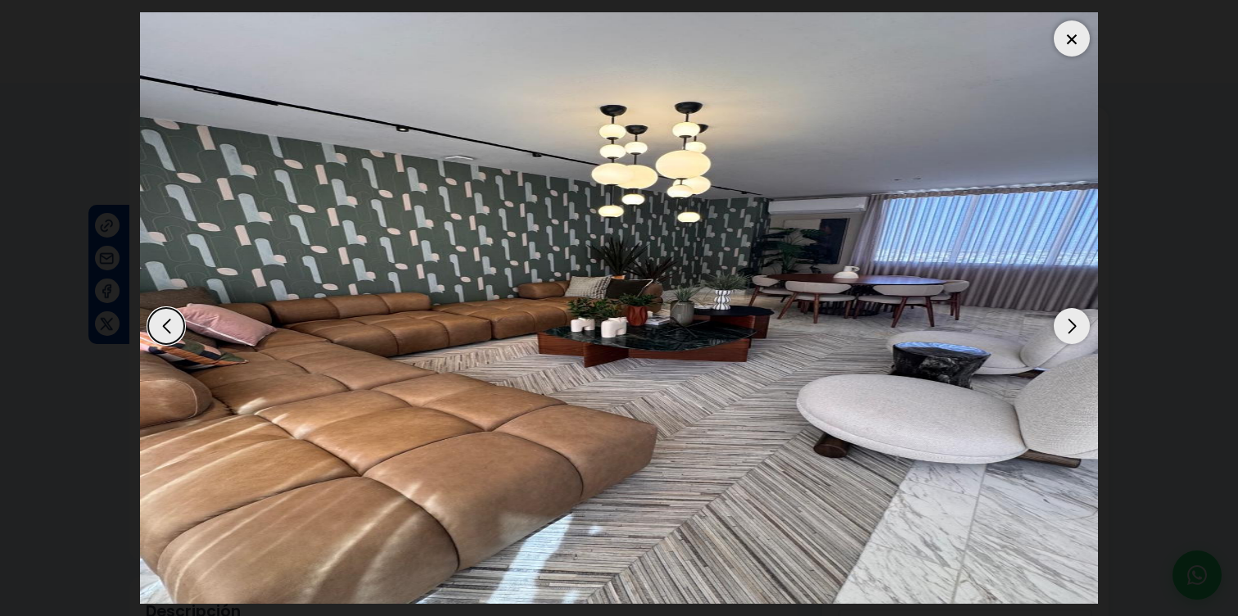
click at [1070, 324] on div "Next slide" at bounding box center [1072, 326] width 36 height 36
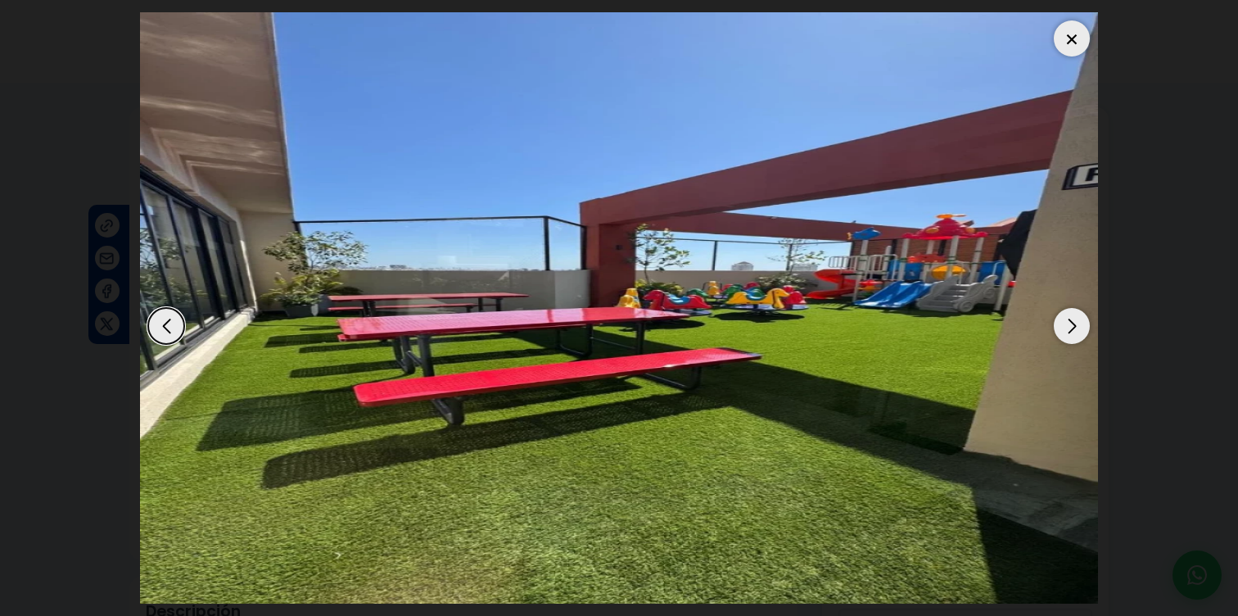
click at [1070, 324] on div "Next slide" at bounding box center [1072, 326] width 36 height 36
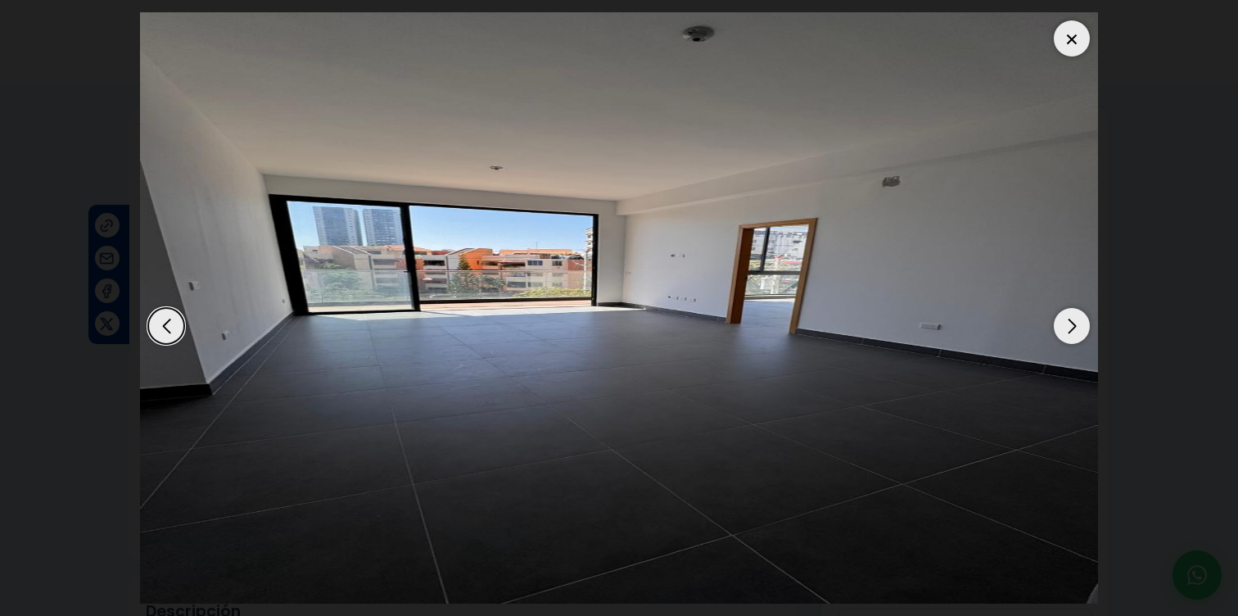
click at [1070, 324] on div "Next slide" at bounding box center [1072, 326] width 36 height 36
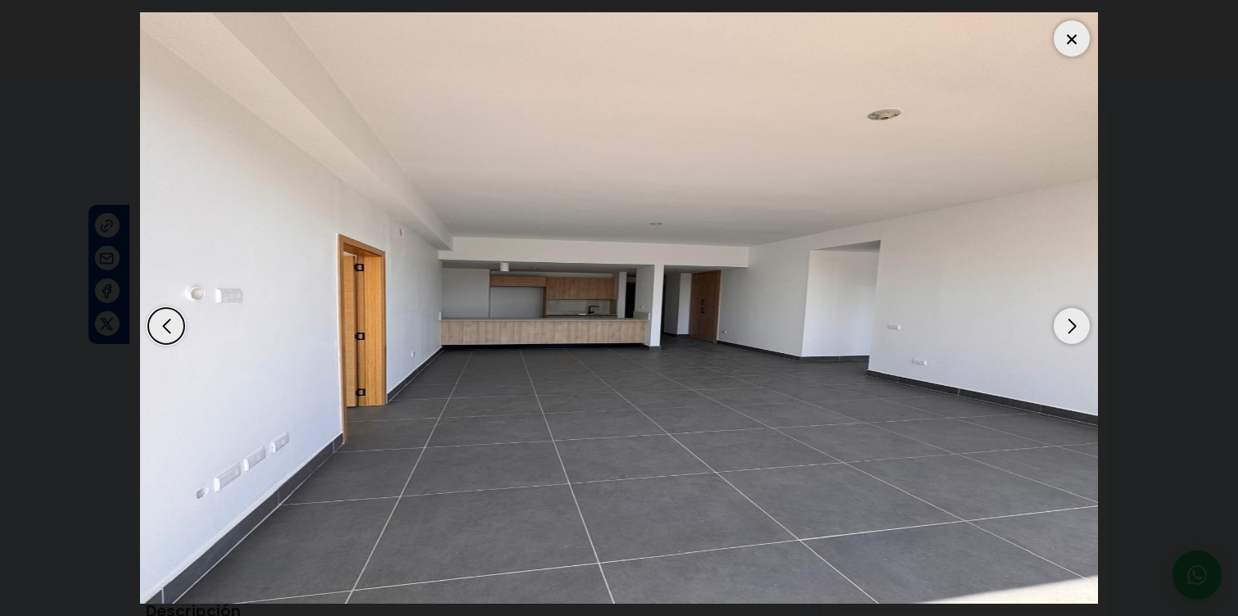
click at [151, 346] on img "2 / 15" at bounding box center [619, 307] width 958 height 591
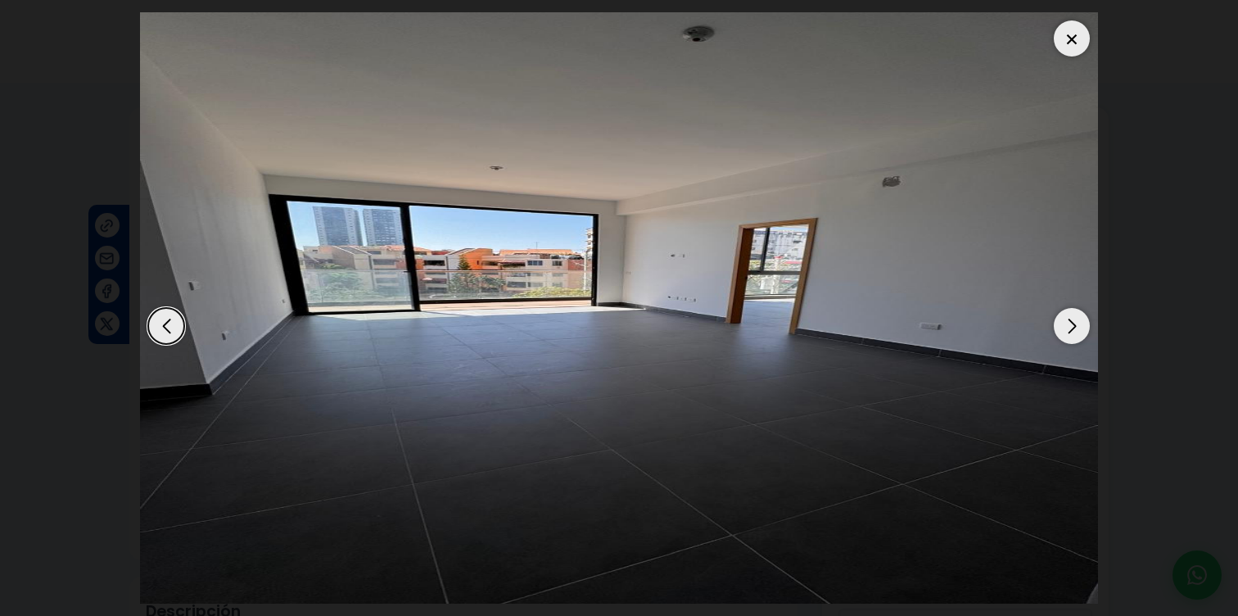
click at [1079, 319] on div "Next slide" at bounding box center [1072, 326] width 36 height 36
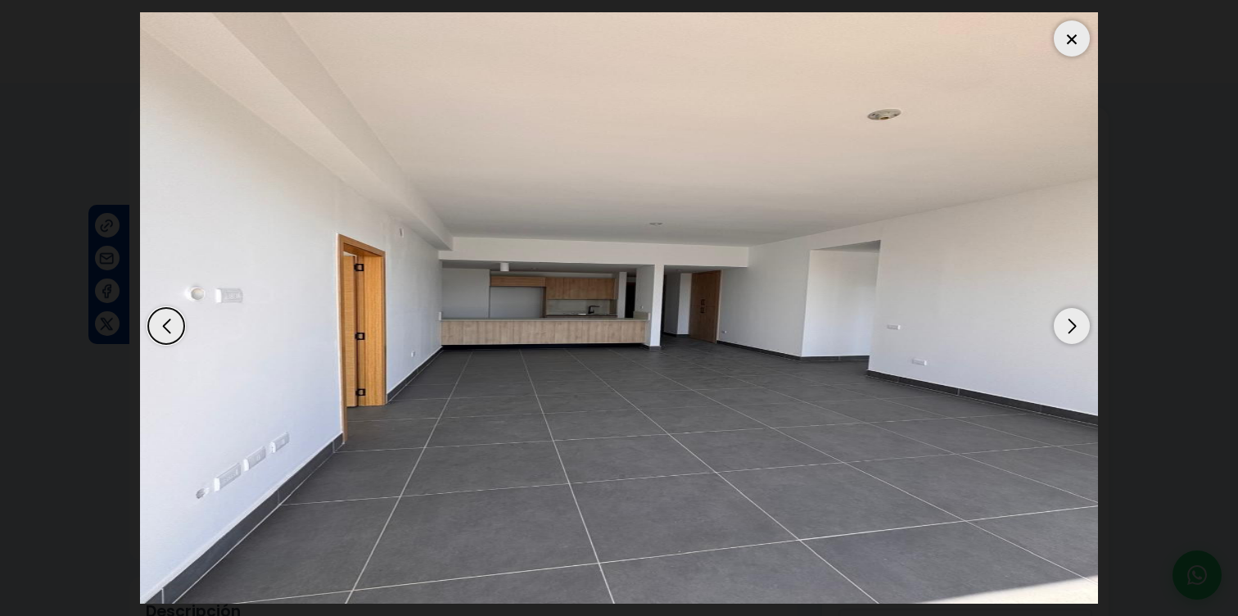
click at [1069, 323] on div "Next slide" at bounding box center [1072, 326] width 36 height 36
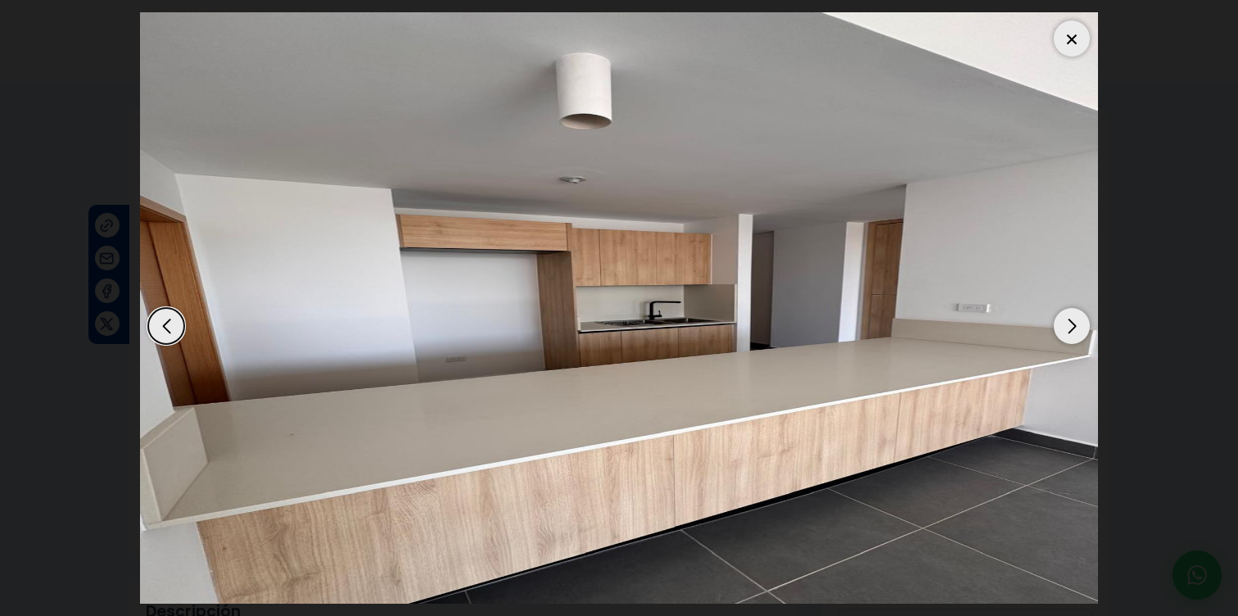
click at [1069, 323] on div "Next slide" at bounding box center [1072, 326] width 36 height 36
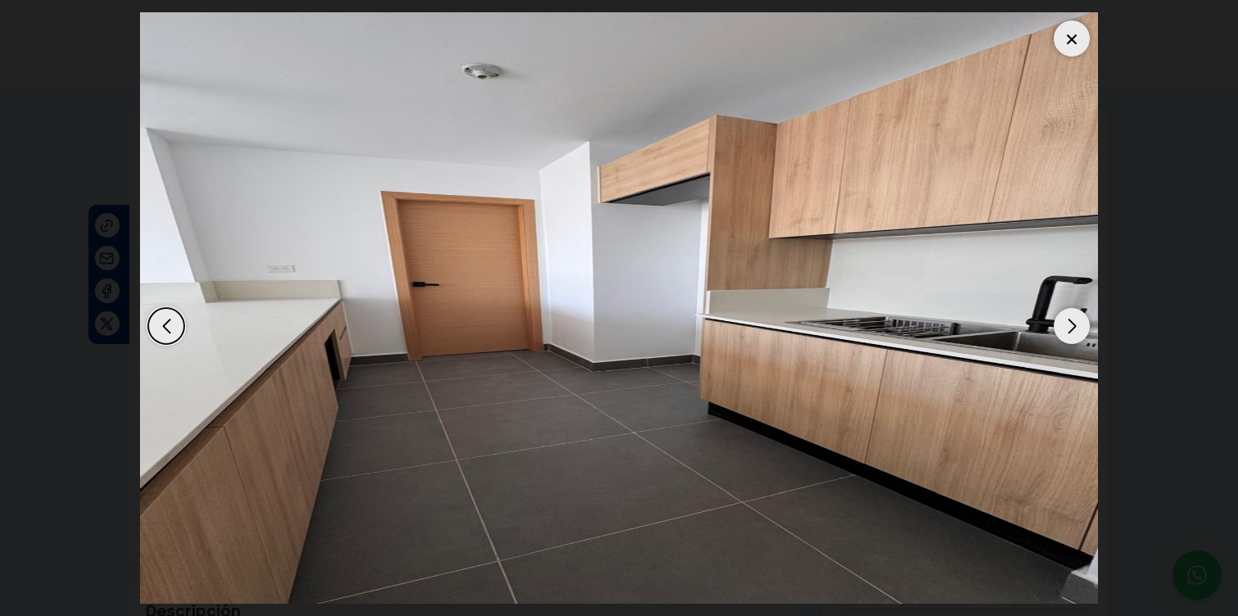
click at [1069, 323] on div "Next slide" at bounding box center [1072, 326] width 36 height 36
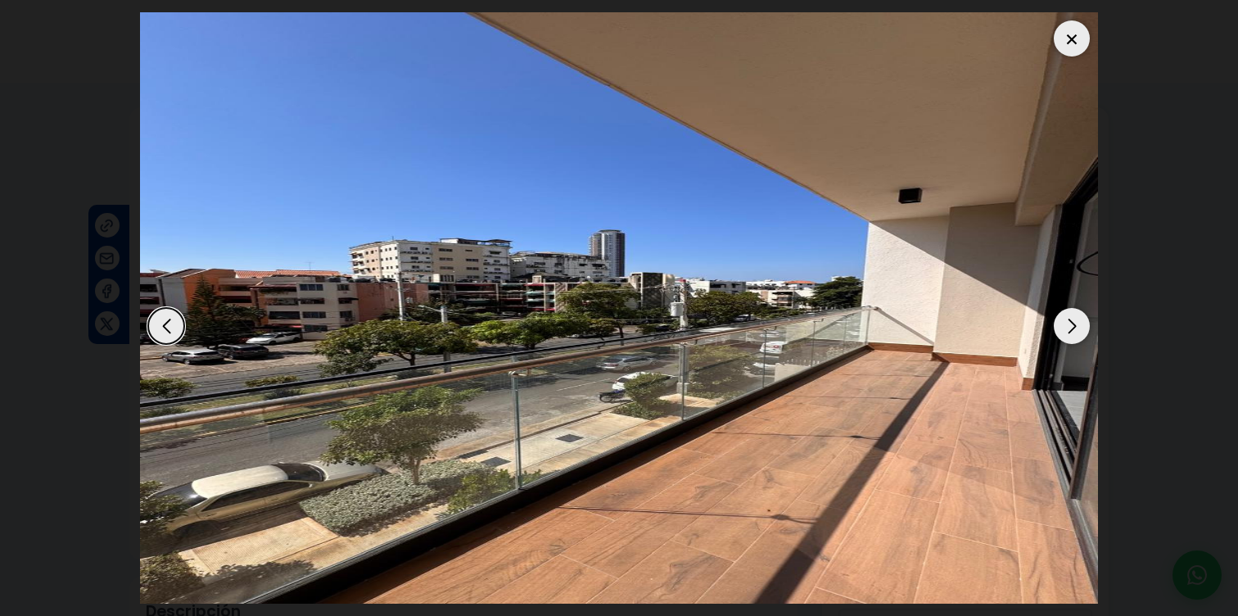
click at [1071, 321] on div "Next slide" at bounding box center [1072, 326] width 36 height 36
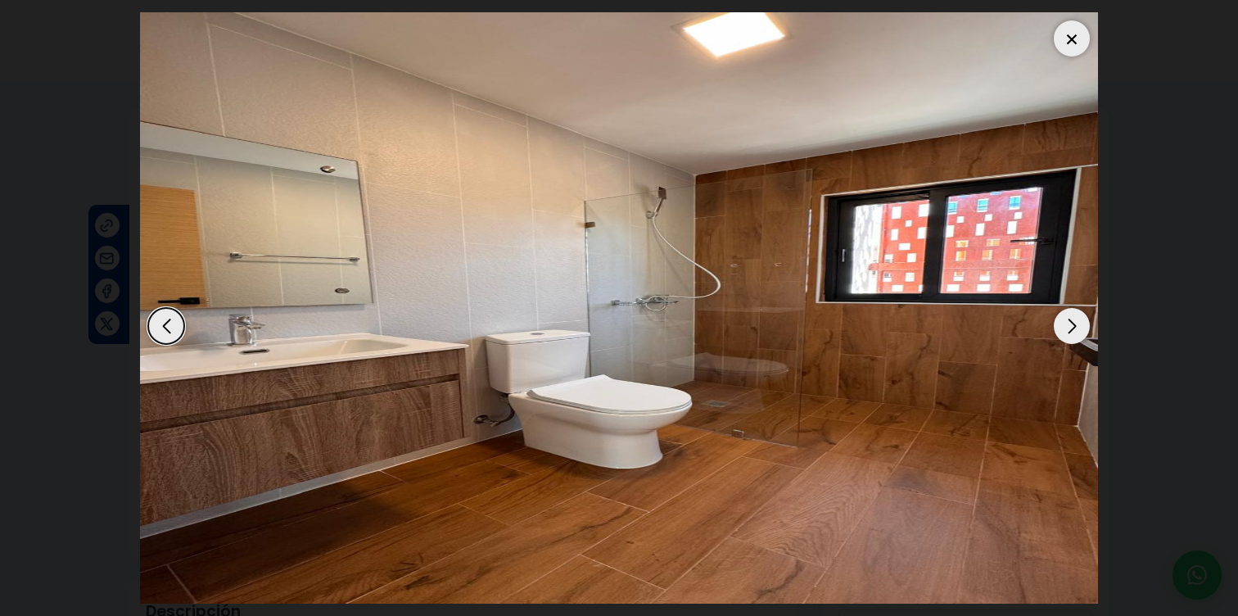
click at [1080, 330] on div "Next slide" at bounding box center [1072, 326] width 36 height 36
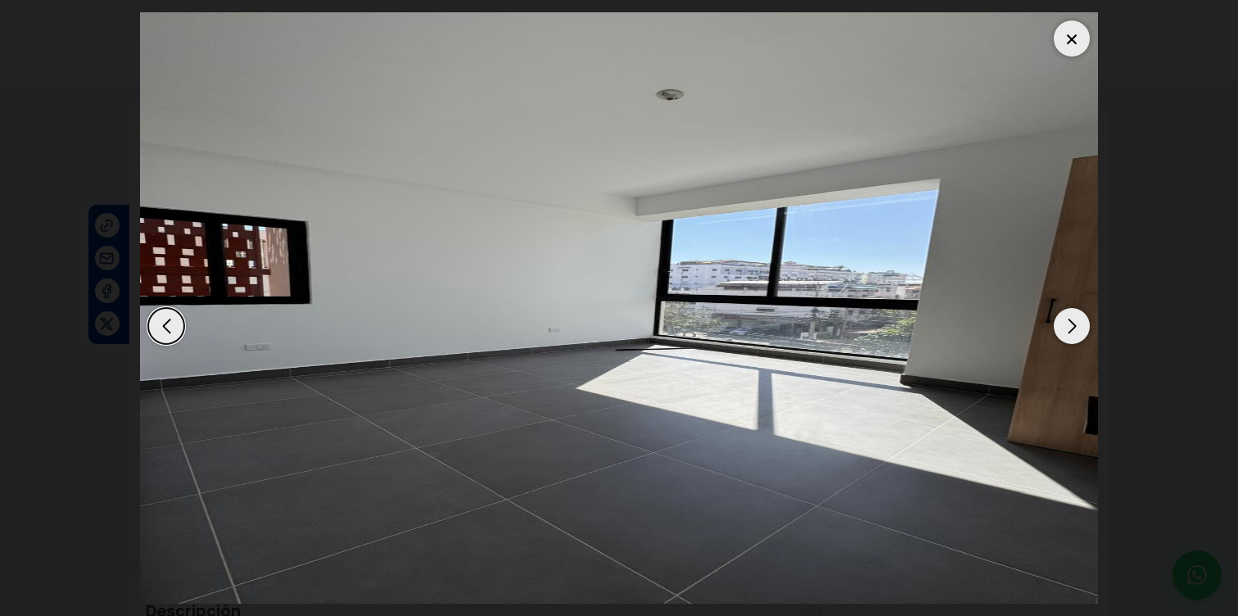
click at [1079, 336] on div "Next slide" at bounding box center [1072, 326] width 36 height 36
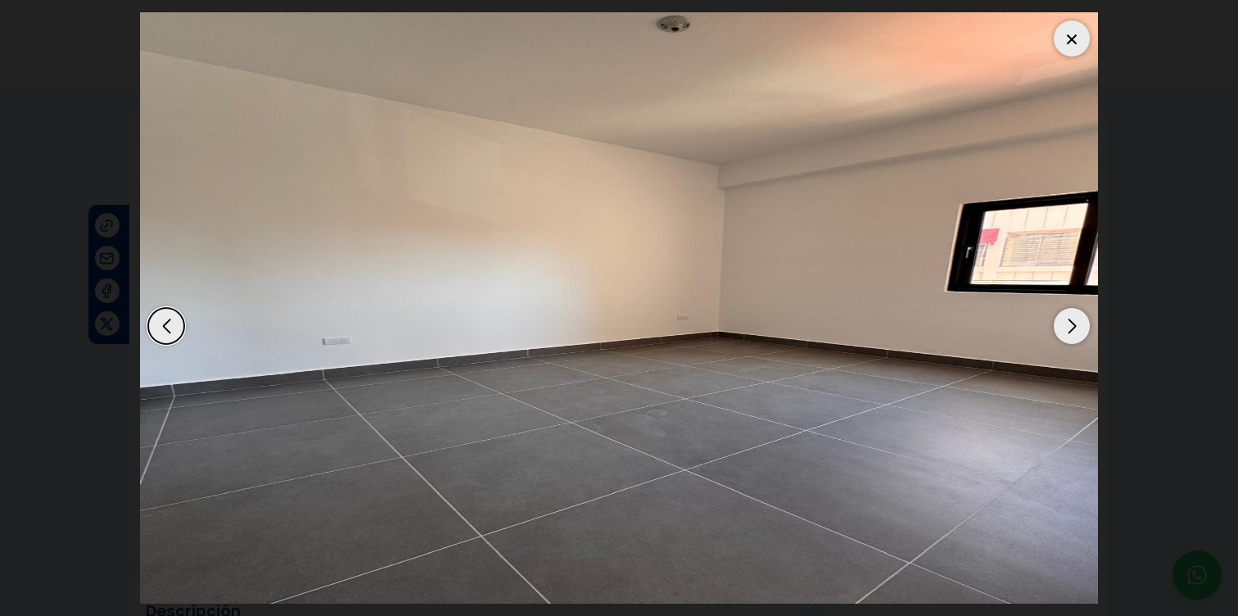
click at [1080, 335] on div "Next slide" at bounding box center [1072, 326] width 36 height 36
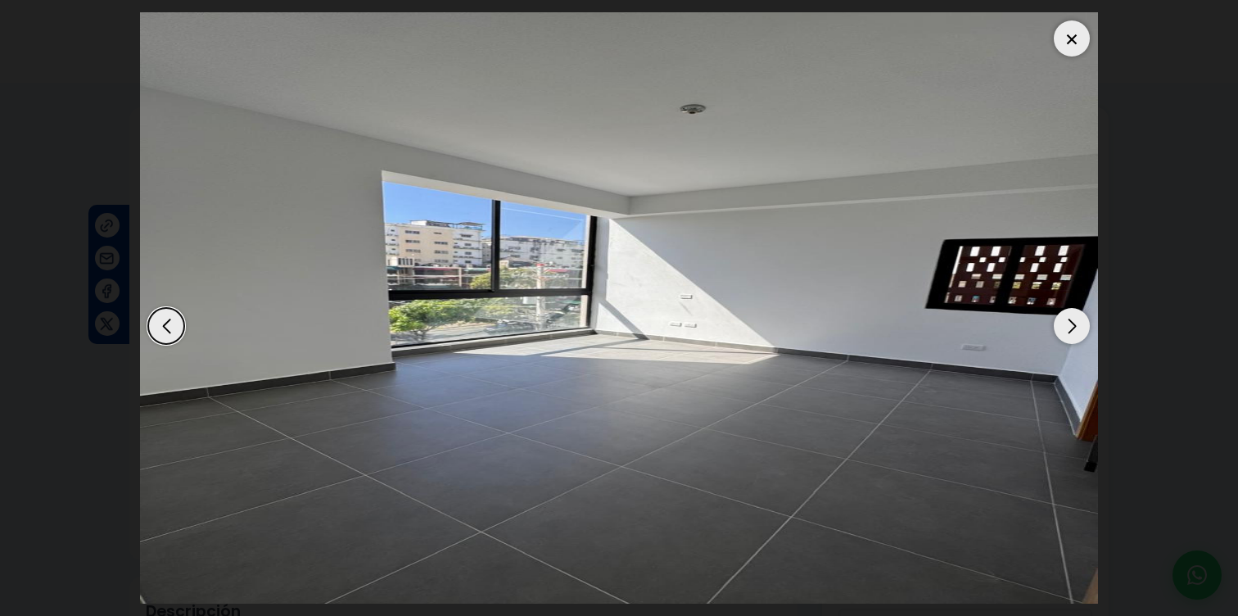
click at [1070, 332] on div "Next slide" at bounding box center [1072, 326] width 36 height 36
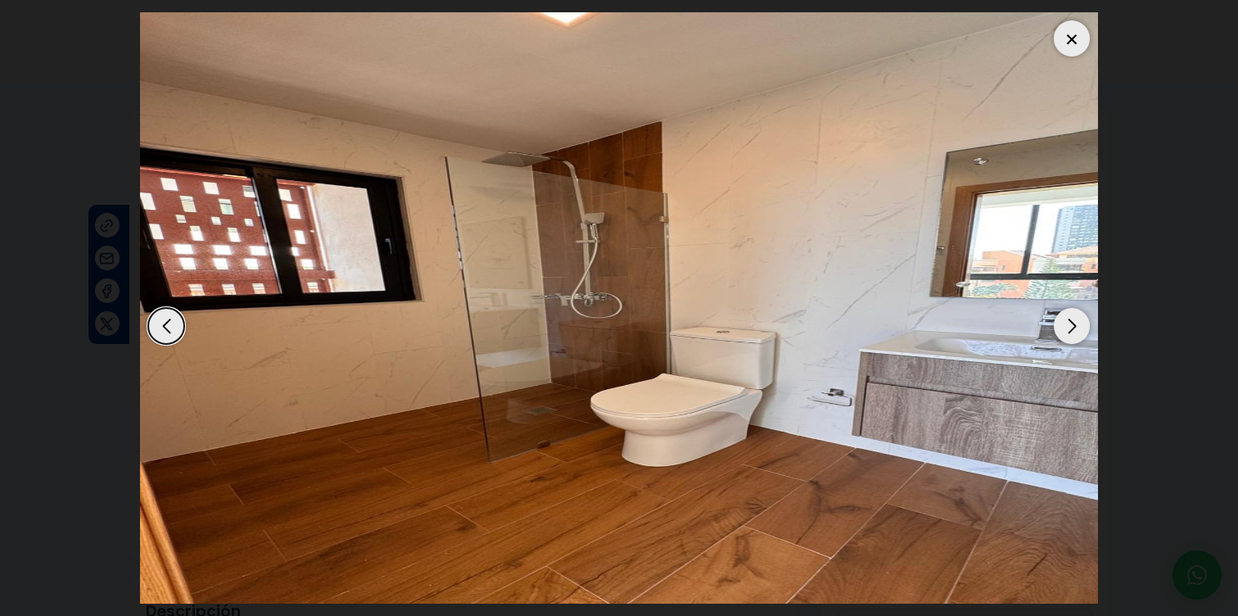
click at [1070, 332] on div "Next slide" at bounding box center [1072, 326] width 36 height 36
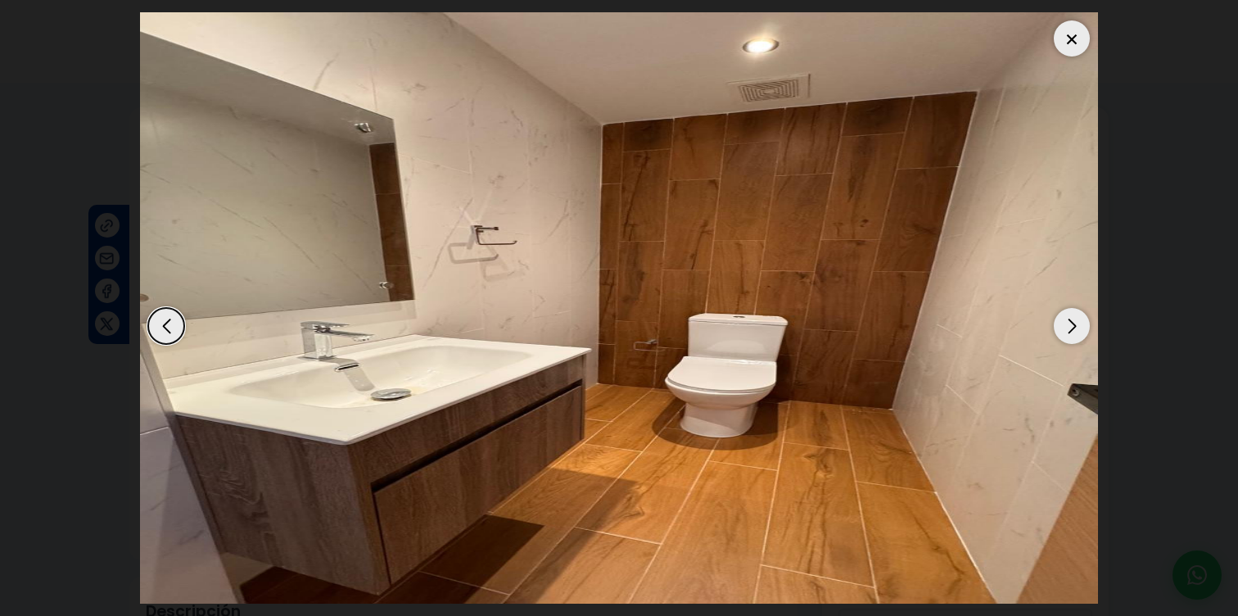
click at [1070, 332] on div "Next slide" at bounding box center [1072, 326] width 36 height 36
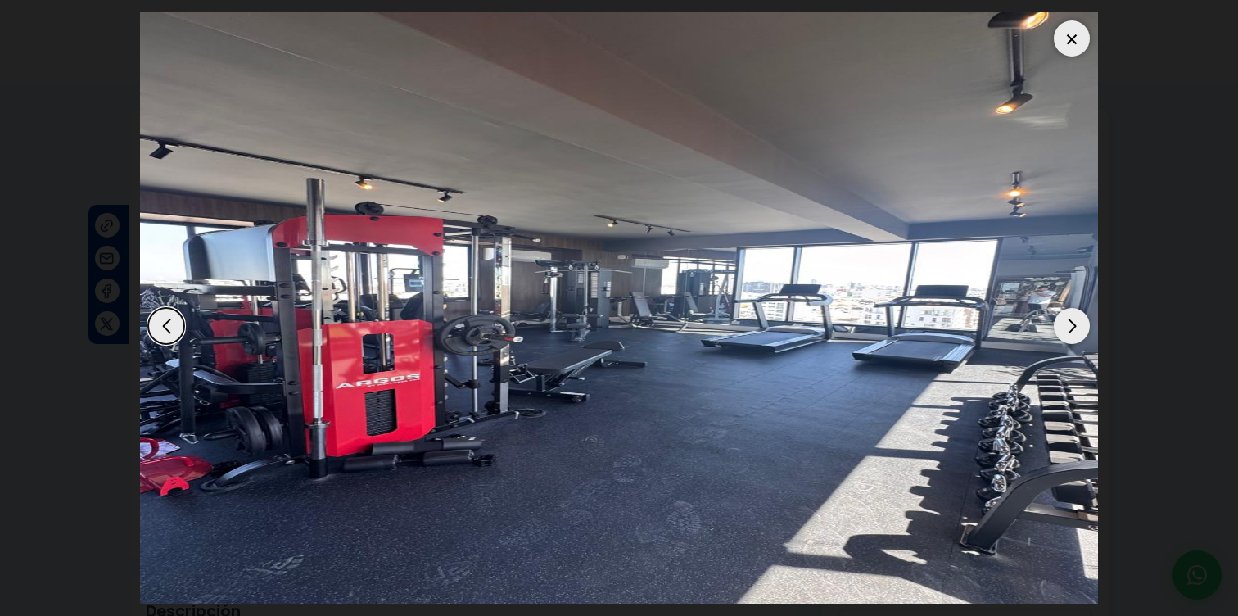
click at [1070, 332] on div "Next slide" at bounding box center [1072, 326] width 36 height 36
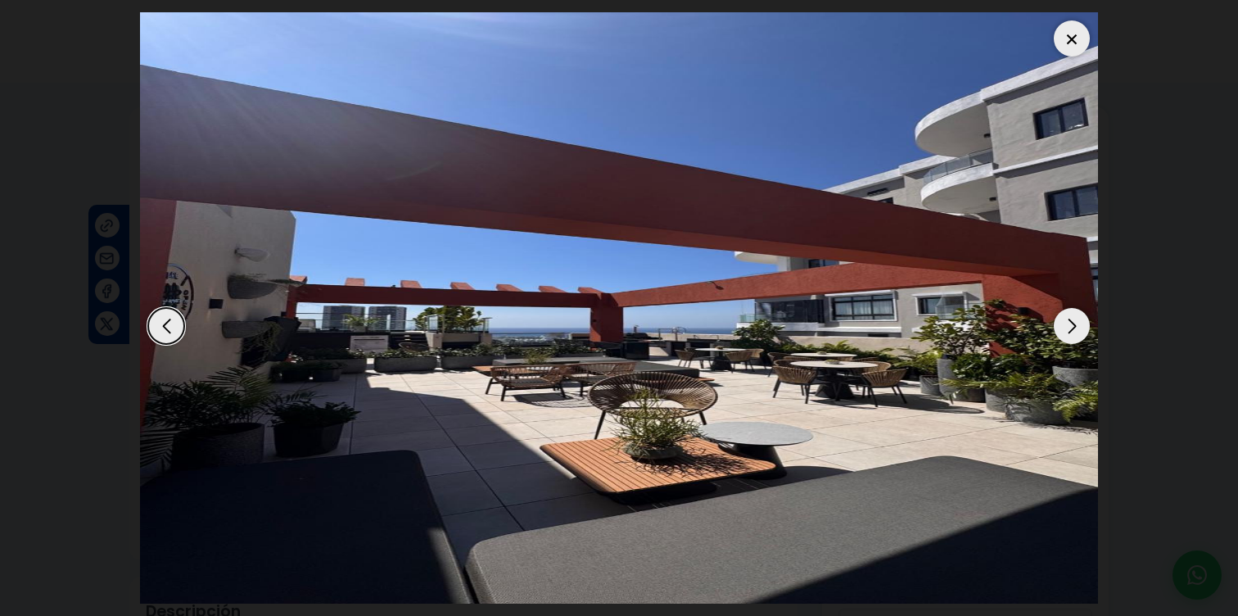
click at [1070, 332] on div "Next slide" at bounding box center [1072, 326] width 36 height 36
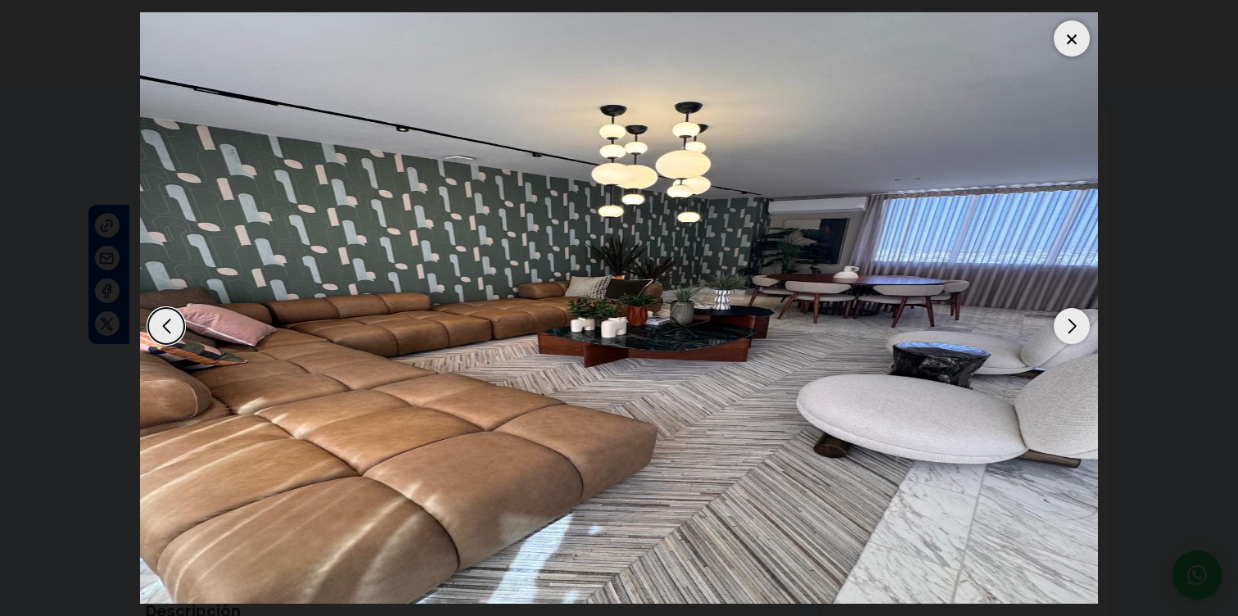
click at [1074, 310] on div "Next slide" at bounding box center [1072, 326] width 36 height 36
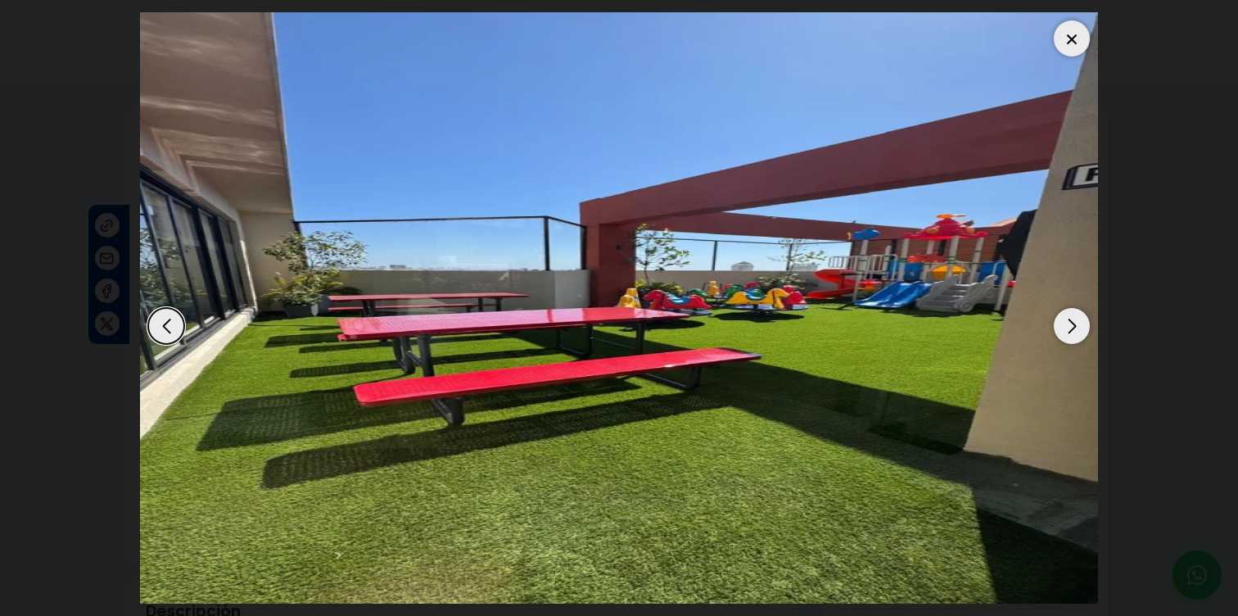
click at [174, 320] on div "Previous slide" at bounding box center [166, 326] width 36 height 36
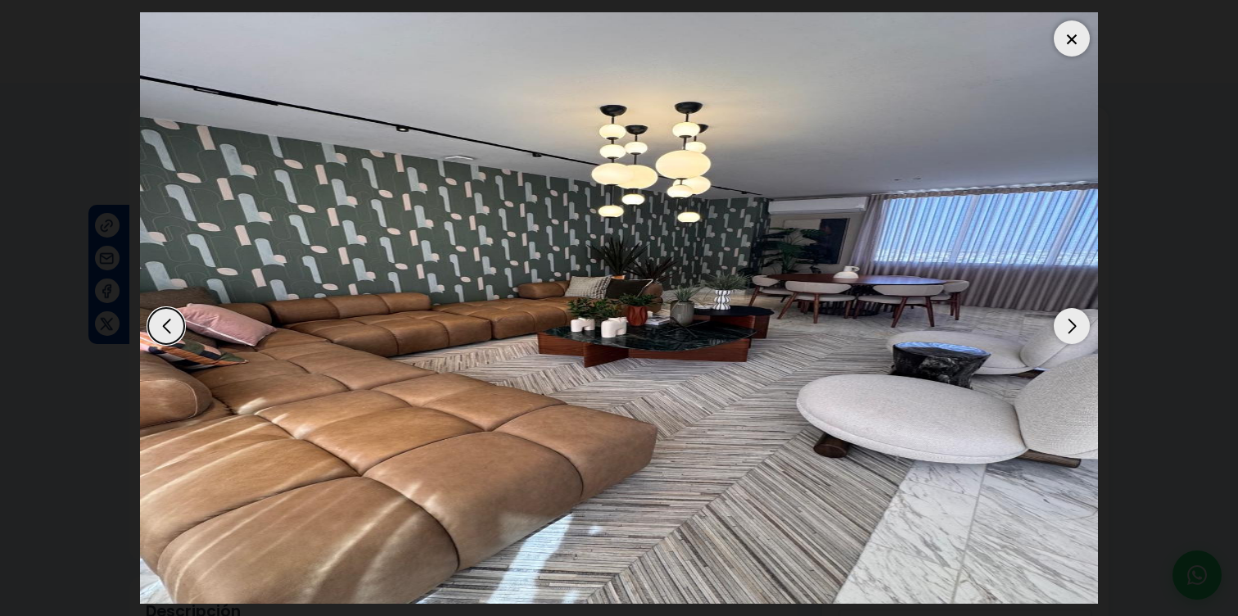
click at [1068, 326] on div "Next slide" at bounding box center [1072, 326] width 36 height 36
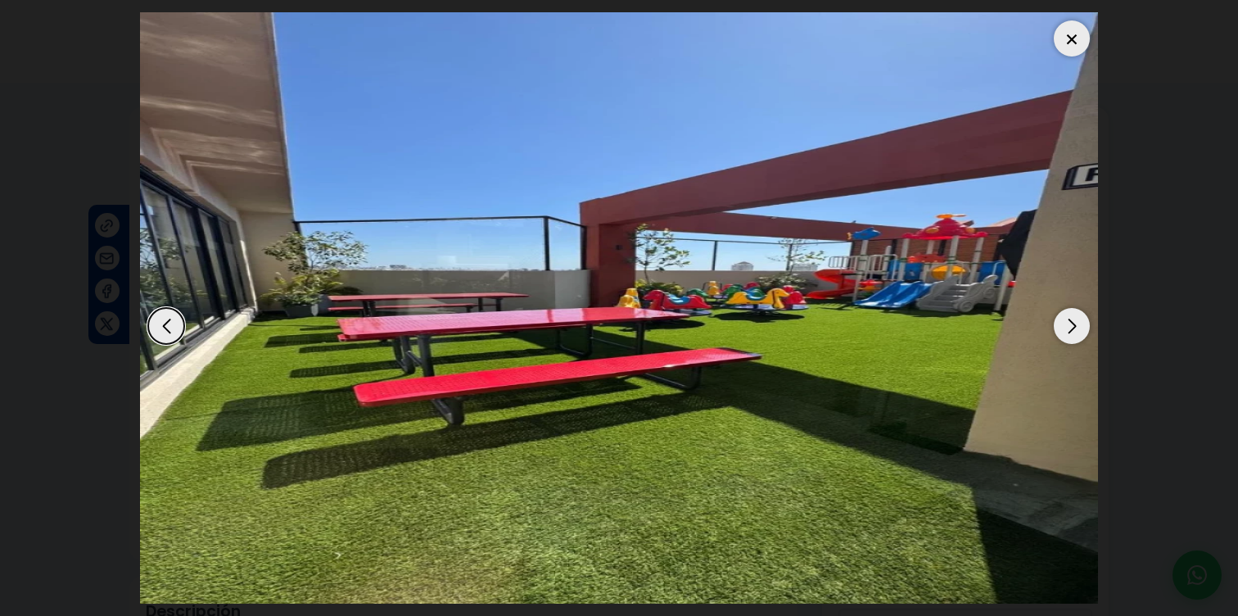
click at [1071, 323] on div "Next slide" at bounding box center [1072, 326] width 36 height 36
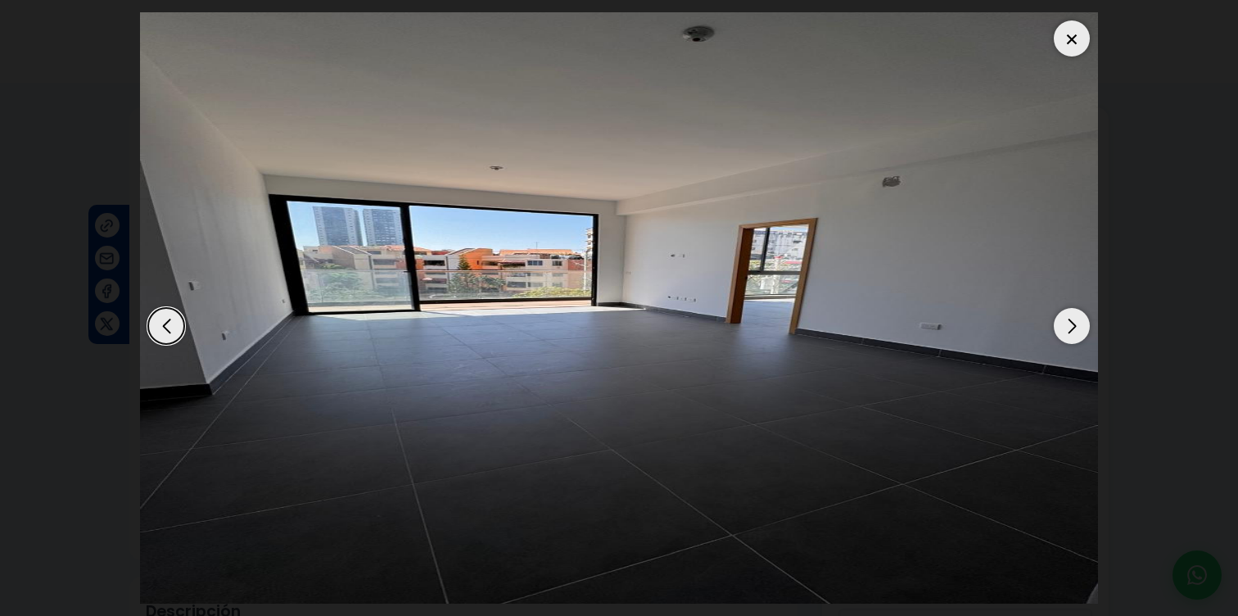
click at [1071, 323] on div "Next slide" at bounding box center [1072, 326] width 36 height 36
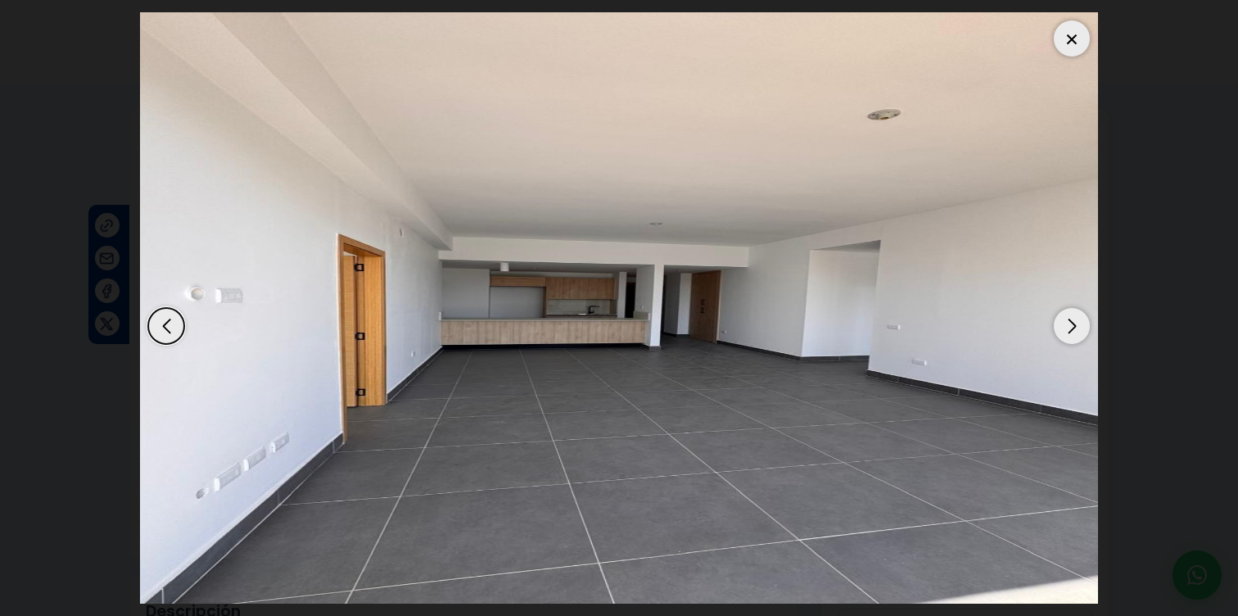
click at [1075, 52] on div at bounding box center [1072, 38] width 36 height 36
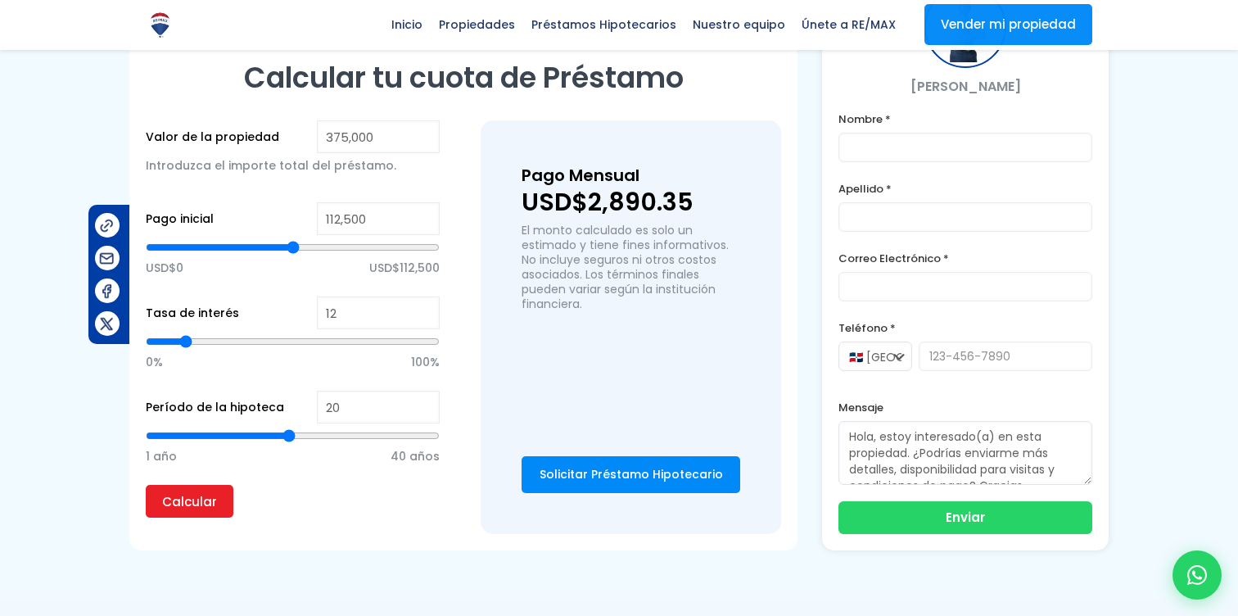
scroll to position [1147, 0]
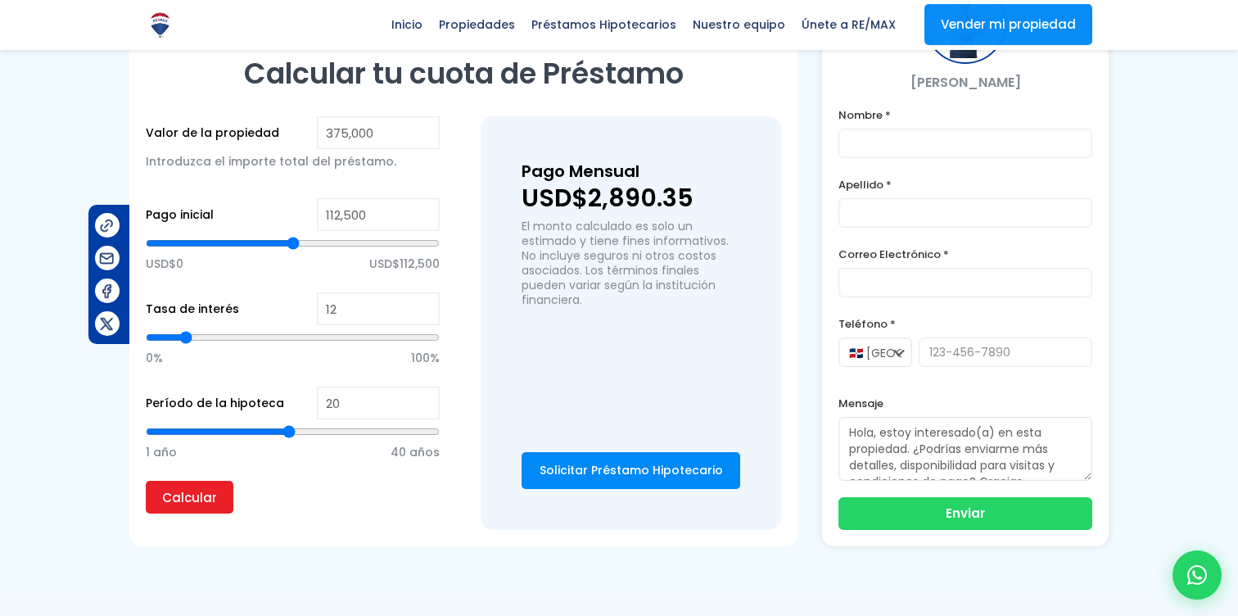
type input "9"
click at [176, 337] on input "range" at bounding box center [293, 337] width 294 height 16
click at [287, 242] on input "range" at bounding box center [293, 243] width 294 height 16
type input "167,578"
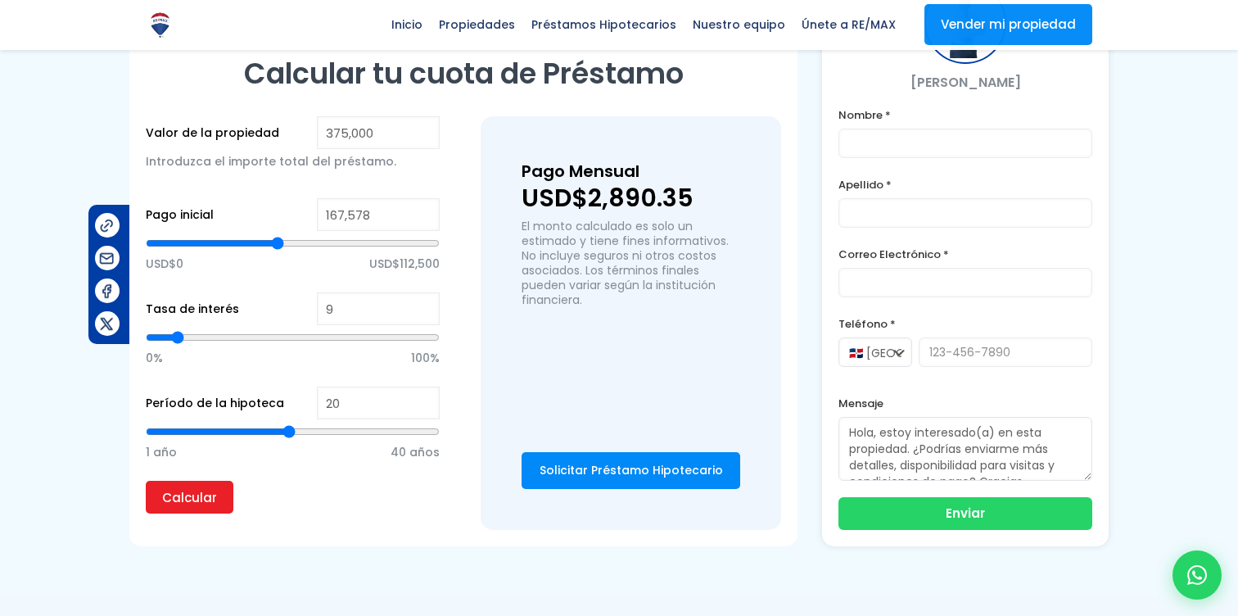
type input "167578"
click at [278, 240] on input "range" at bounding box center [293, 243] width 294 height 16
type input "120,420"
type input "120420"
click at [242, 247] on input "range" at bounding box center [293, 243] width 294 height 16
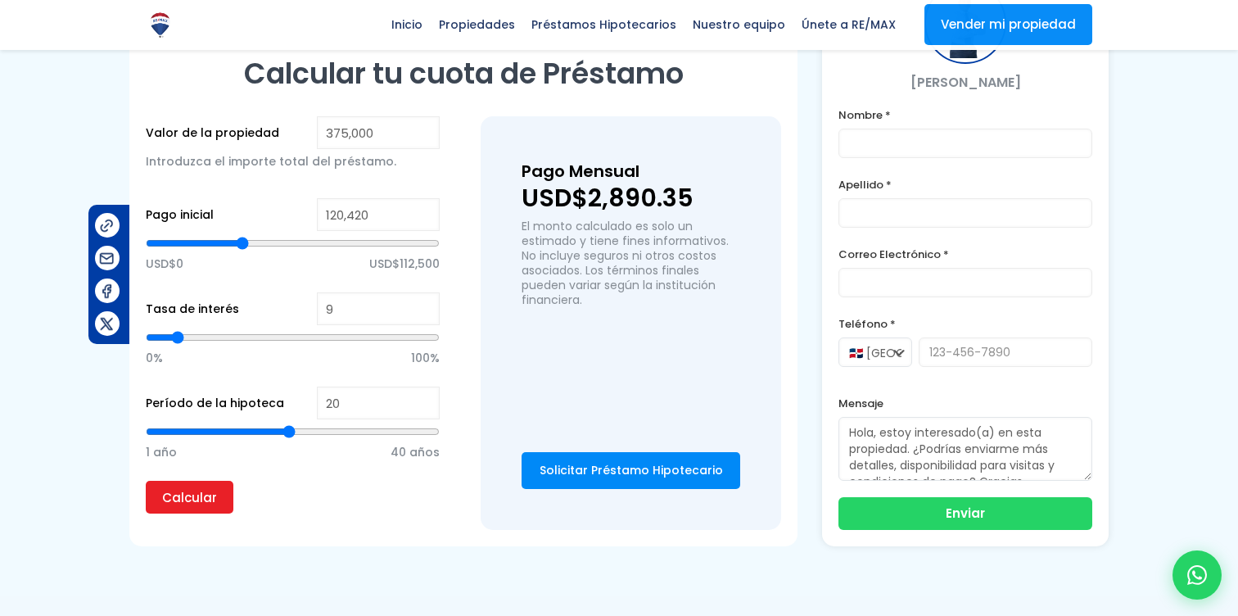
type input "94,742"
type input "94742"
click at [223, 247] on input "range" at bounding box center [293, 243] width 294 height 16
click at [192, 505] on input "Calcular" at bounding box center [190, 497] width 88 height 33
type input "118,688"
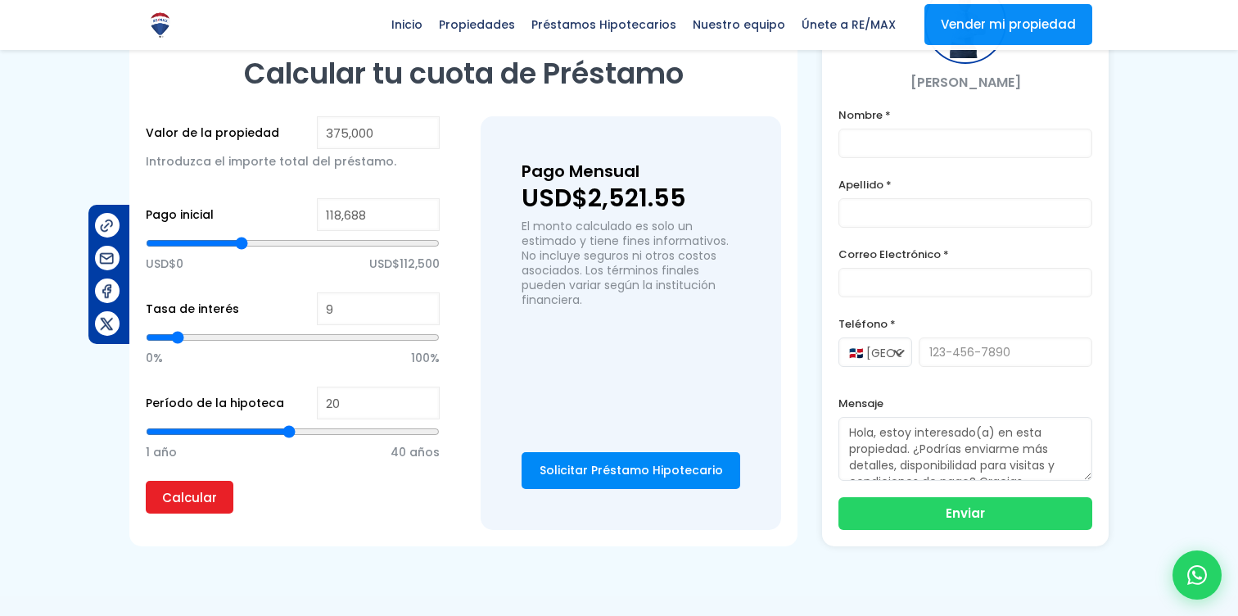
type input "118688"
click at [241, 240] on input "range" at bounding box center [293, 243] width 294 height 16
type input "46,927"
type input "46927"
click at [187, 249] on input "range" at bounding box center [293, 243] width 294 height 16
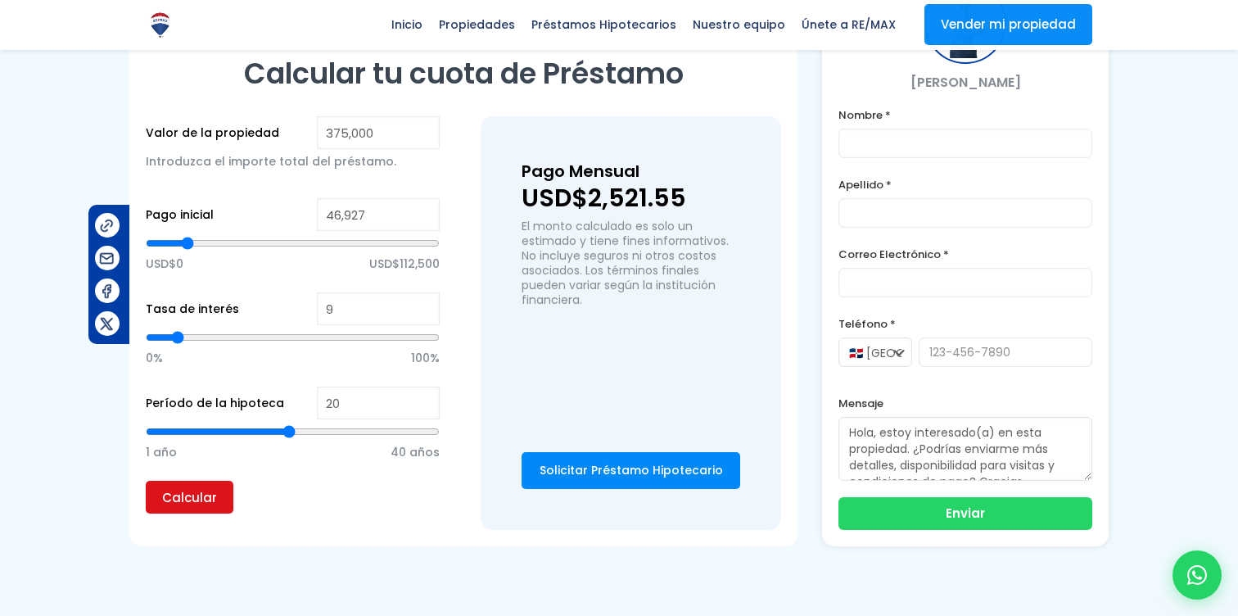
click at [197, 486] on input "Calcular" at bounding box center [190, 497] width 88 height 33
type input "21"
click at [297, 428] on input "range" at bounding box center [293, 431] width 294 height 16
click at [299, 428] on input "range" at bounding box center [293, 431] width 294 height 16
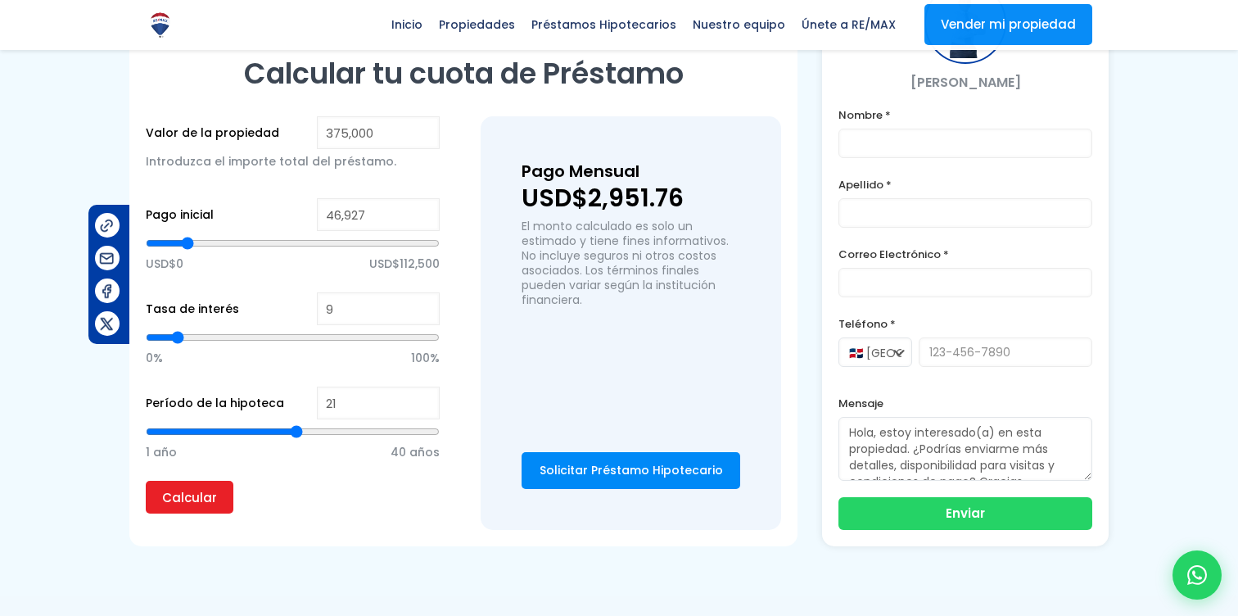
click at [202, 514] on form "Valor de la propiedad 375,000 Introduzca el importe total del préstamo. Pago in…" at bounding box center [293, 323] width 294 height 414
click at [204, 532] on div "Calcular tu cuota de Préstamo Valor de la propiedad 375,000 Introduzca el impor…" at bounding box center [463, 292] width 668 height 508
click at [203, 508] on input "Calcular" at bounding box center [190, 497] width 88 height 33
type input "26"
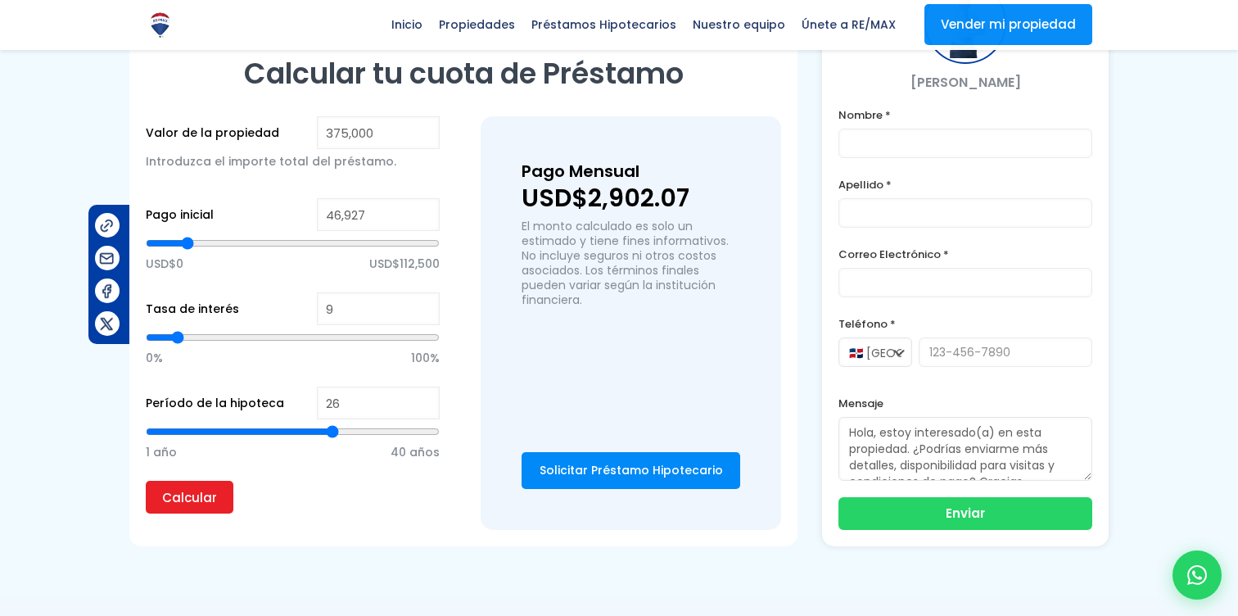
click at [330, 435] on input "range" at bounding box center [293, 431] width 294 height 16
click at [201, 517] on form "Valor de la propiedad 375,000 Introduzca el importe total del préstamo. Pago in…" at bounding box center [293, 323] width 294 height 414
click at [208, 497] on input "Calcular" at bounding box center [190, 497] width 88 height 33
type input "27"
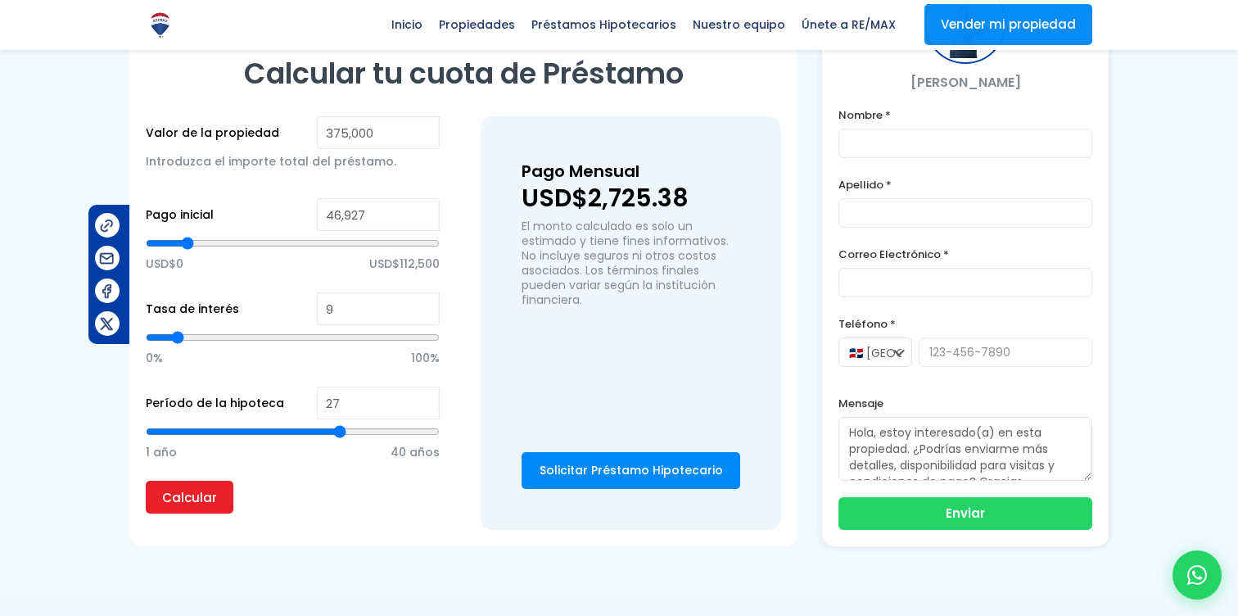
click at [342, 437] on input "range" at bounding box center [293, 431] width 294 height 16
type input "28"
click at [350, 435] on input "range" at bounding box center [293, 431] width 294 height 16
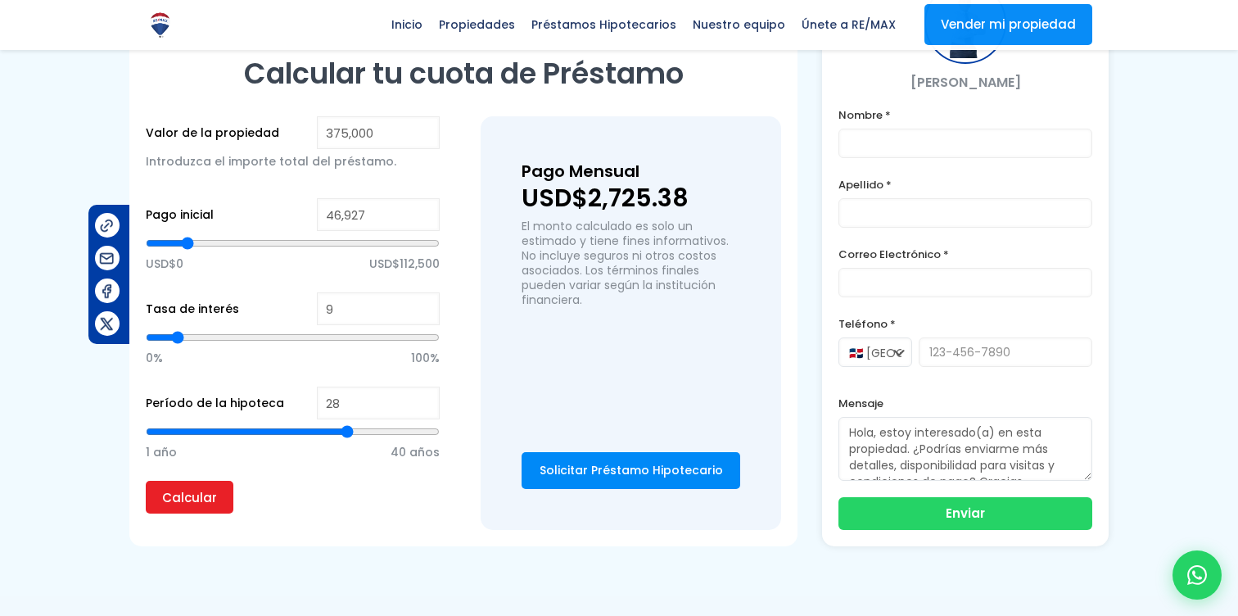
click at [350, 435] on input "range" at bounding box center [293, 431] width 294 height 16
click at [351, 435] on input "range" at bounding box center [293, 431] width 294 height 16
type input "29"
click at [355, 433] on input "range" at bounding box center [293, 431] width 294 height 16
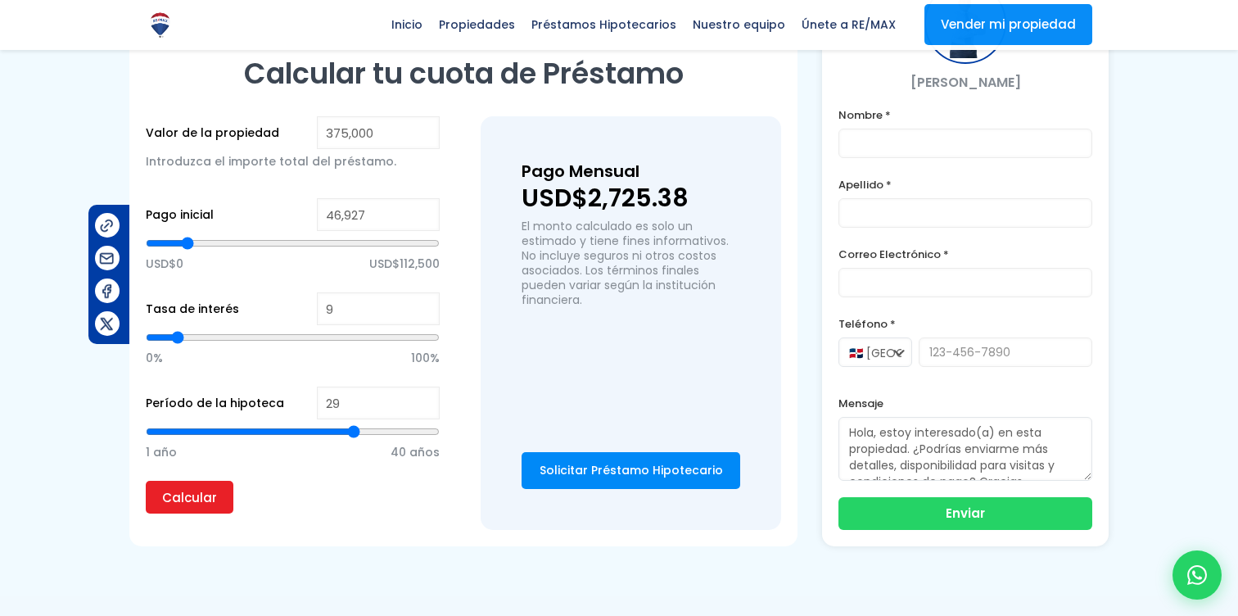
type input "31"
click at [370, 432] on input "range" at bounding box center [293, 431] width 294 height 16
type input "30"
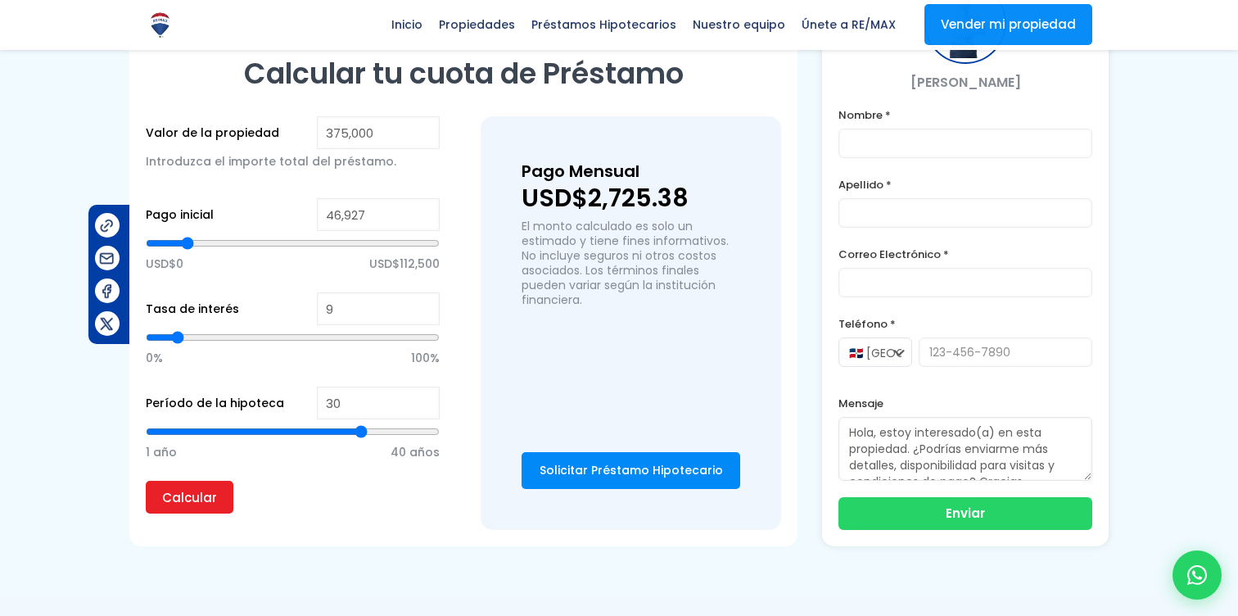
click at [360, 436] on input "range" at bounding box center [293, 431] width 294 height 16
click at [199, 504] on input "Calcular" at bounding box center [190, 497] width 88 height 33
type input "23"
click at [307, 435] on input "range" at bounding box center [293, 431] width 294 height 16
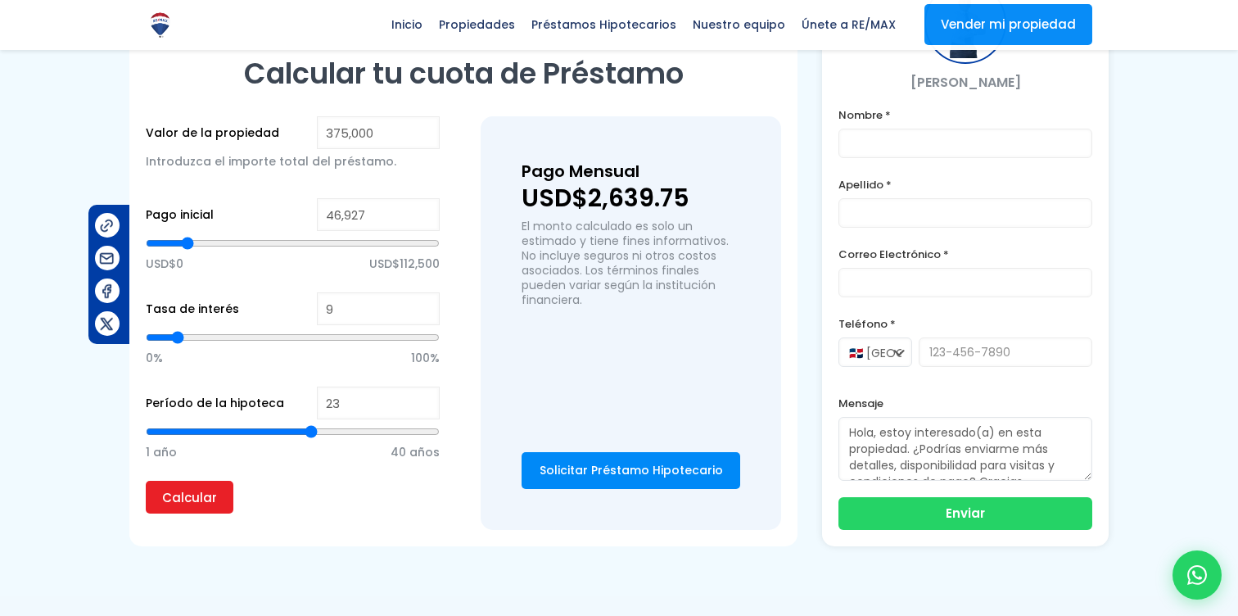
type input "21"
click at [297, 435] on input "range" at bounding box center [293, 431] width 294 height 16
click at [293, 435] on input "range" at bounding box center [293, 431] width 294 height 16
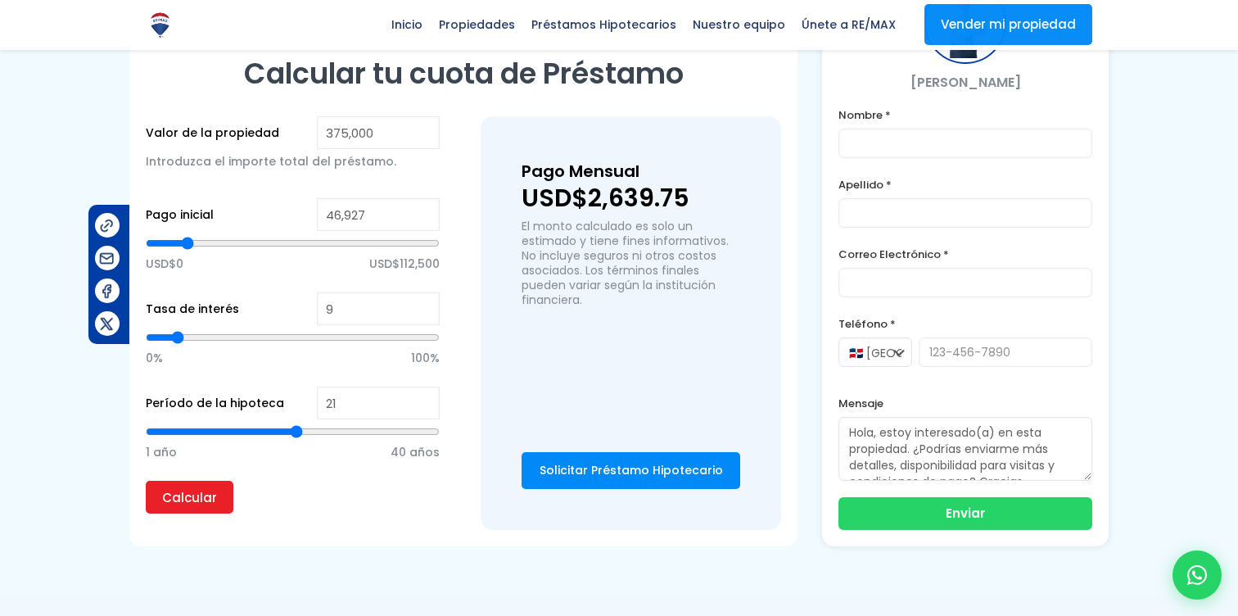
click at [289, 435] on input "range" at bounding box center [293, 431] width 294 height 16
type input "20"
type input "19"
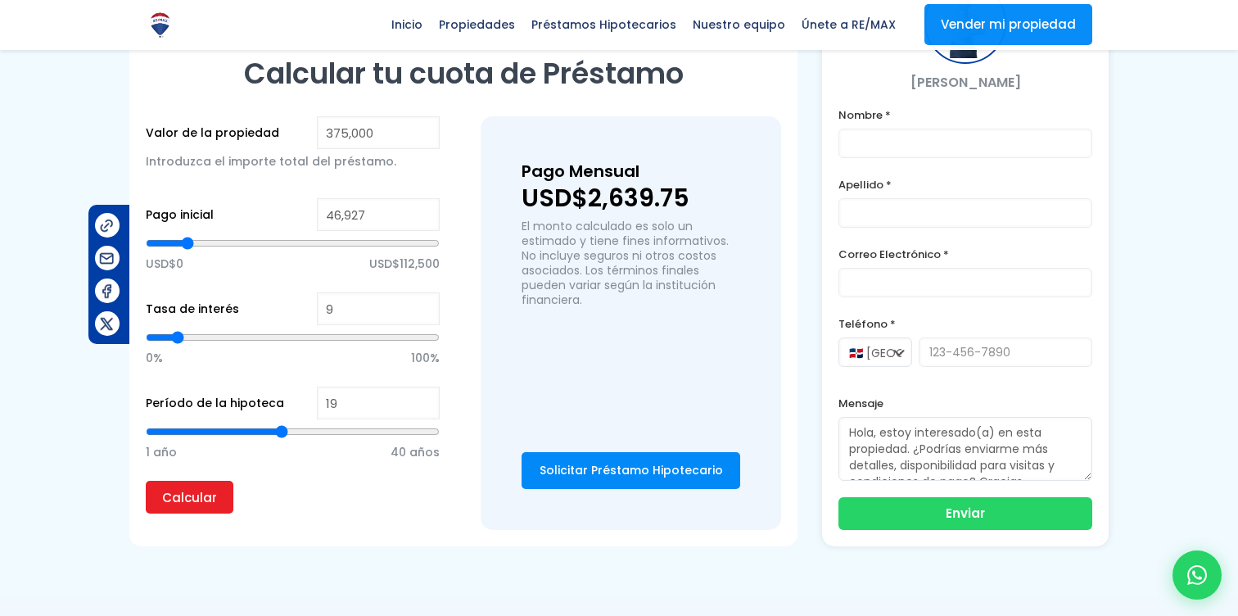
type input "20"
click at [292, 439] on input "range" at bounding box center [293, 431] width 294 height 16
click at [192, 505] on input "Calcular" at bounding box center [190, 497] width 88 height 33
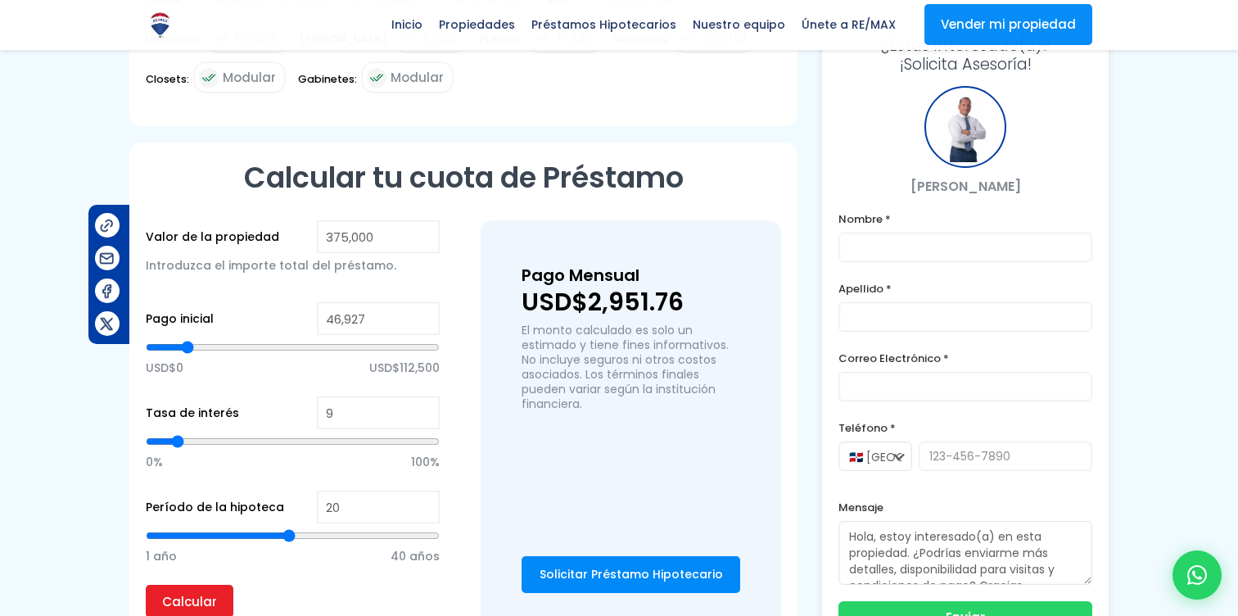
scroll to position [1038, 0]
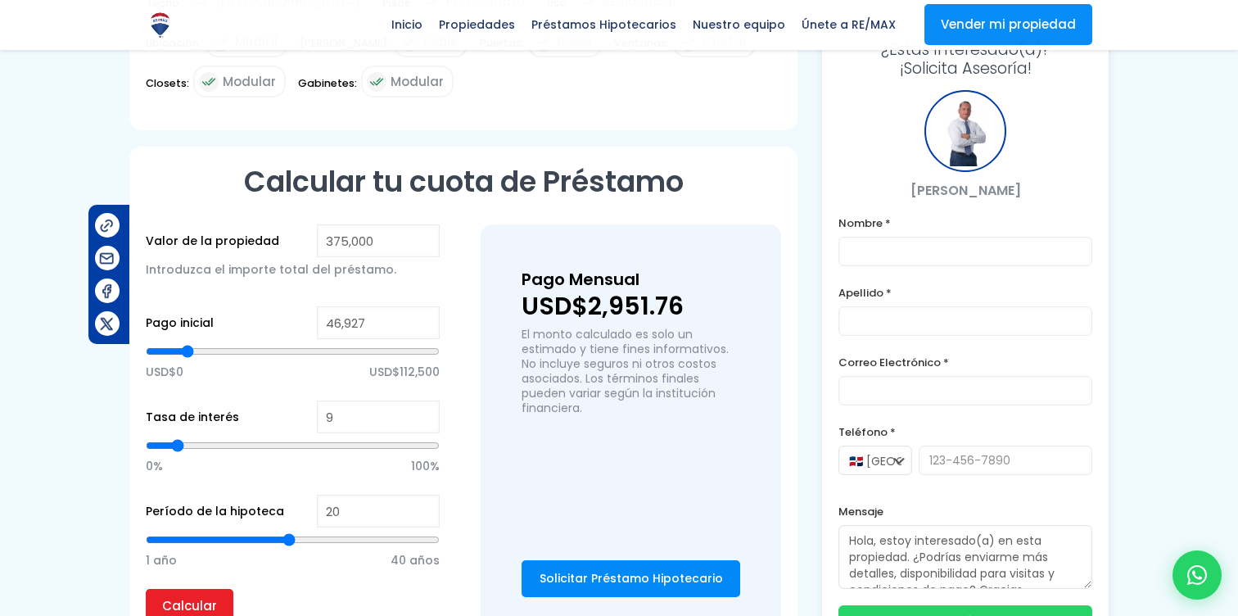
type input "8"
type input "7"
click at [172, 449] on input "range" at bounding box center [293, 445] width 294 height 16
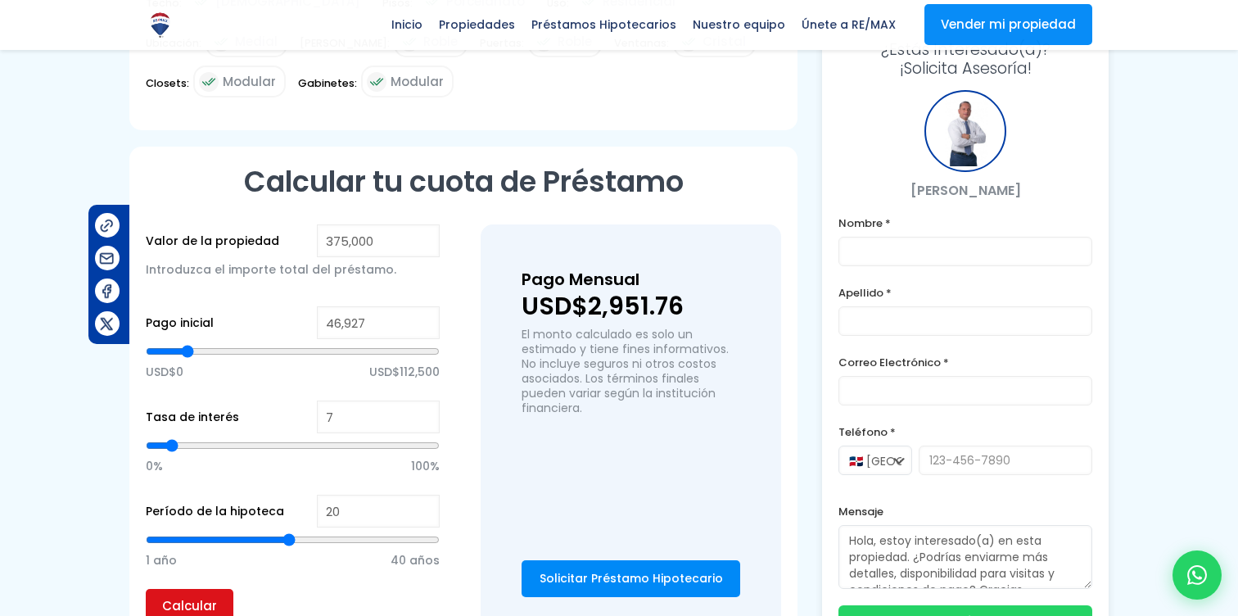
click at [185, 595] on input "Calcular" at bounding box center [190, 605] width 88 height 33
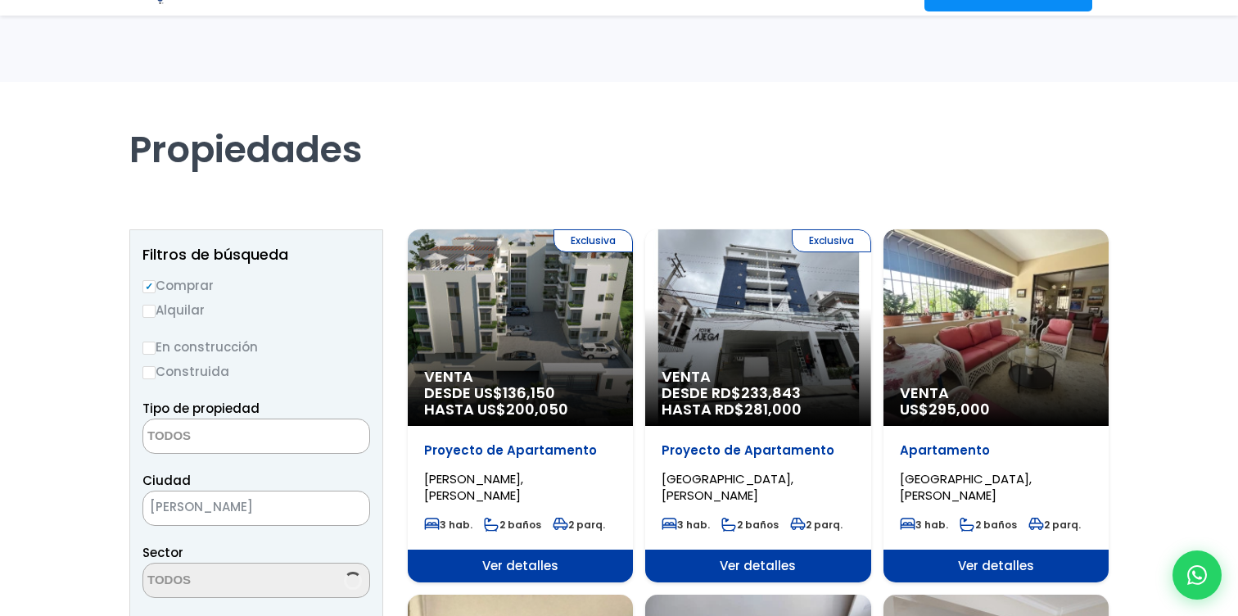
select select
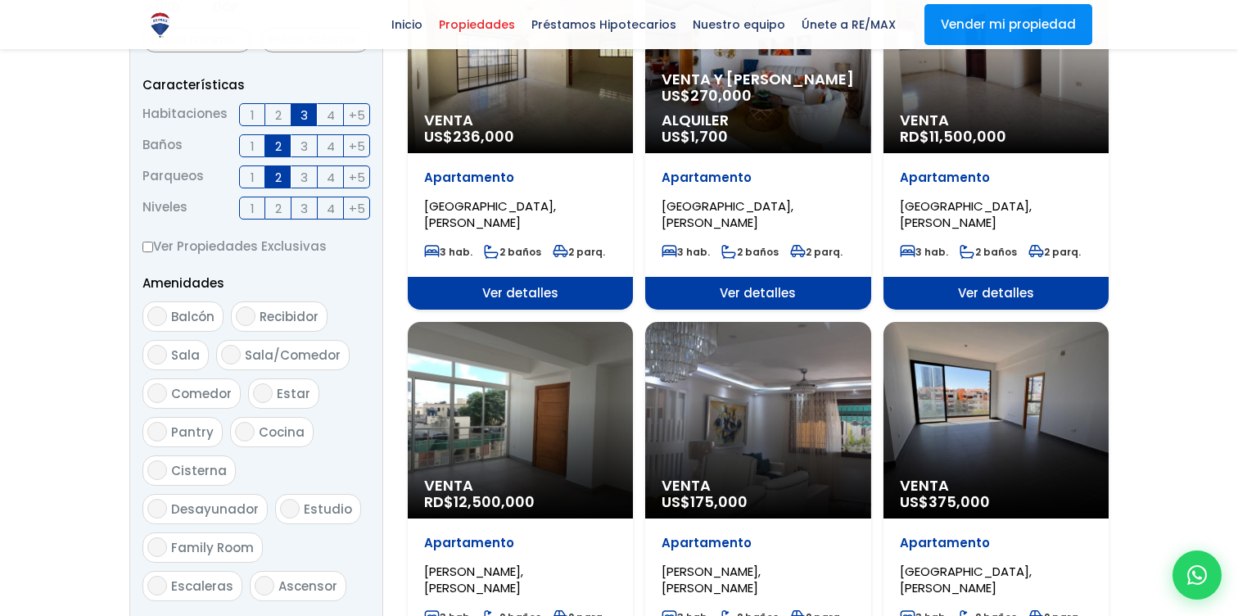
scroll to position [339, 0]
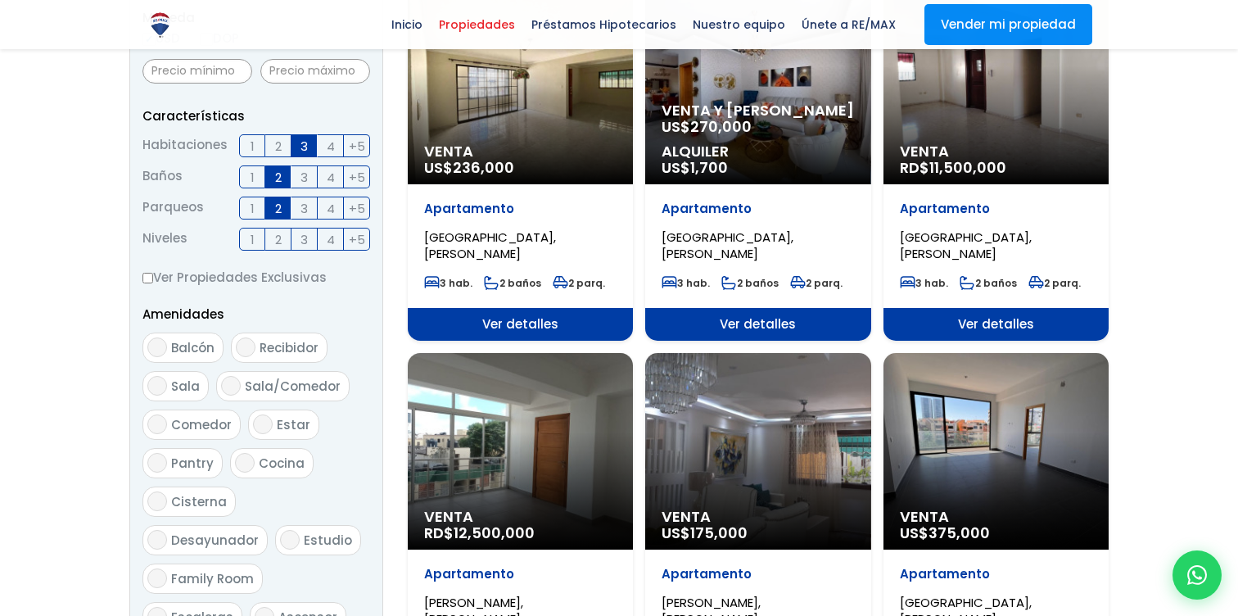
select select "98"
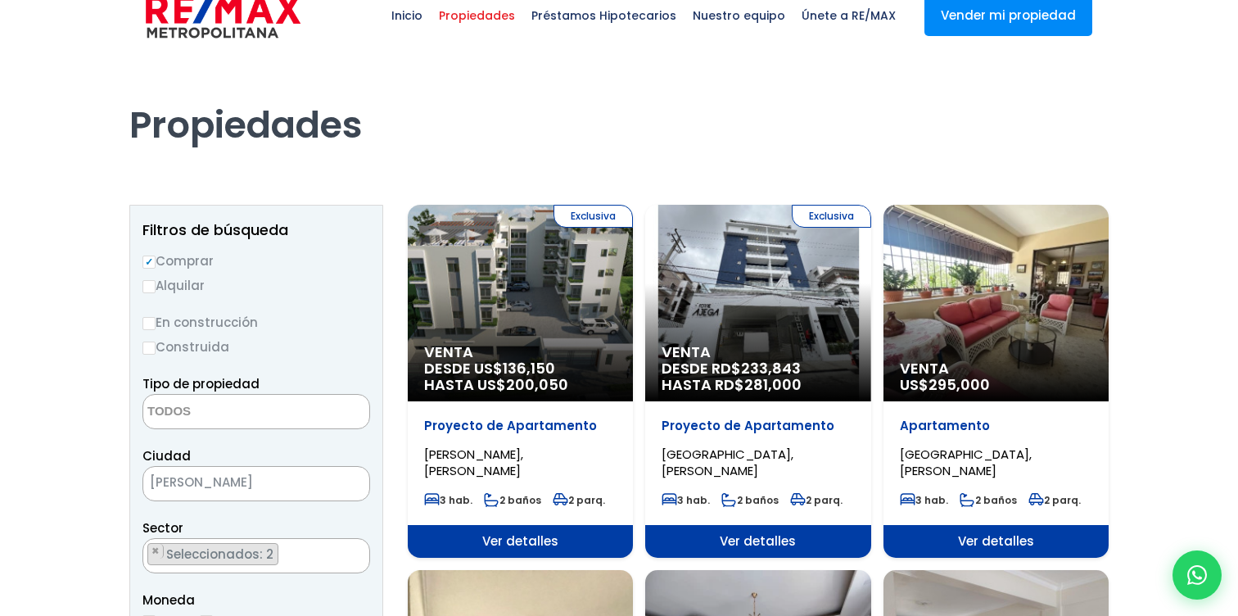
scroll to position [23, 0]
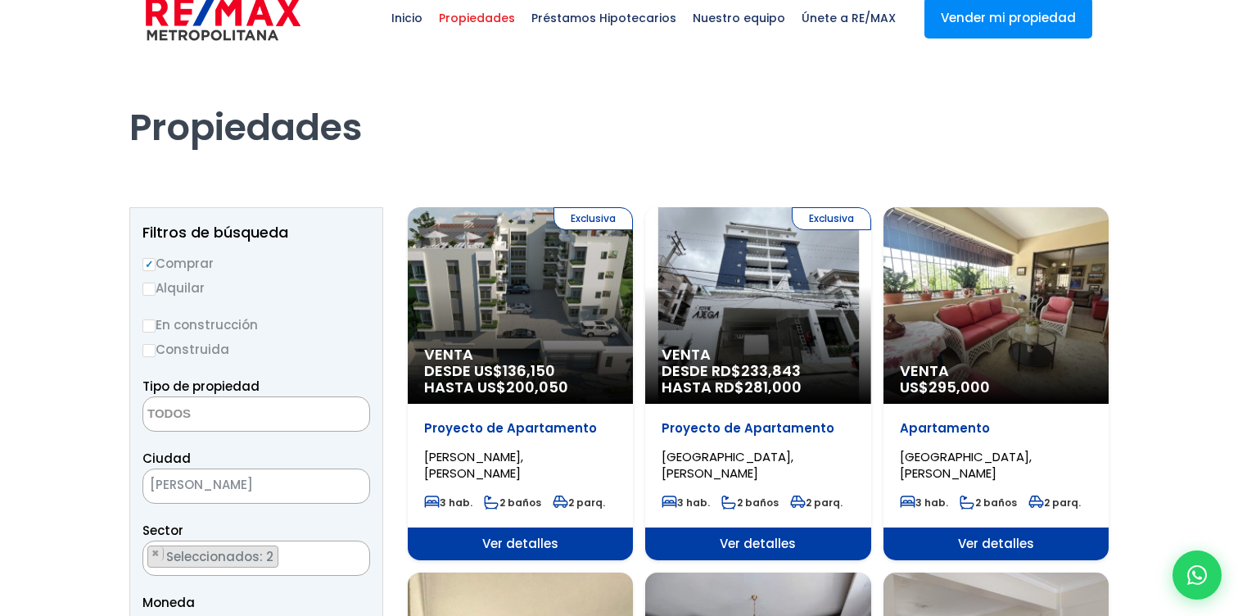
click at [152, 326] on input "En construcción" at bounding box center [149, 325] width 13 height 13
radio input "true"
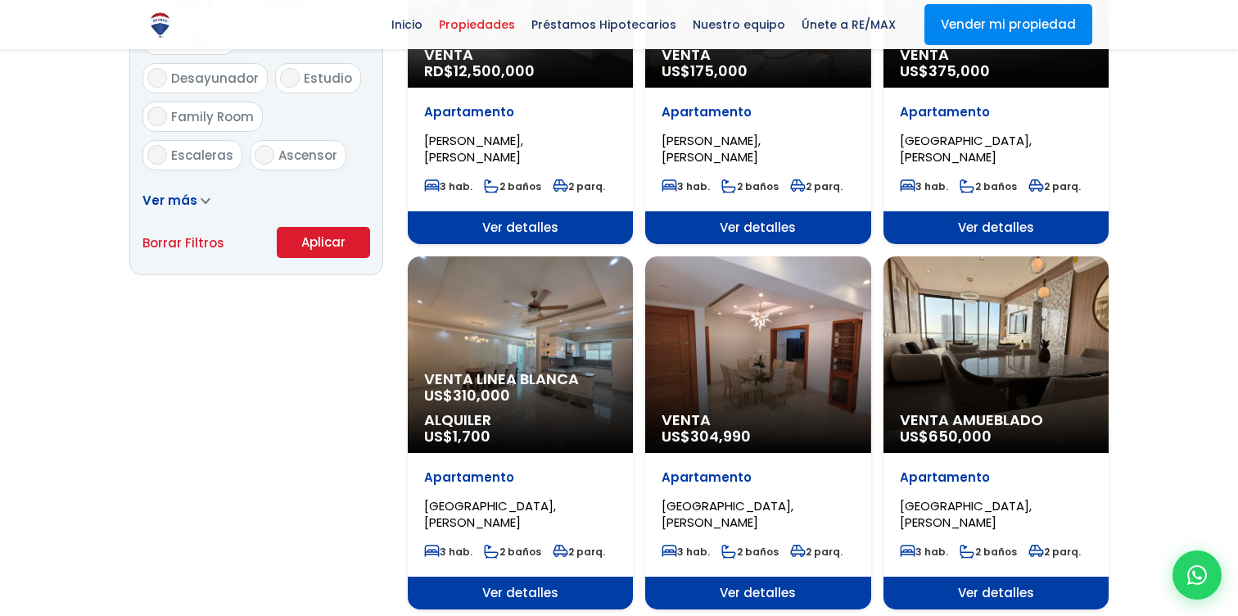
scroll to position [1063, 0]
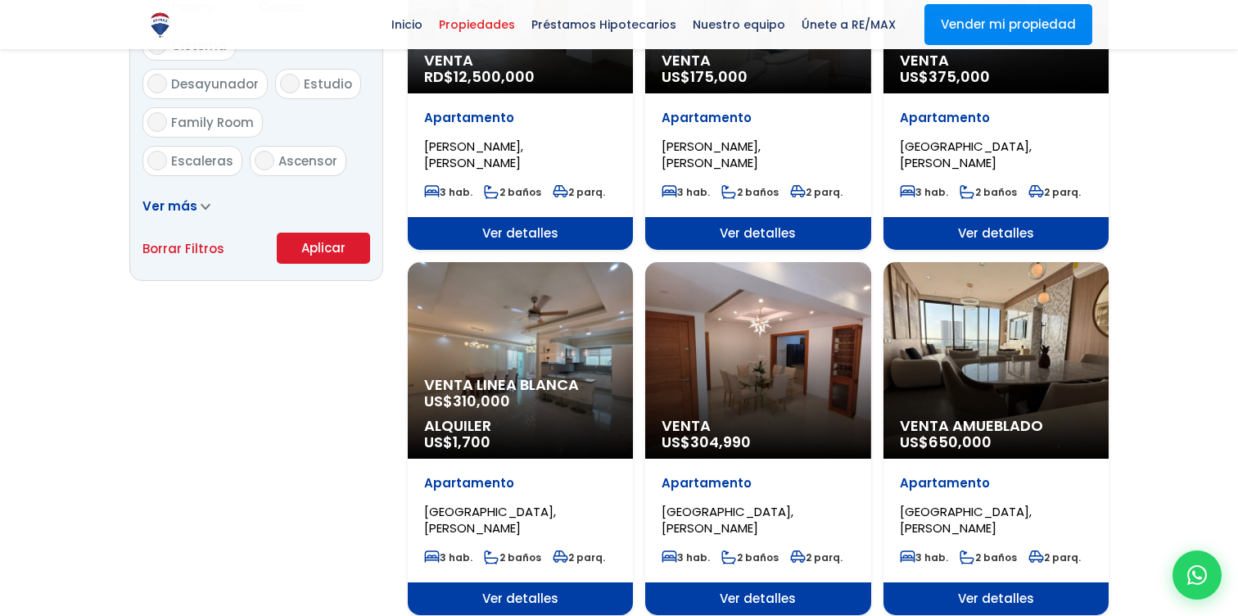
click at [332, 251] on button "Aplicar" at bounding box center [323, 248] width 93 height 31
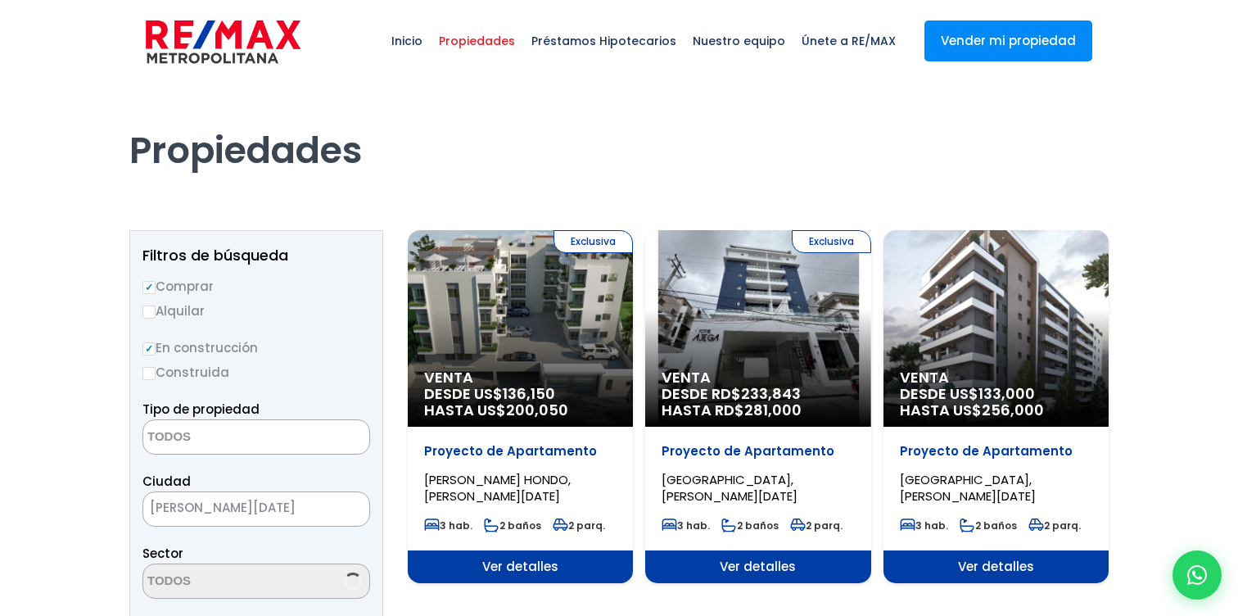
select select
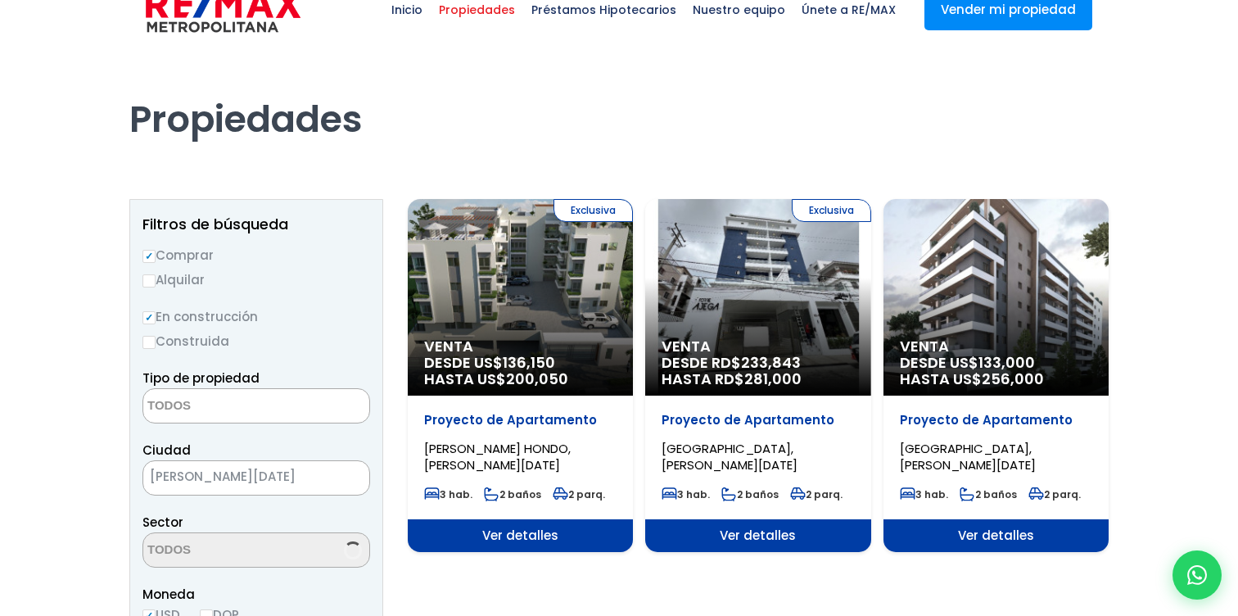
scroll to position [339, 0]
select select "98"
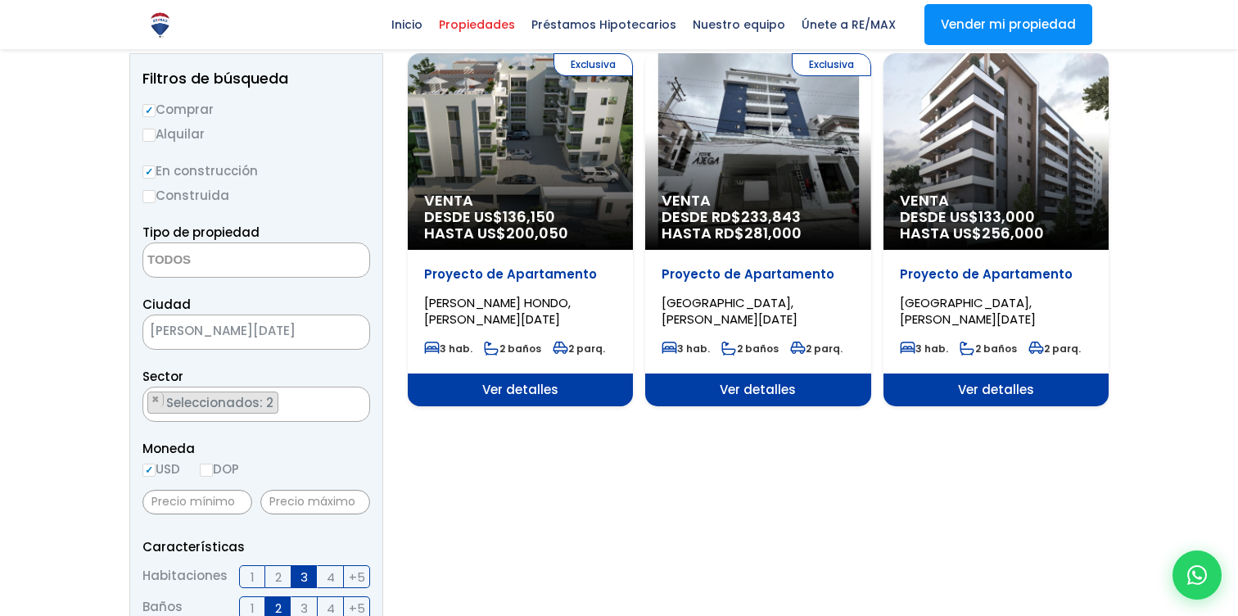
scroll to position [167, 0]
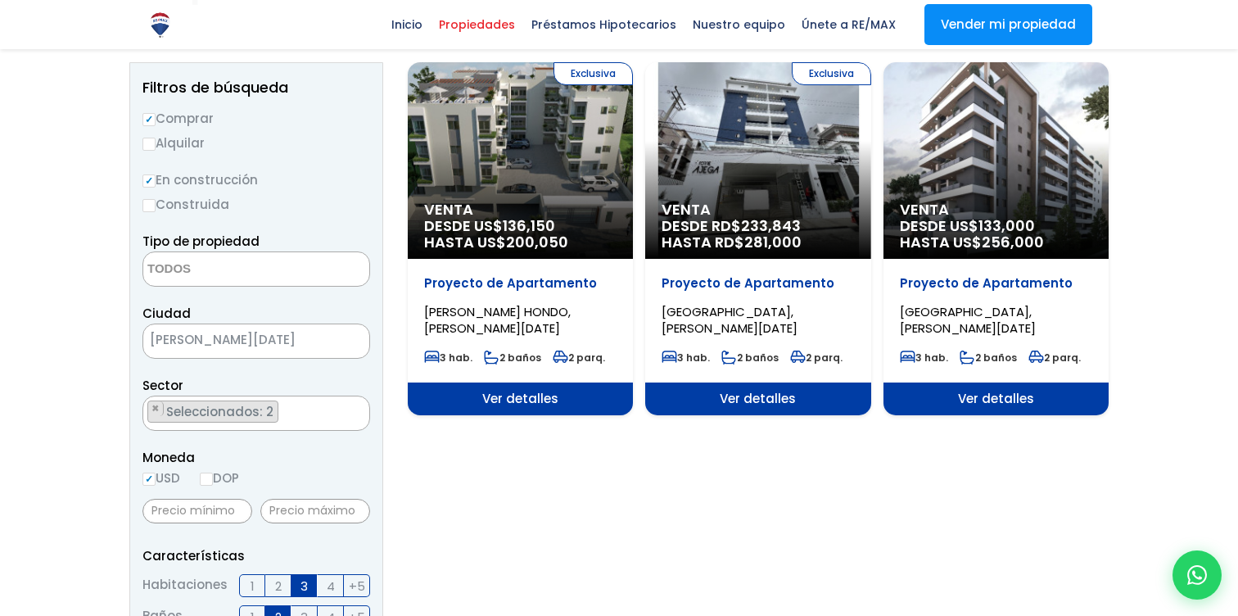
click at [555, 227] on span "233,843" at bounding box center [529, 225] width 52 height 20
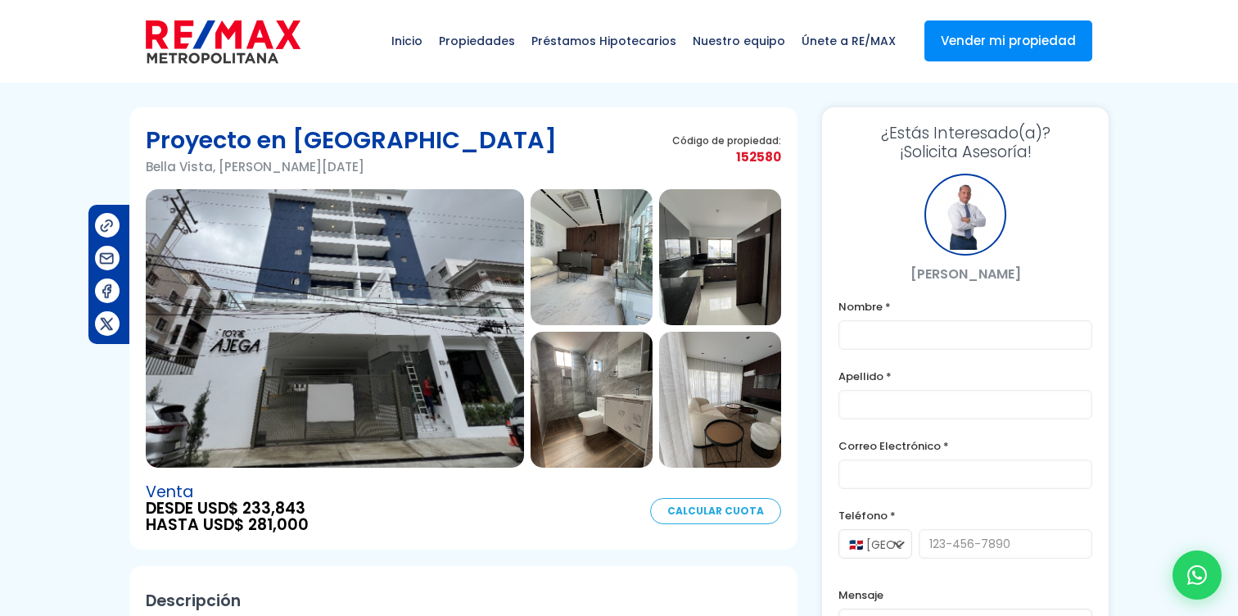
click at [358, 376] on img at bounding box center [335, 328] width 378 height 278
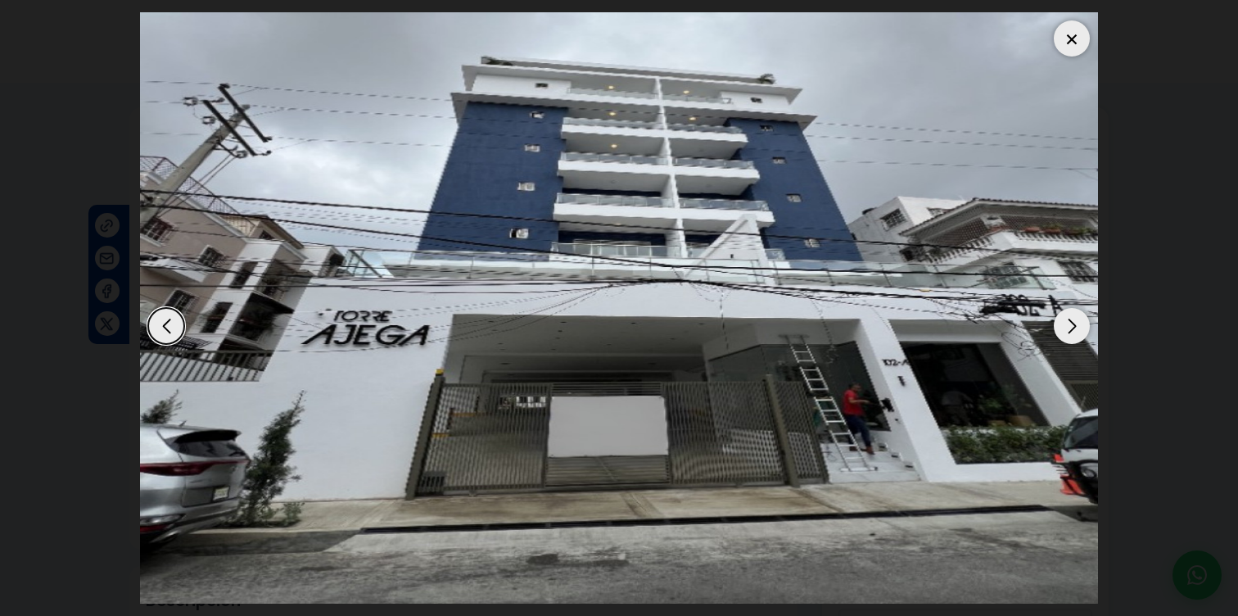
click at [1072, 322] on div "Next slide" at bounding box center [1072, 326] width 36 height 36
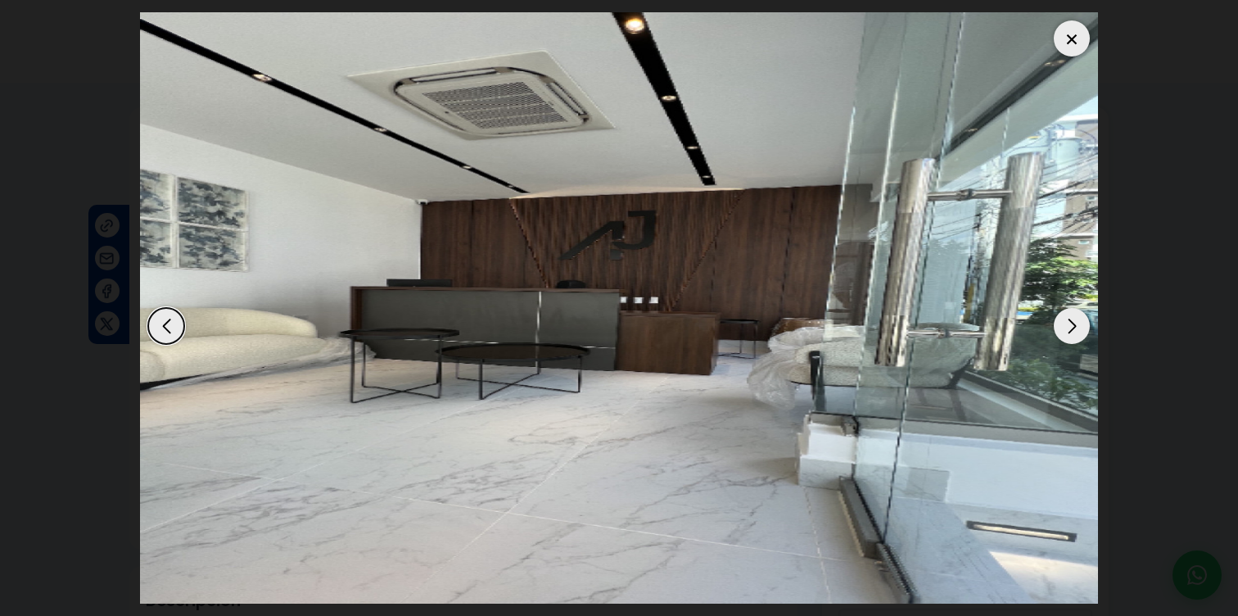
click at [1075, 325] on div "Next slide" at bounding box center [1072, 326] width 36 height 36
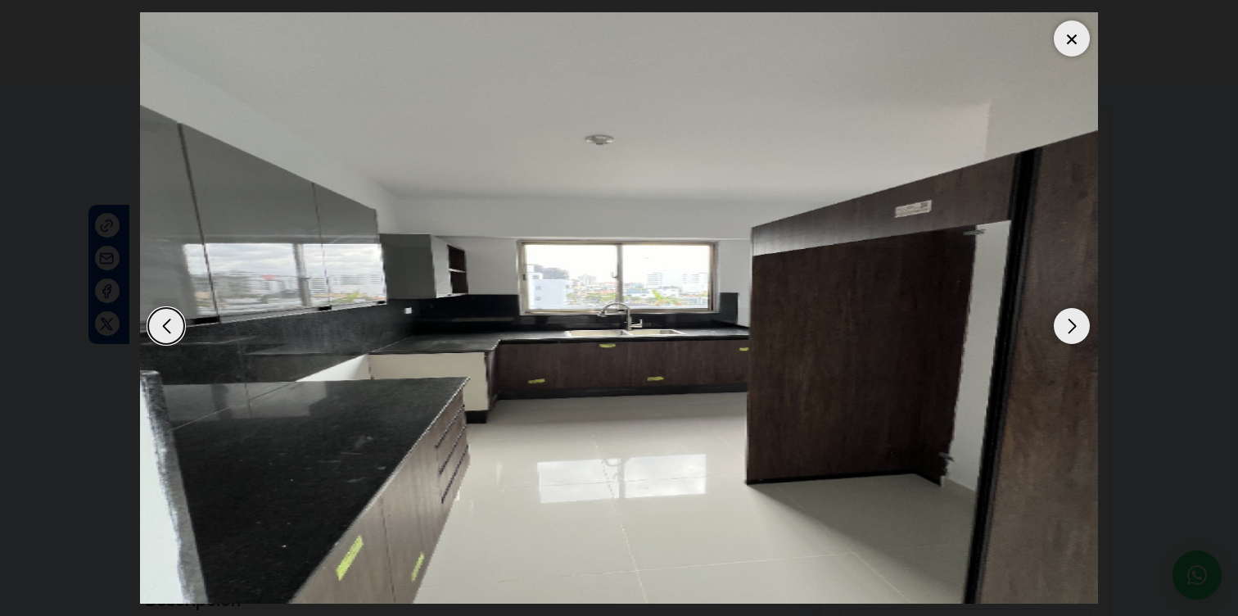
click at [1075, 325] on div "Next slide" at bounding box center [1072, 326] width 36 height 36
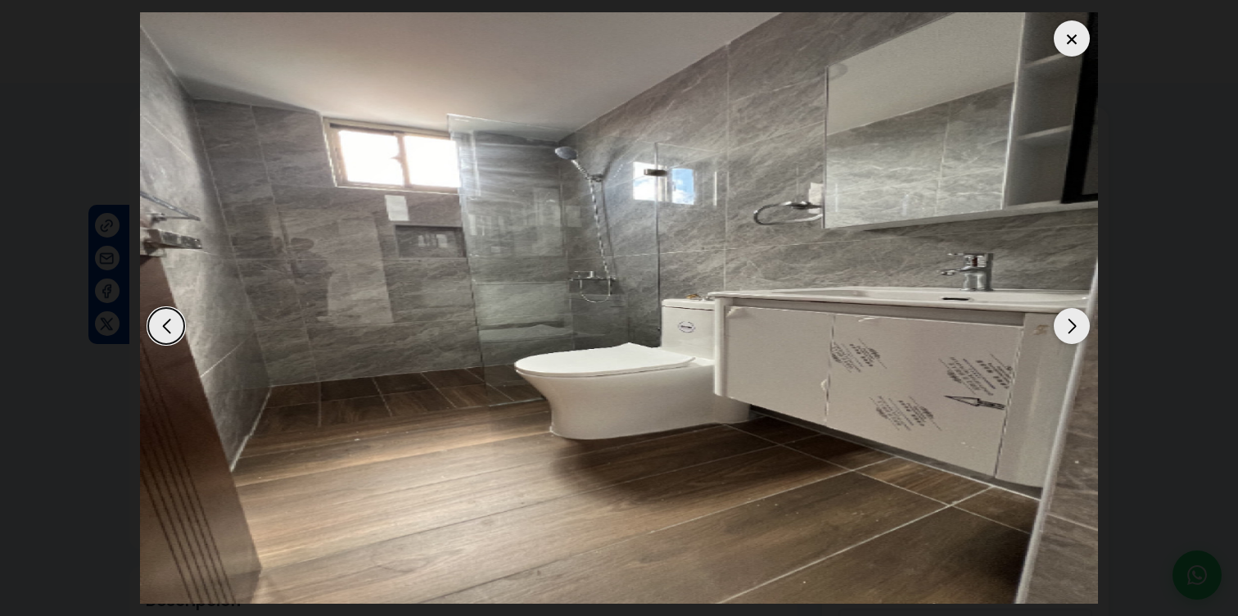
click at [1077, 327] on div "Next slide" at bounding box center [1072, 326] width 36 height 36
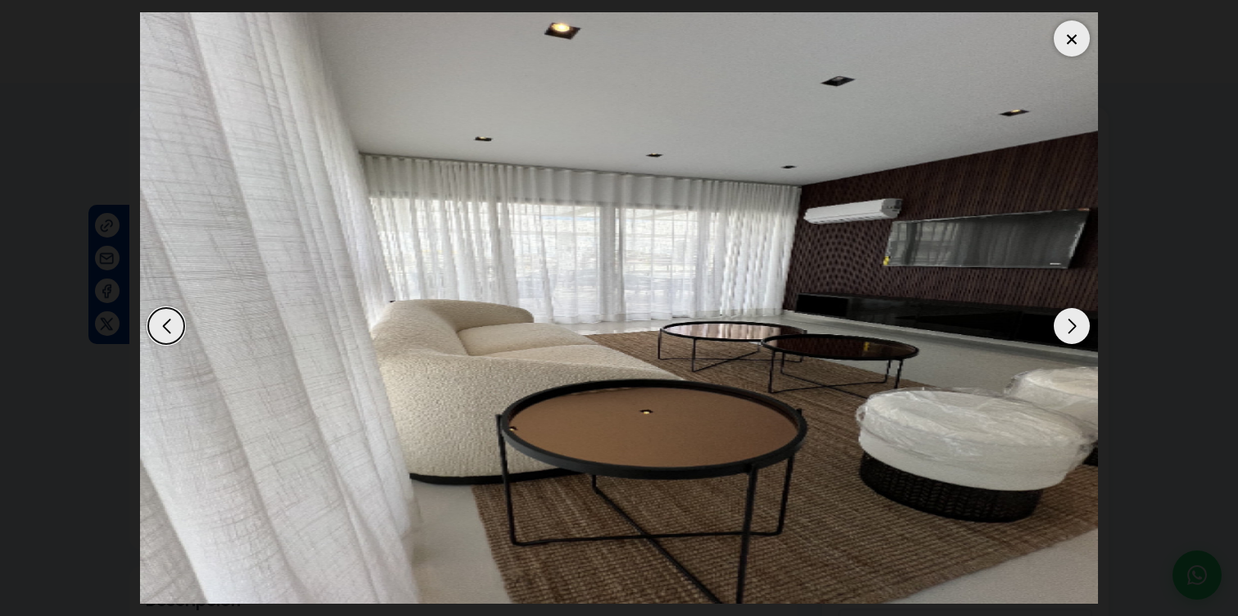
click at [1077, 328] on div "Next slide" at bounding box center [1072, 326] width 36 height 36
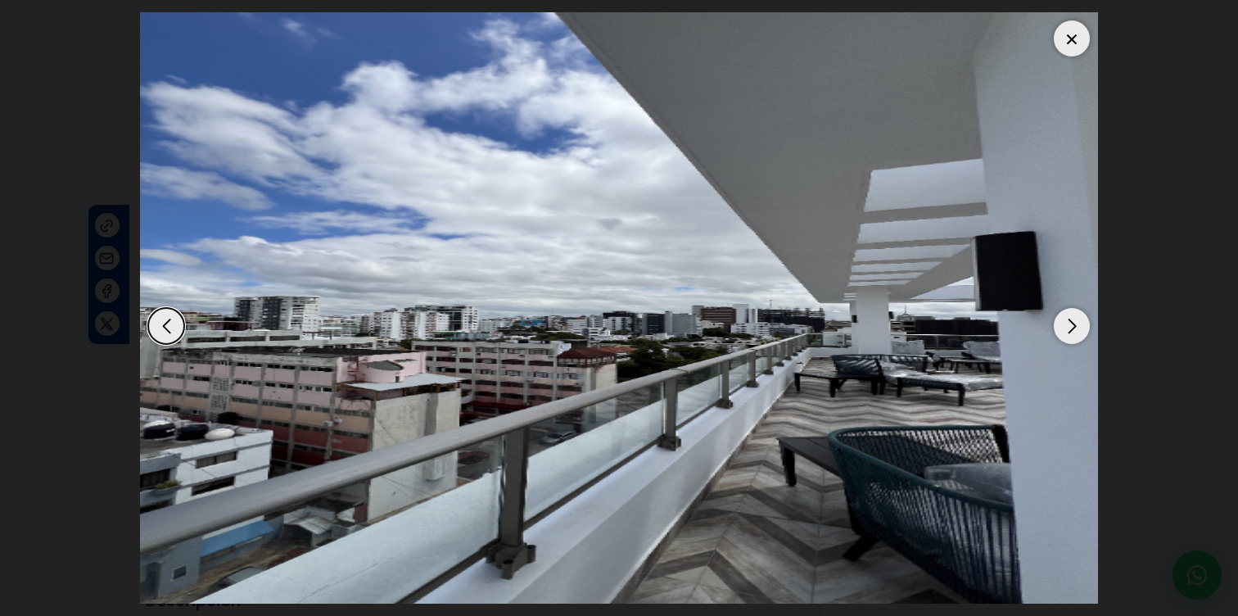
click at [1077, 328] on div "Next slide" at bounding box center [1072, 326] width 36 height 36
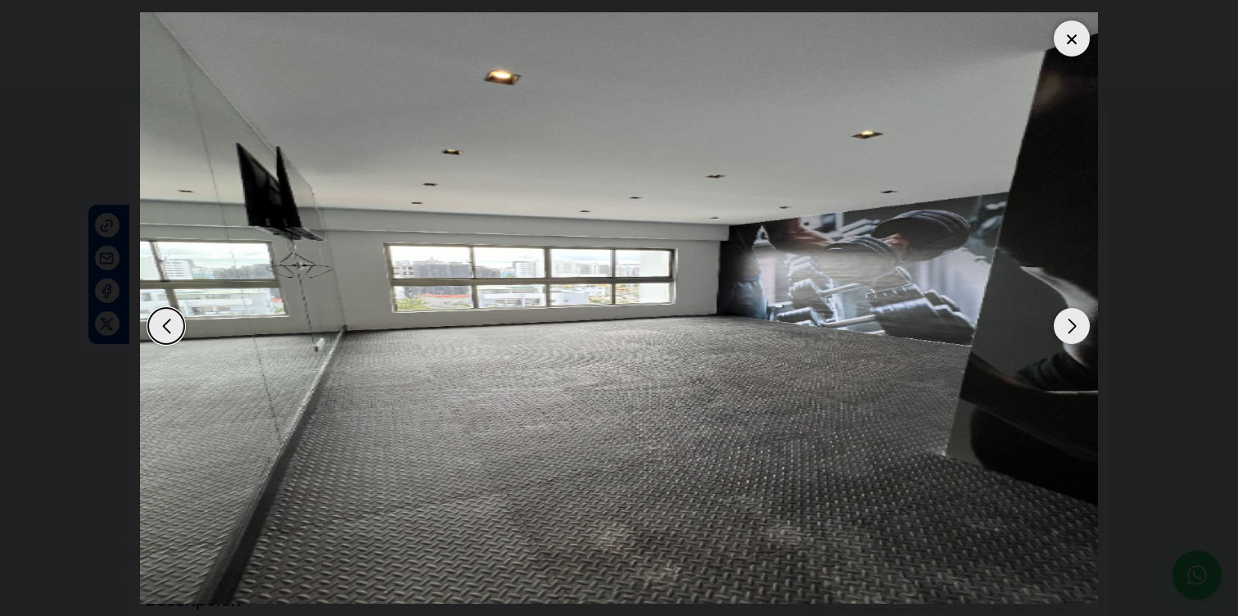
click at [1077, 328] on div "Next slide" at bounding box center [1072, 326] width 36 height 36
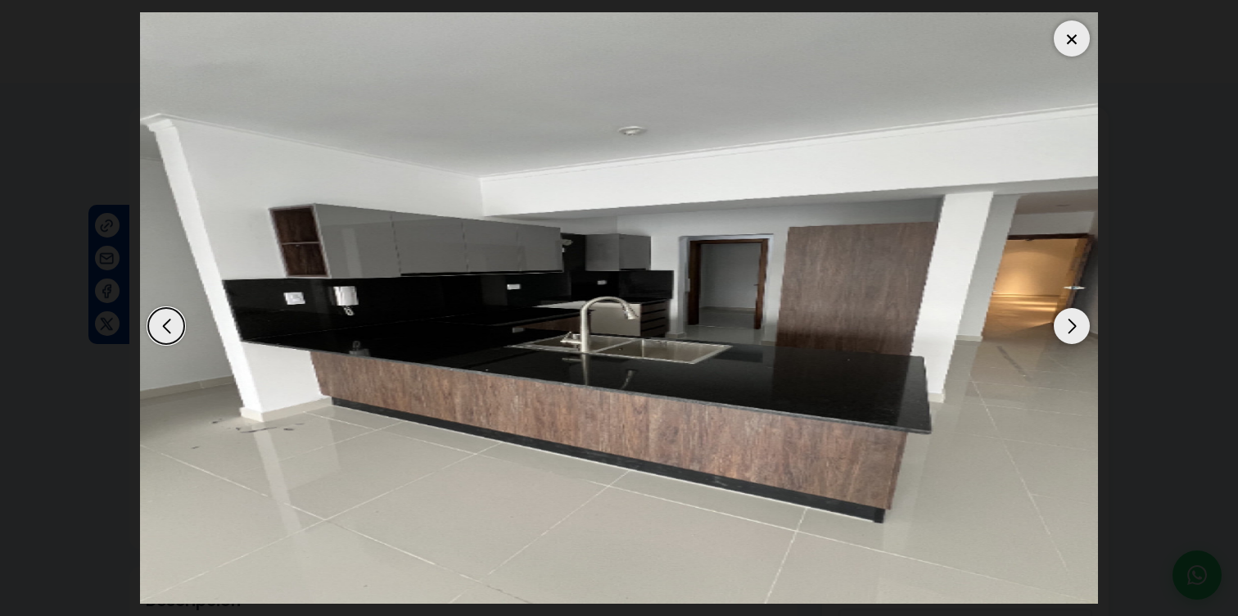
click at [1077, 328] on div "Next slide" at bounding box center [1072, 326] width 36 height 36
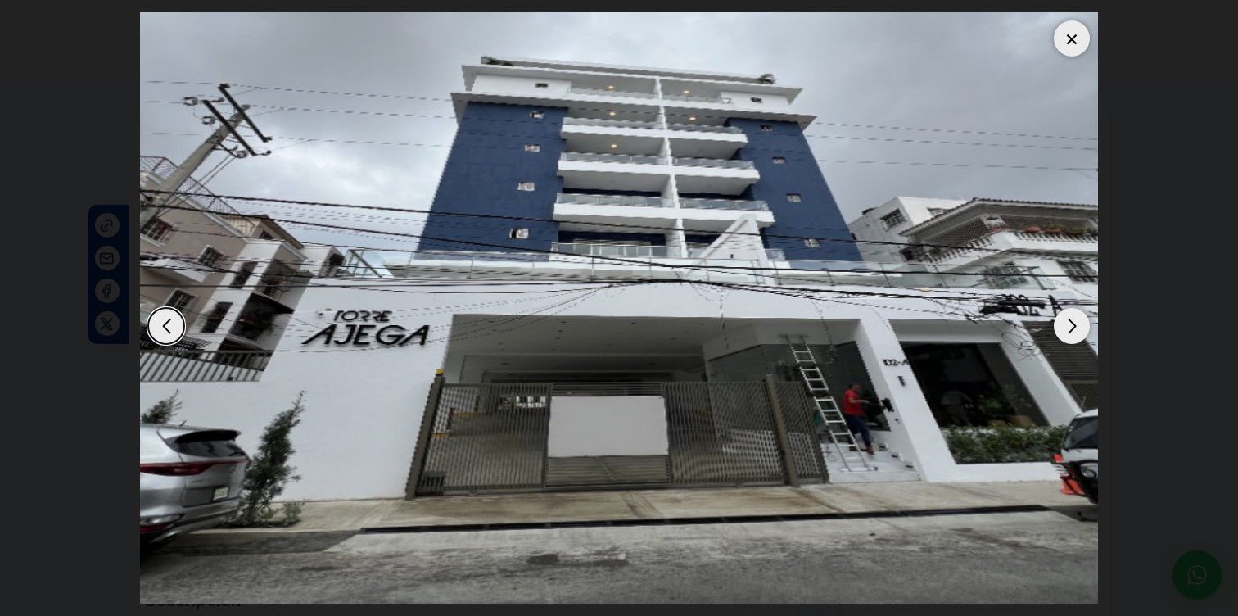
click at [1077, 328] on div "Next slide" at bounding box center [1072, 326] width 36 height 36
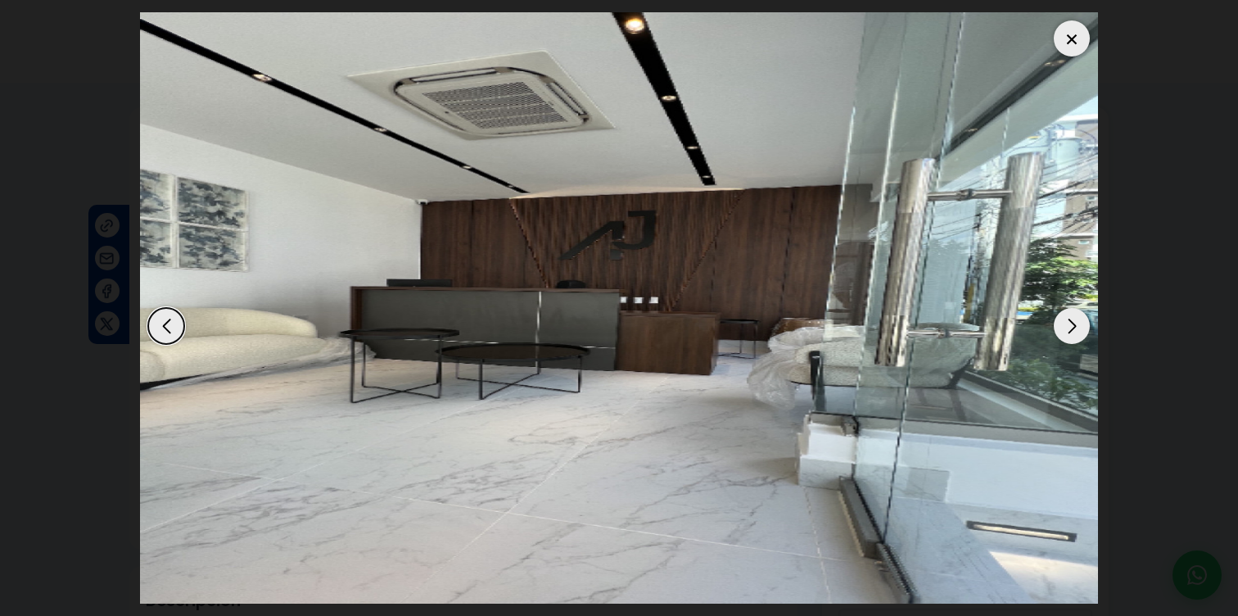
click at [1078, 39] on div at bounding box center [1072, 38] width 36 height 36
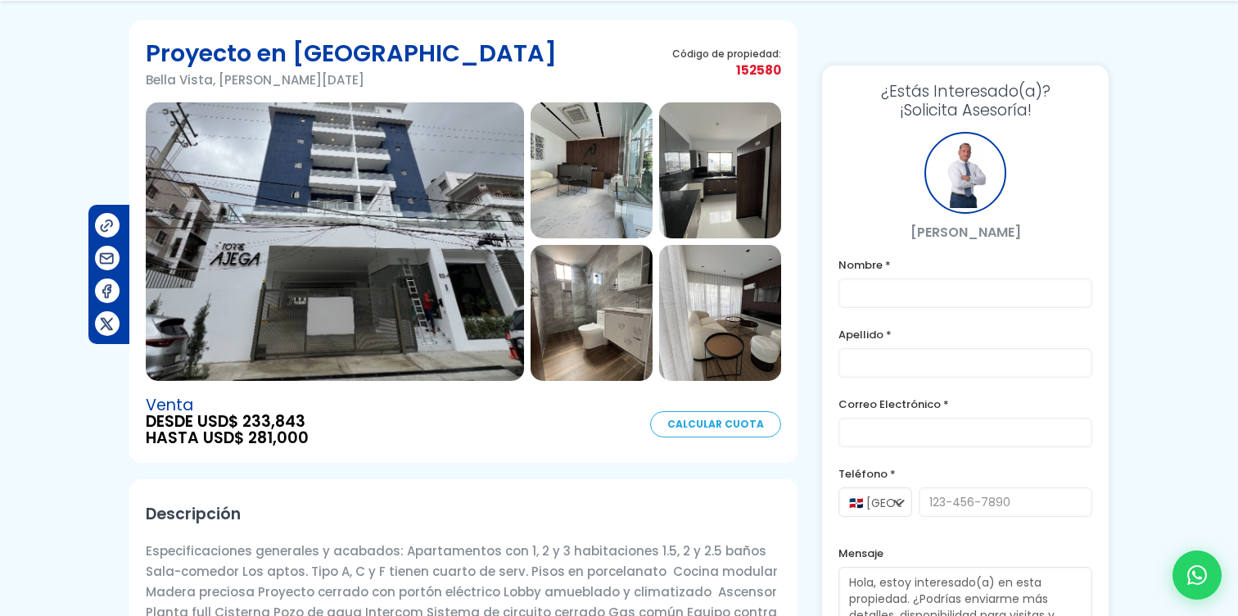
scroll to position [93, 0]
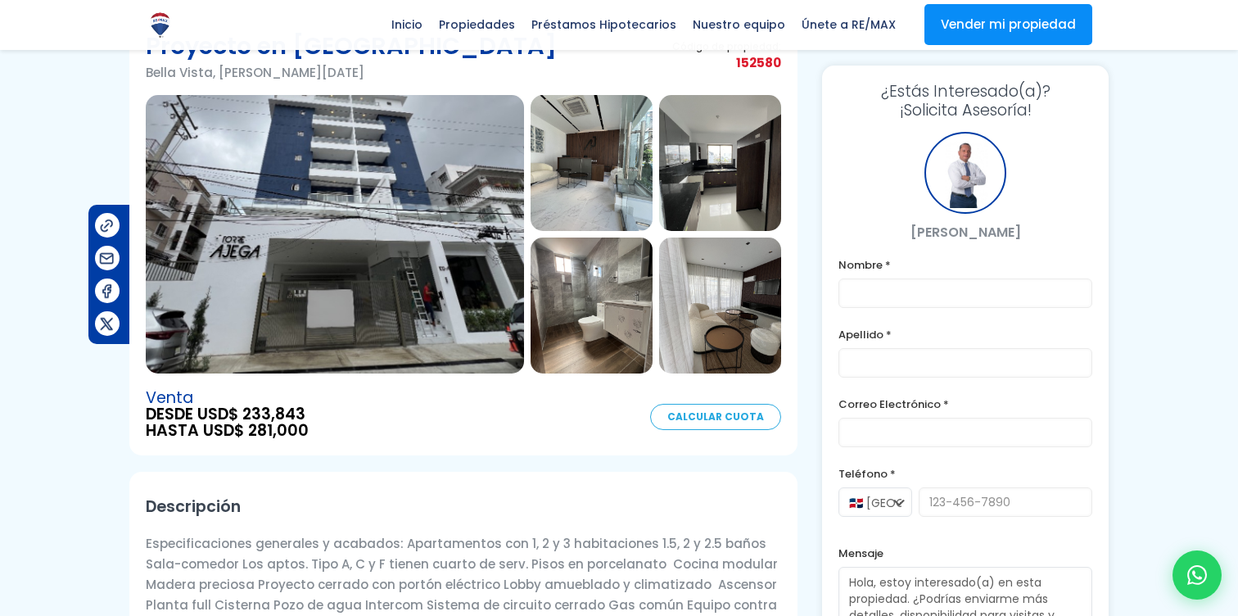
click at [684, 360] on img at bounding box center [720, 306] width 122 height 136
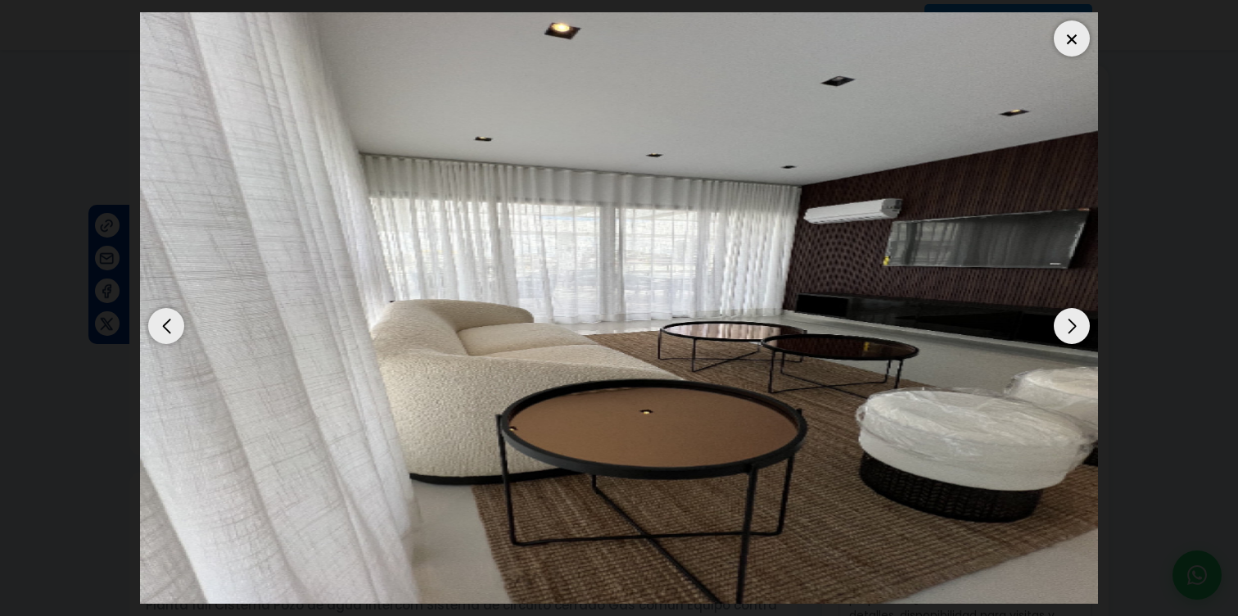
click at [1082, 34] on div at bounding box center [1072, 38] width 36 height 36
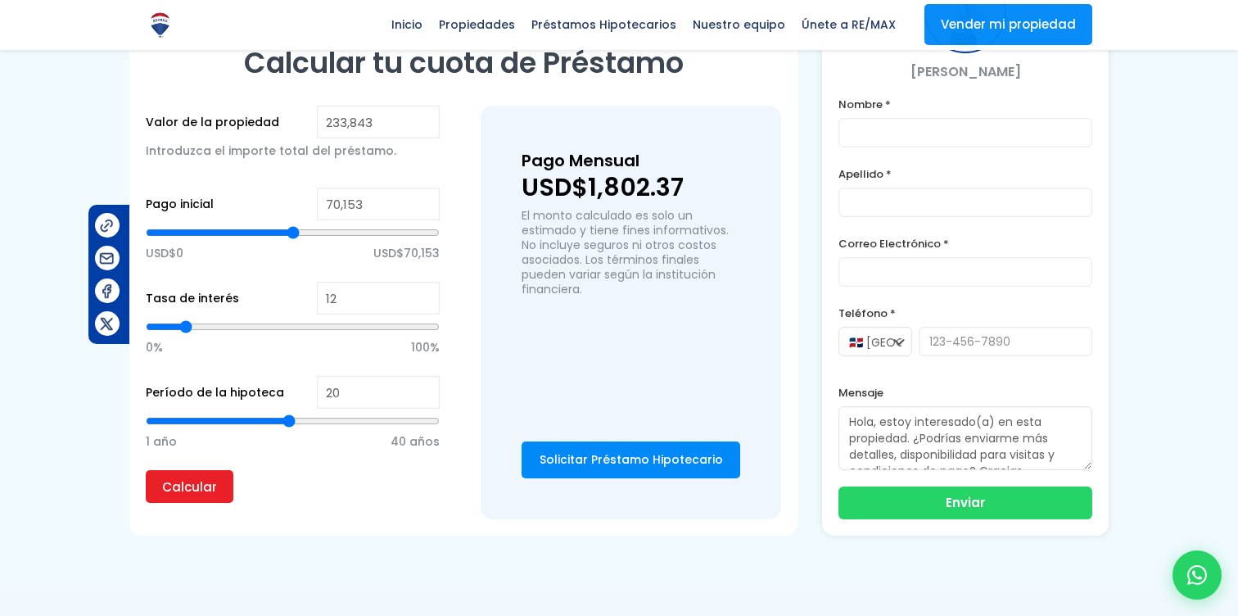
scroll to position [900, 0]
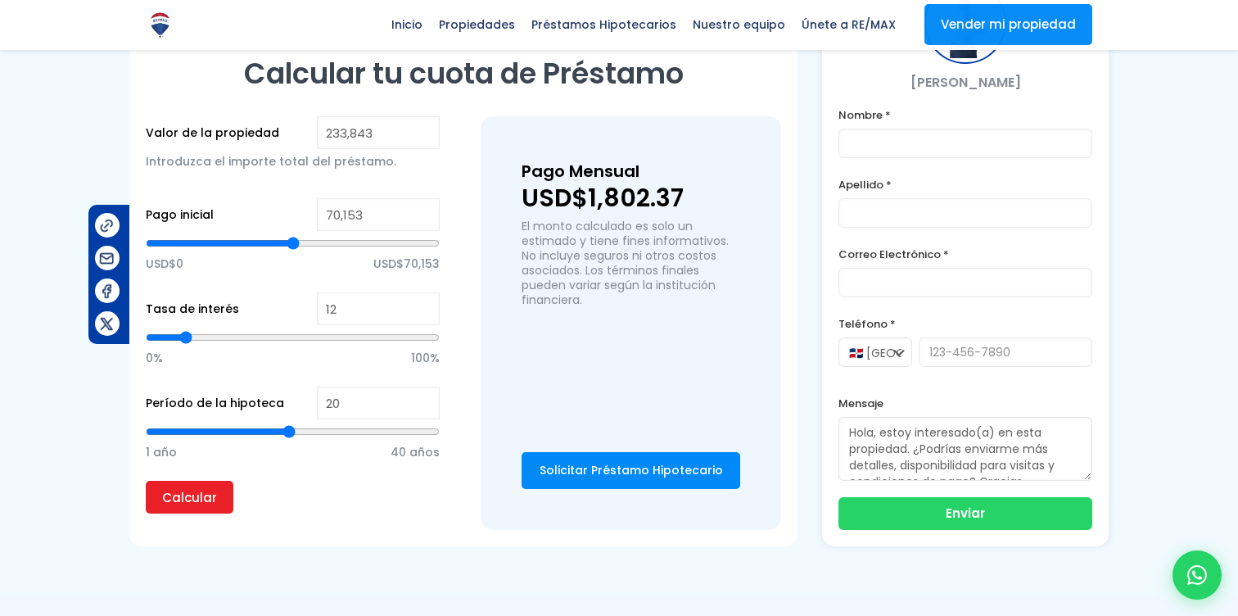
type input "97,357"
type input "97357"
click at [269, 242] on input "range" at bounding box center [293, 243] width 294 height 16
type input "84,085"
type input "84085"
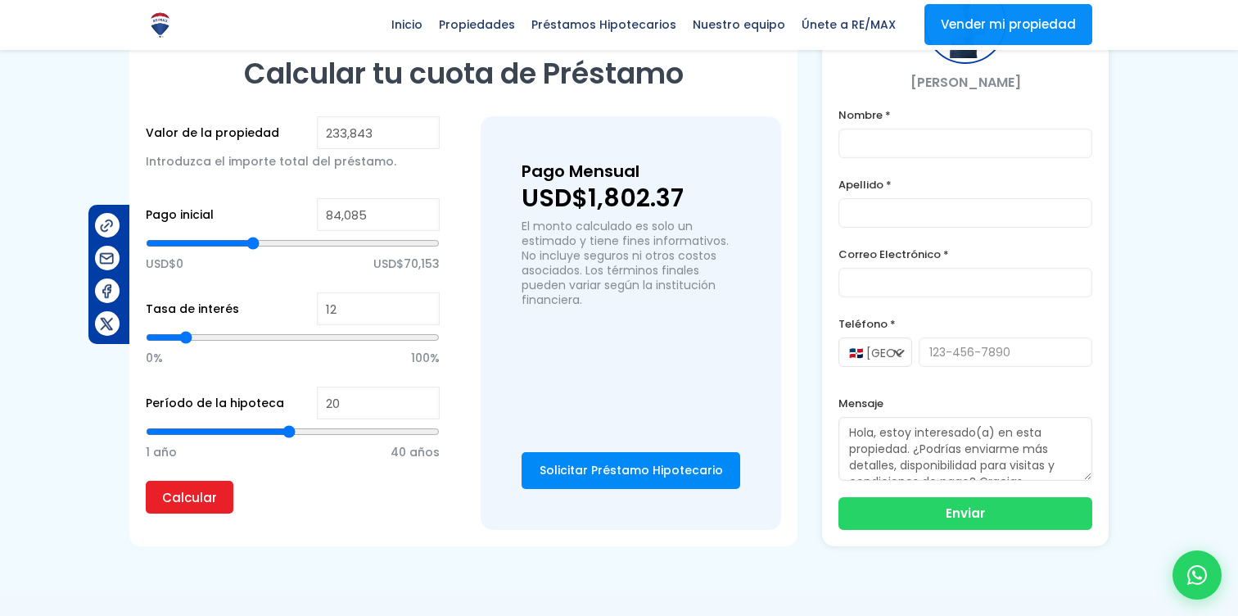
click at [253, 245] on input "range" at bounding box center [293, 243] width 294 height 16
click at [146, 497] on input "Calcular" at bounding box center [190, 497] width 88 height 33
click at [214, 251] on p "USD$0 USD$70,153" at bounding box center [293, 263] width 294 height 25
type input "53,742"
type input "53742"
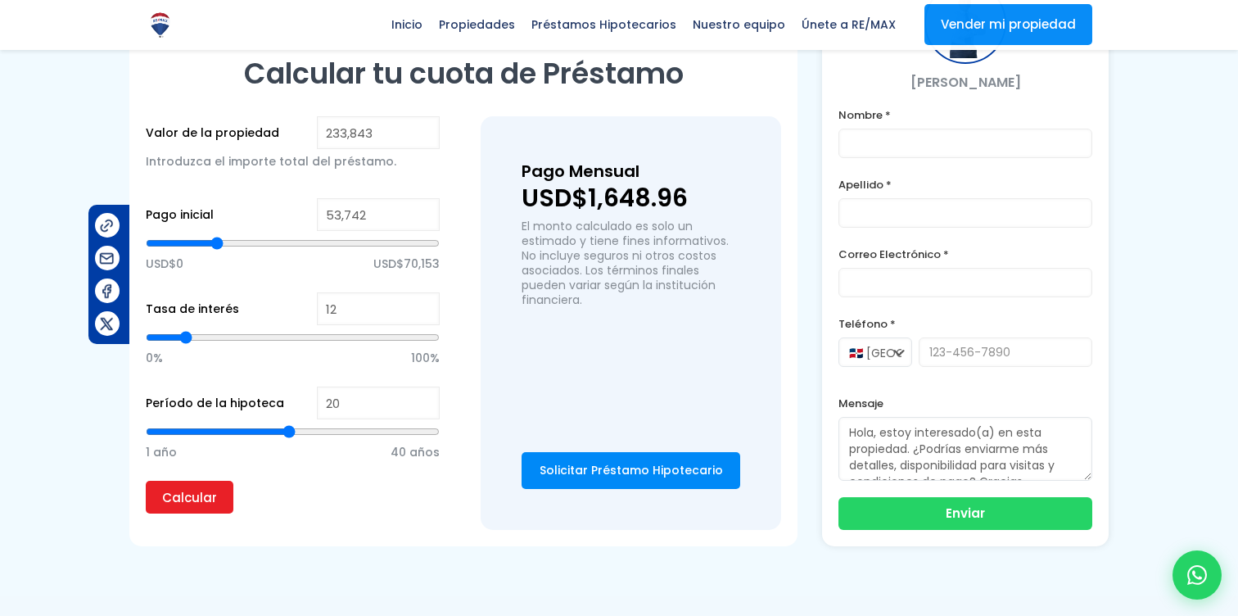
click at [216, 239] on input "range" at bounding box center [293, 243] width 294 height 16
type input "46,068"
type input "46068"
click at [207, 239] on input "range" at bounding box center [293, 243] width 294 height 16
type input "35,596"
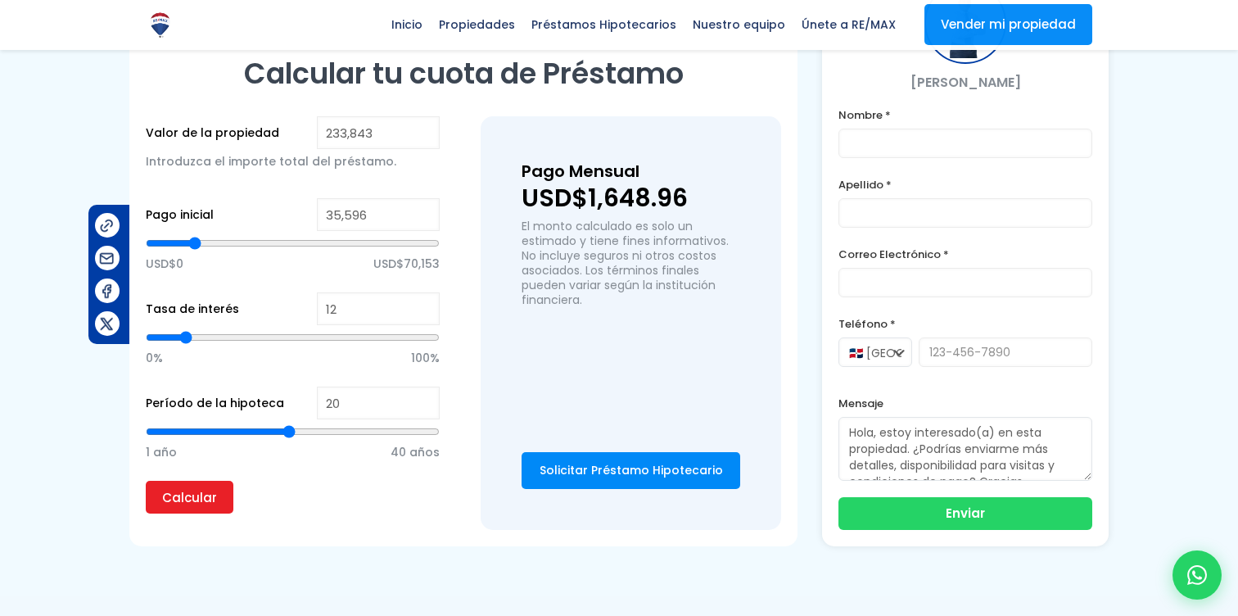
type input "35596"
click at [195, 244] on input "range" at bounding box center [293, 243] width 294 height 16
click at [193, 508] on input "Calcular" at bounding box center [190, 497] width 88 height 33
type input "9"
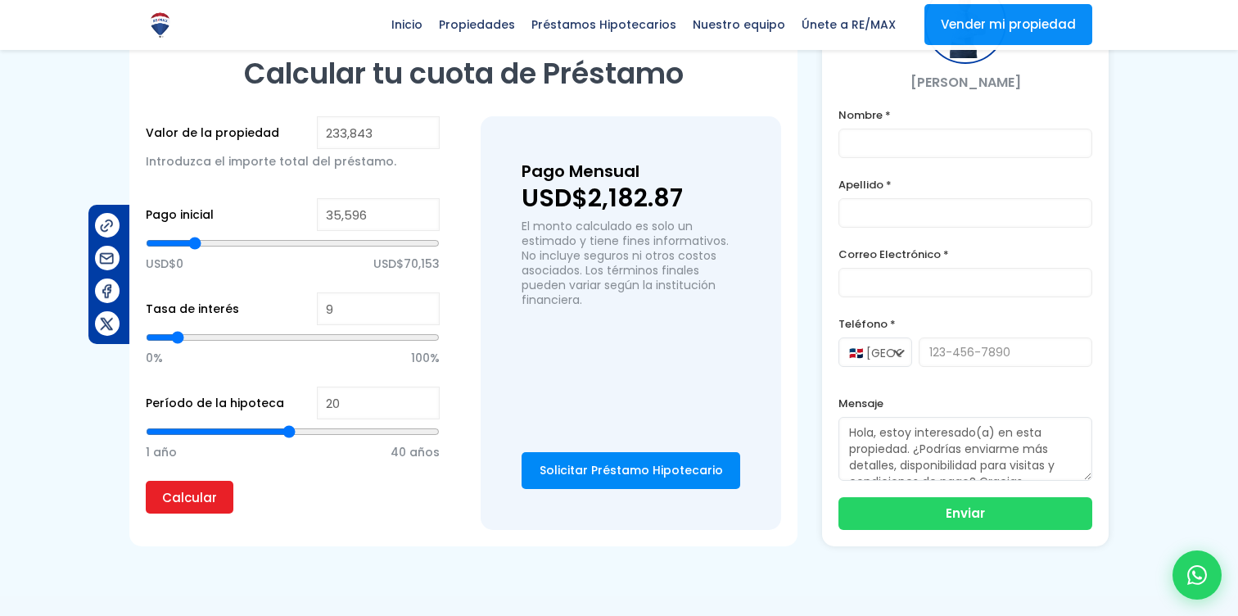
click at [178, 337] on input "range" at bounding box center [293, 337] width 294 height 16
click at [193, 488] on input "Calcular" at bounding box center [190, 497] width 88 height 33
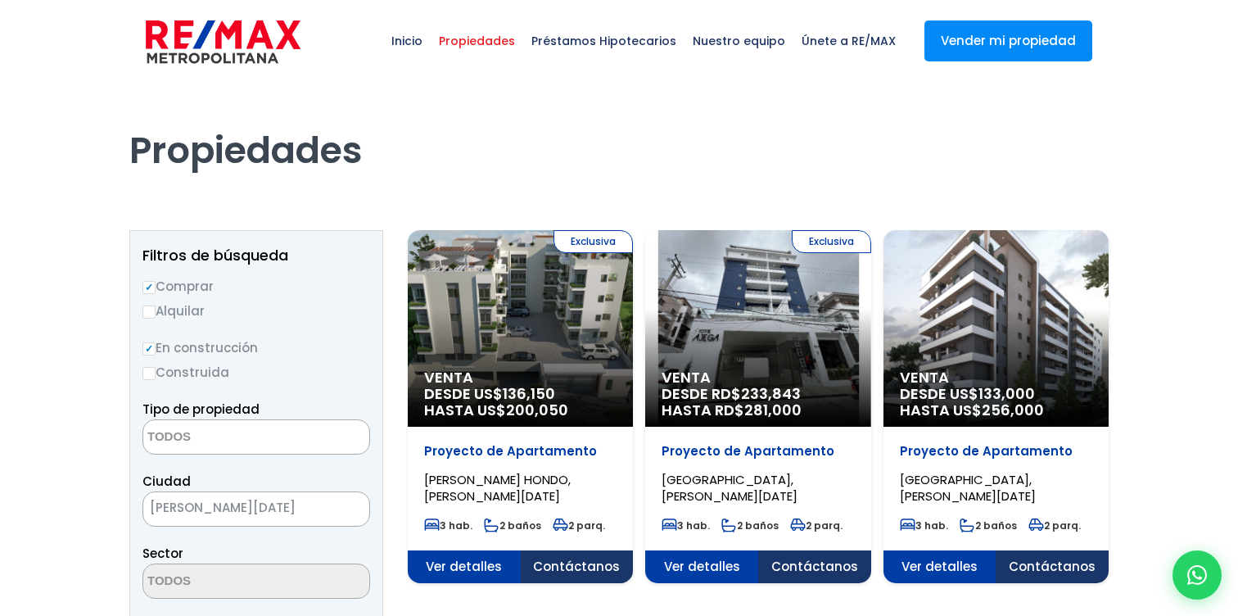
select select
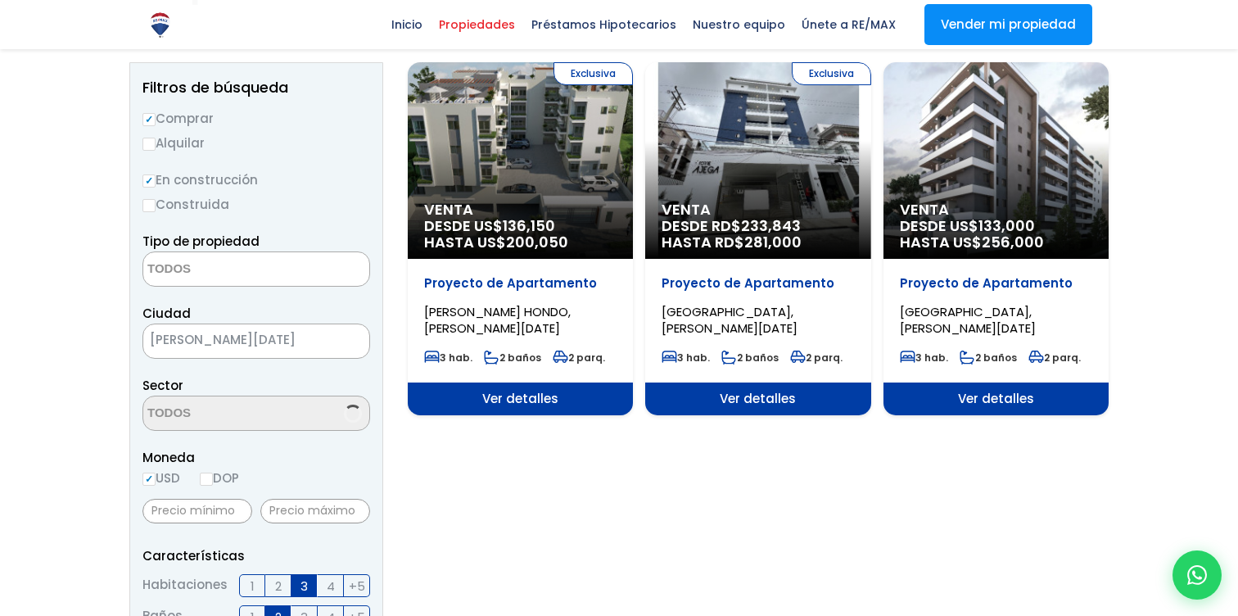
scroll to position [339, 0]
select select "98"
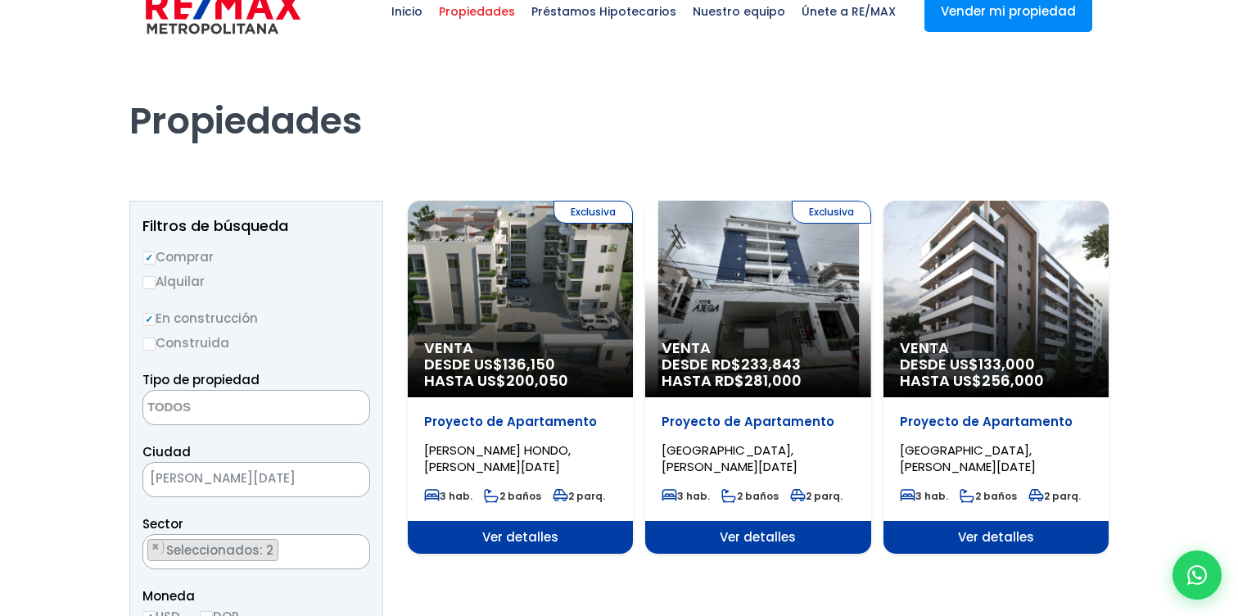
scroll to position [41, 0]
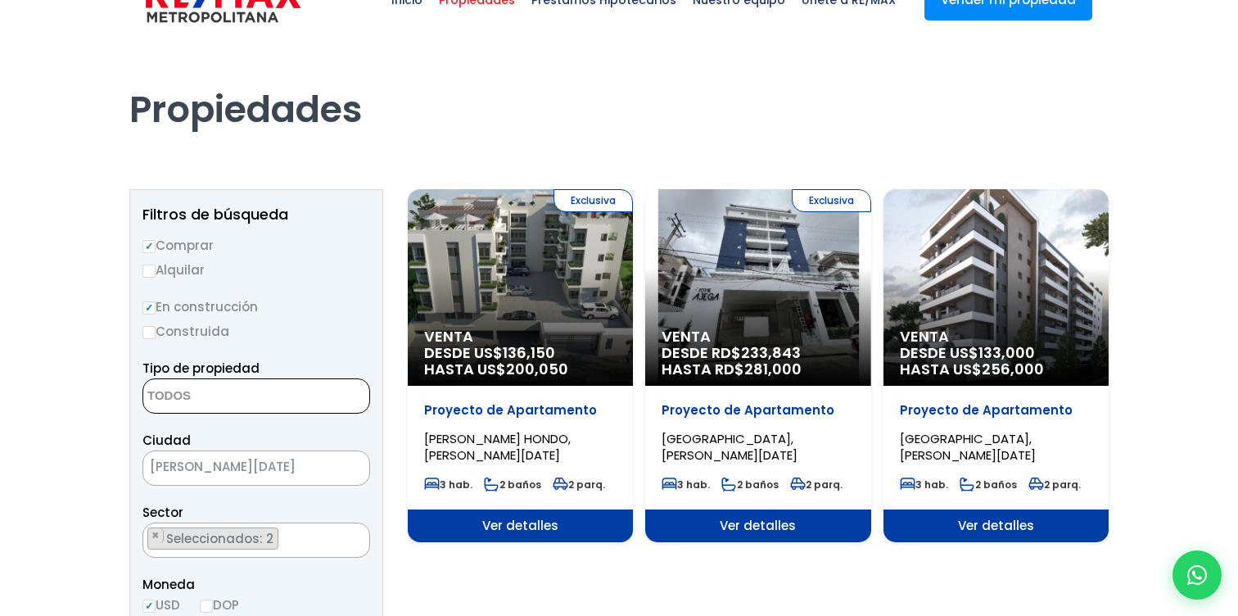
click at [213, 403] on textarea "Search" at bounding box center [222, 396] width 159 height 35
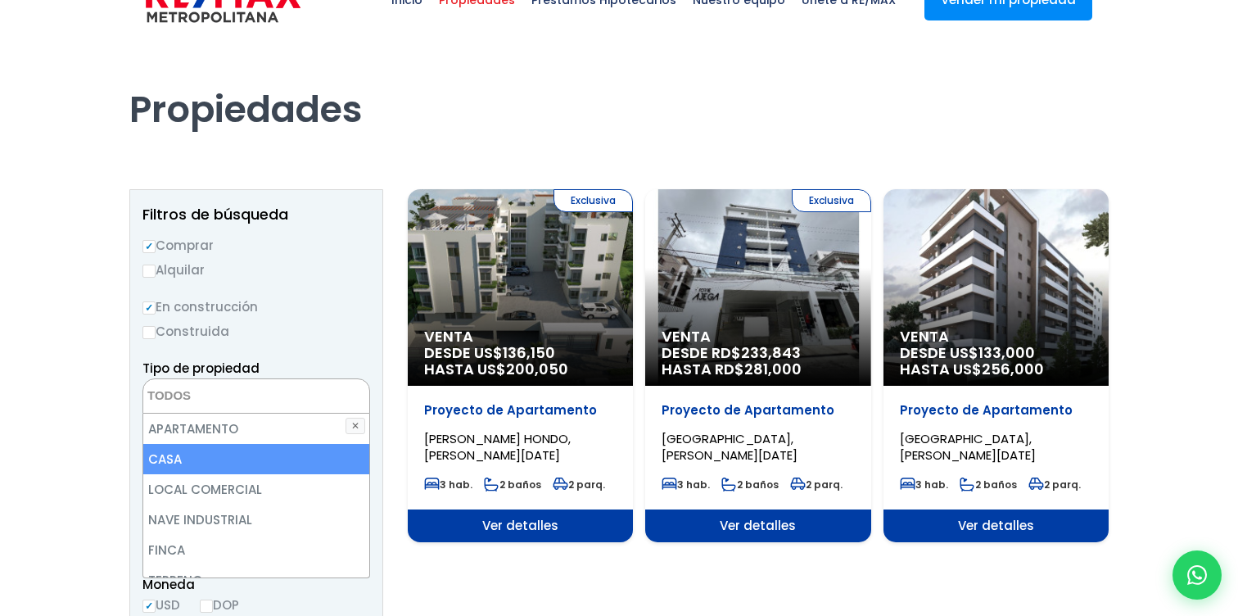
click at [221, 446] on li "CASA" at bounding box center [256, 459] width 226 height 30
select select "house"
click at [251, 467] on li "CASA" at bounding box center [256, 459] width 226 height 30
select select
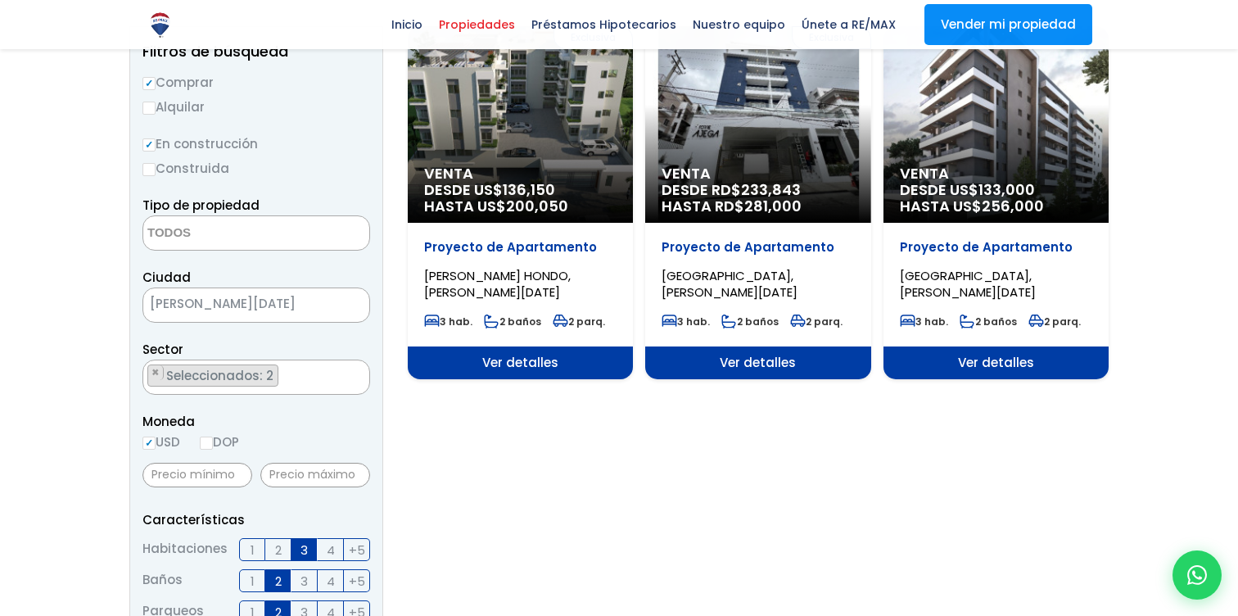
scroll to position [171, 0]
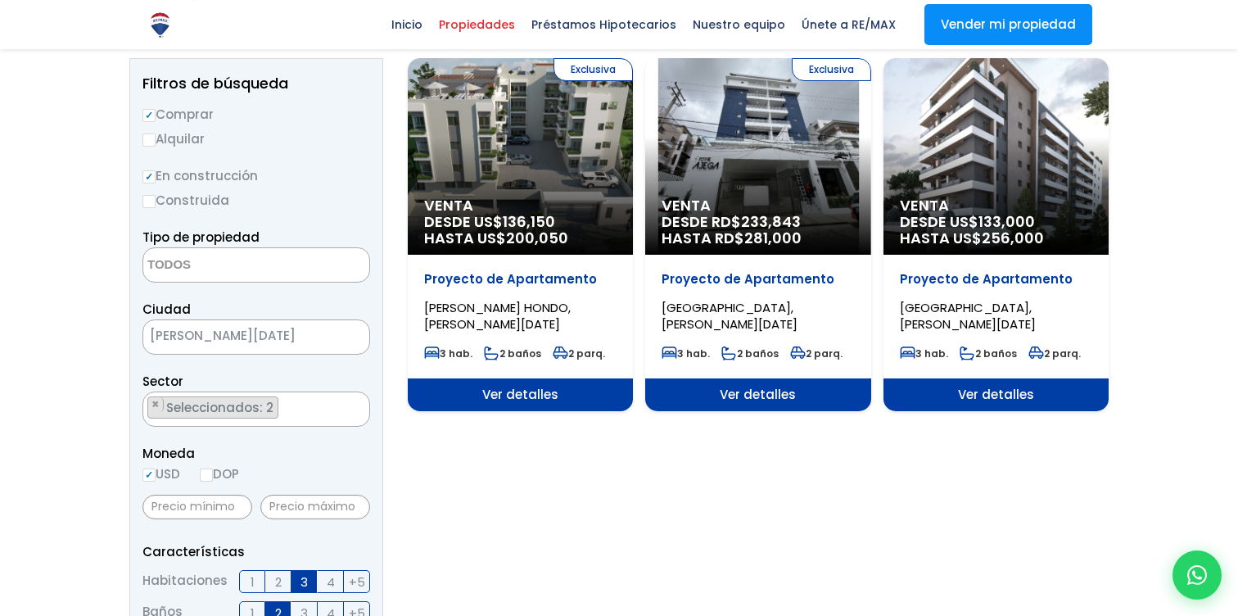
click at [151, 173] on input "En construcción" at bounding box center [149, 176] width 13 height 13
click at [152, 179] on input "En construcción" at bounding box center [149, 176] width 13 height 13
click at [151, 179] on input "En construcción" at bounding box center [149, 176] width 13 height 13
click at [151, 177] on input "En construcción" at bounding box center [149, 176] width 13 height 13
click at [143, 202] on input "Construida" at bounding box center [149, 201] width 13 height 13
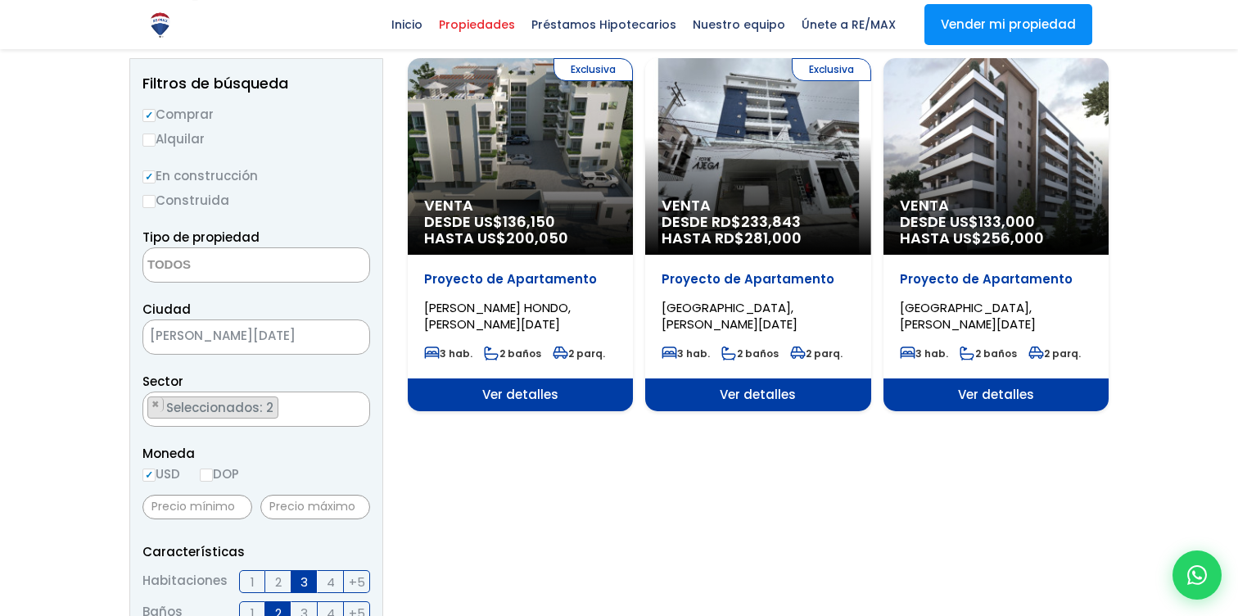
radio input "true"
click at [143, 202] on input "Construida" at bounding box center [149, 201] width 13 height 13
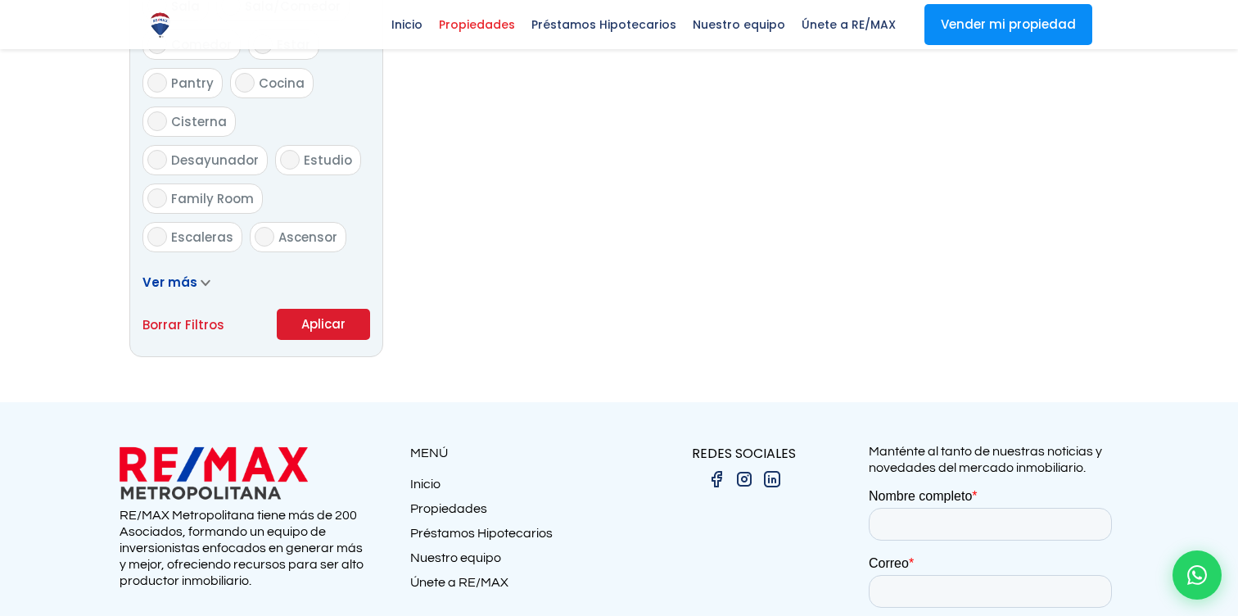
scroll to position [989, 0]
click at [314, 319] on button "Aplicar" at bounding box center [323, 322] width 93 height 31
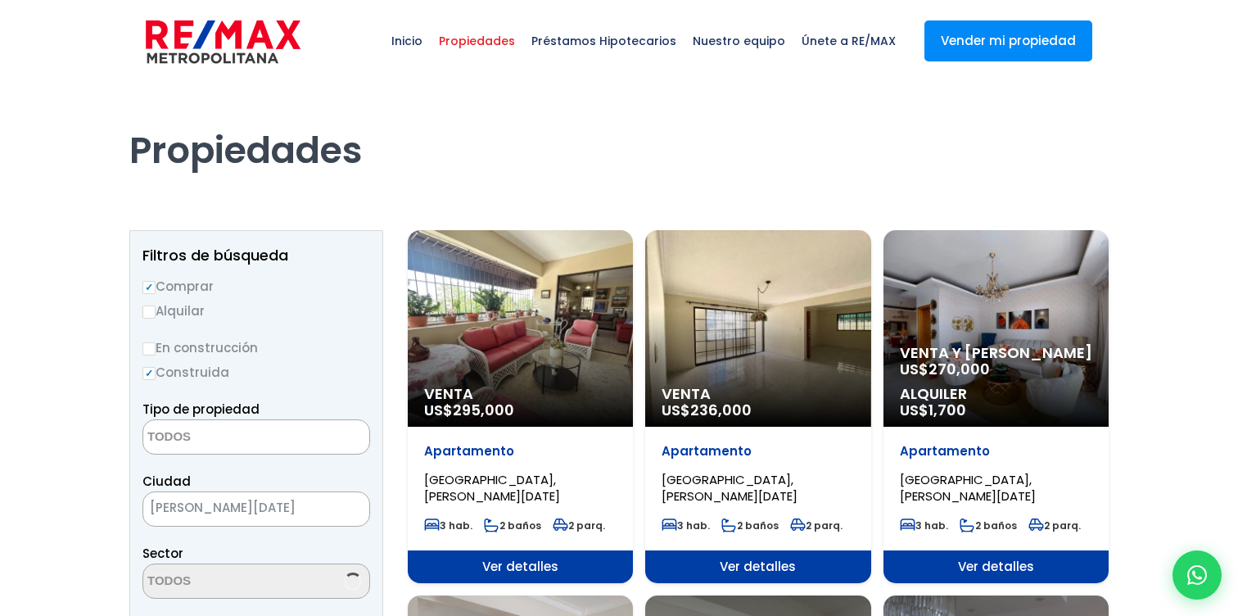
select select
select select "98"
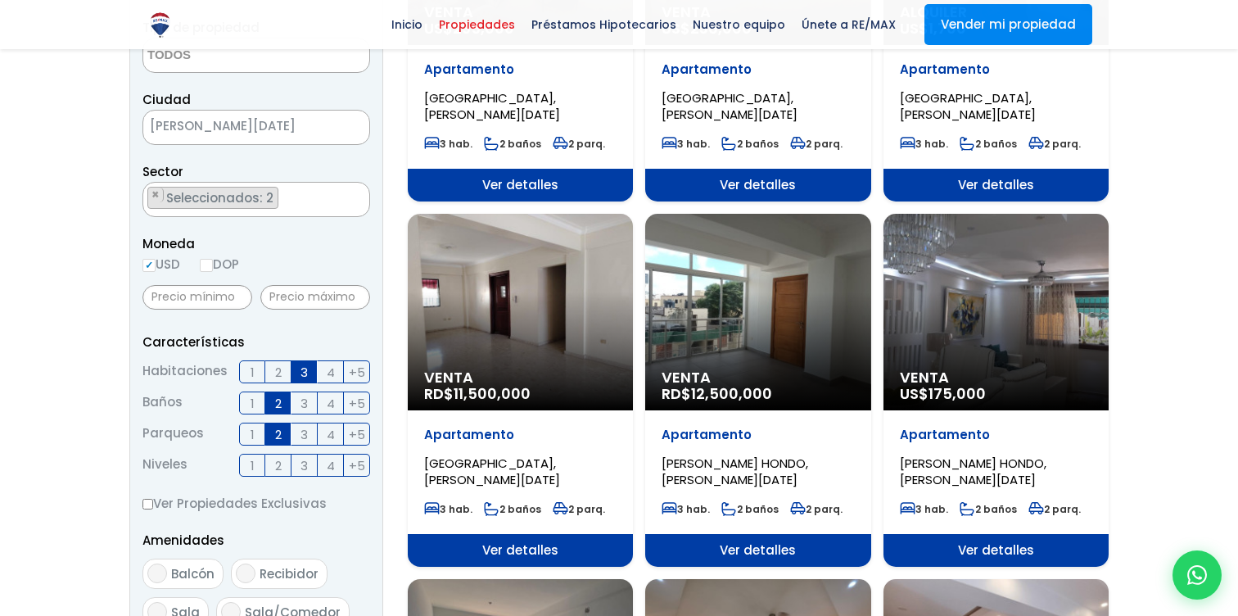
scroll to position [386, 0]
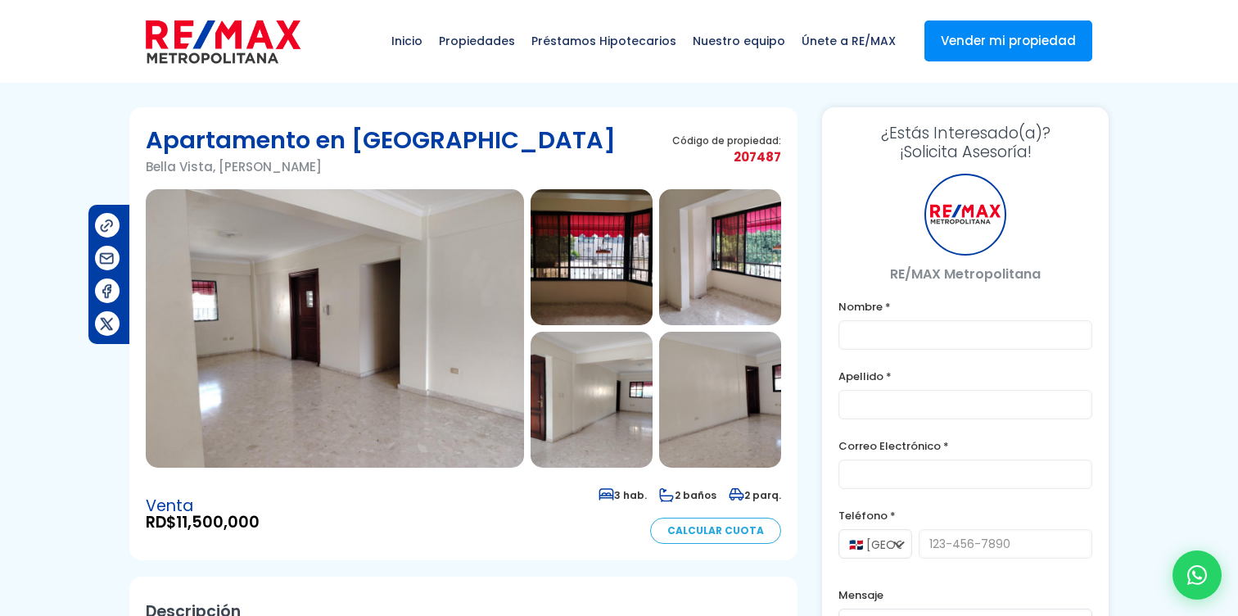
click at [609, 292] on img at bounding box center [592, 257] width 122 height 136
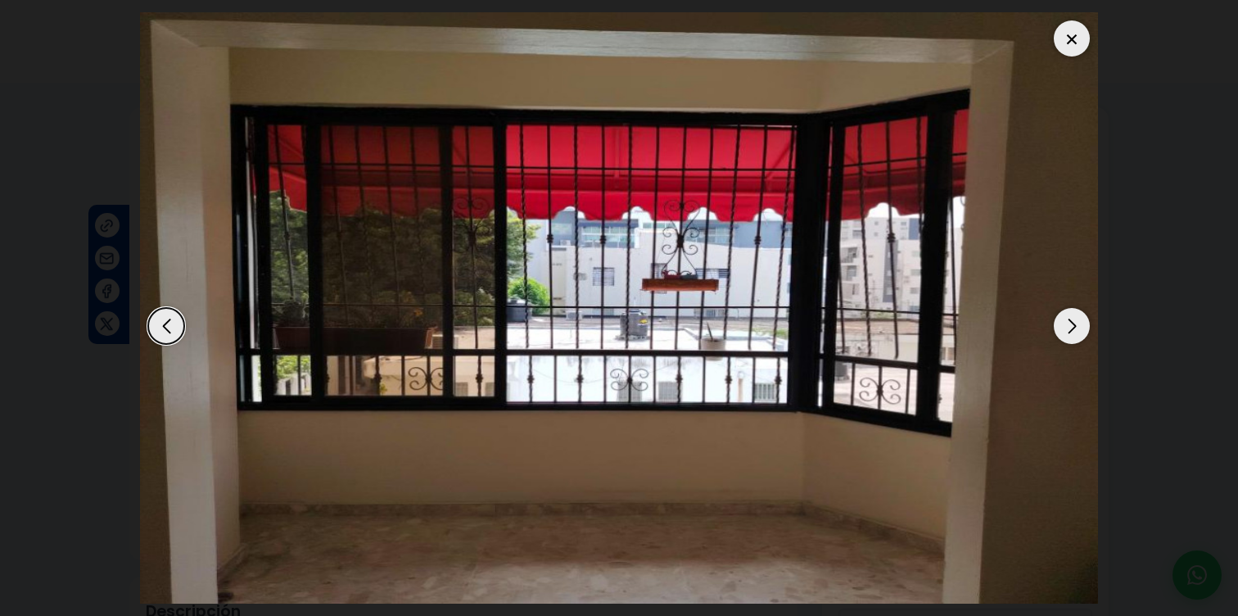
click at [1066, 328] on div "Next slide" at bounding box center [1072, 326] width 36 height 36
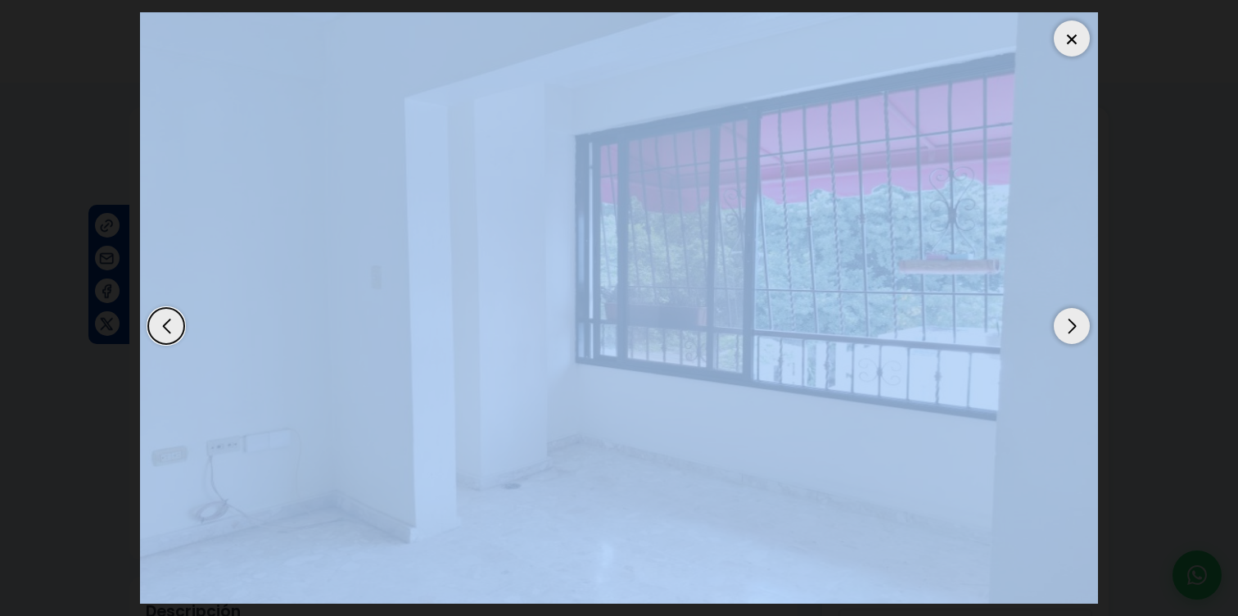
click at [1066, 328] on div "Next slide" at bounding box center [1072, 326] width 36 height 36
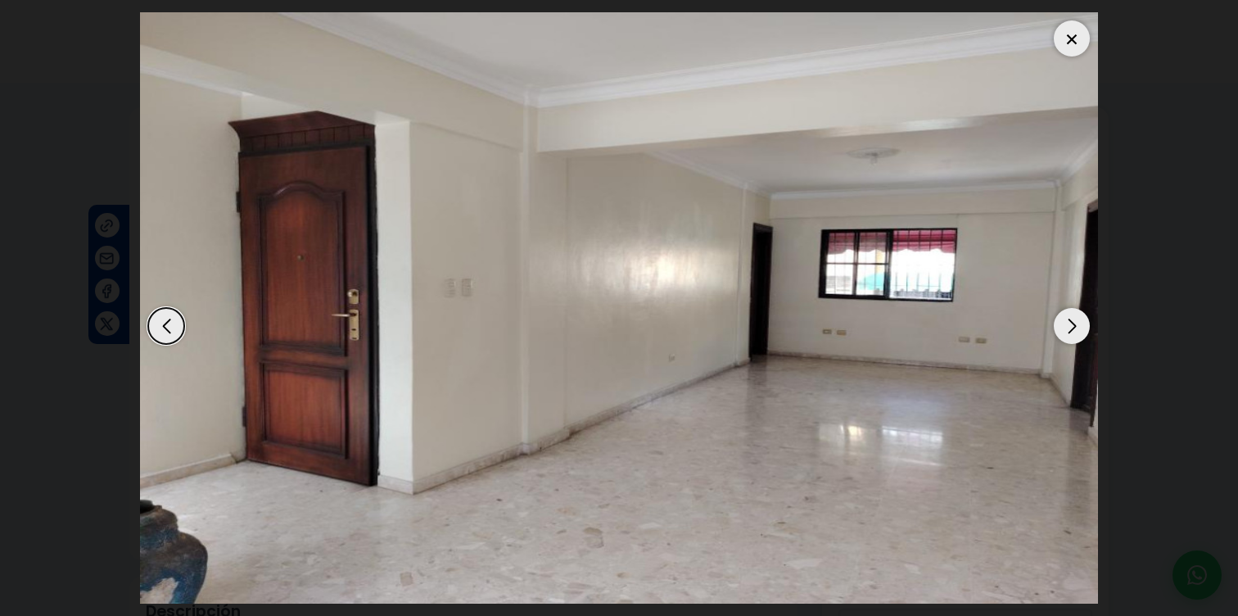
click at [1079, 340] on div "Next slide" at bounding box center [1072, 326] width 36 height 36
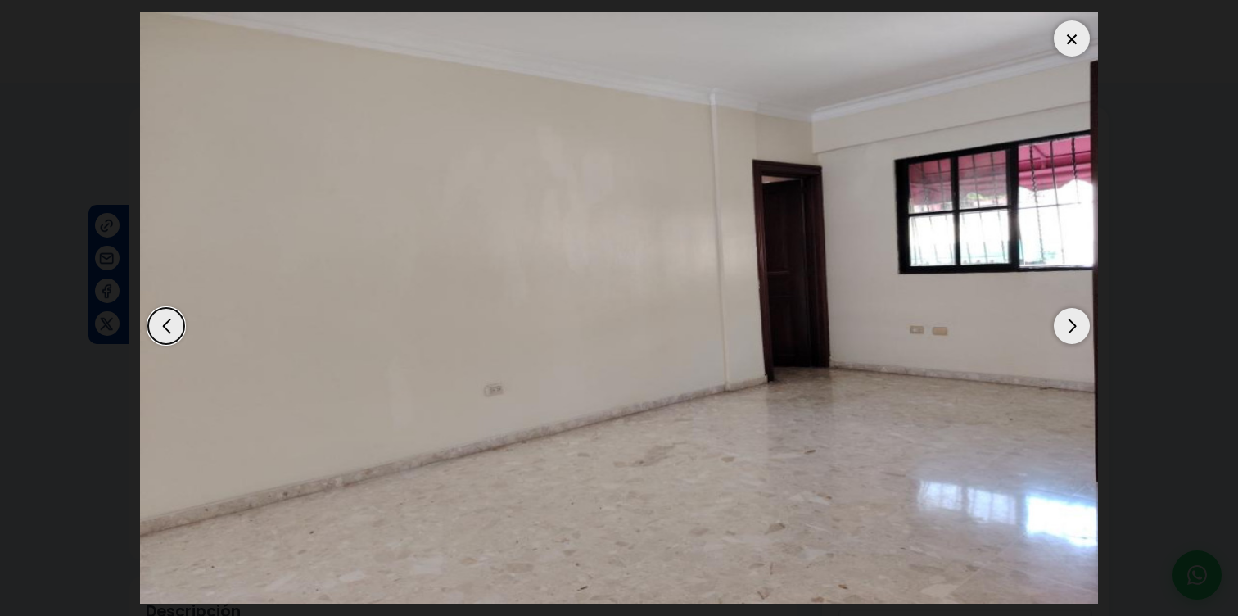
click at [1079, 340] on div "Next slide" at bounding box center [1072, 326] width 36 height 36
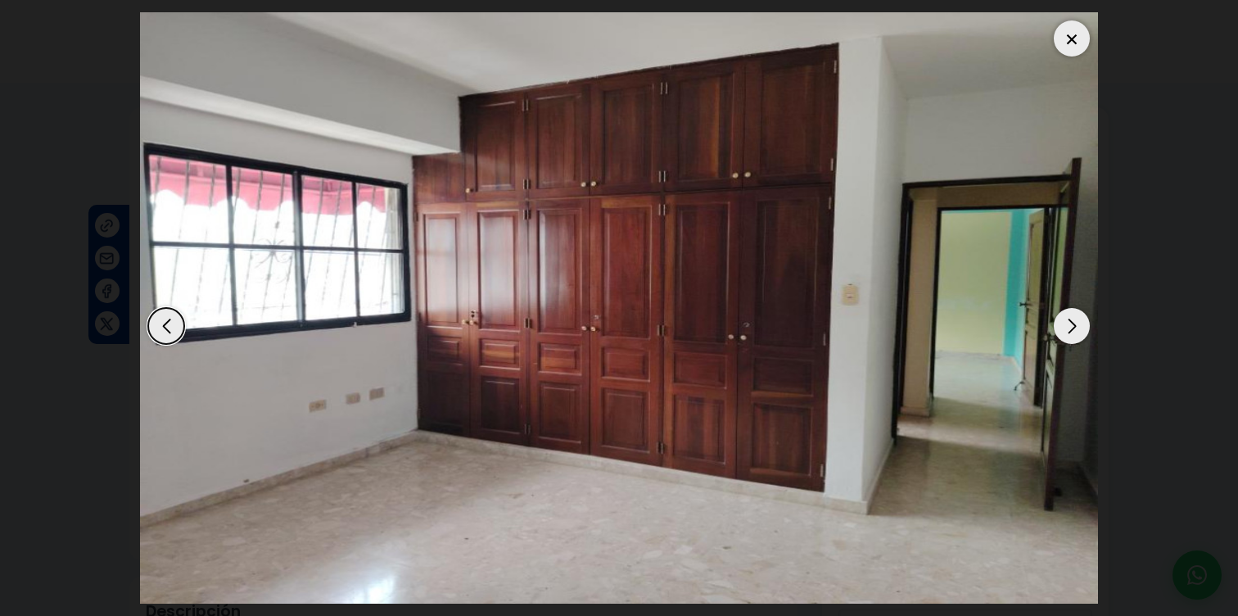
click at [1079, 340] on div "Next slide" at bounding box center [1072, 326] width 36 height 36
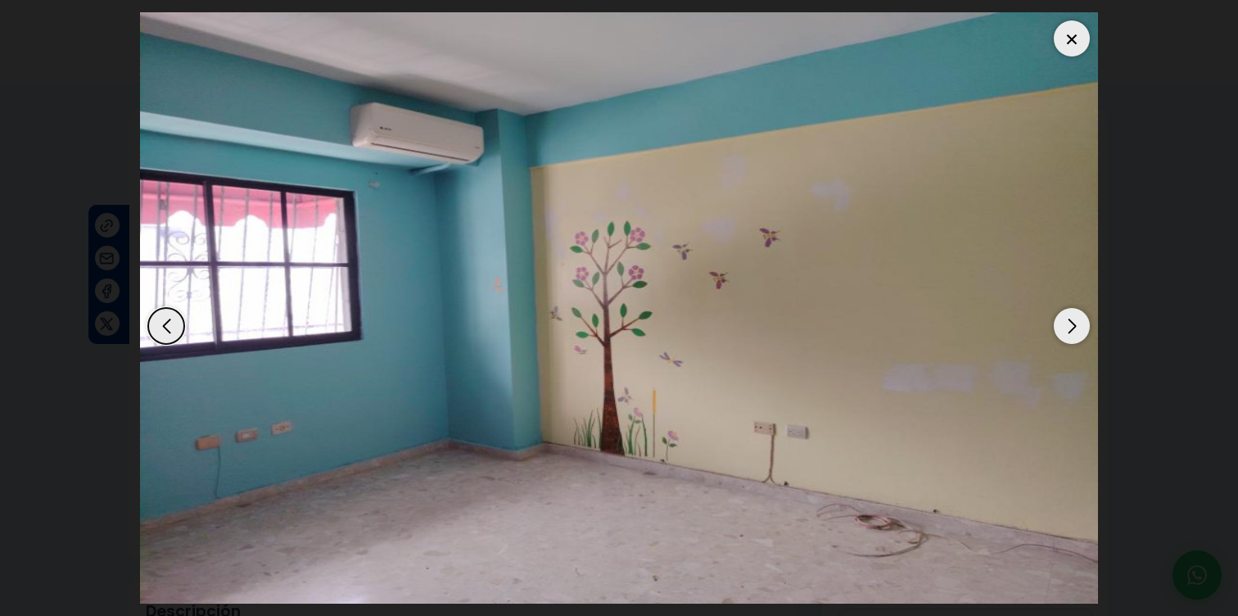
click at [1079, 340] on div "Next slide" at bounding box center [1072, 326] width 36 height 36
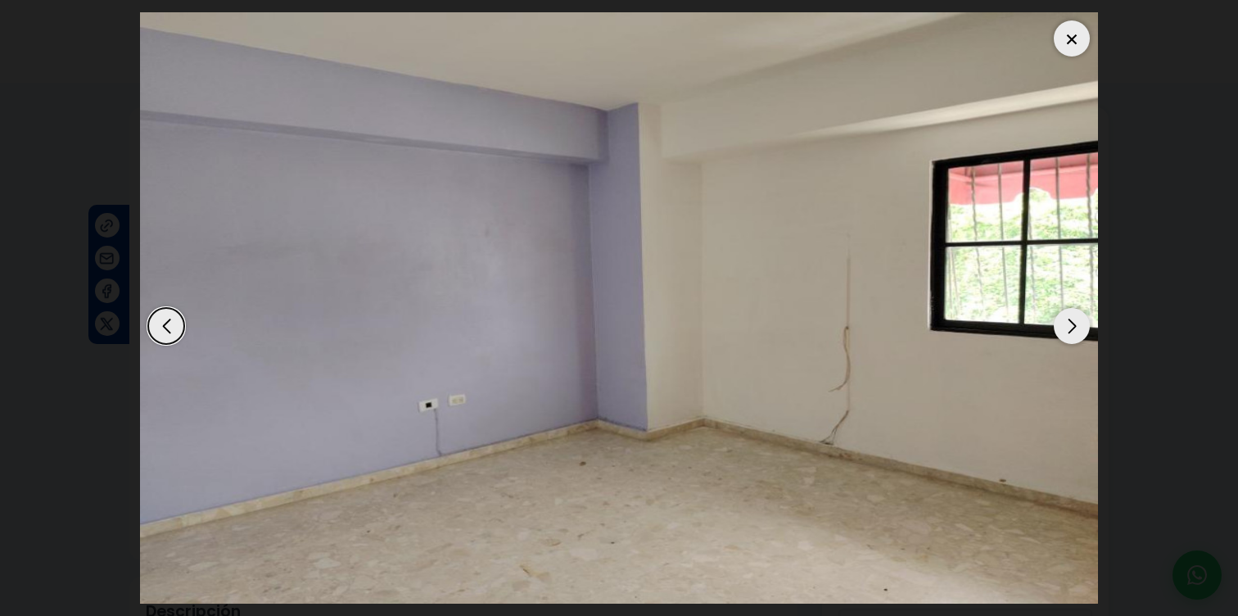
click at [1079, 340] on div "Next slide" at bounding box center [1072, 326] width 36 height 36
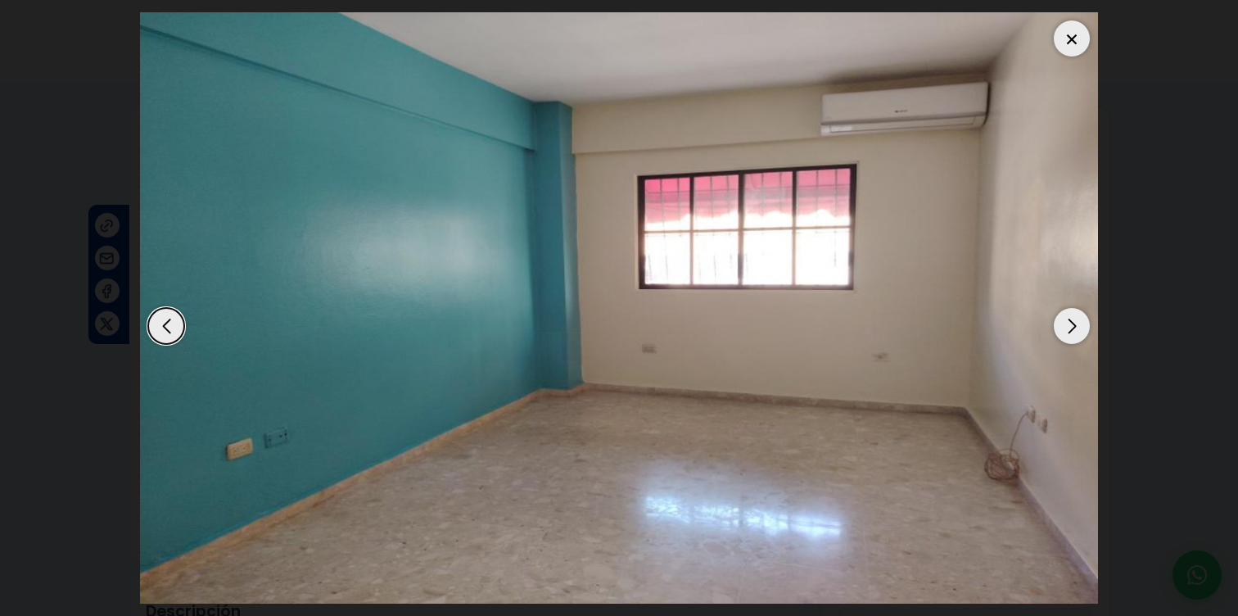
click at [1079, 340] on div "Next slide" at bounding box center [1072, 326] width 36 height 36
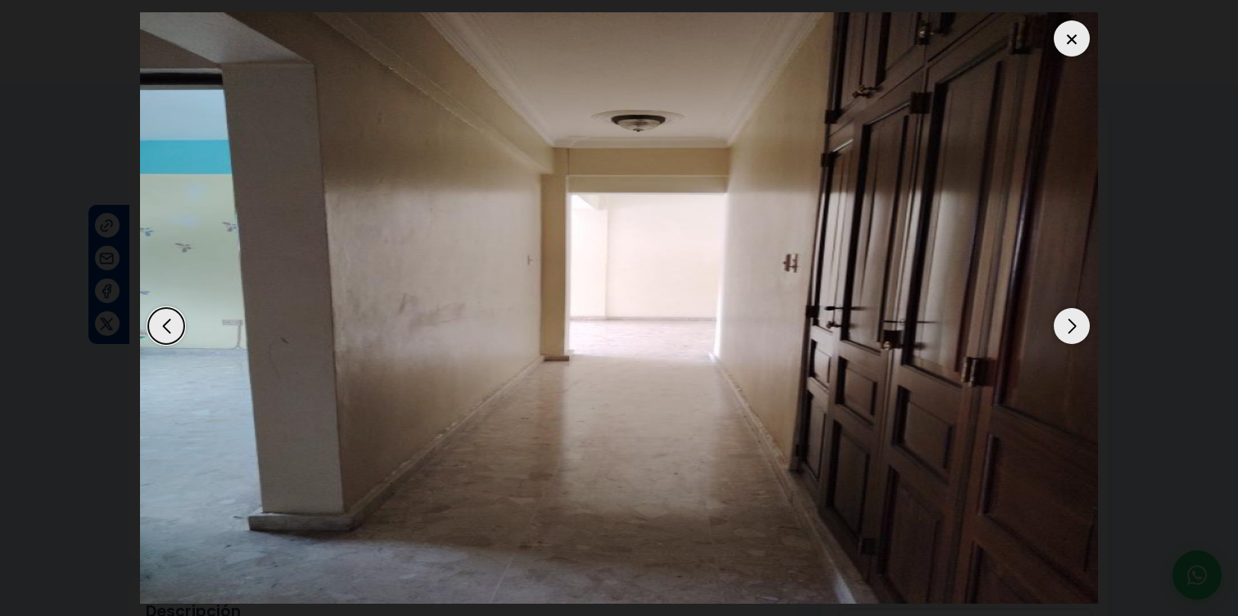
click at [1076, 339] on div "Next slide" at bounding box center [1072, 326] width 36 height 36
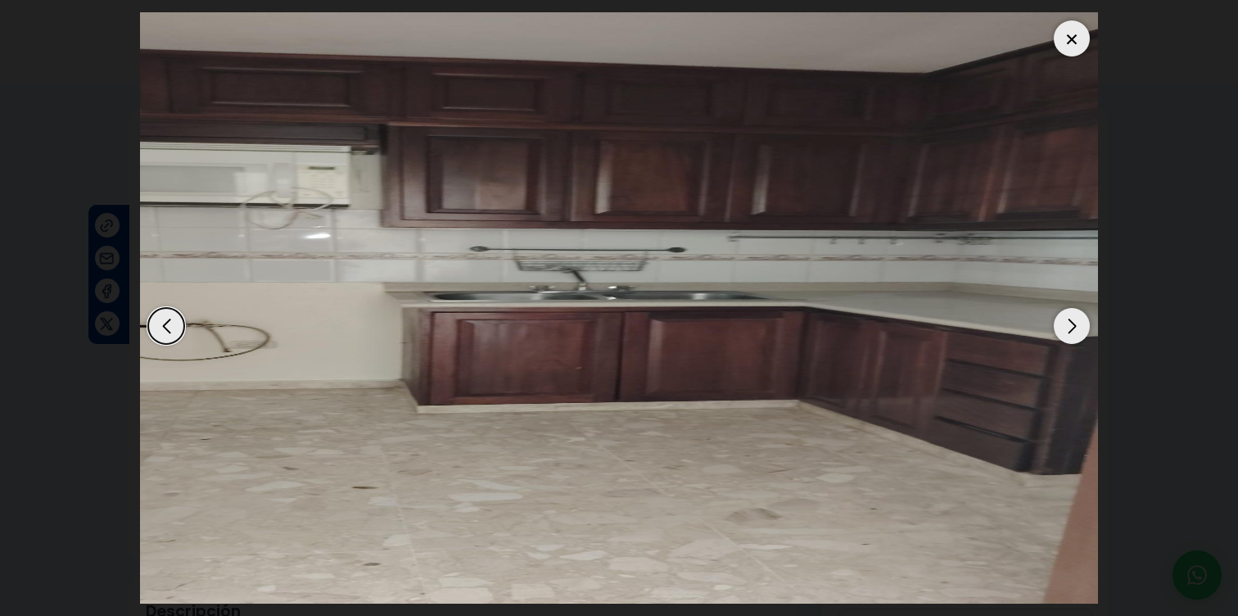
click at [1076, 339] on div "Next slide" at bounding box center [1072, 326] width 36 height 36
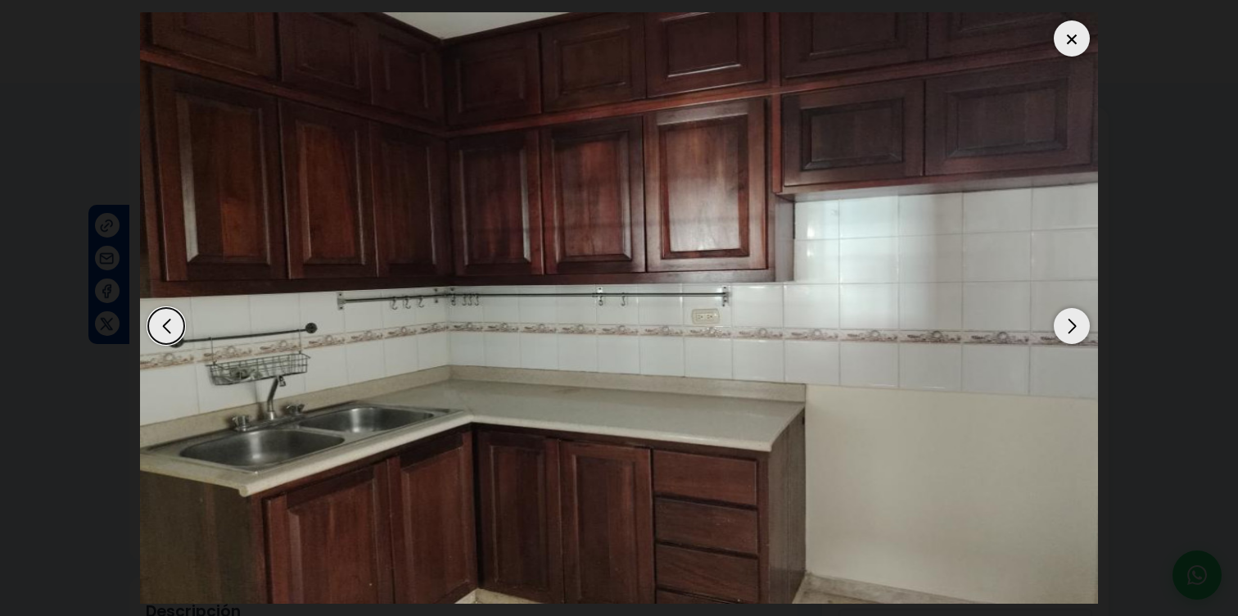
click at [1076, 339] on div "Next slide" at bounding box center [1072, 326] width 36 height 36
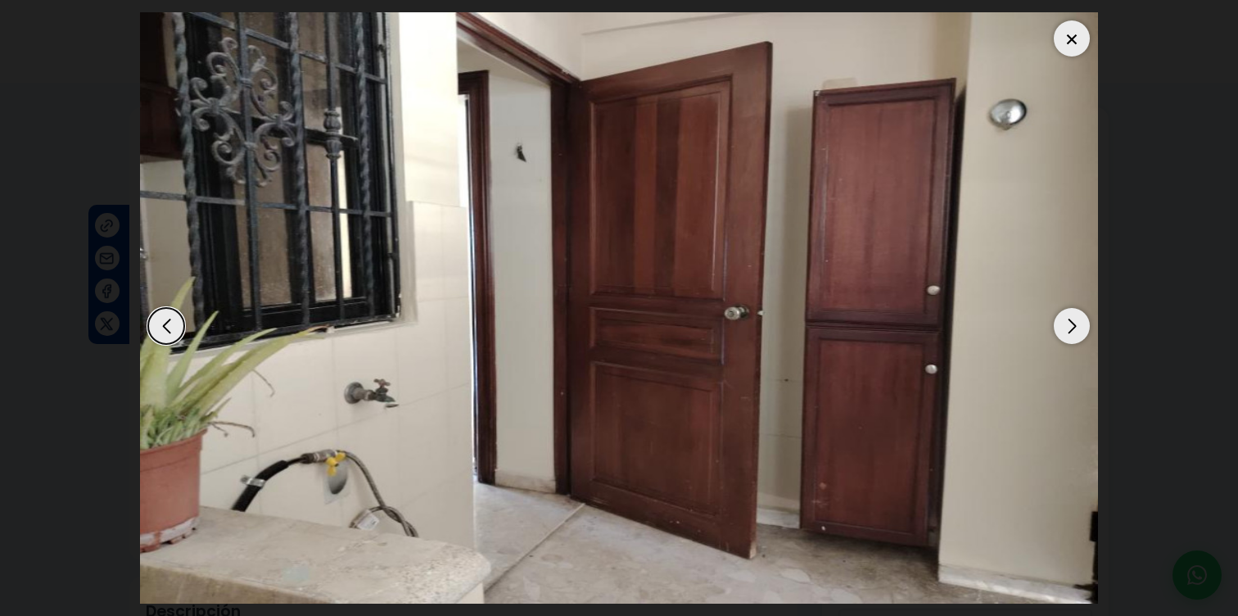
click at [1076, 339] on div "Next slide" at bounding box center [1072, 326] width 36 height 36
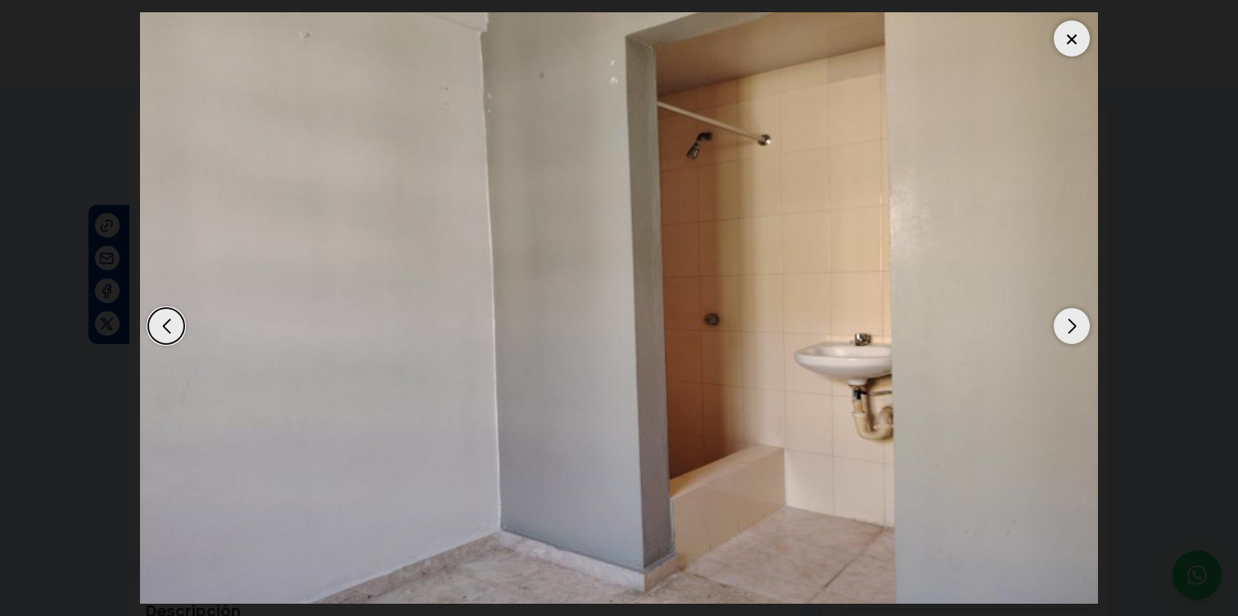
click at [1076, 341] on div "Next slide" at bounding box center [1072, 326] width 36 height 36
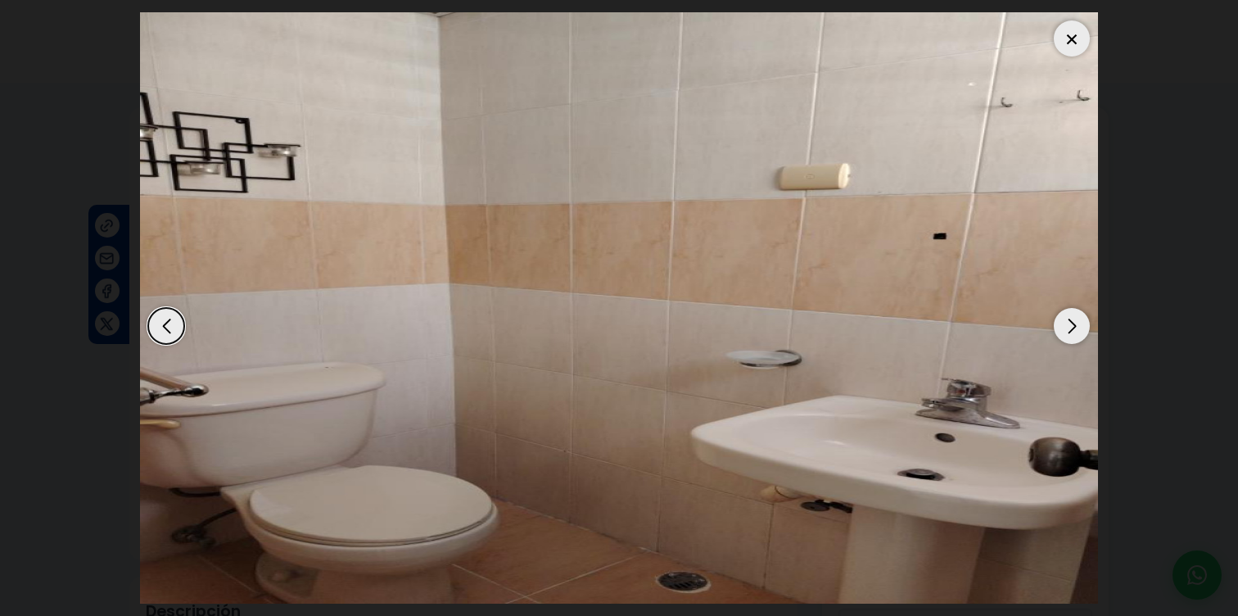
click at [1069, 341] on div "Next slide" at bounding box center [1072, 326] width 36 height 36
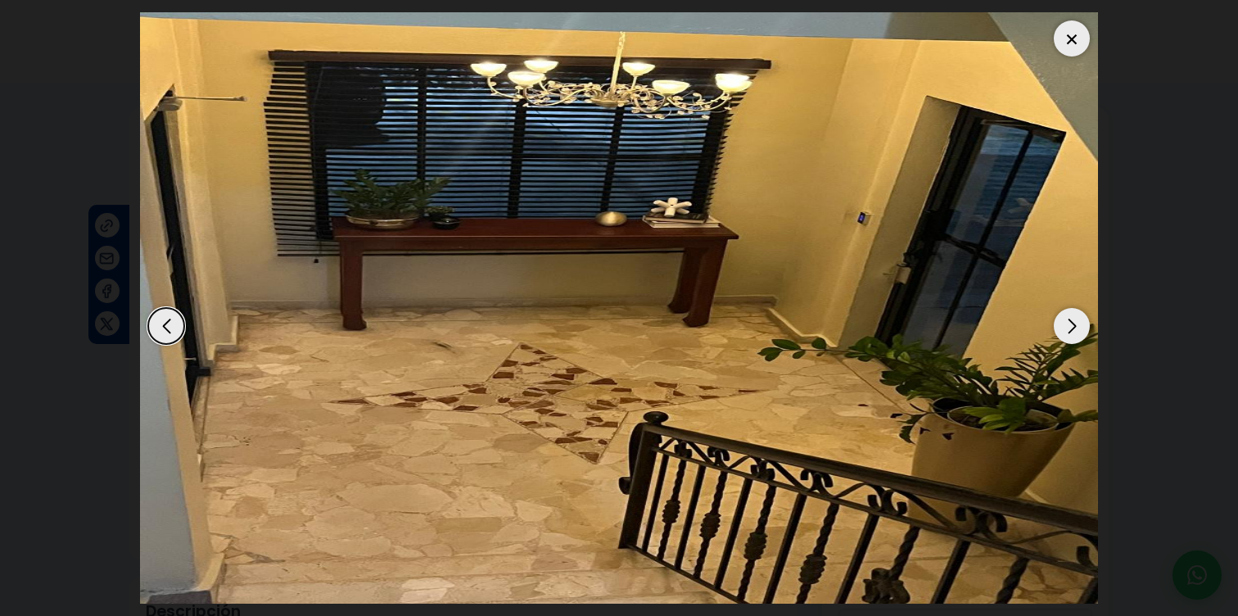
click at [1088, 60] on img "16 / 17" at bounding box center [619, 307] width 958 height 591
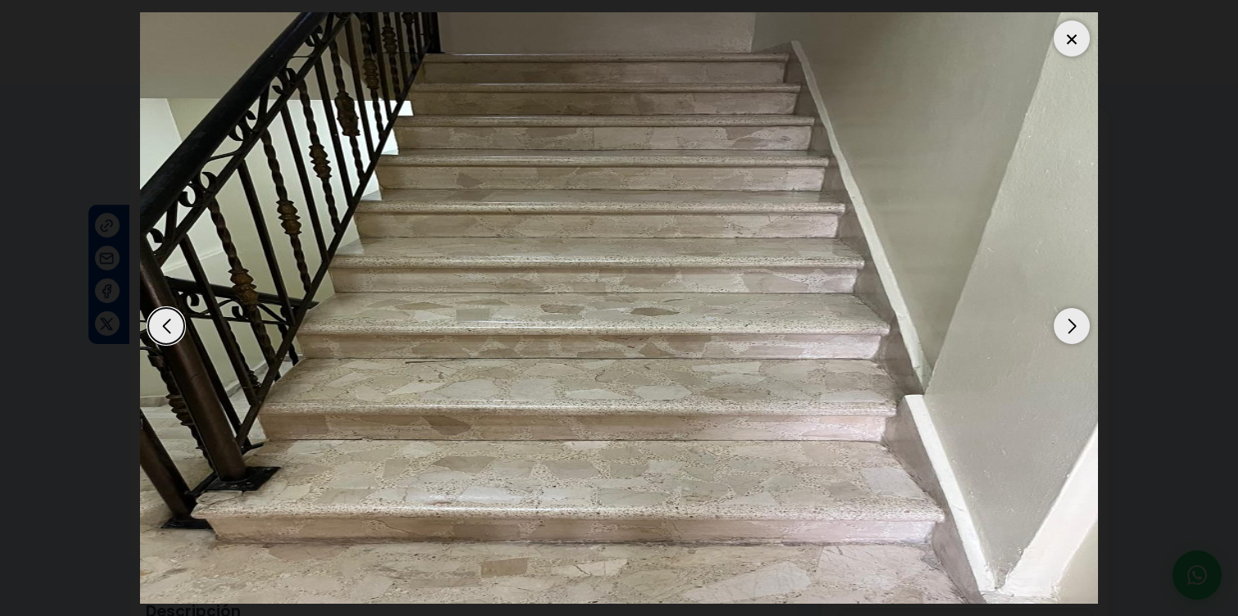
click at [1074, 334] on div "Next slide" at bounding box center [1072, 326] width 36 height 36
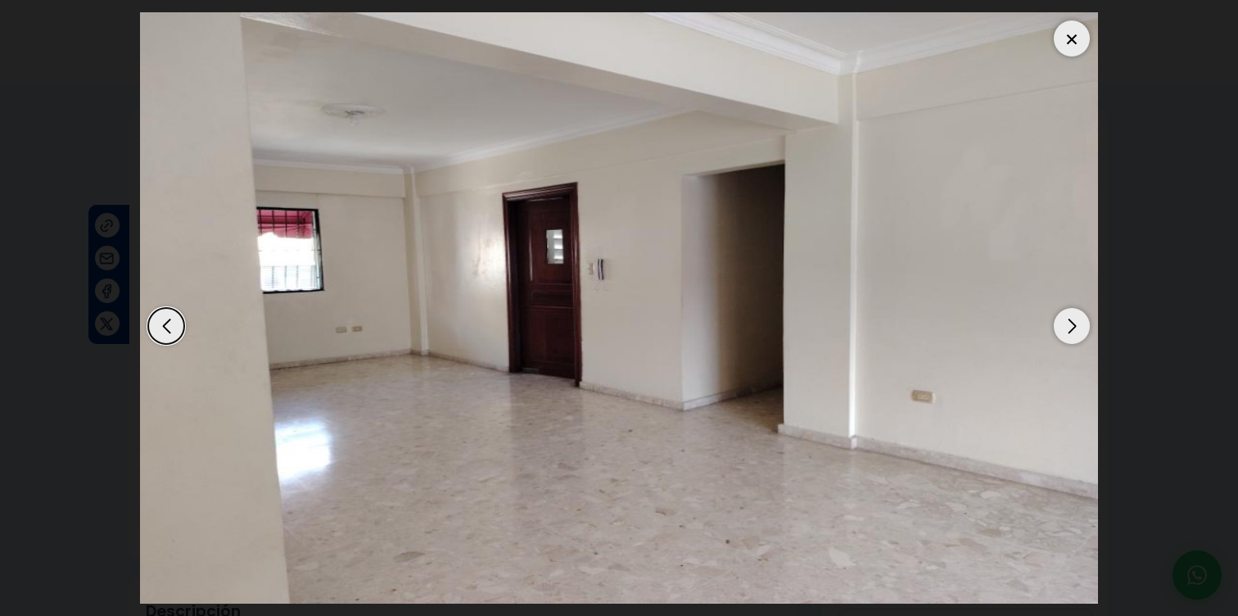
click at [1071, 335] on div "Next slide" at bounding box center [1072, 326] width 36 height 36
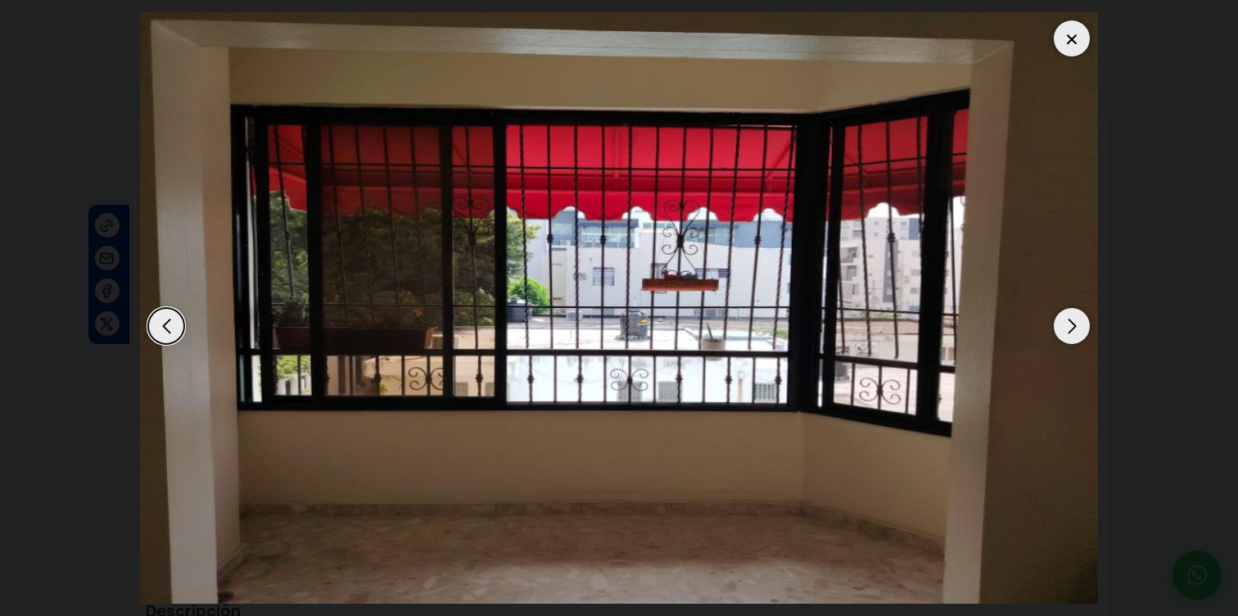
click at [1072, 35] on div at bounding box center [1072, 38] width 36 height 36
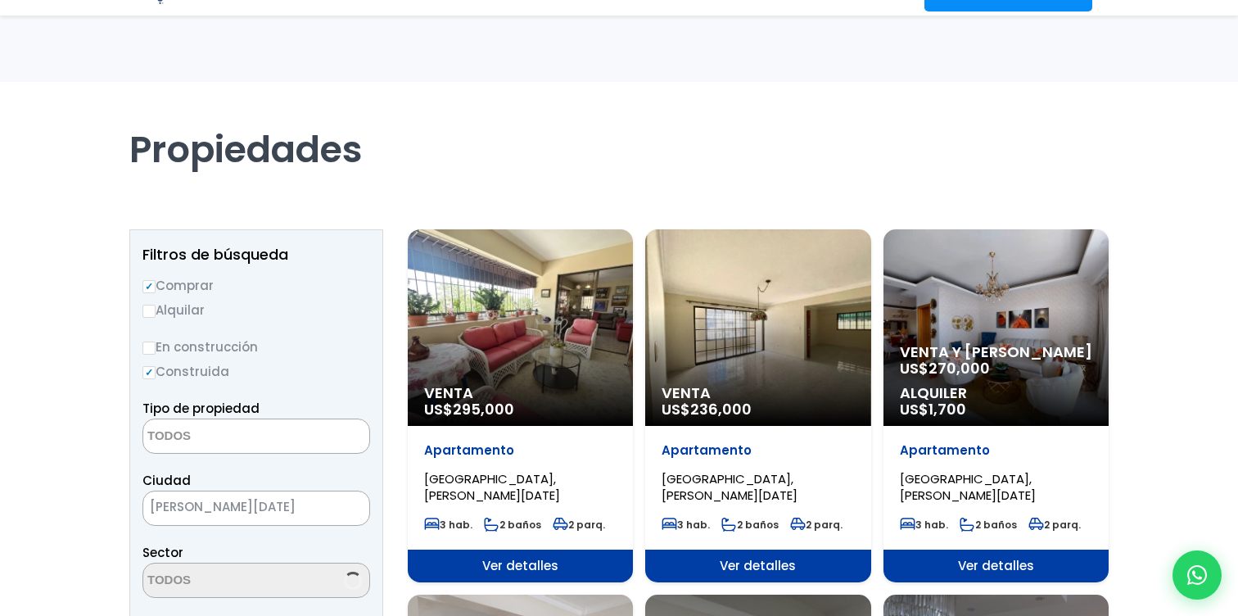
select select
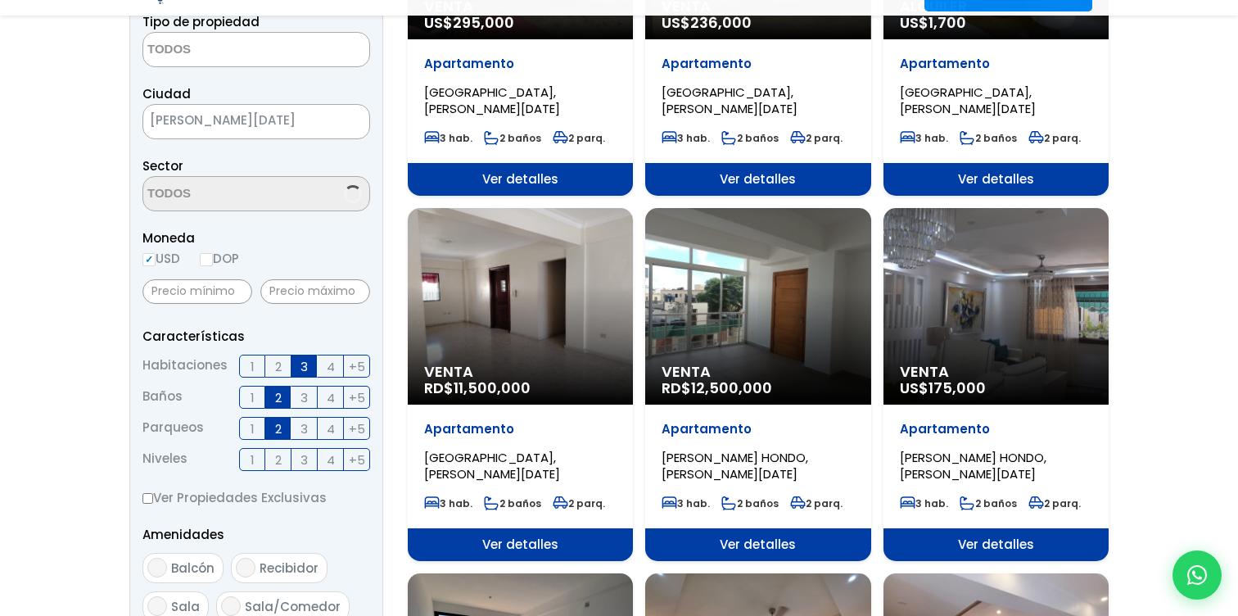
scroll to position [386, 0]
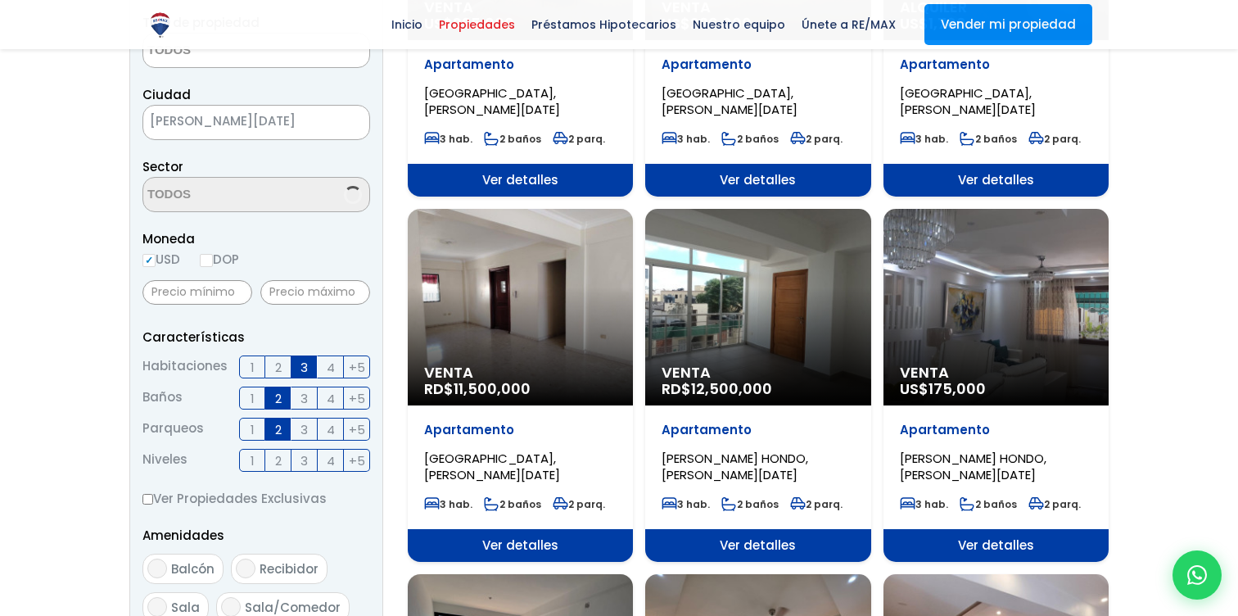
select select "98"
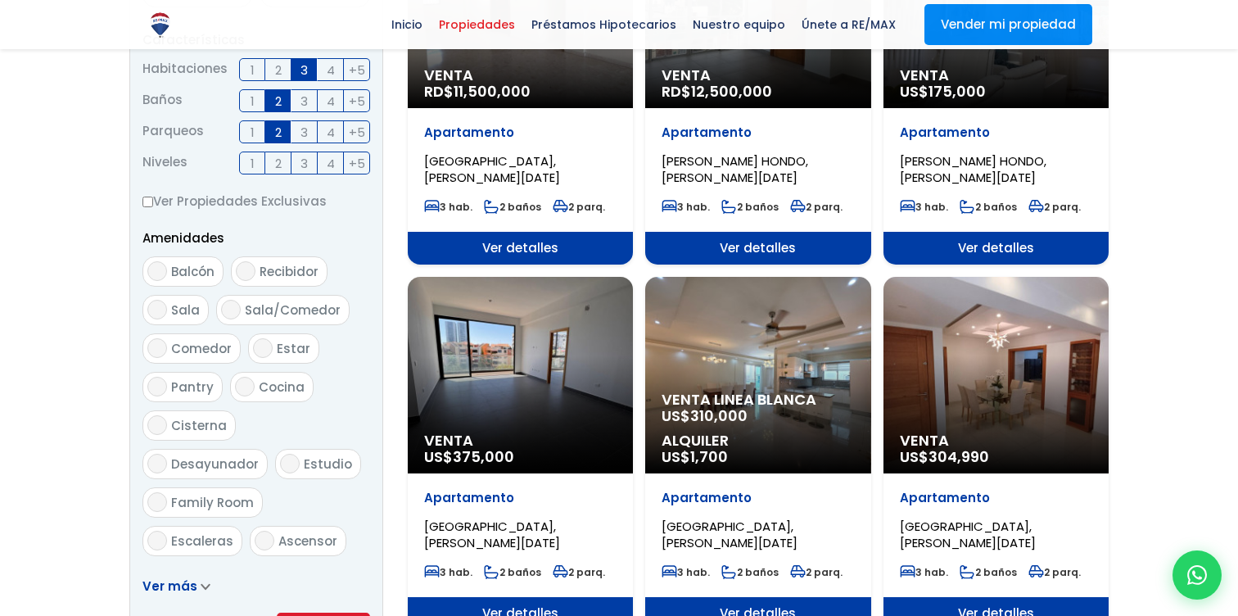
scroll to position [692, 0]
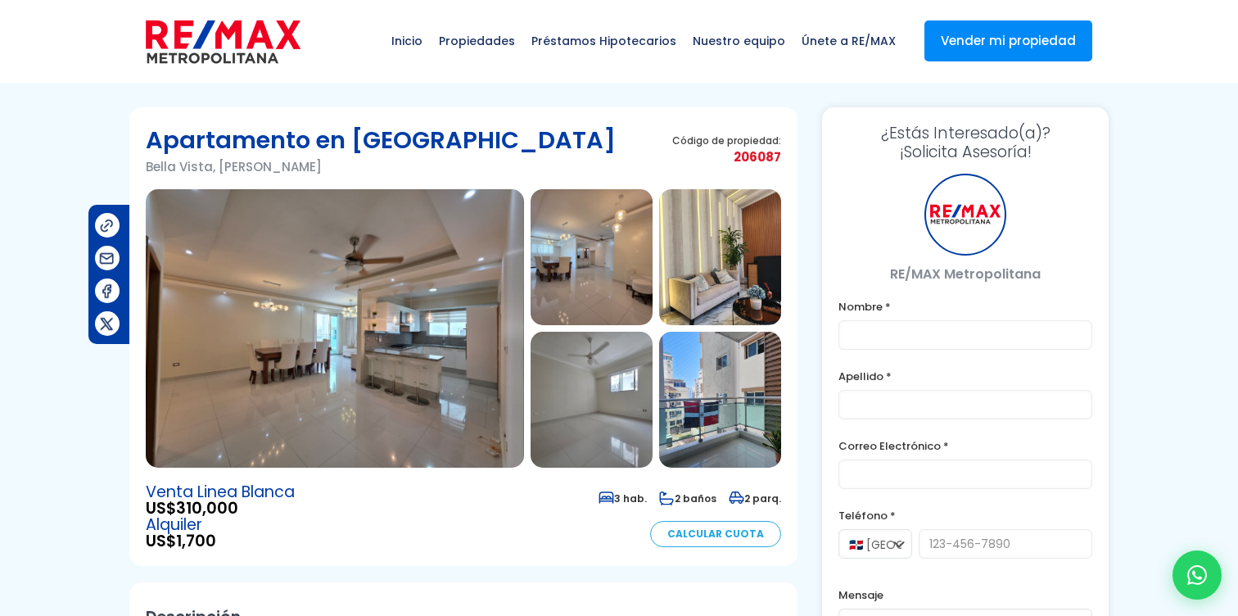
click at [339, 383] on img at bounding box center [335, 328] width 378 height 278
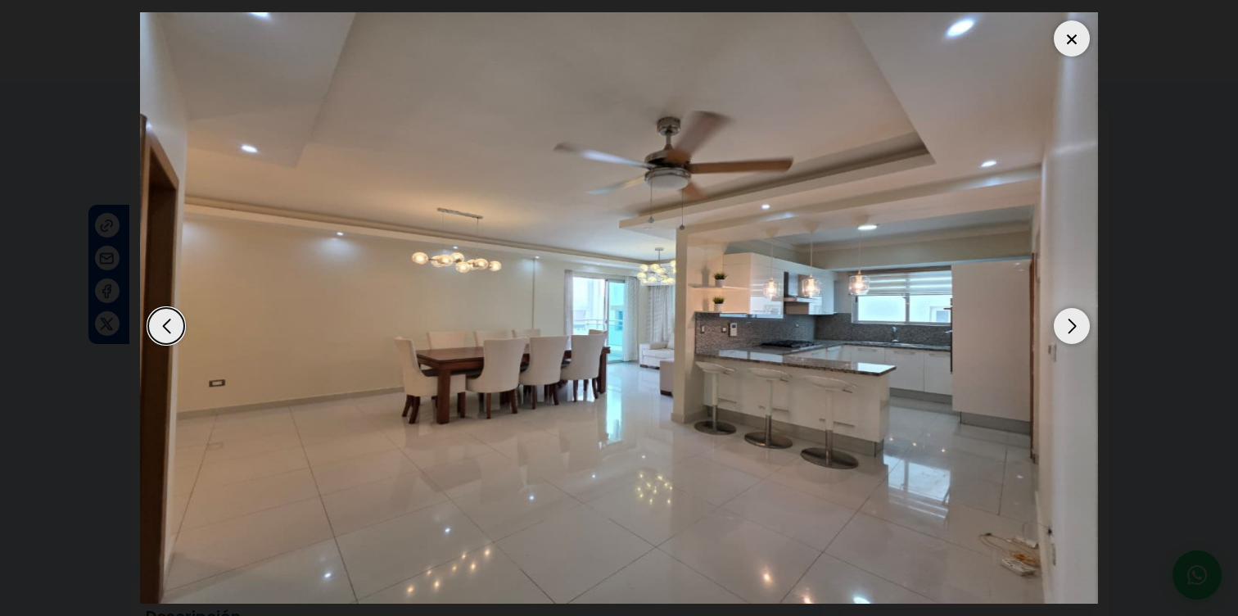
click at [1084, 328] on div "Next slide" at bounding box center [1072, 326] width 36 height 36
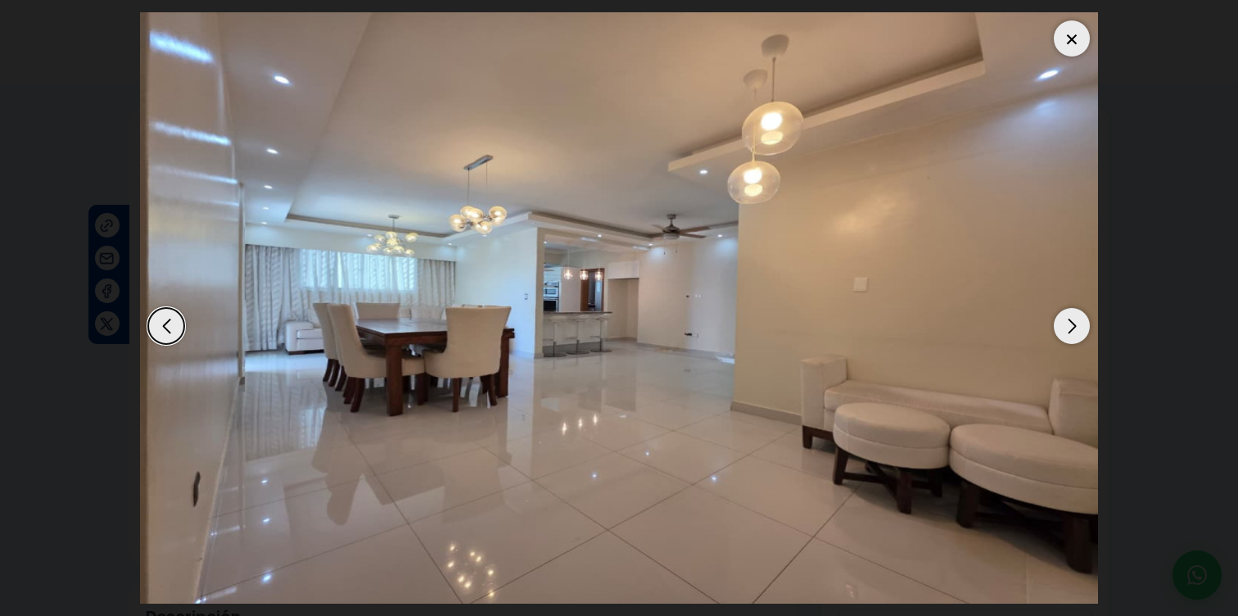
click at [1084, 329] on div "Next slide" at bounding box center [1072, 326] width 36 height 36
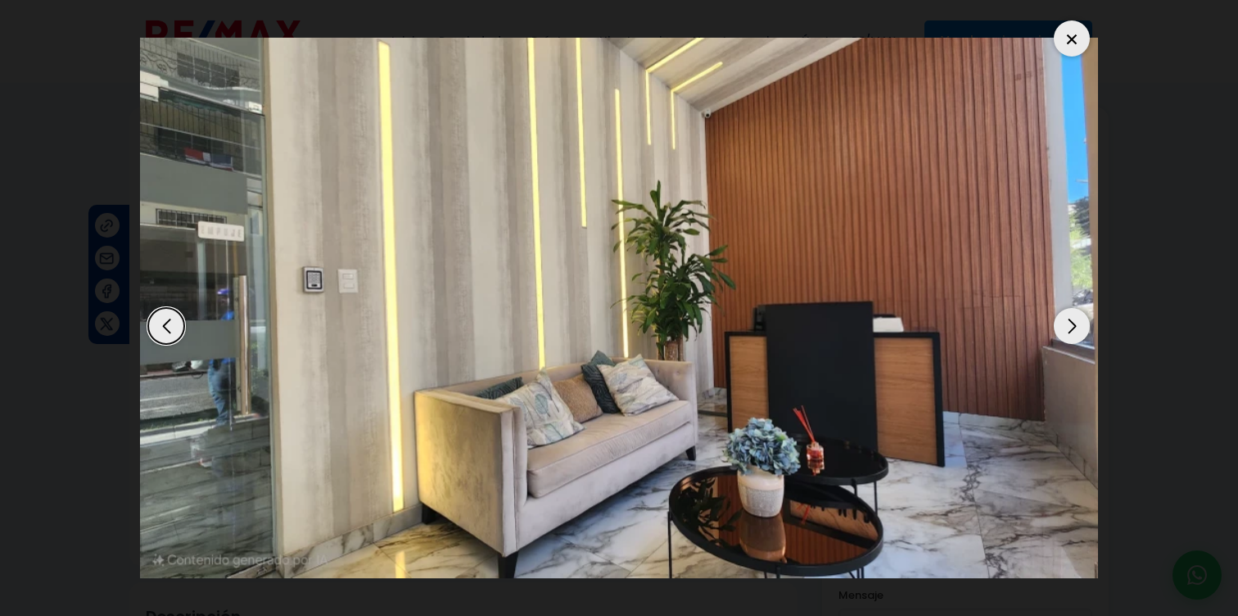
click at [1083, 337] on div "Next slide" at bounding box center [1072, 326] width 36 height 36
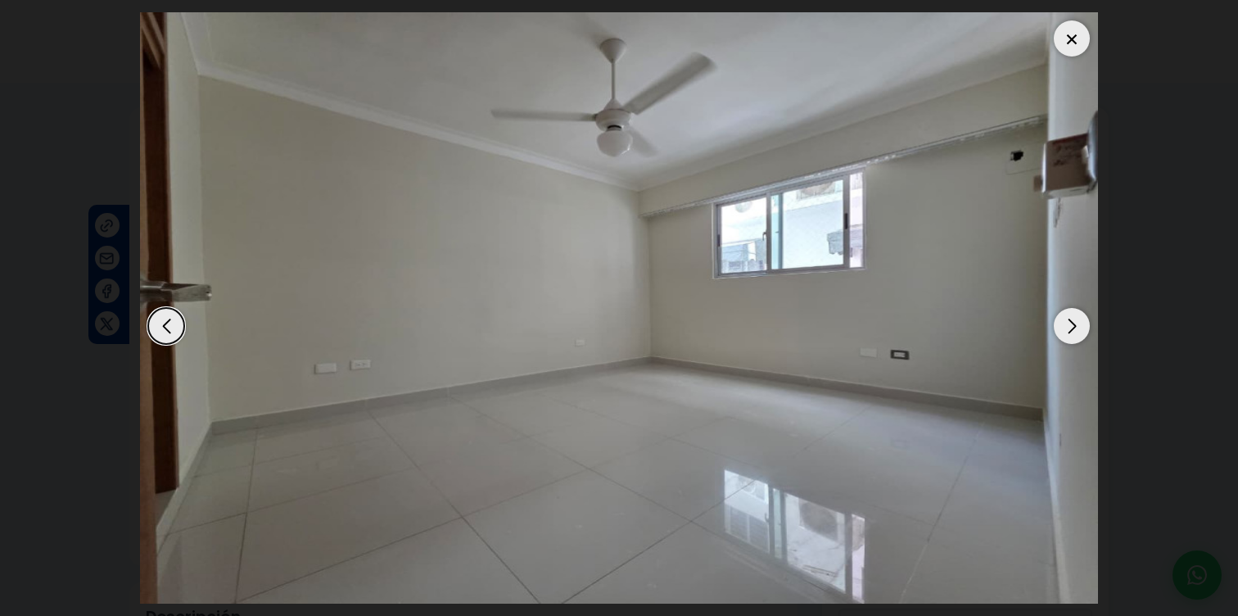
click at [1083, 338] on div "Next slide" at bounding box center [1072, 326] width 36 height 36
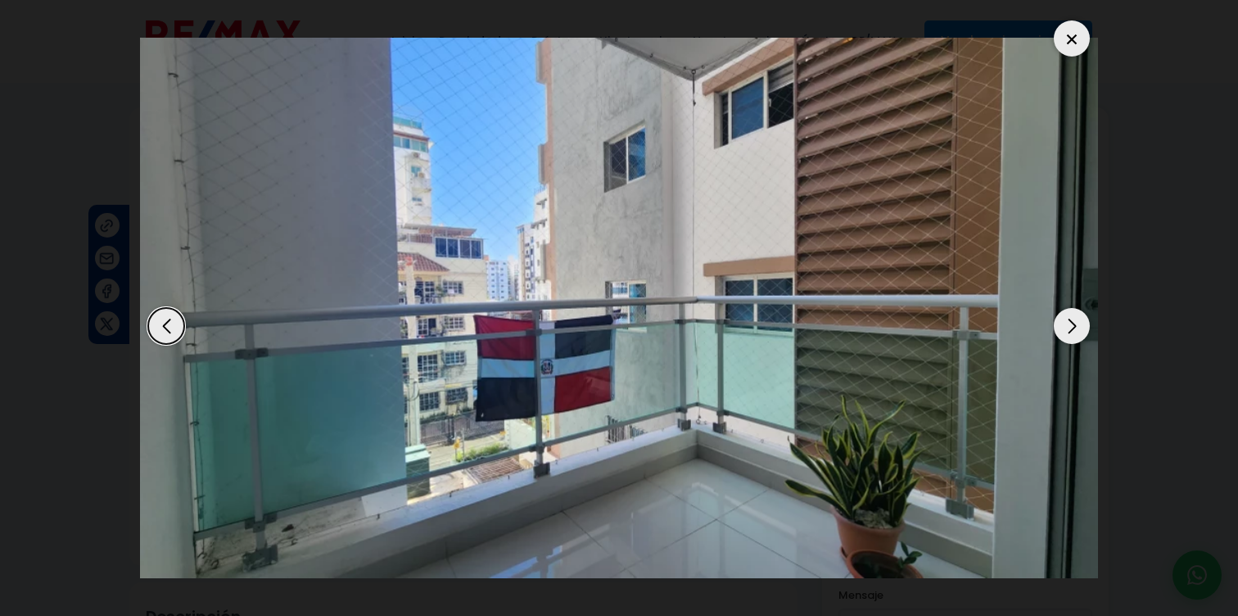
click at [1083, 339] on div "Next slide" at bounding box center [1072, 326] width 36 height 36
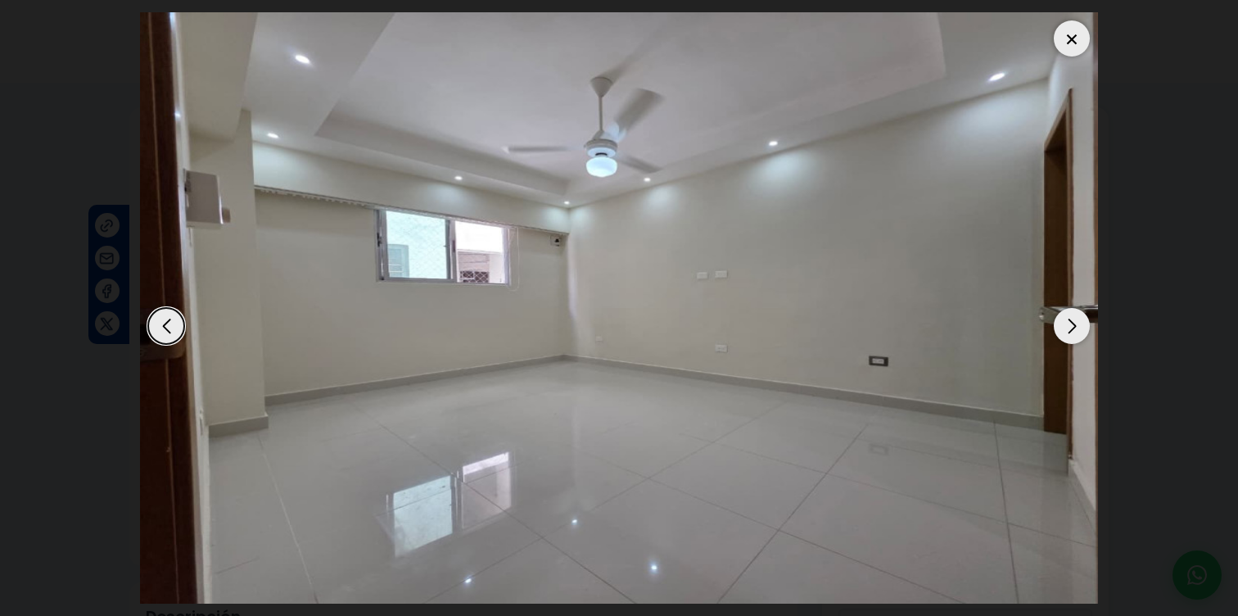
click at [1097, 337] on img "6 / 11" at bounding box center [619, 307] width 958 height 591
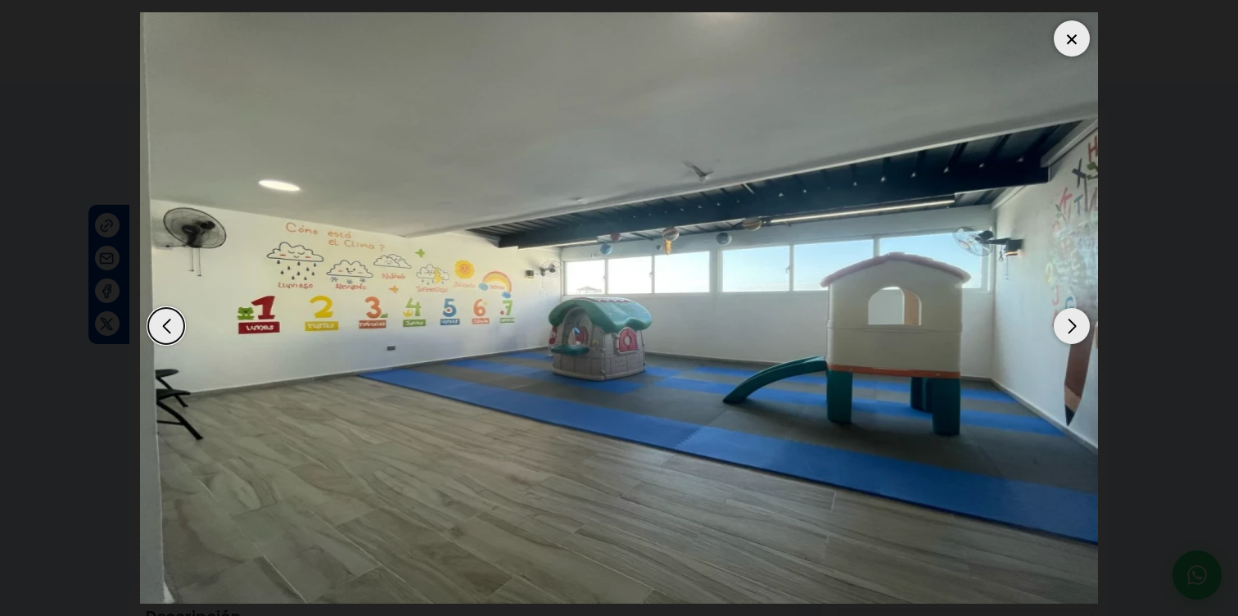
click at [1071, 331] on div "Next slide" at bounding box center [1072, 326] width 36 height 36
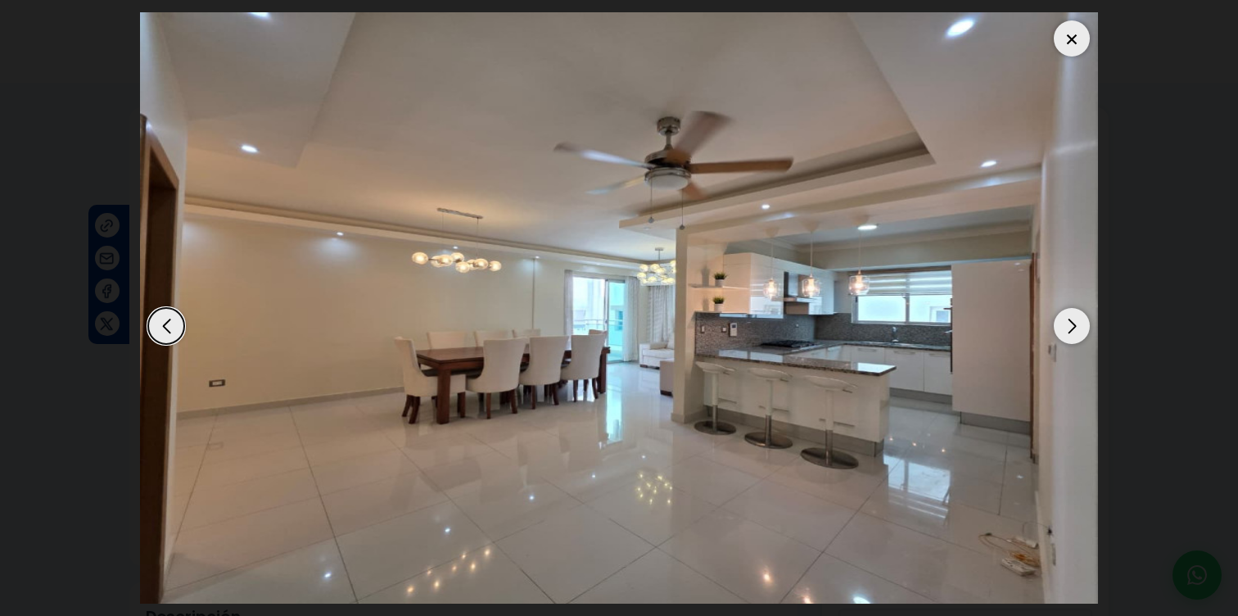
click at [167, 343] on div at bounding box center [619, 307] width 958 height 591
click at [167, 343] on div "Previous slide" at bounding box center [166, 326] width 36 height 36
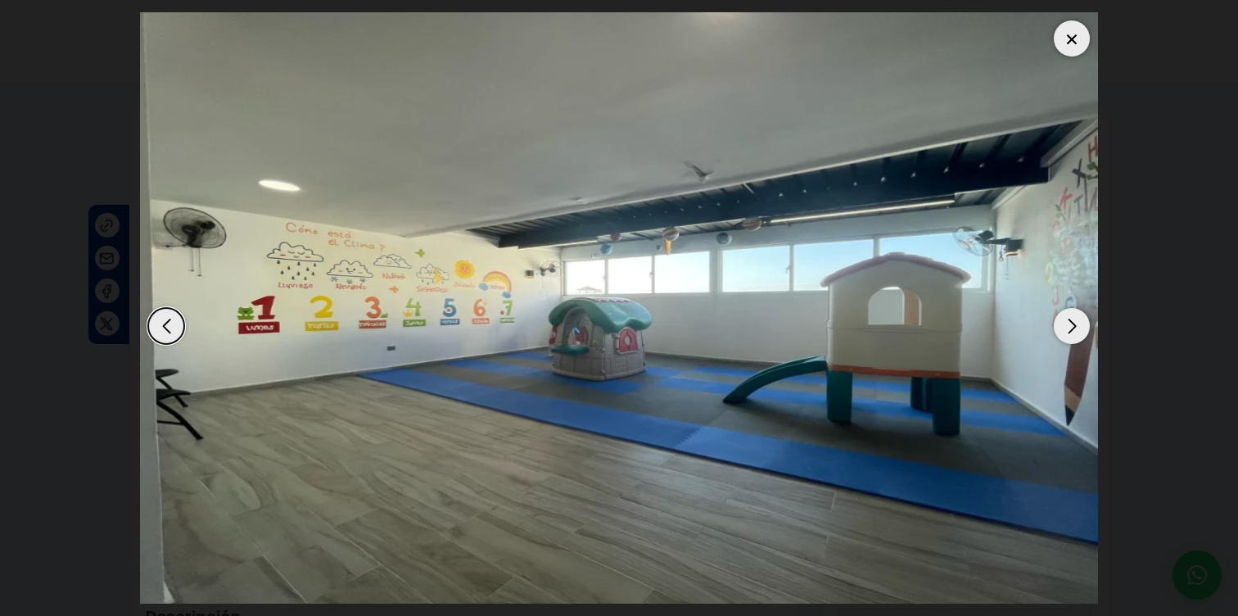
click at [1074, 319] on div "Next slide" at bounding box center [1072, 326] width 36 height 36
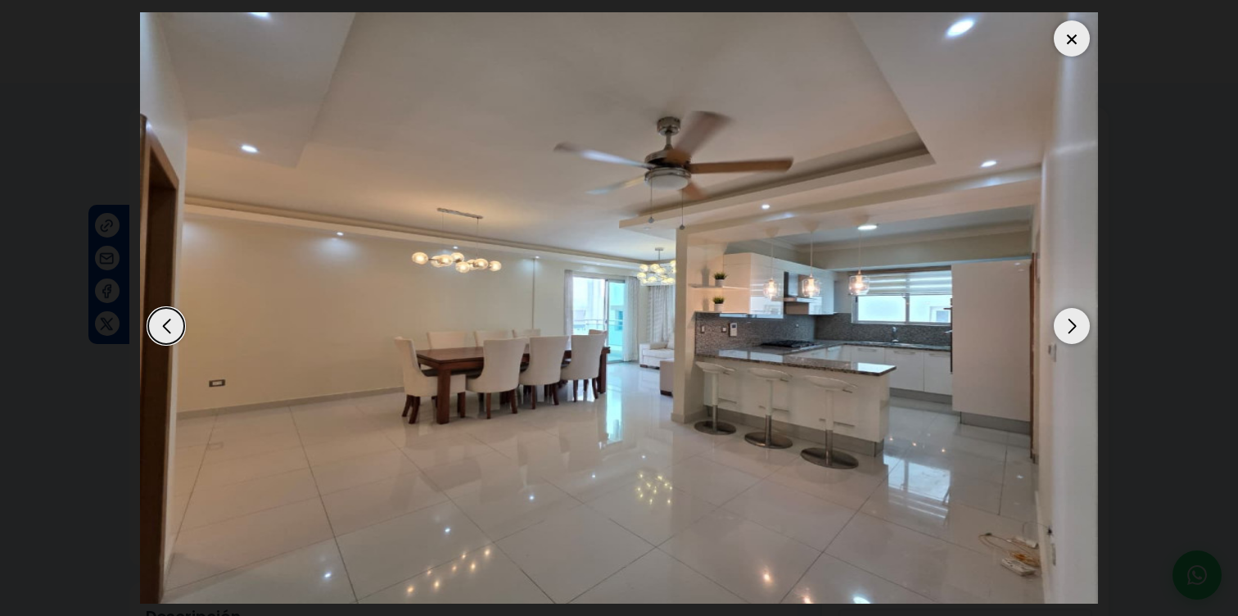
click at [1074, 319] on div "Next slide" at bounding box center [1072, 326] width 36 height 36
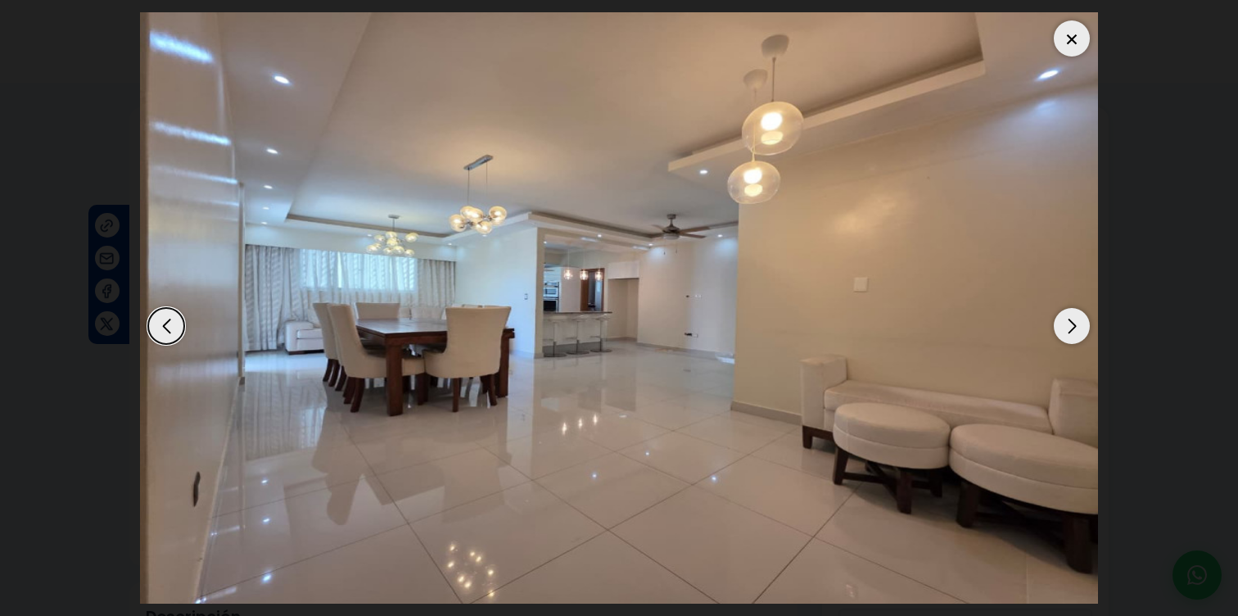
click at [1074, 319] on div "Next slide" at bounding box center [1072, 326] width 36 height 36
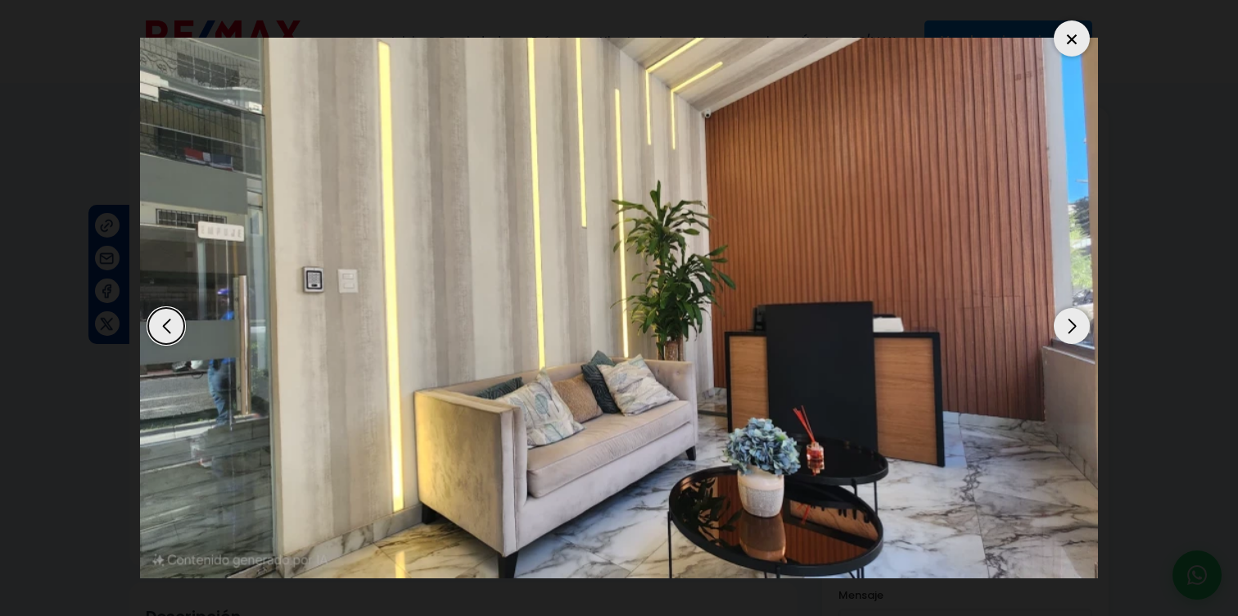
click at [1074, 321] on div "Next slide" at bounding box center [1072, 326] width 36 height 36
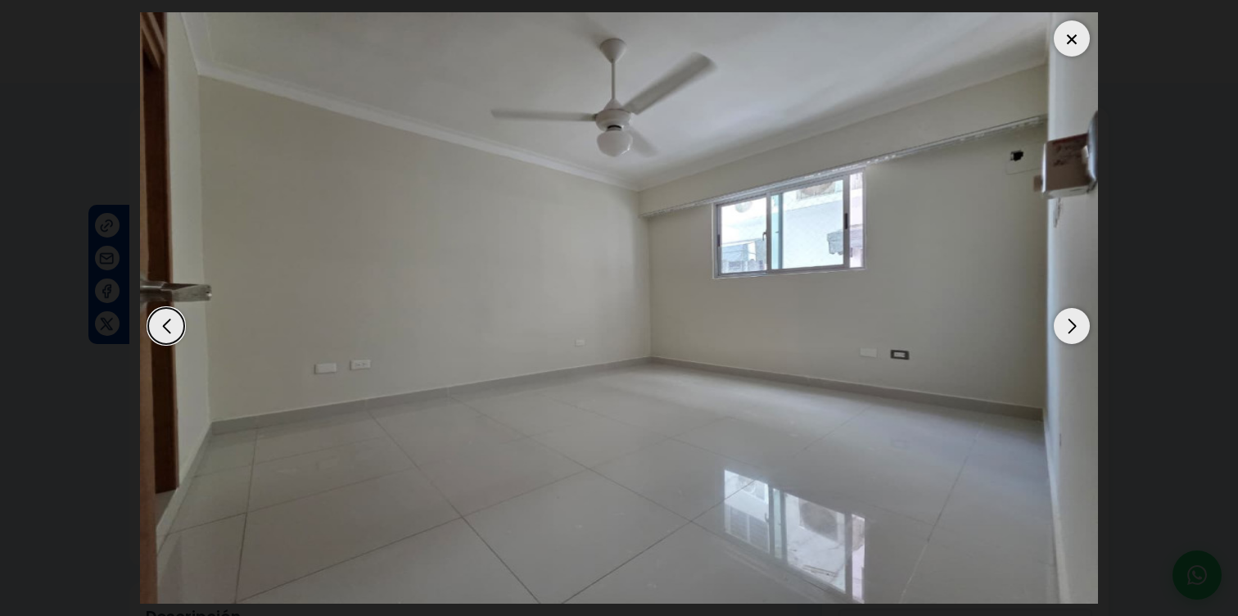
click at [166, 335] on div "Previous slide" at bounding box center [166, 326] width 36 height 36
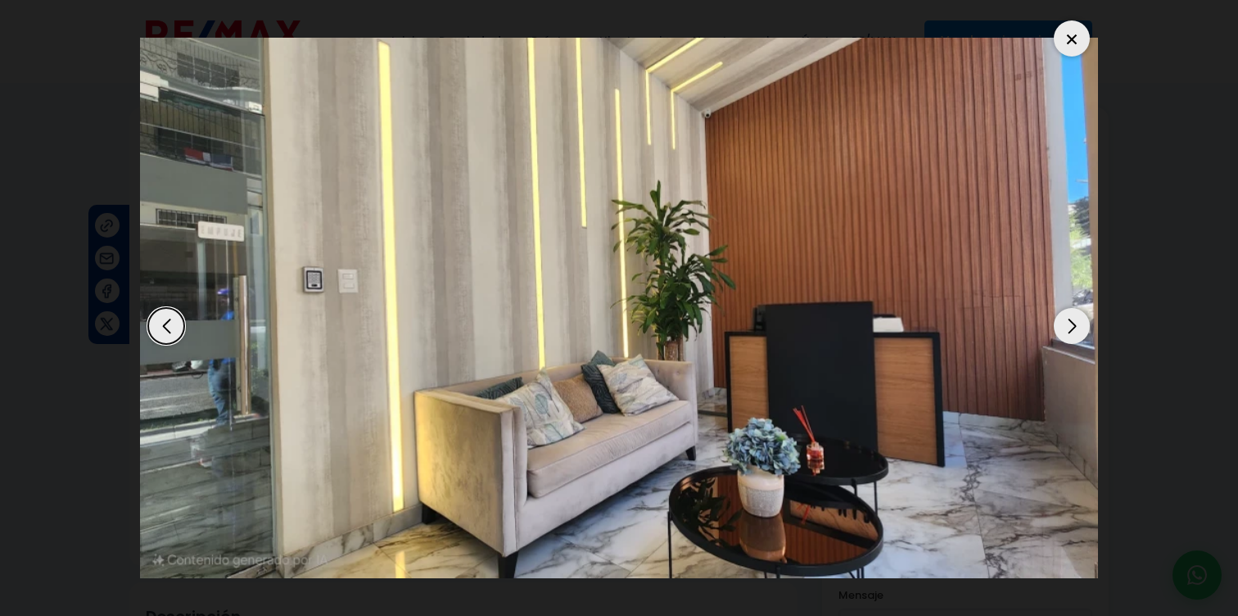
click at [1087, 324] on div "Next slide" at bounding box center [1072, 326] width 36 height 36
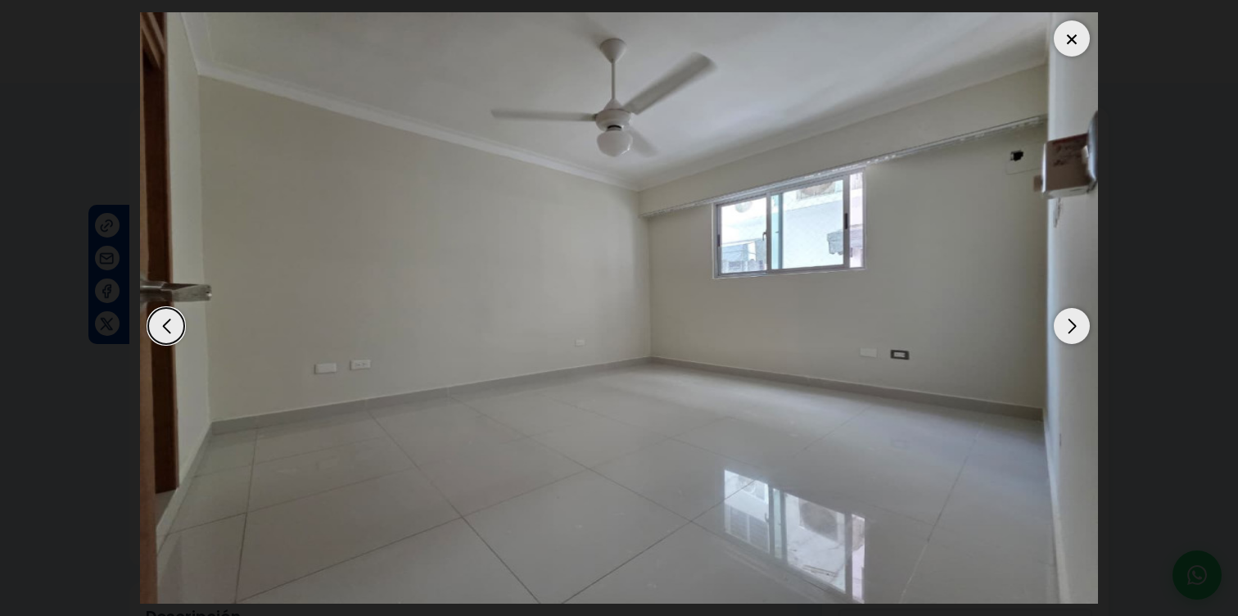
click at [1087, 324] on div "Next slide" at bounding box center [1072, 326] width 36 height 36
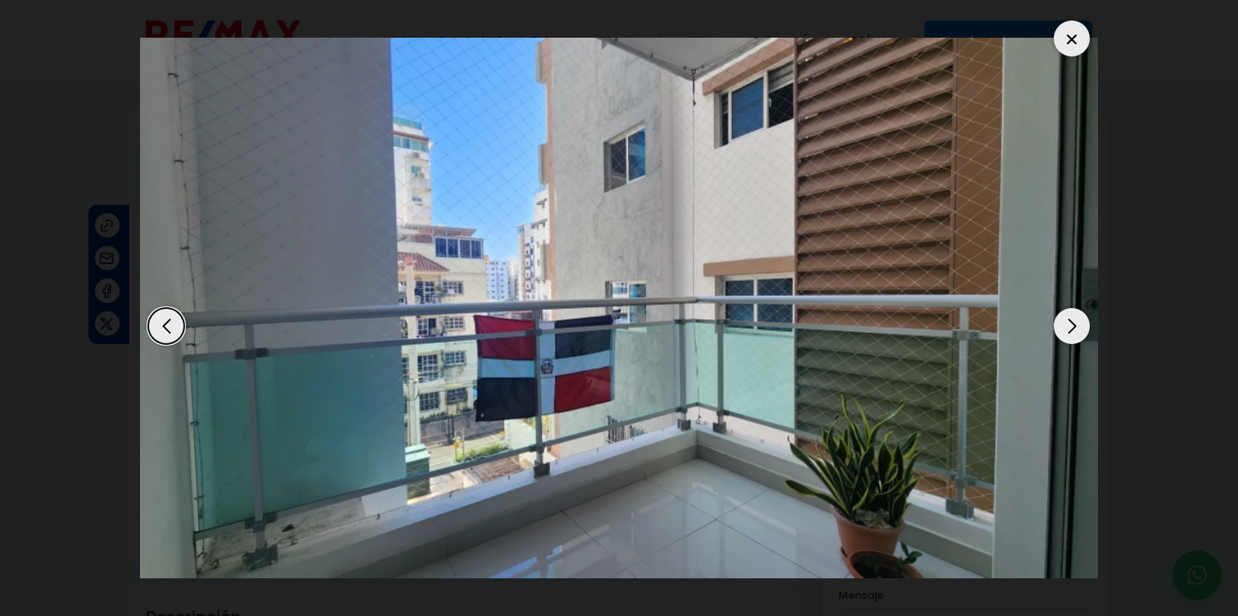
click at [1085, 334] on div "Next slide" at bounding box center [1072, 326] width 36 height 36
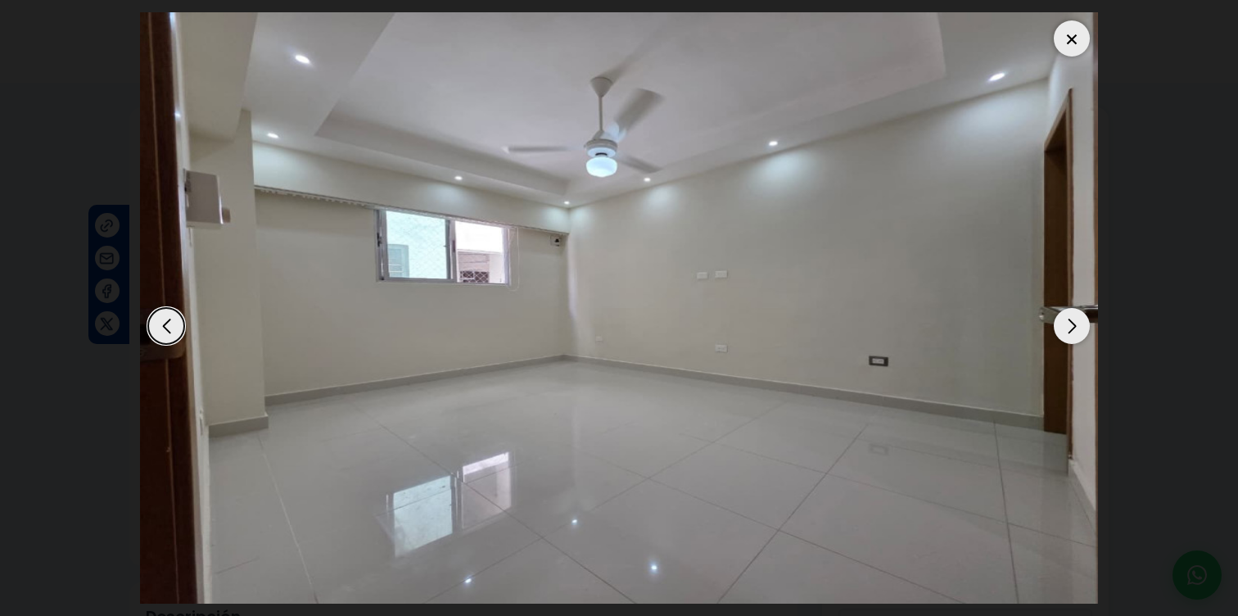
click at [1067, 47] on div at bounding box center [1072, 38] width 36 height 36
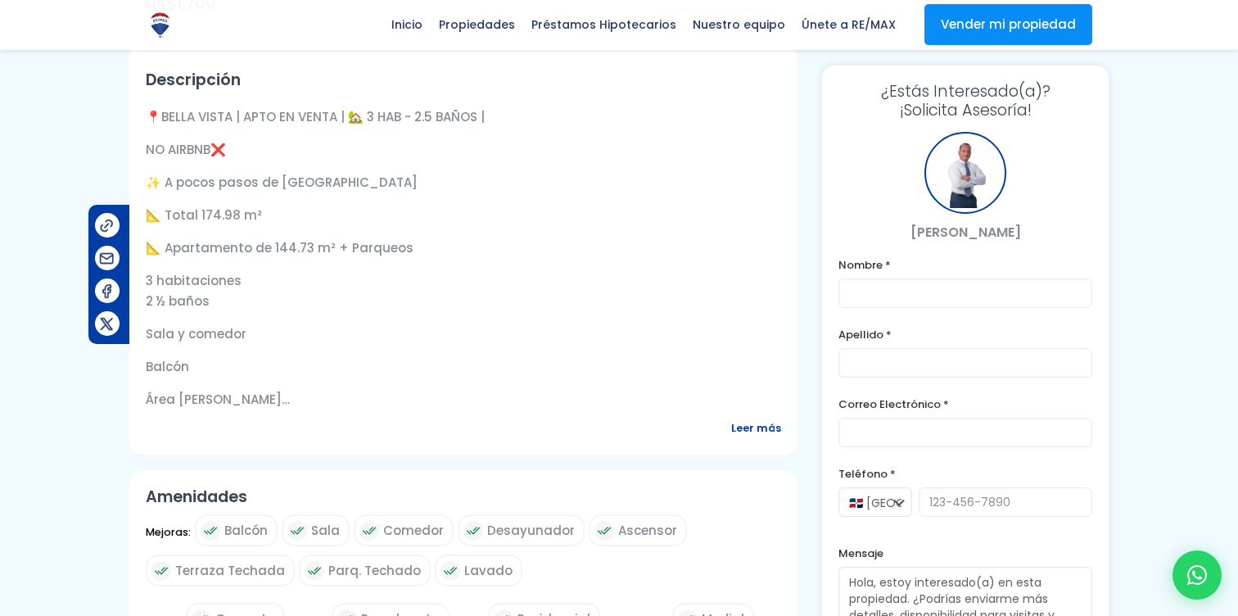
scroll to position [550, 0]
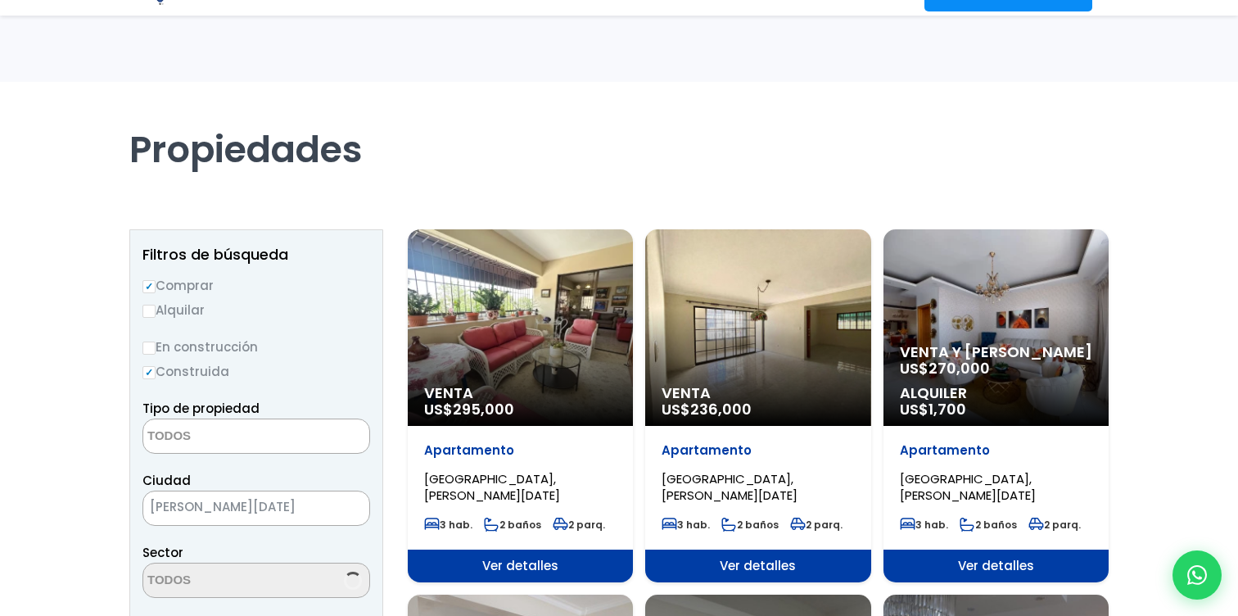
select select
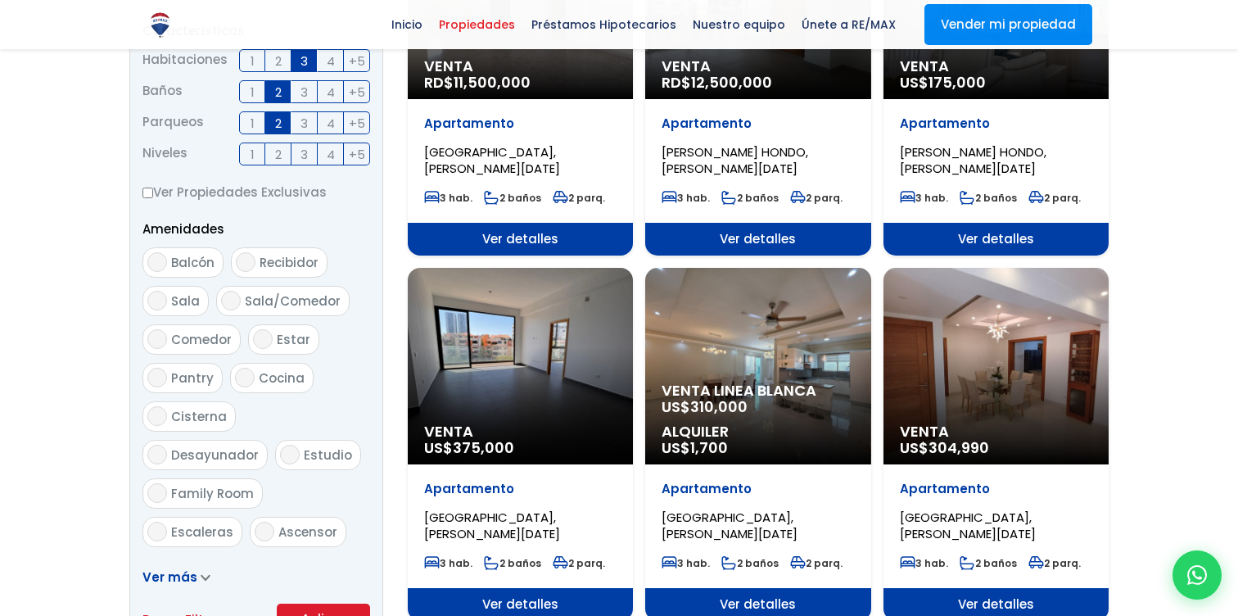
scroll to position [339, 0]
select select "98"
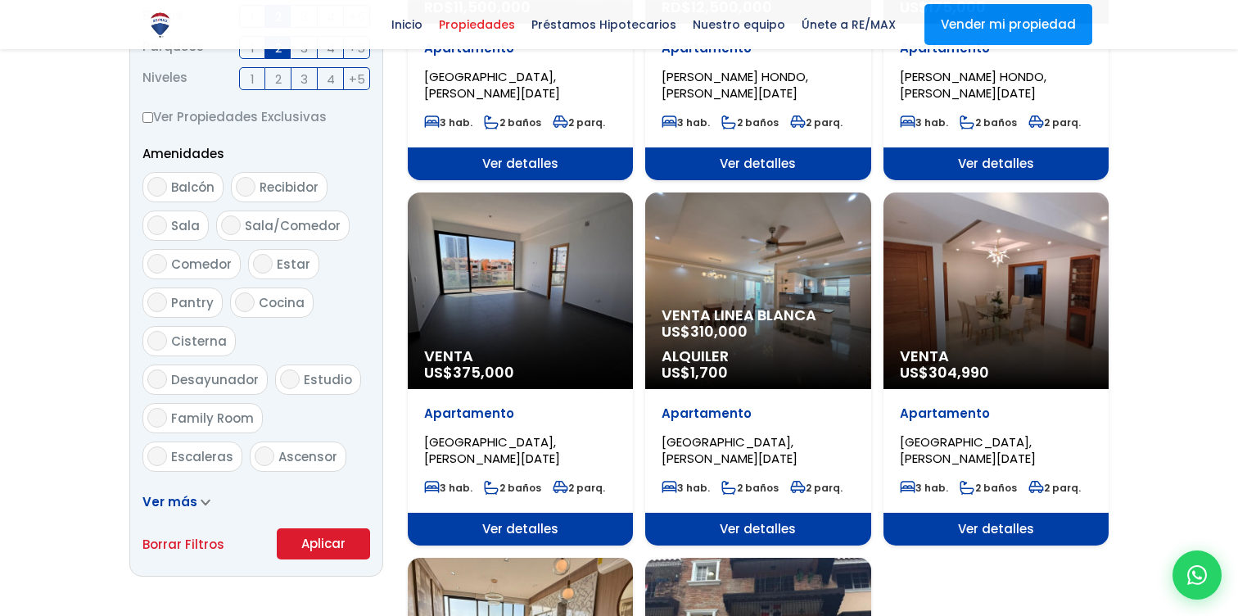
scroll to position [768, 0]
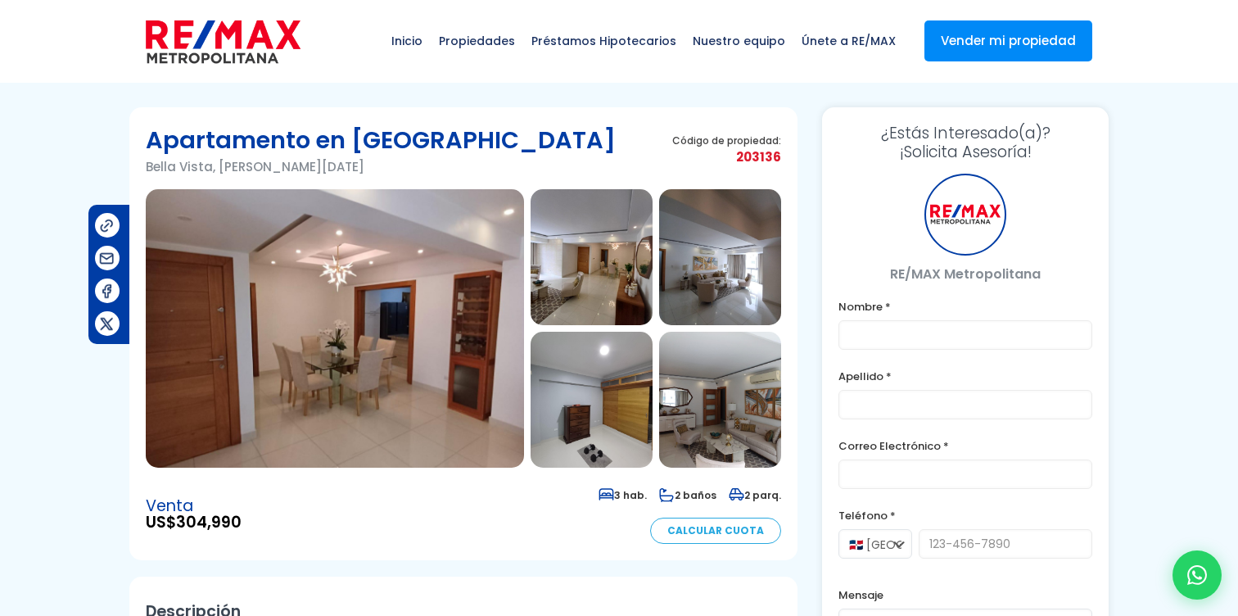
click at [373, 374] on img at bounding box center [335, 328] width 378 height 278
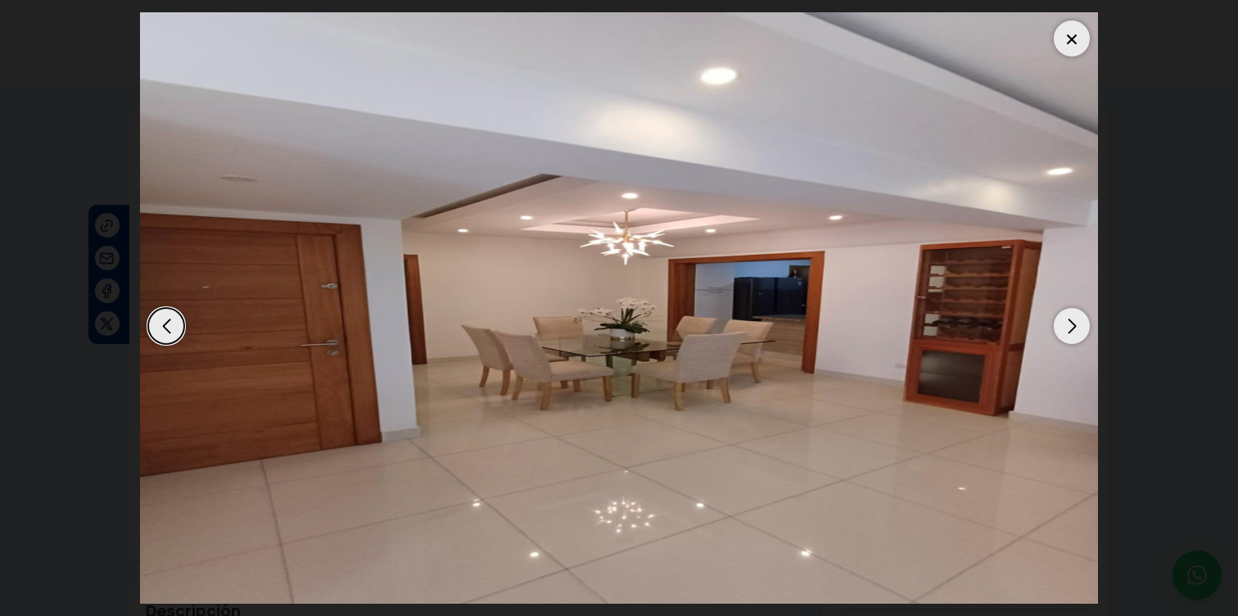
click at [1070, 332] on div "Next slide" at bounding box center [1072, 326] width 36 height 36
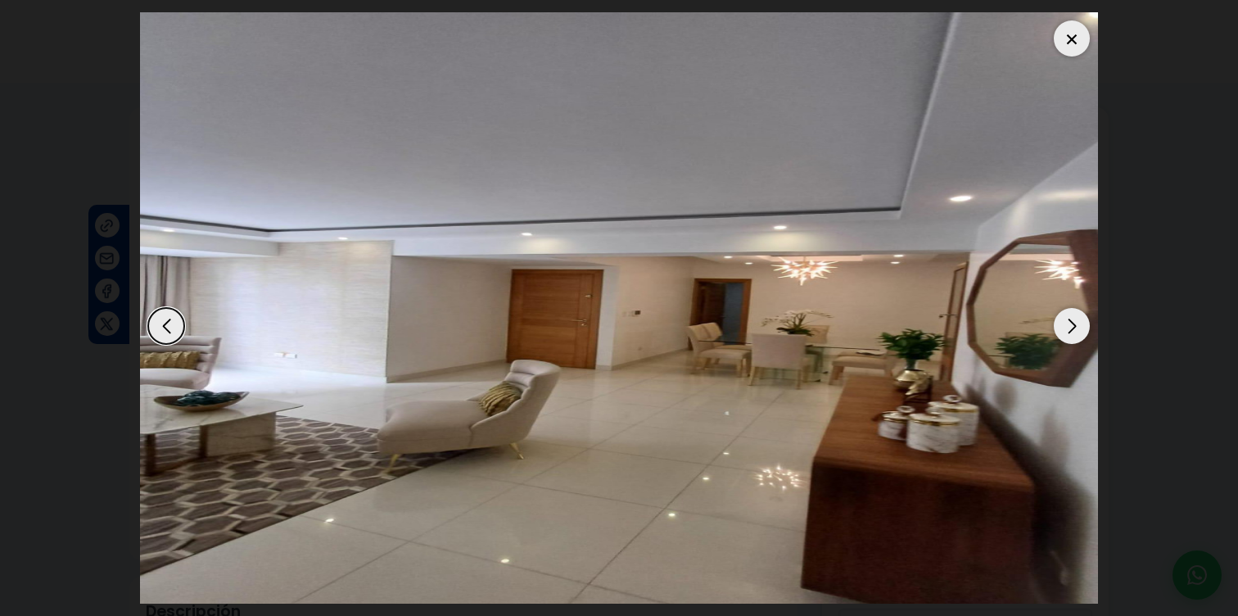
click at [1077, 334] on div "Next slide" at bounding box center [1072, 326] width 36 height 36
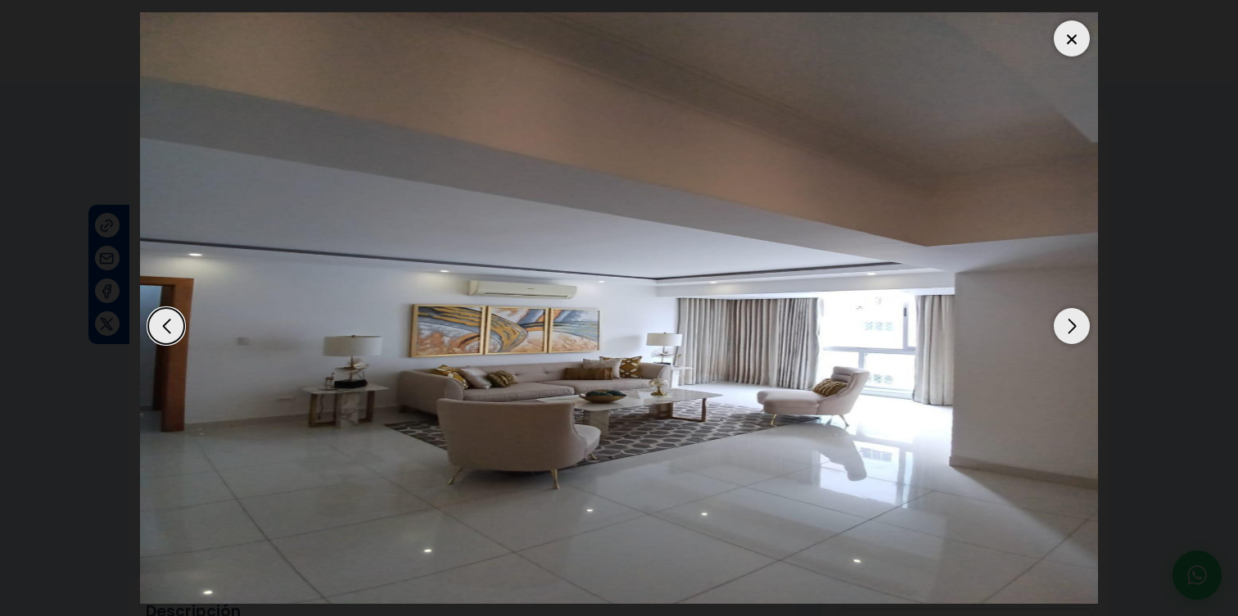
click at [1079, 337] on div "Next slide" at bounding box center [1072, 326] width 36 height 36
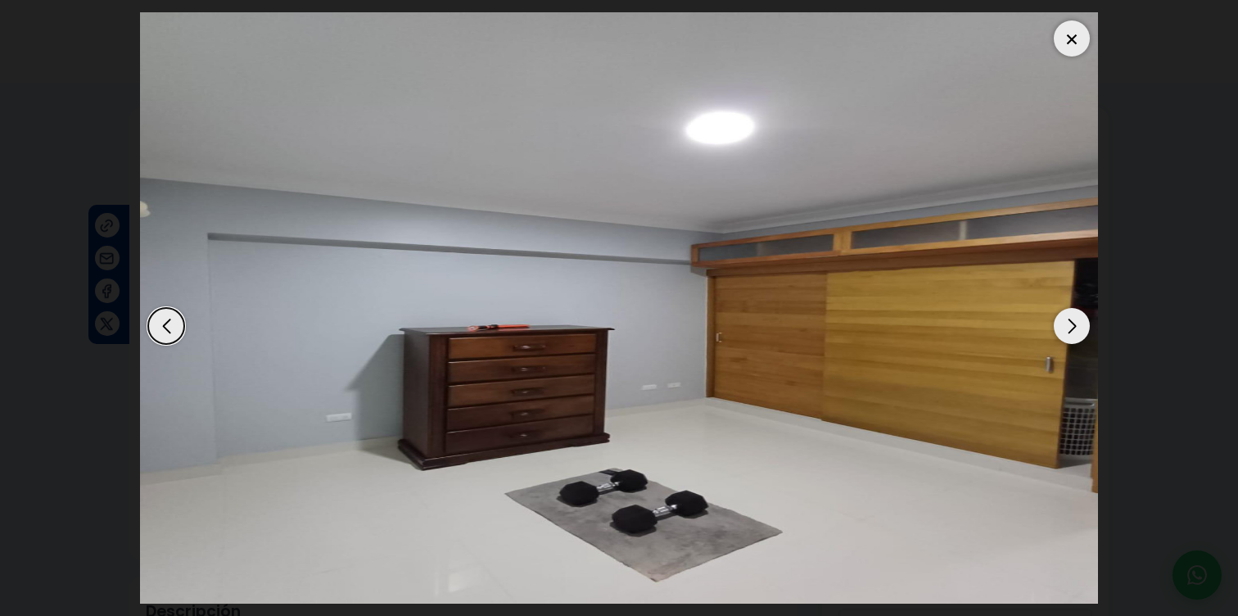
click at [1079, 337] on div "Next slide" at bounding box center [1072, 326] width 36 height 36
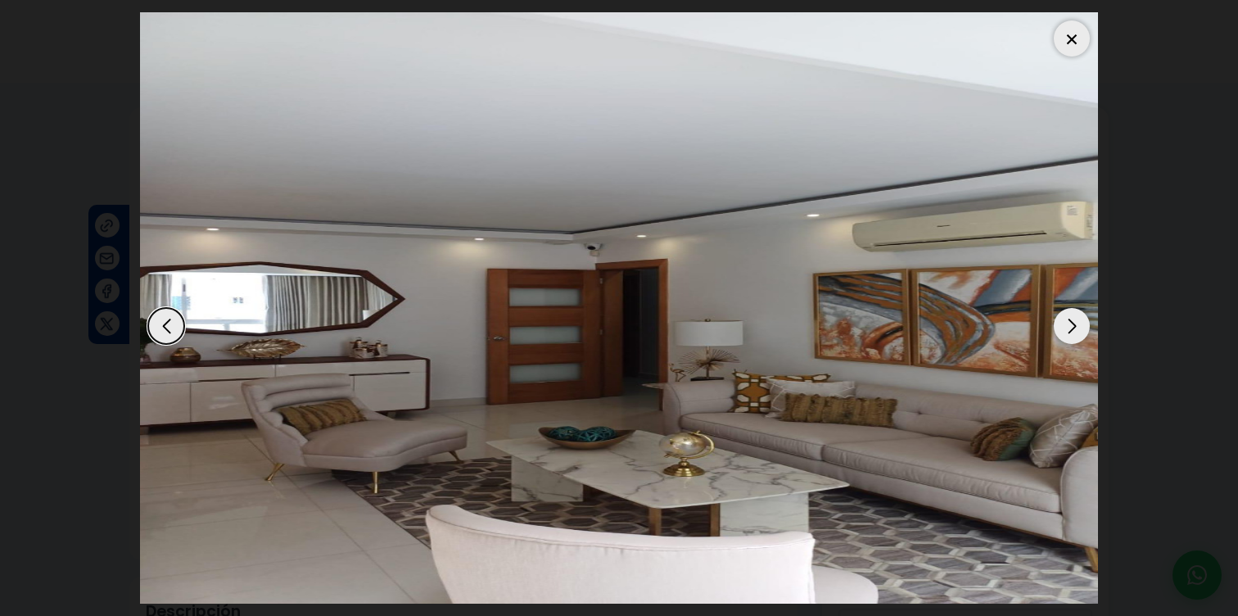
click at [1077, 333] on div "Next slide" at bounding box center [1072, 326] width 36 height 36
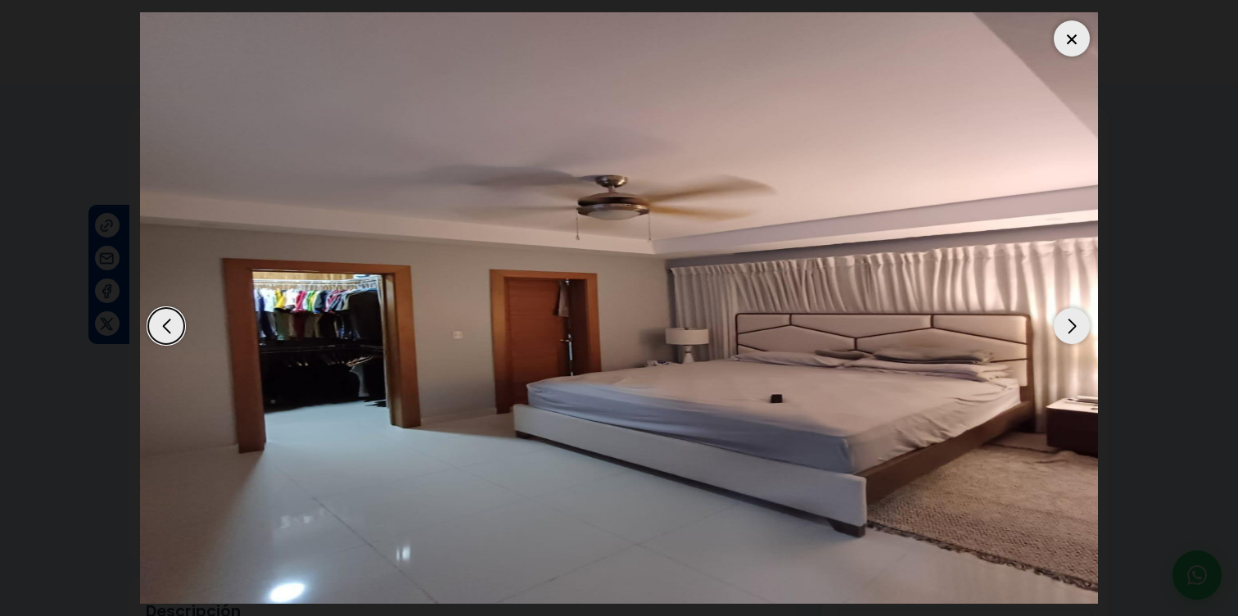
click at [1077, 333] on div "Next slide" at bounding box center [1072, 326] width 36 height 36
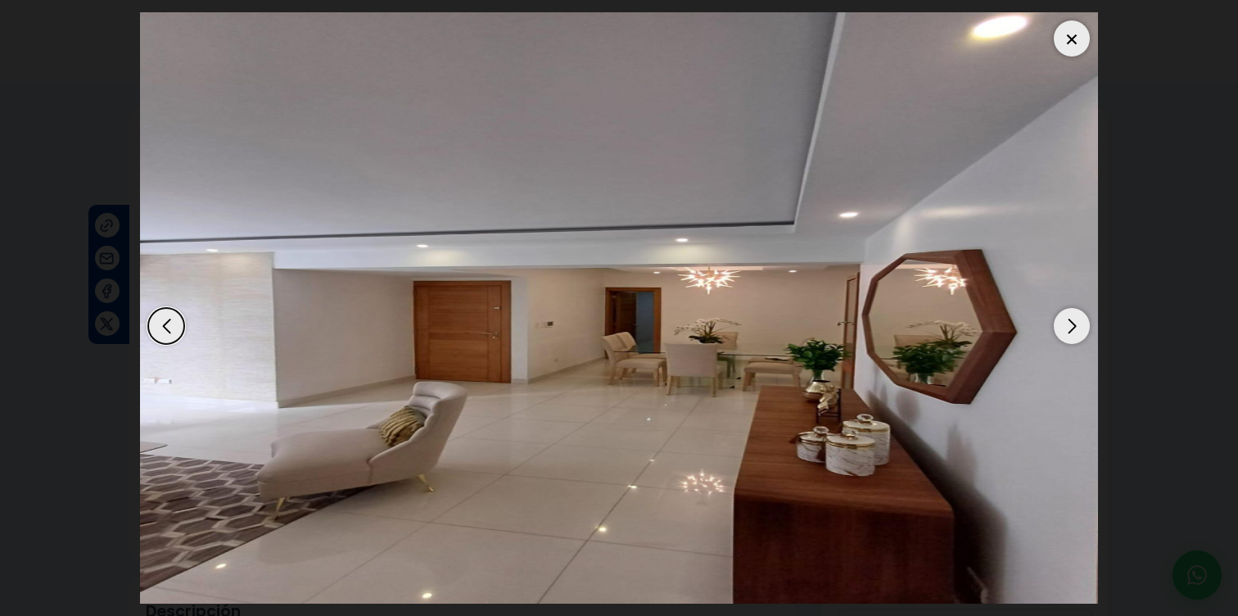
click at [129, 333] on dialog at bounding box center [619, 308] width 983 height 616
click at [174, 334] on div "Previous slide" at bounding box center [166, 326] width 36 height 36
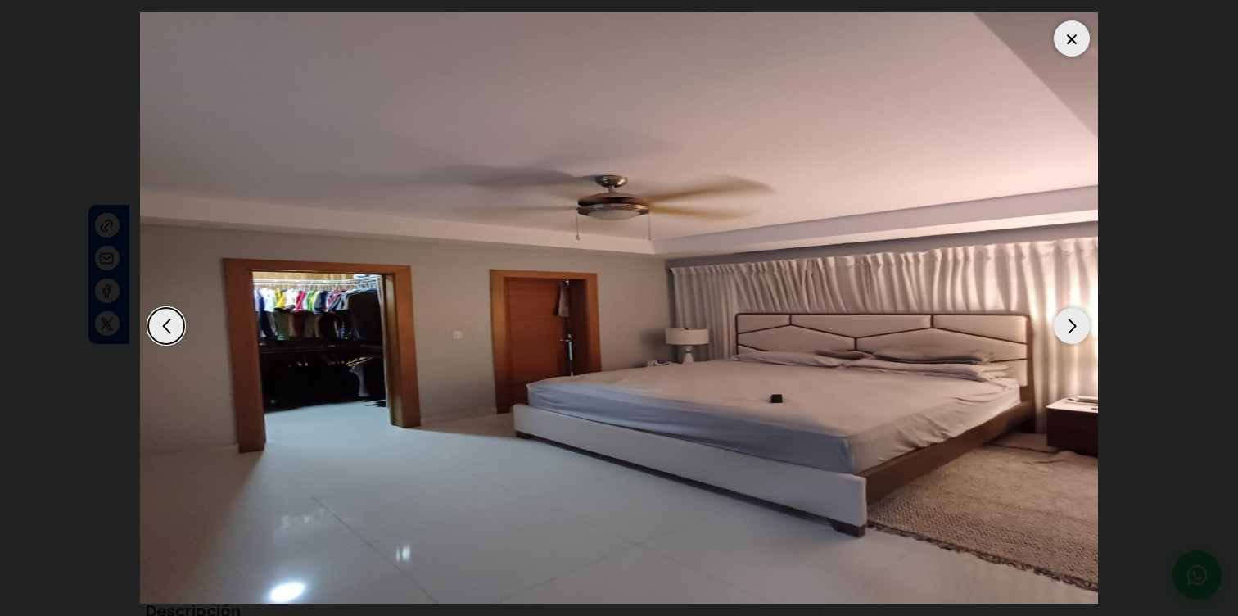
click at [1073, 51] on div at bounding box center [1072, 38] width 36 height 36
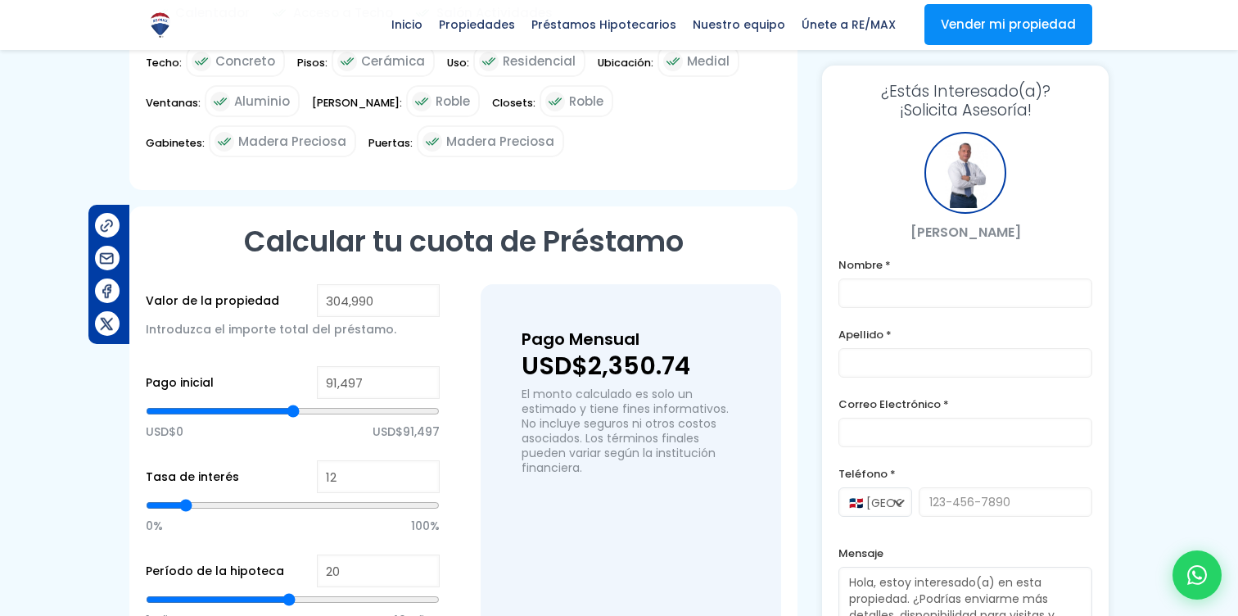
scroll to position [987, 0]
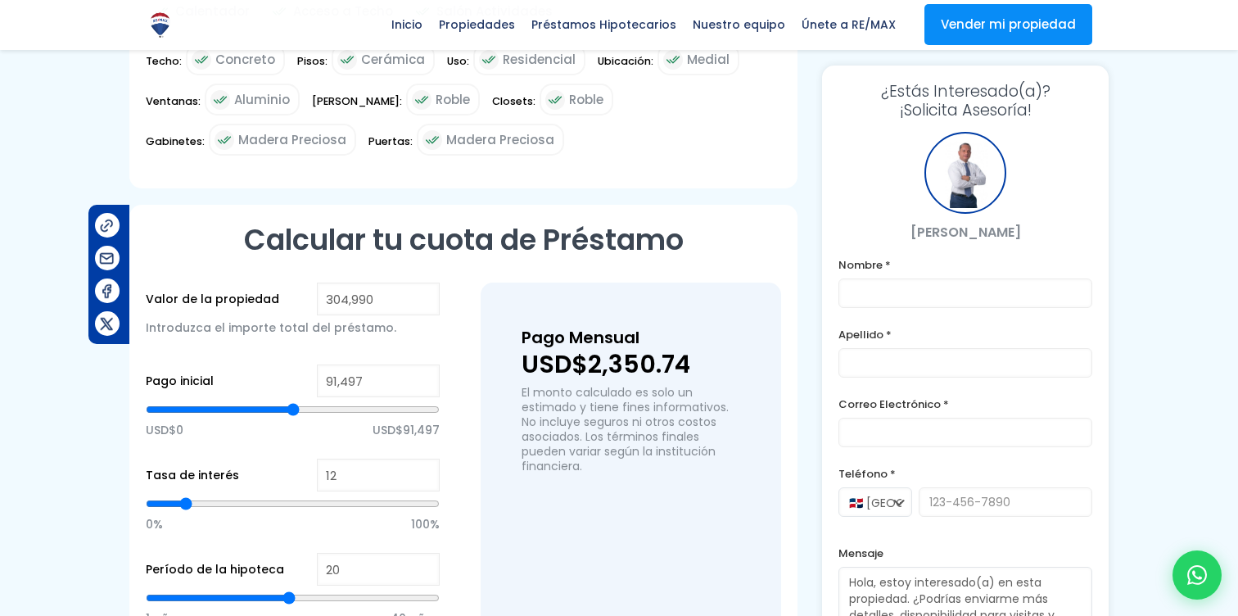
type input "79,990"
type input "79990"
click at [226, 417] on input "range" at bounding box center [293, 409] width 294 height 16
type input "71,370"
type input "71370"
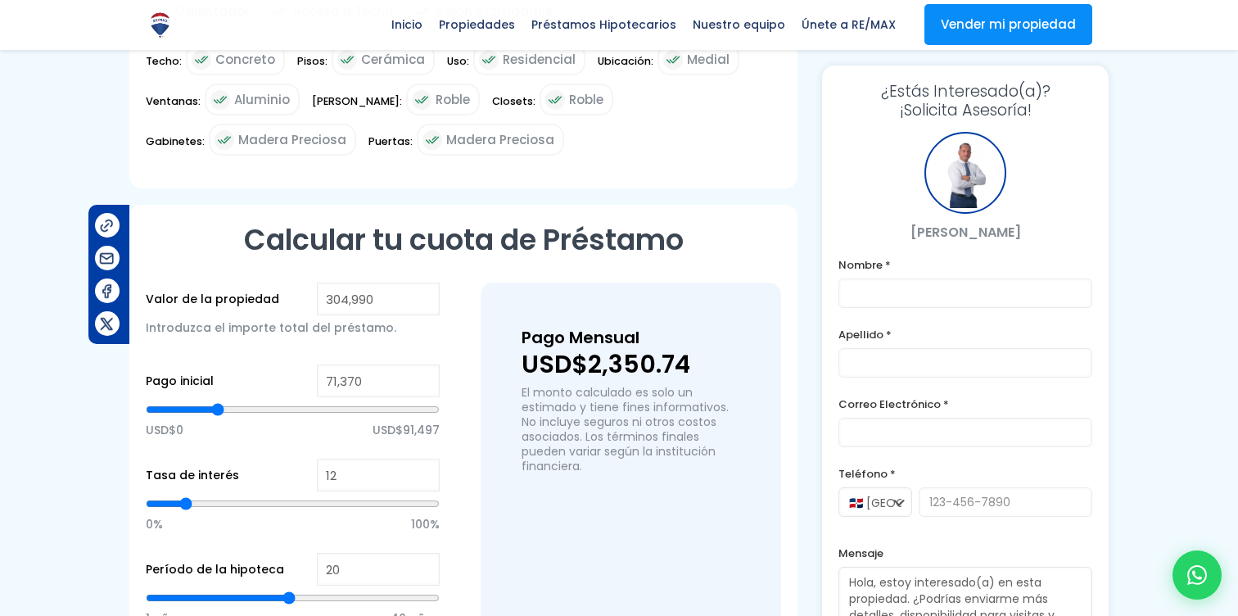
click at [218, 413] on input "range" at bounding box center [293, 409] width 294 height 16
click at [212, 413] on input "range" at bounding box center [293, 409] width 294 height 16
type input "50,798"
type input "50798"
click at [199, 413] on input "range" at bounding box center [293, 409] width 294 height 16
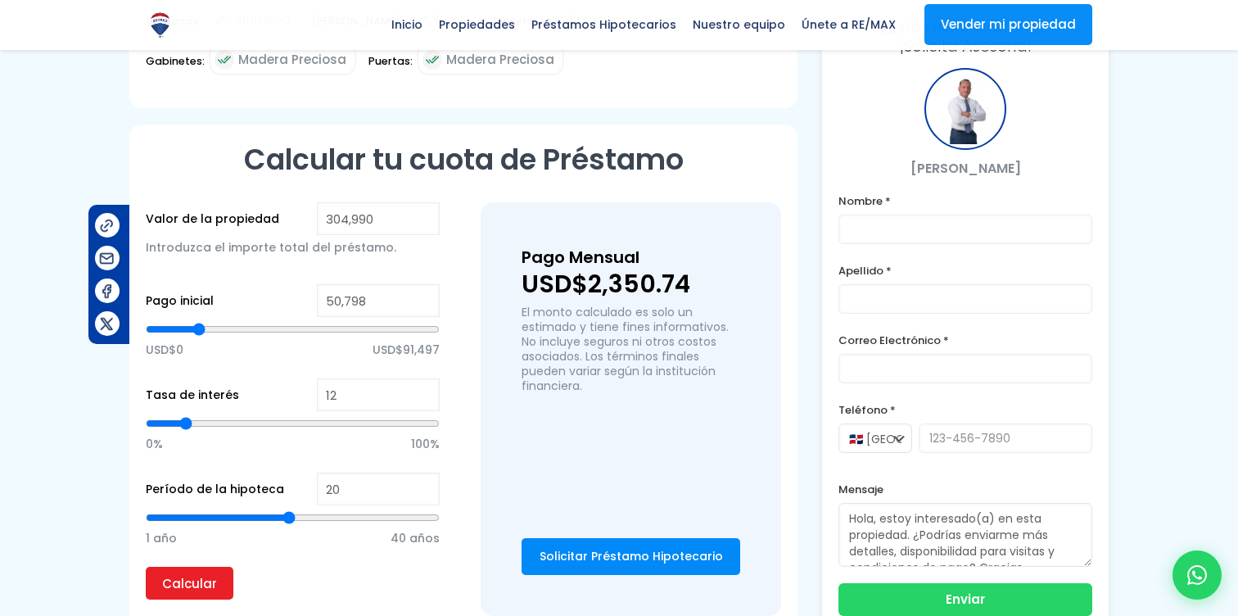
scroll to position [1083, 0]
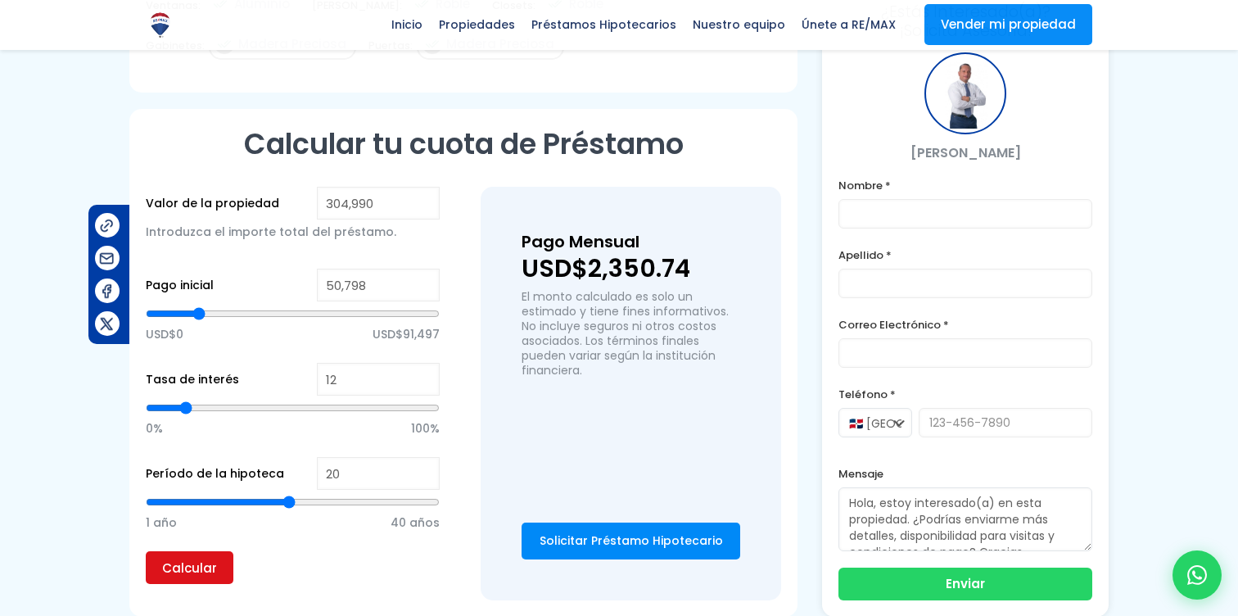
click at [187, 576] on input "Calcular" at bounding box center [190, 567] width 88 height 33
click at [180, 404] on input "range" at bounding box center [293, 408] width 294 height 16
type input "9"
click at [176, 408] on input "range" at bounding box center [293, 408] width 294 height 16
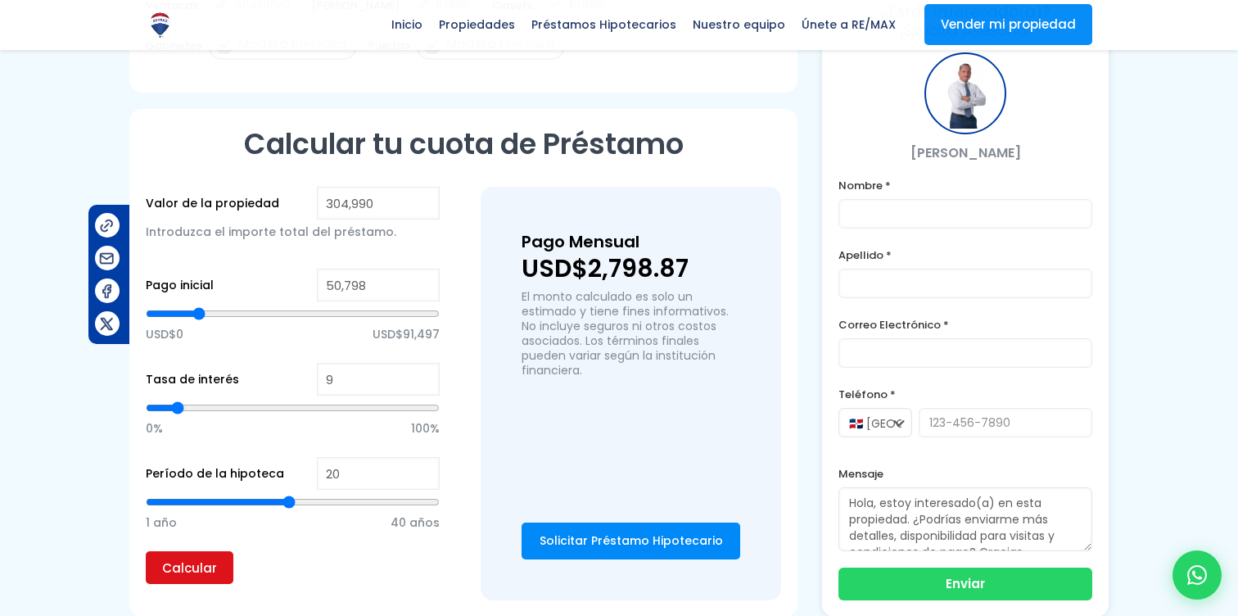
click at [178, 572] on input "Calcular" at bounding box center [190, 567] width 88 height 33
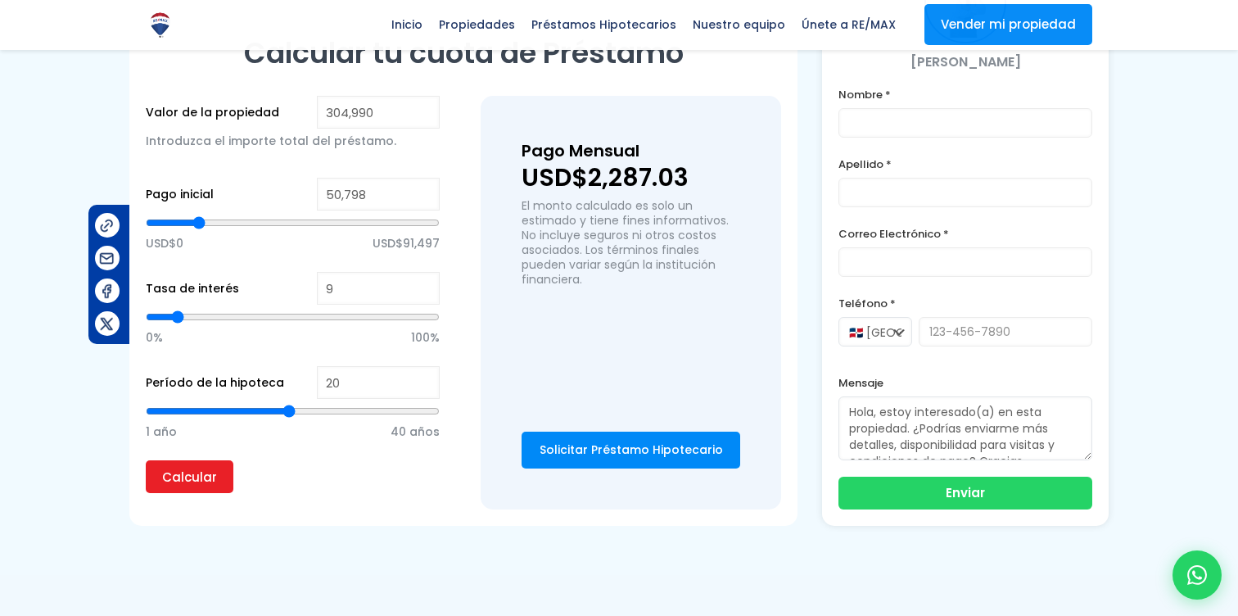
scroll to position [1178, 0]
